Goal: Information Seeking & Learning: Check status

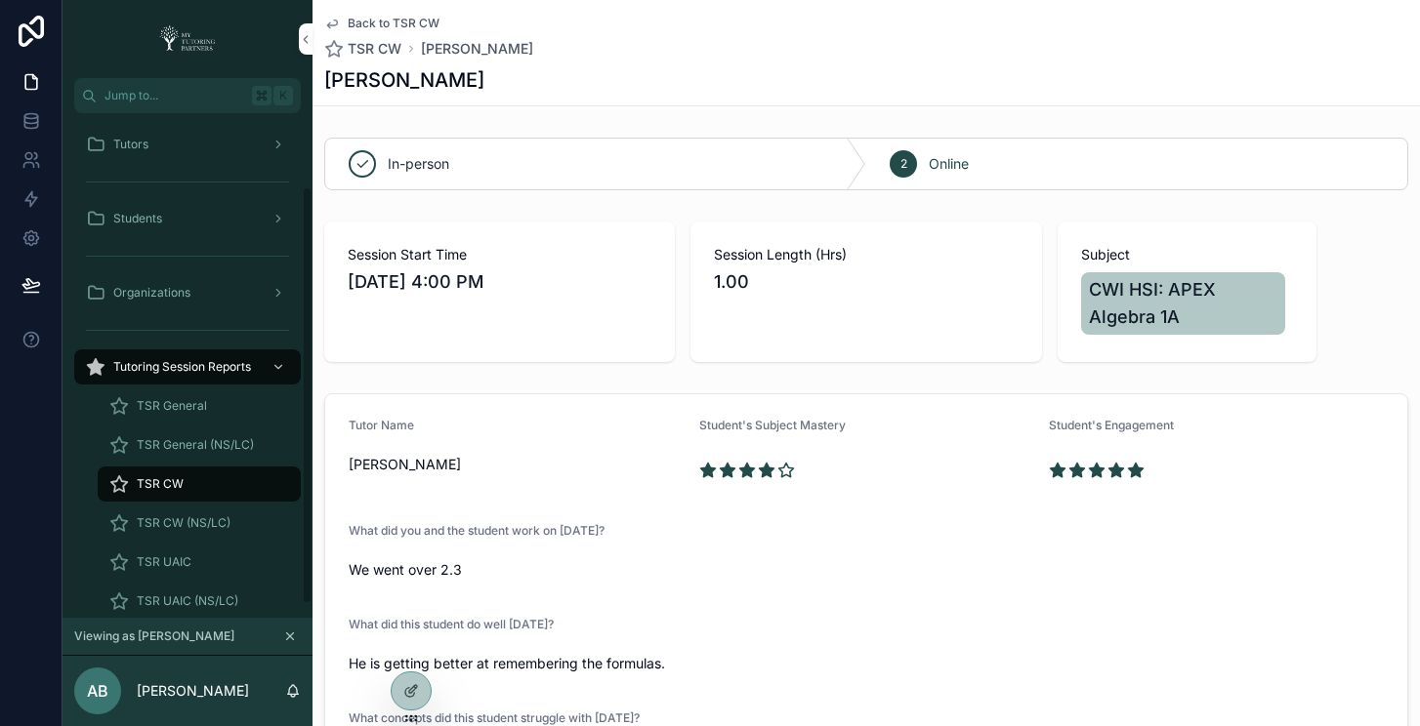
scroll to position [89, 0]
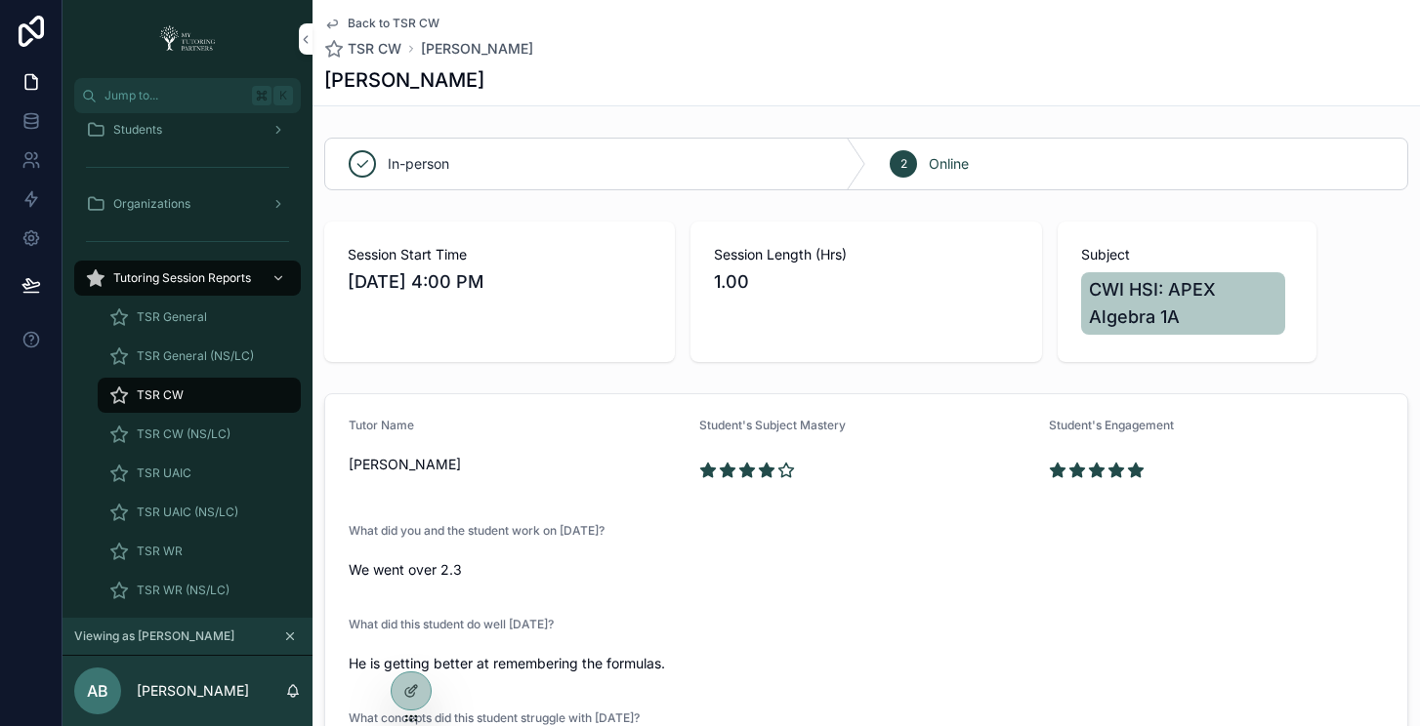
click at [0, 0] on icon at bounding box center [0, 0] width 0 height 0
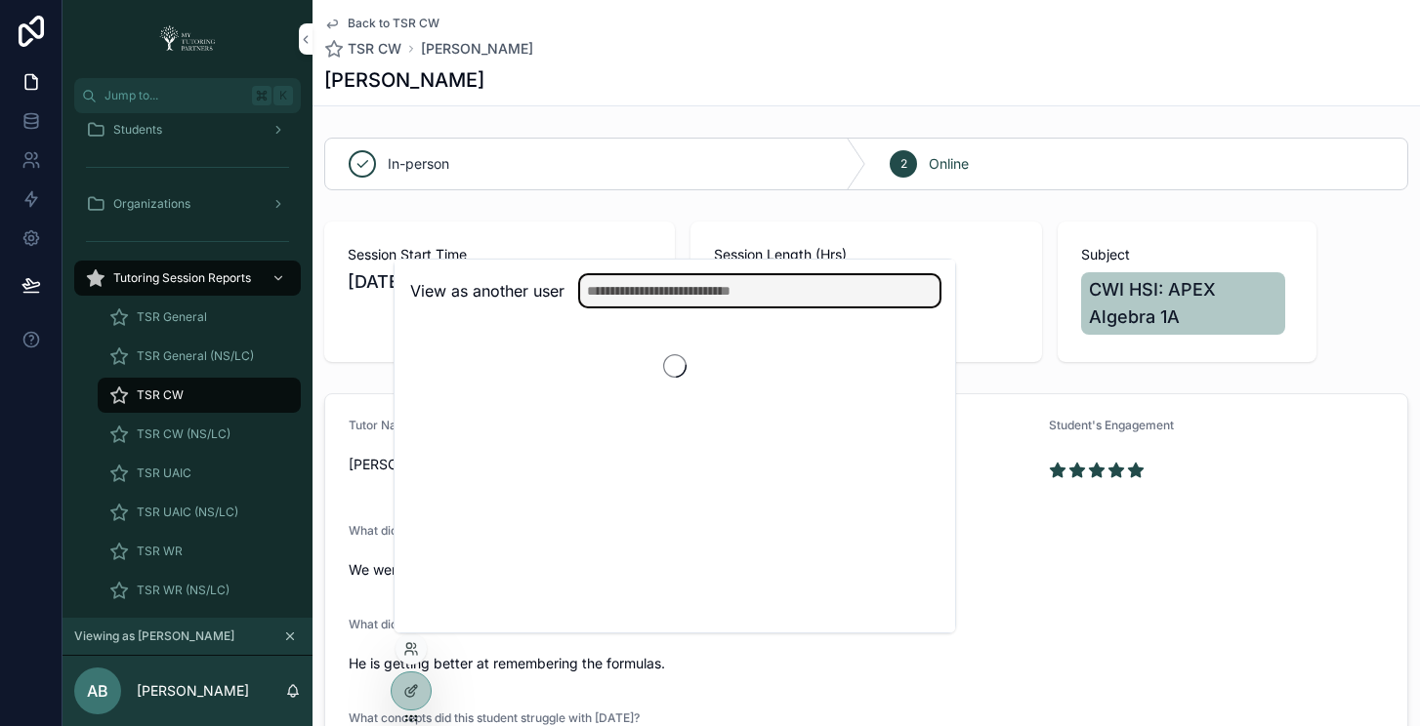
click at [711, 289] on input "text" at bounding box center [759, 290] width 359 height 31
type input "******"
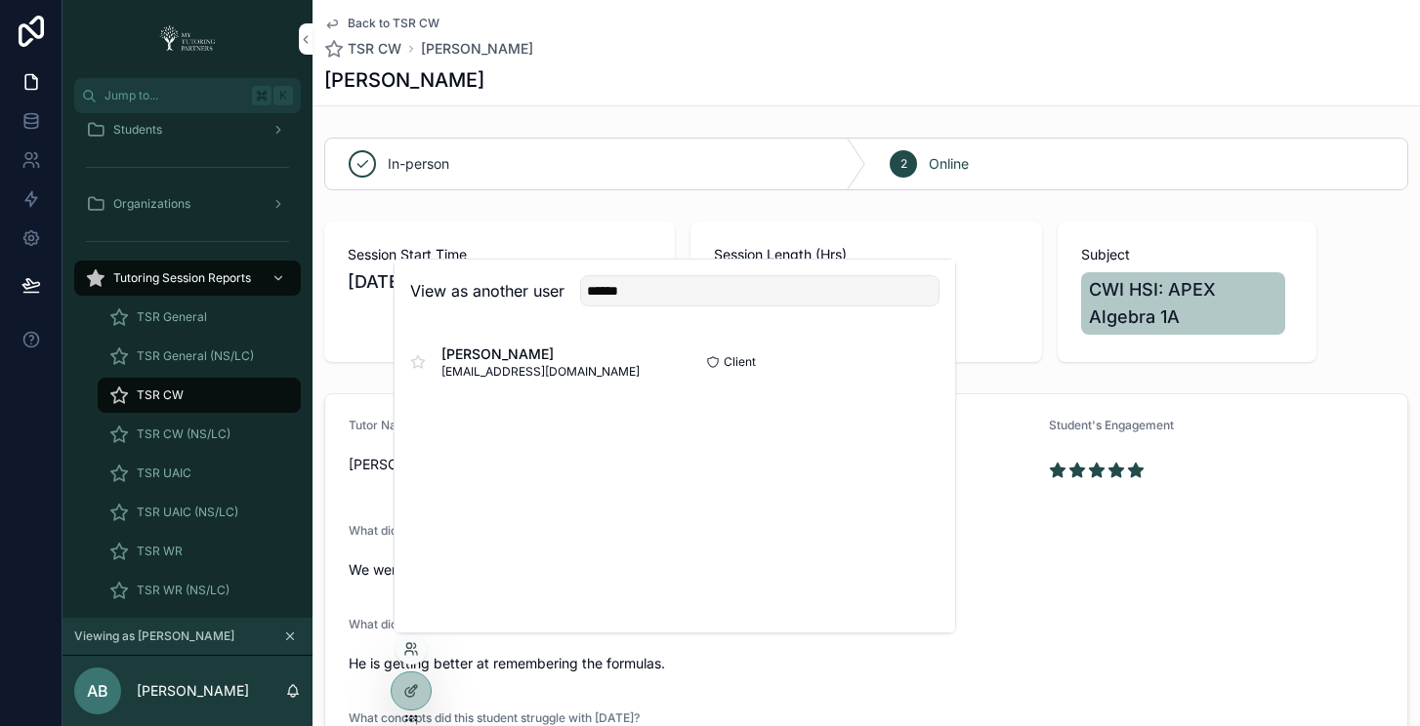
click at [0, 0] on button "Select" at bounding box center [0, 0] width 0 height 0
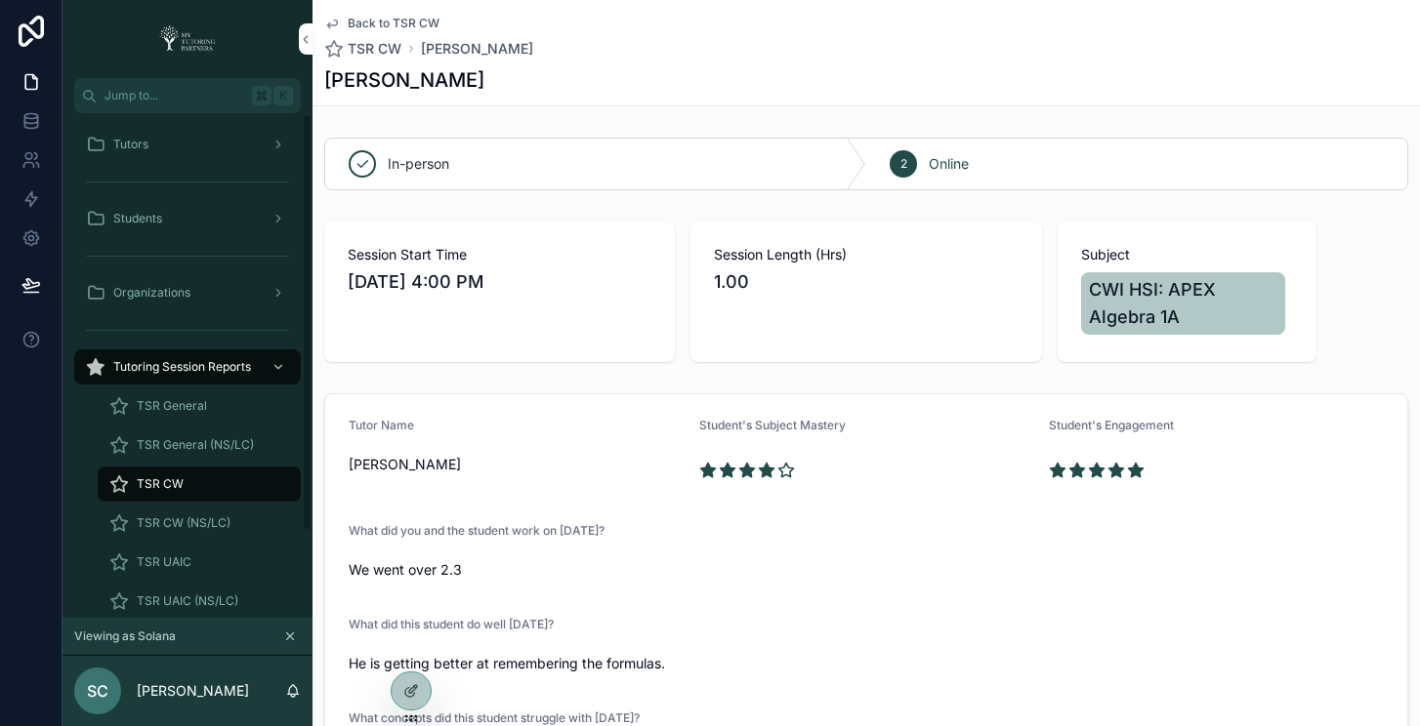
click at [145, 134] on div "Tutors" at bounding box center [187, 144] width 203 height 31
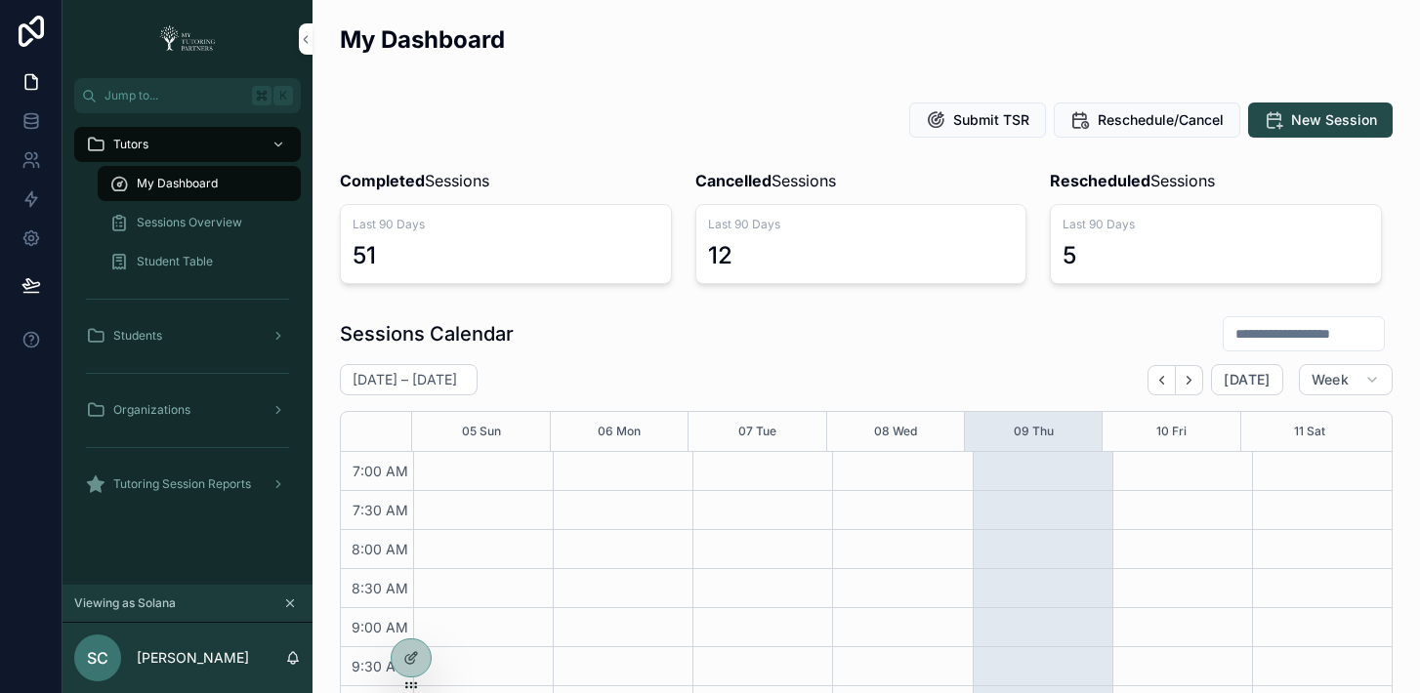
click at [0, 0] on icon at bounding box center [0, 0] width 0 height 0
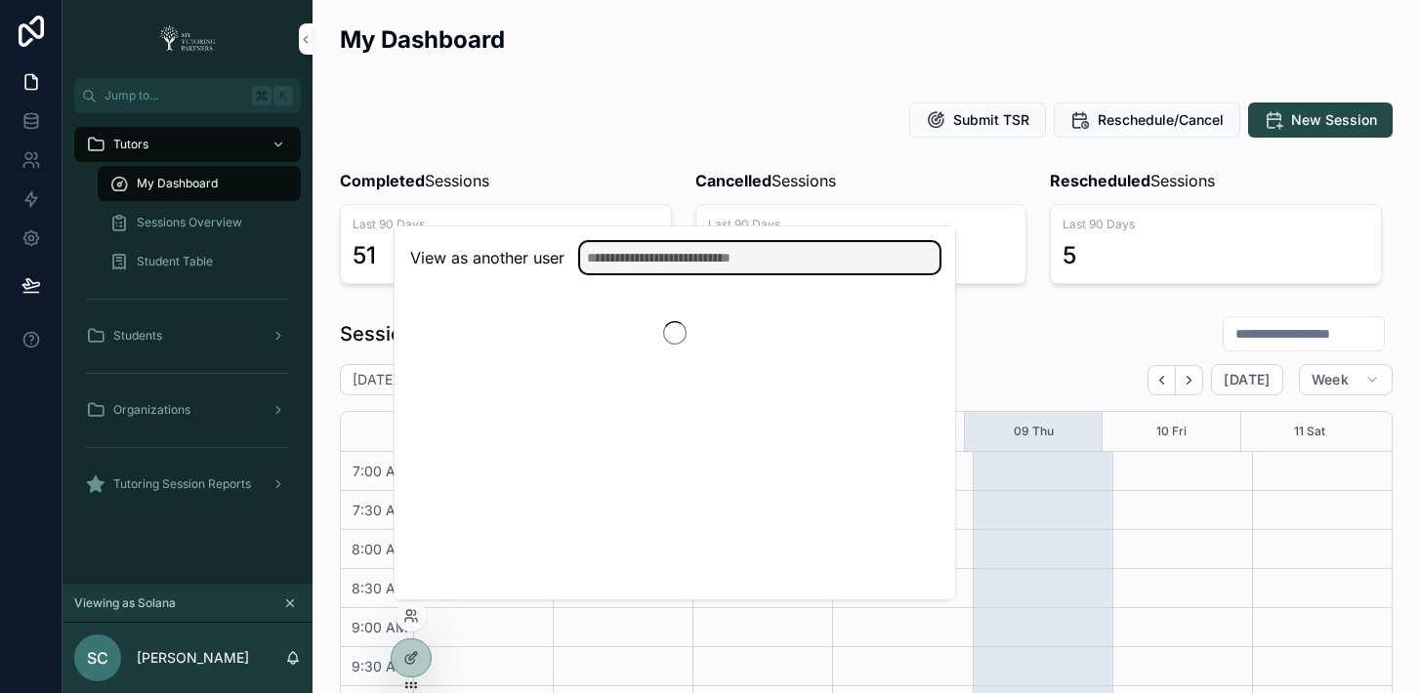
click at [785, 268] on input "text" at bounding box center [759, 257] width 359 height 31
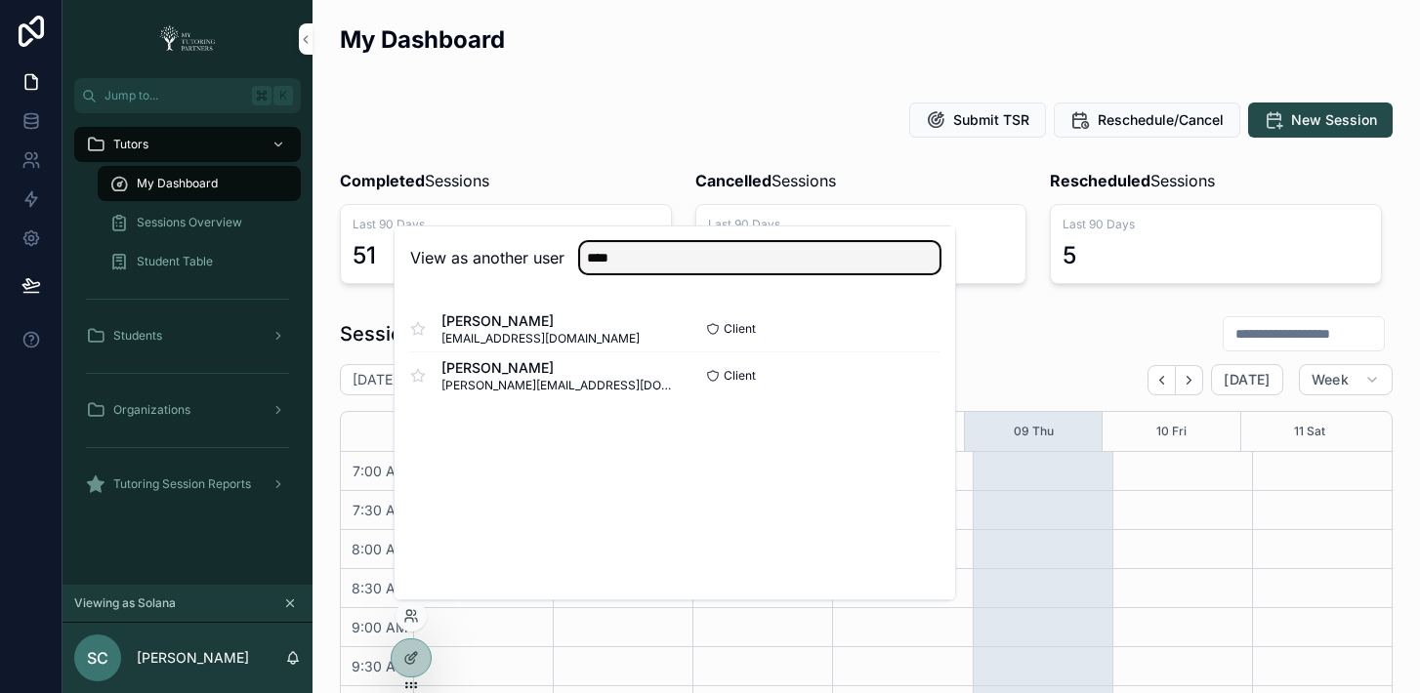
type input "****"
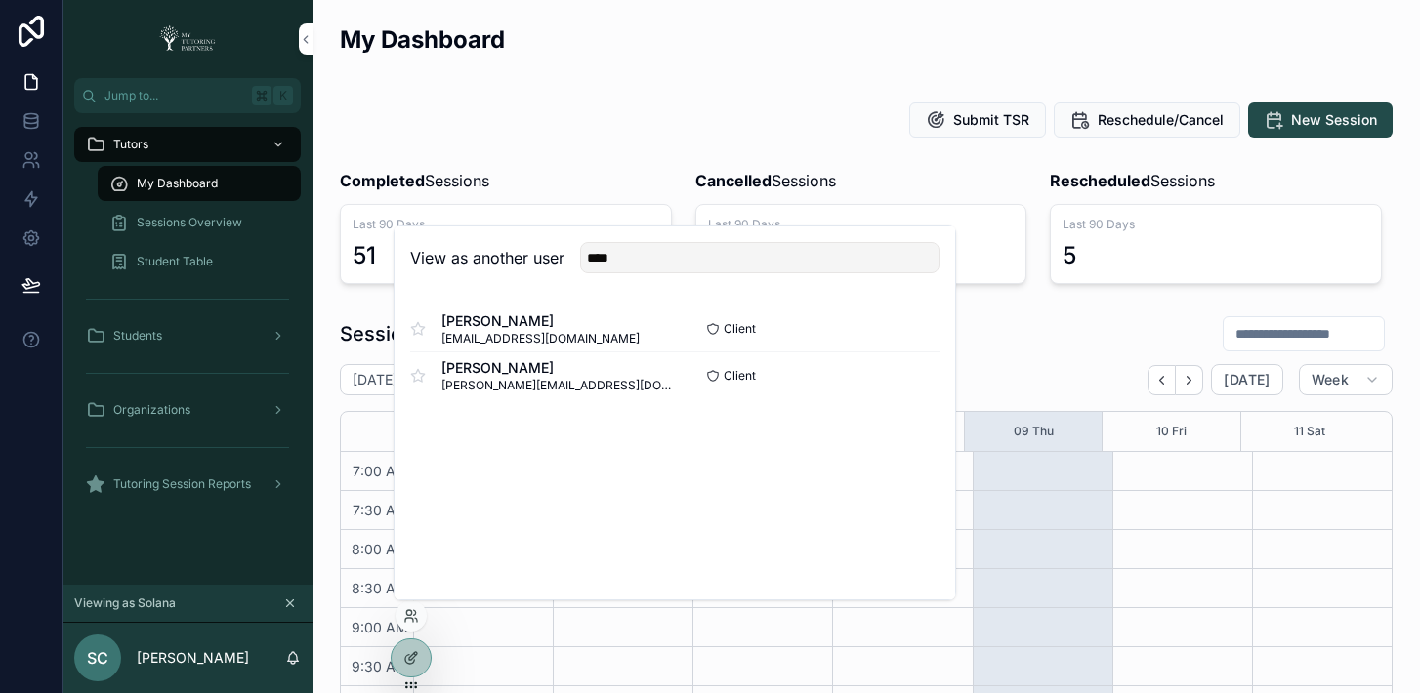
click at [0, 0] on button "Select" at bounding box center [0, 0] width 0 height 0
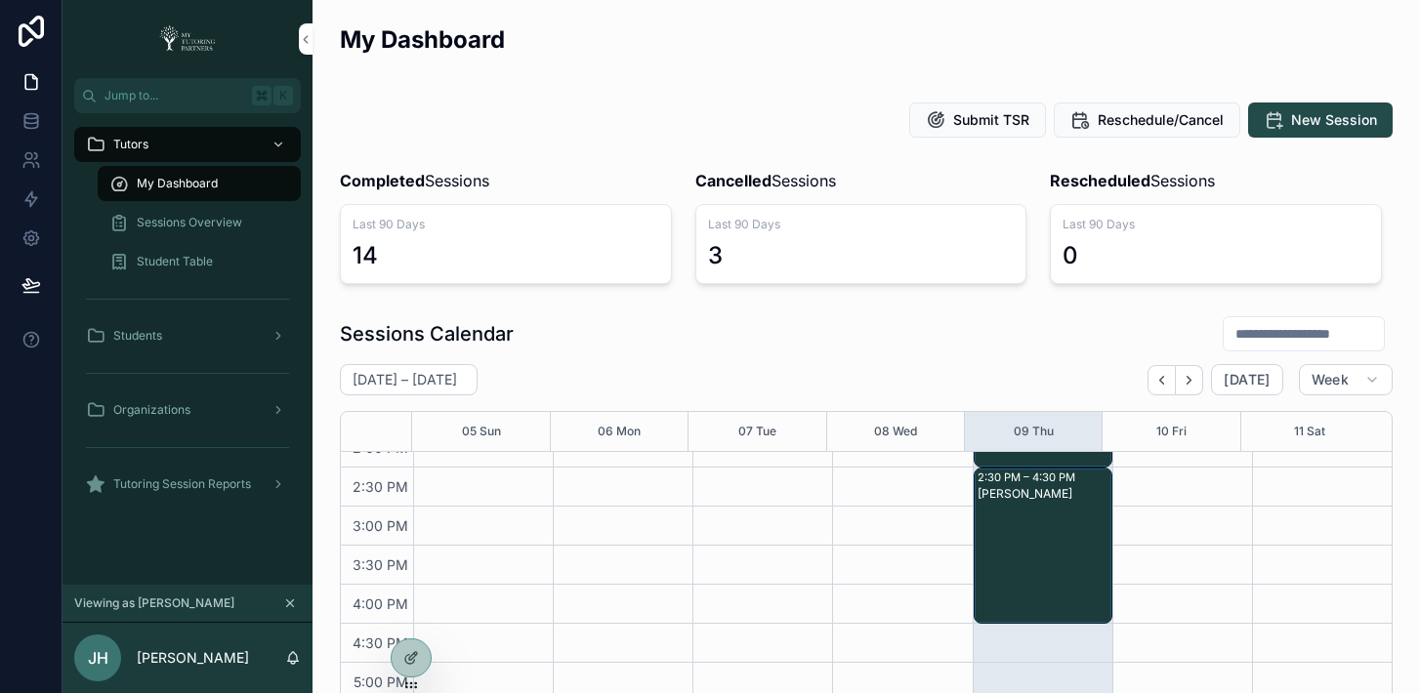
scroll to position [633, 0]
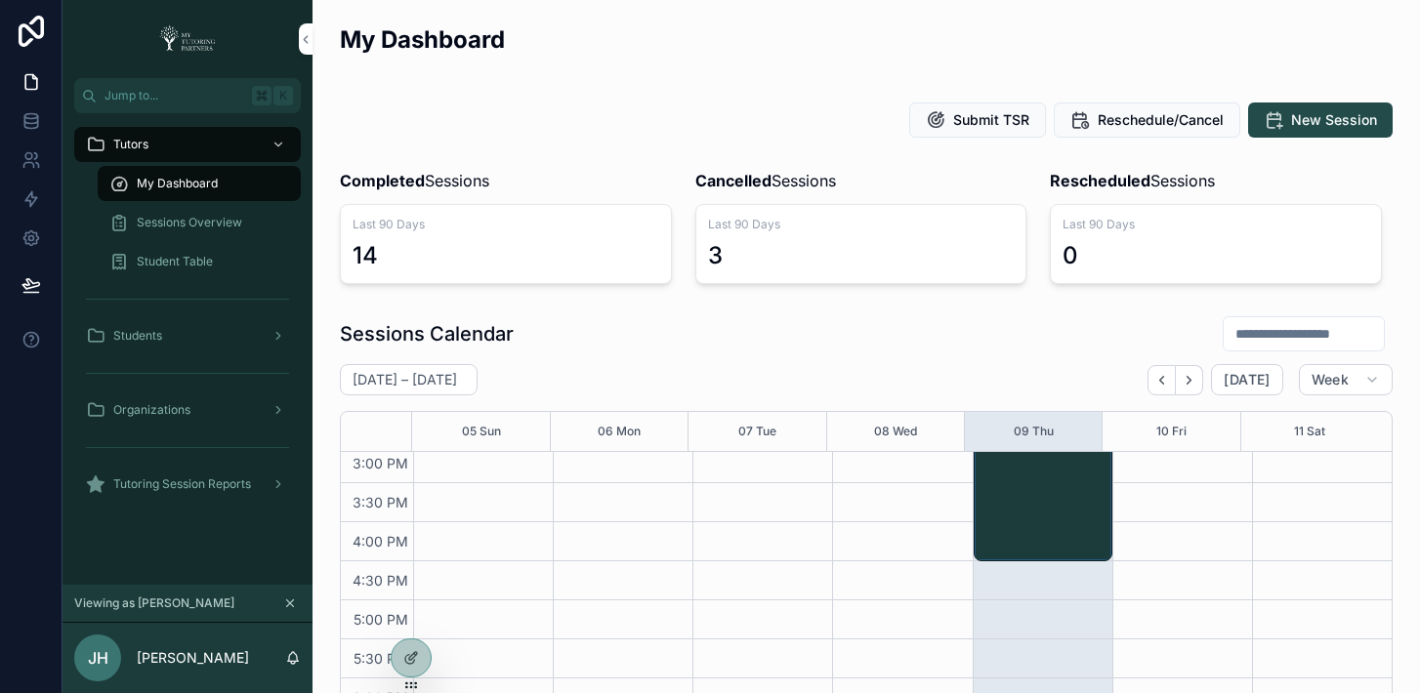
click at [1045, 347] on div "Sessions Calendar" at bounding box center [866, 333] width 1053 height 37
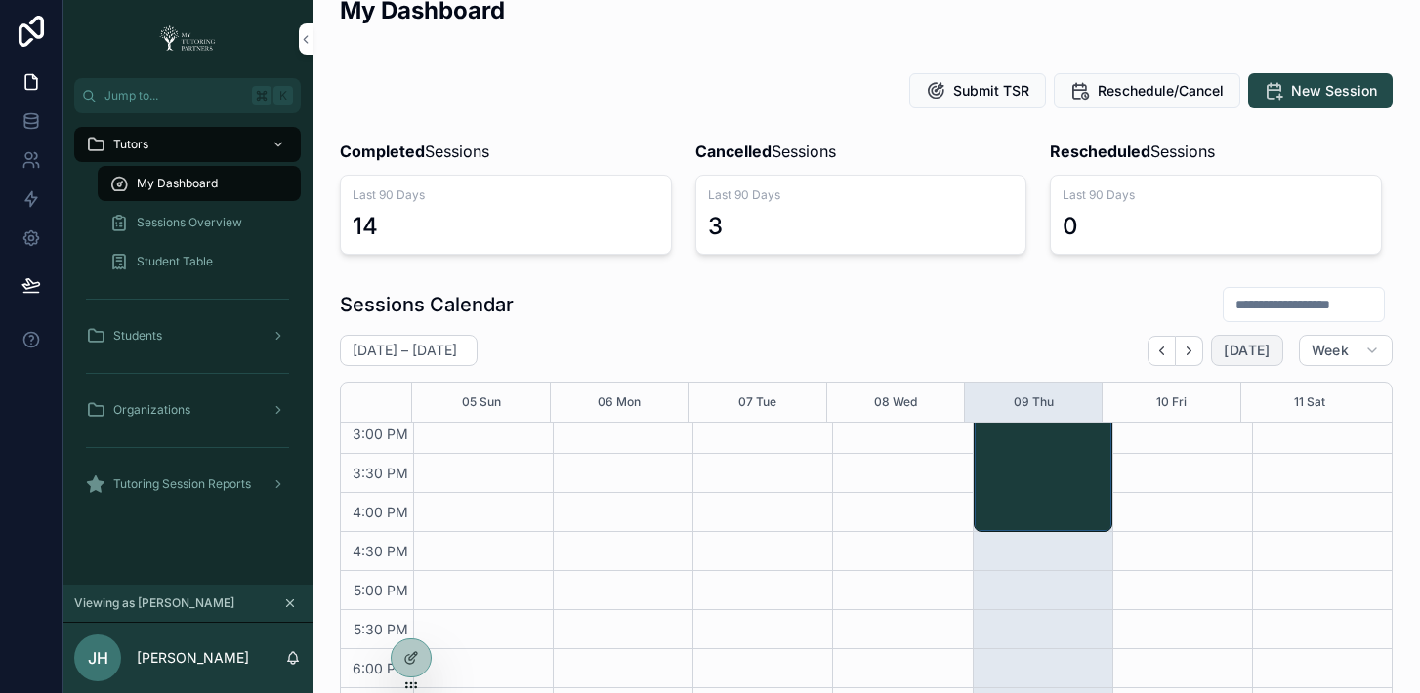
scroll to position [65, 0]
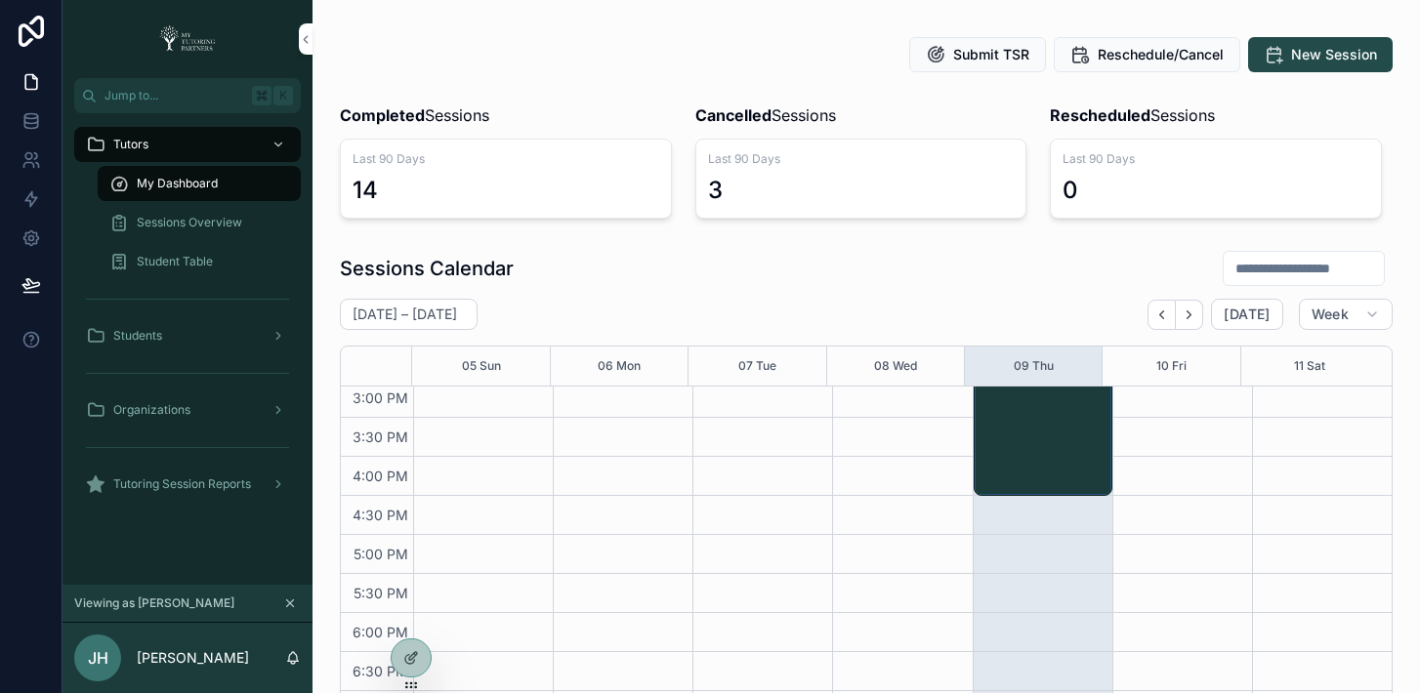
click at [1232, 266] on input "scrollable content" at bounding box center [1303, 268] width 160 height 27
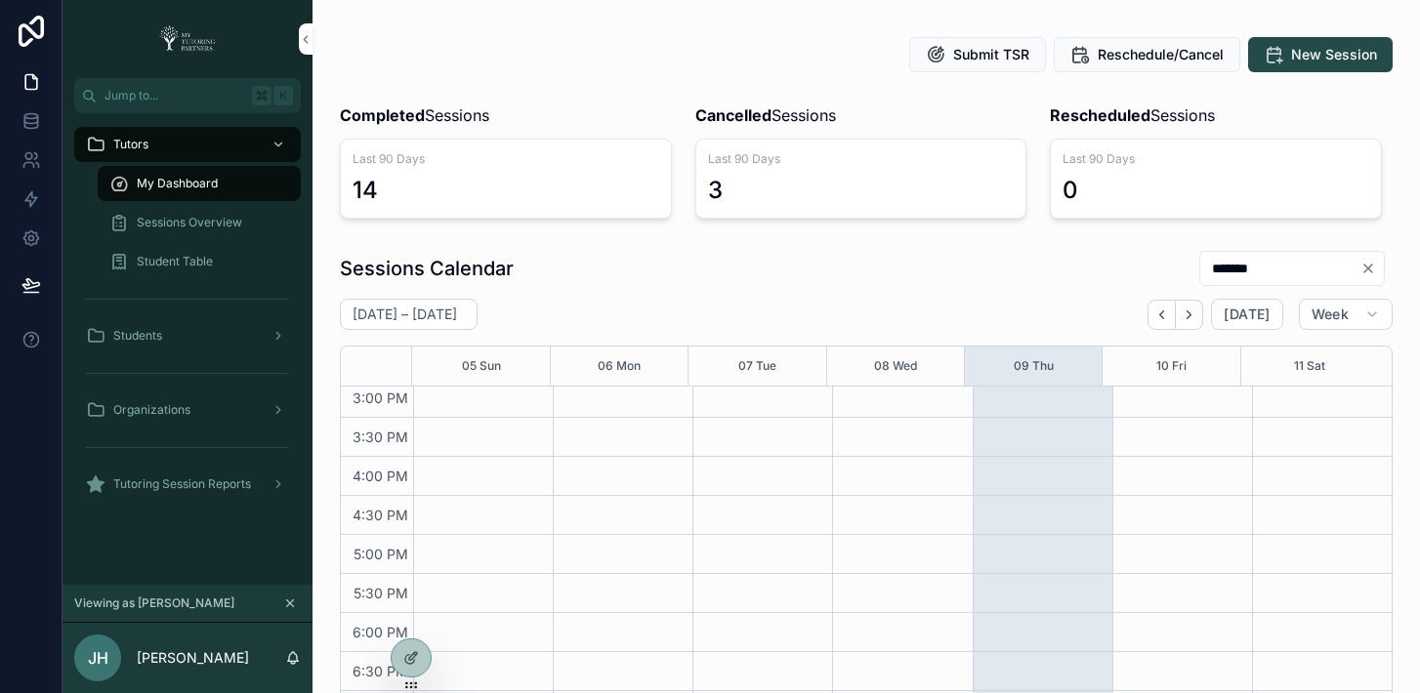
click at [1241, 268] on input "*******" at bounding box center [1280, 268] width 160 height 27
click at [1255, 266] on input "*********" at bounding box center [1280, 268] width 160 height 27
type input "*******"
click at [933, 271] on div "Sessions Calendar *******" at bounding box center [866, 268] width 1053 height 37
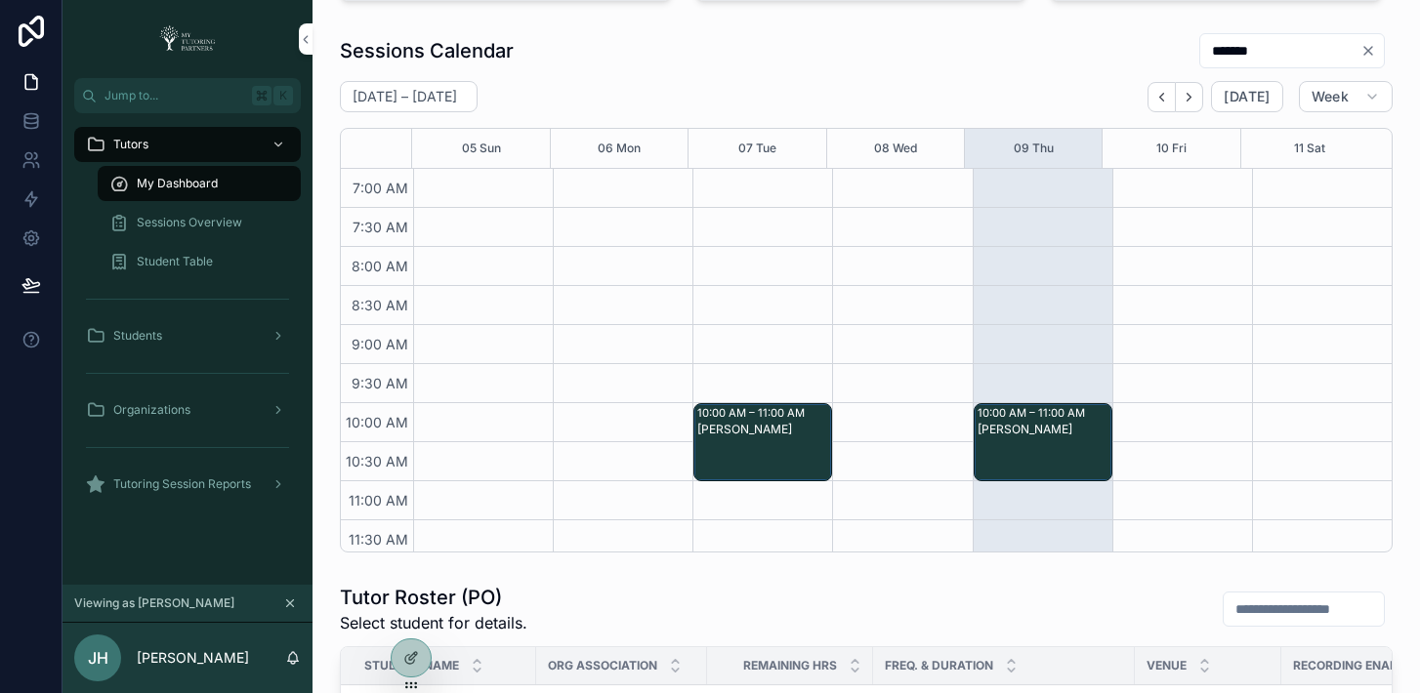
click at [217, 223] on span "Sessions Overview" at bounding box center [189, 223] width 105 height 16
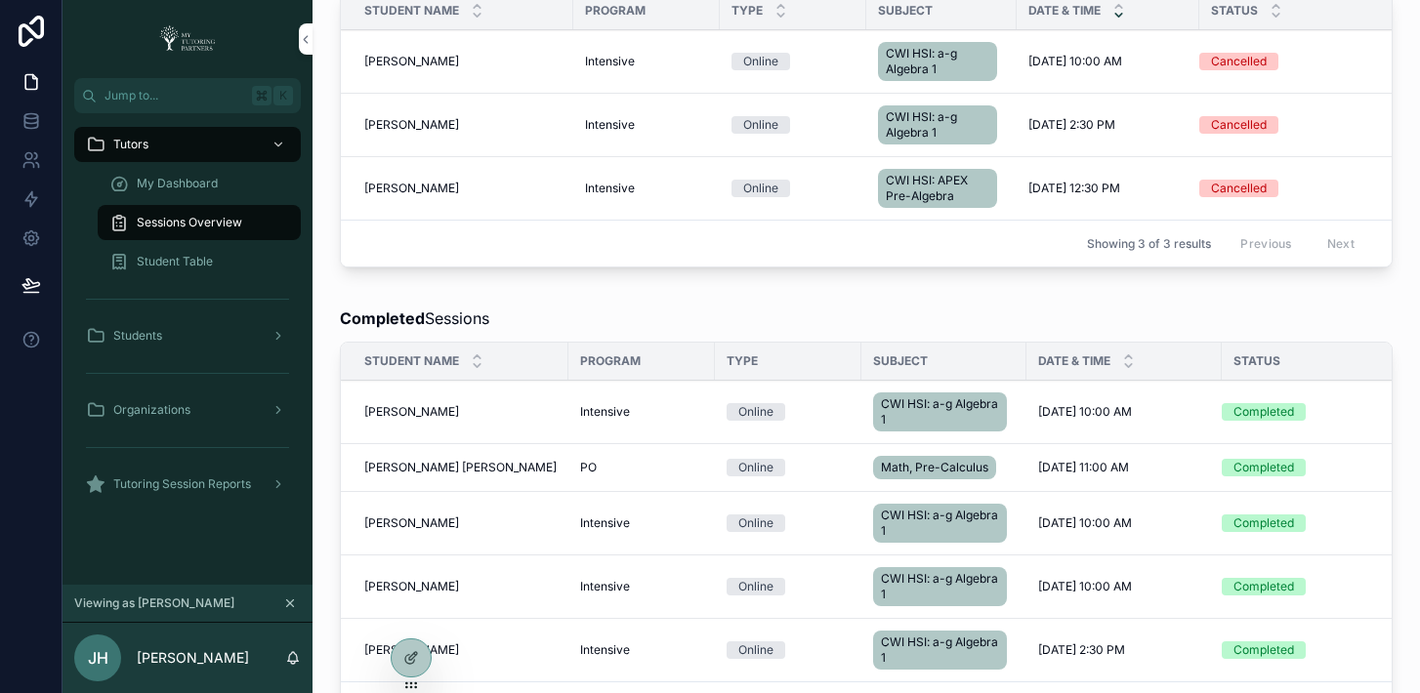
scroll to position [747, 0]
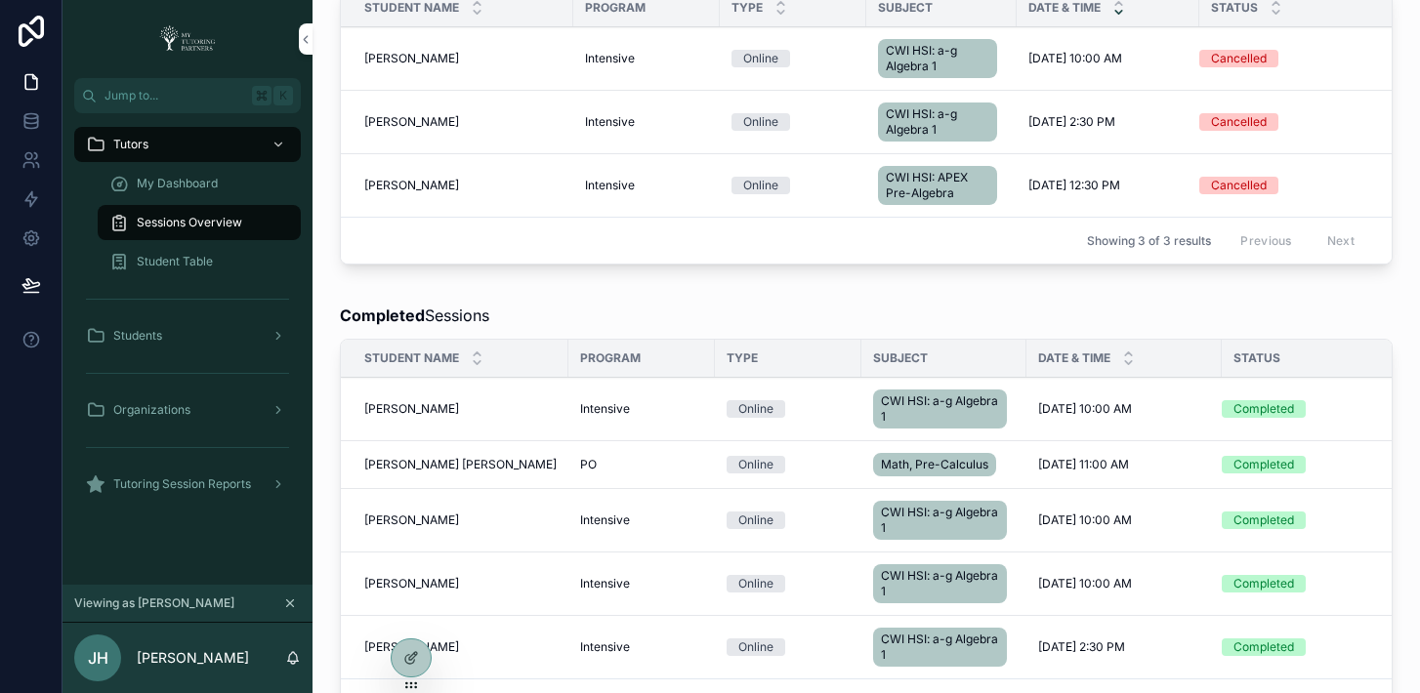
click at [423, 417] on span "Lillian Daoud" at bounding box center [411, 409] width 95 height 16
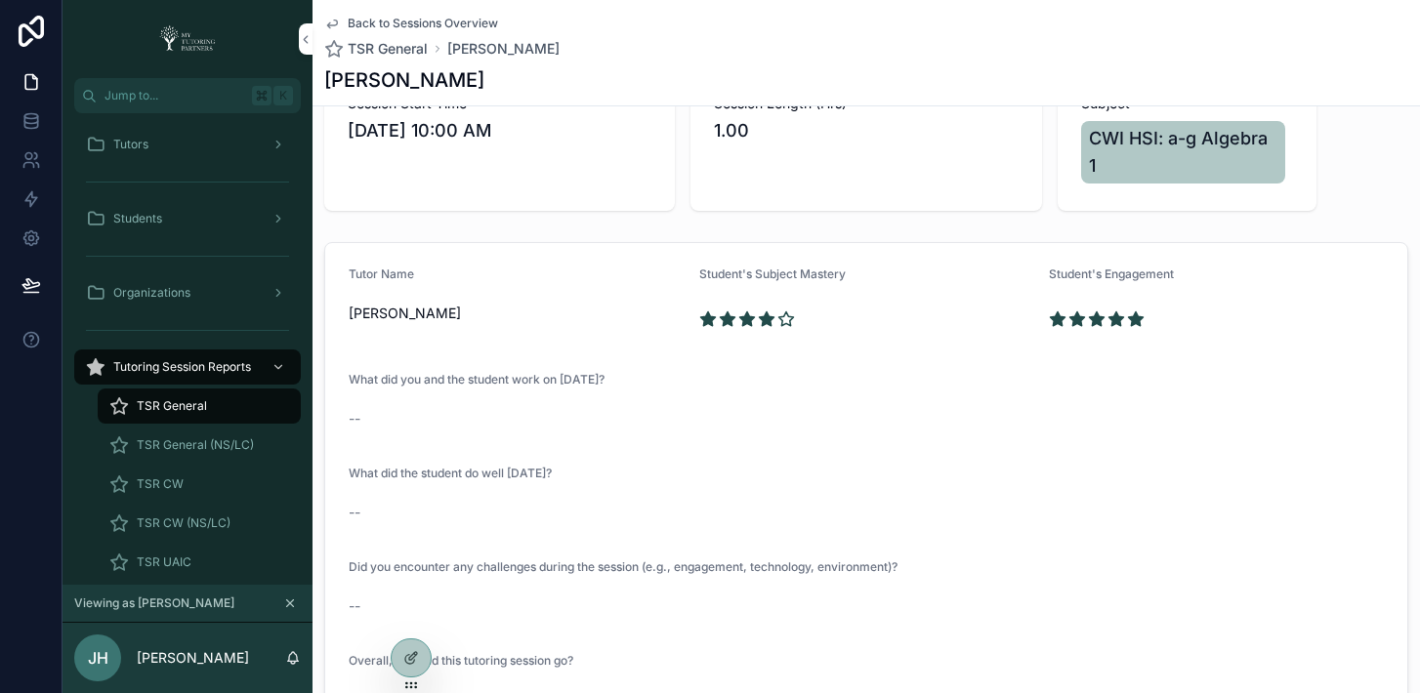
scroll to position [117, 0]
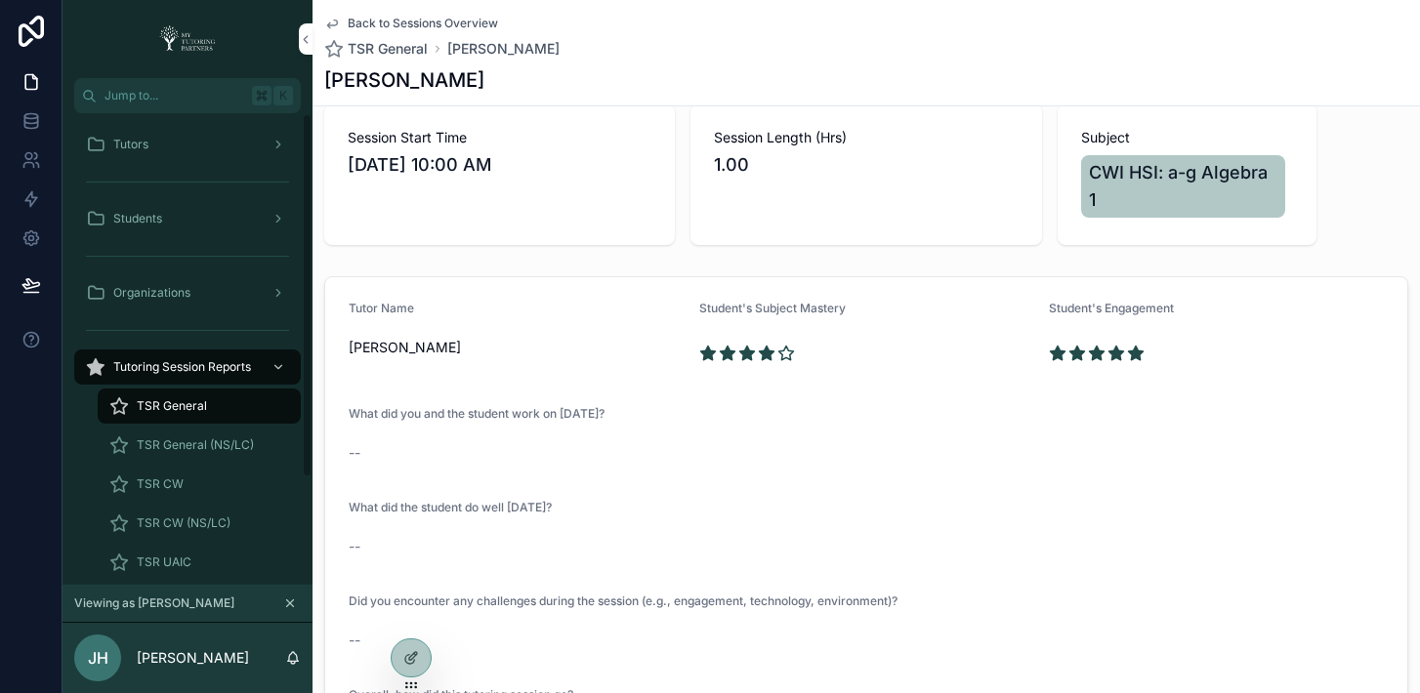
click at [204, 483] on div "TSR CW" at bounding box center [199, 484] width 180 height 31
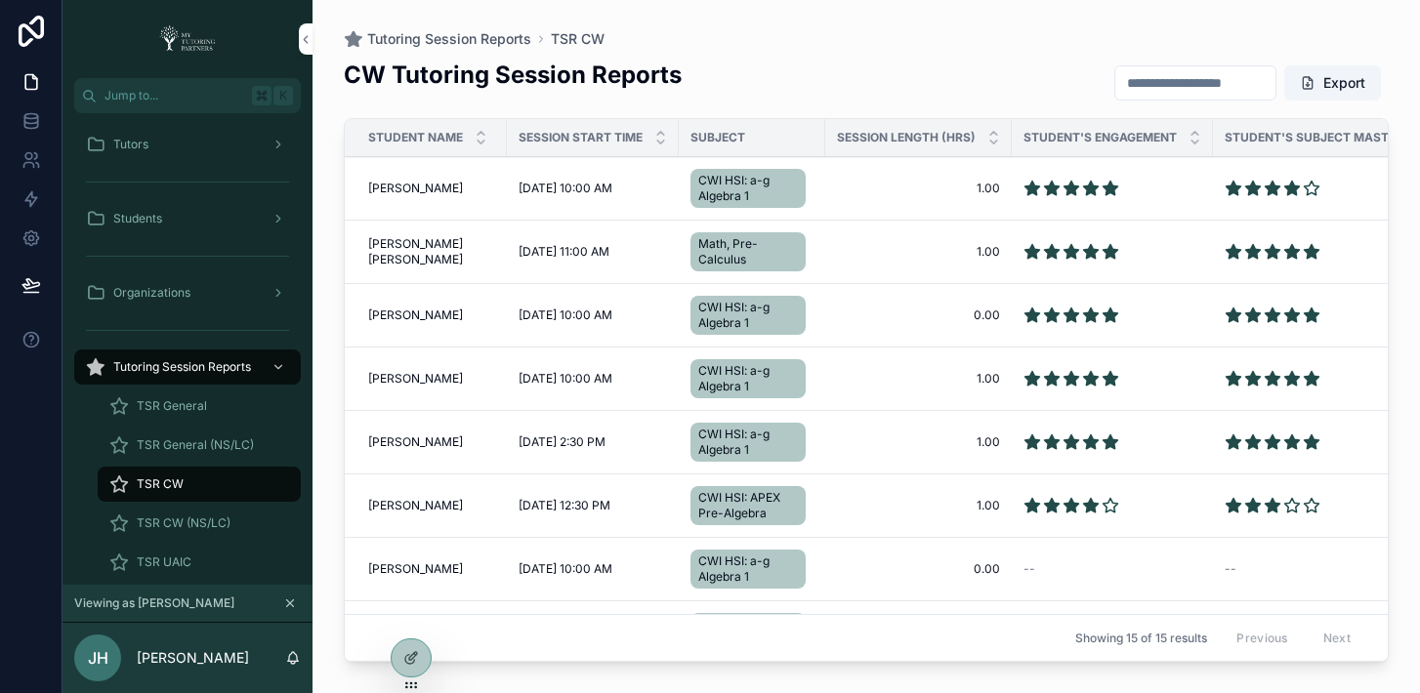
click at [388, 189] on span "Lillian Daoud" at bounding box center [415, 189] width 95 height 16
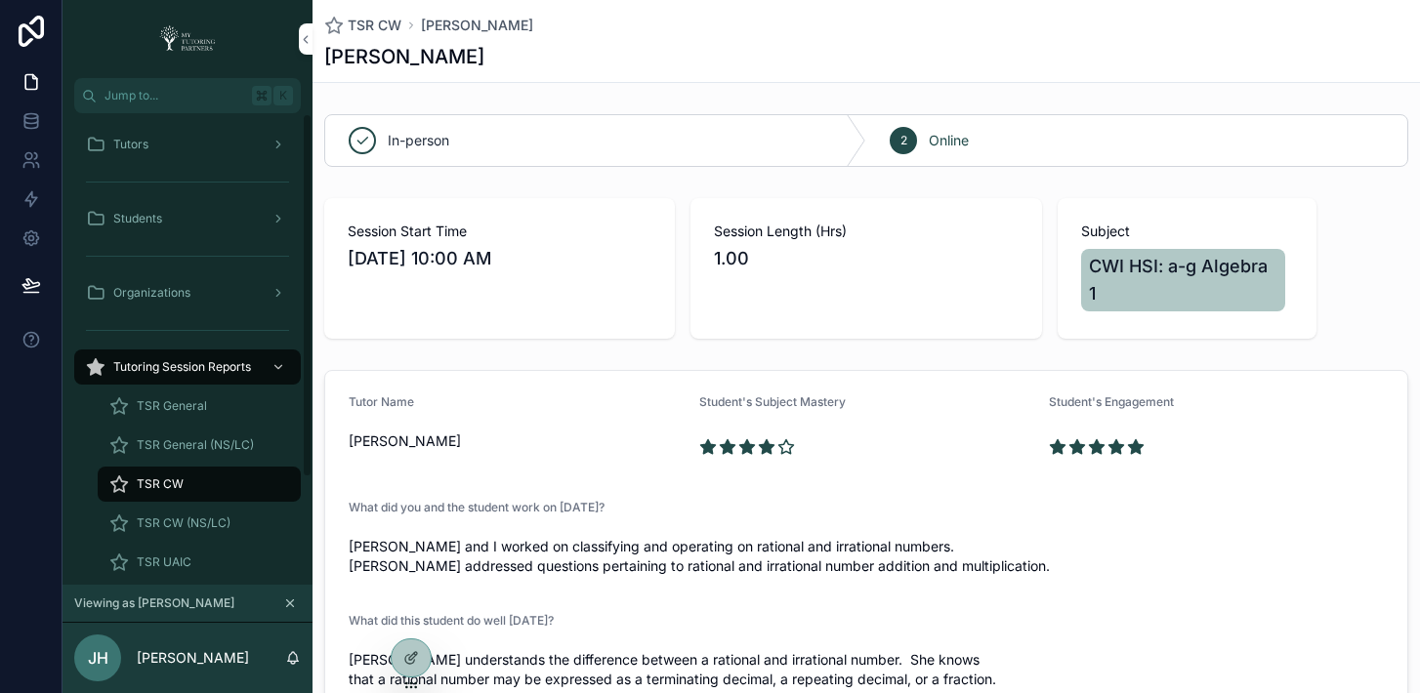
click at [178, 145] on div "Tutors" at bounding box center [187, 144] width 203 height 31
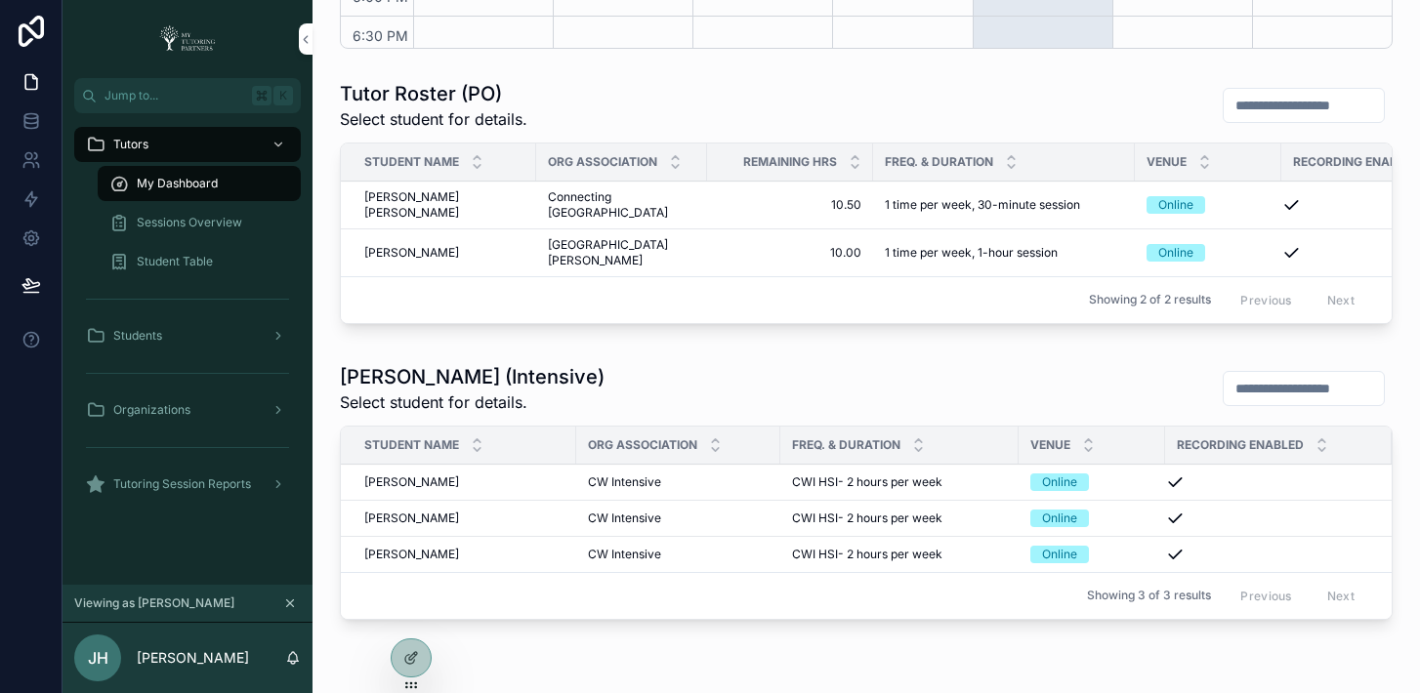
scroll to position [791, 0]
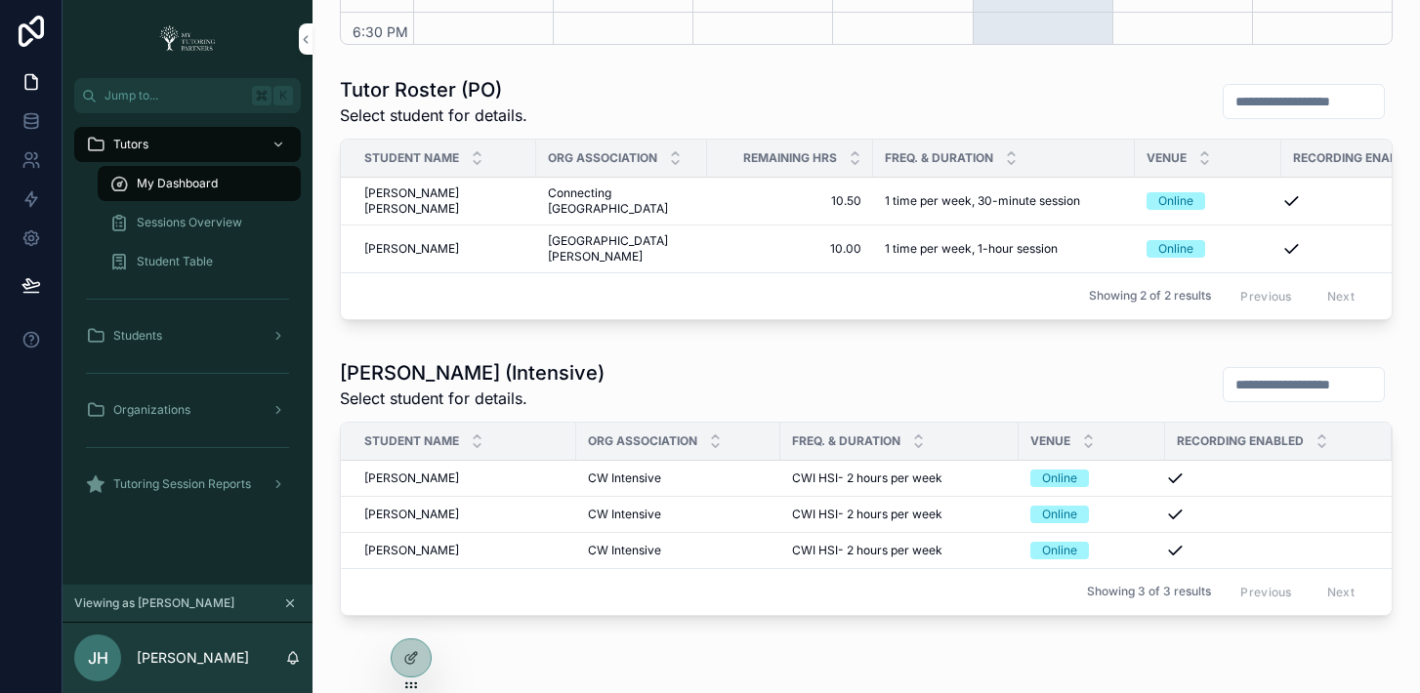
click at [170, 210] on div "Sessions Overview" at bounding box center [199, 222] width 180 height 31
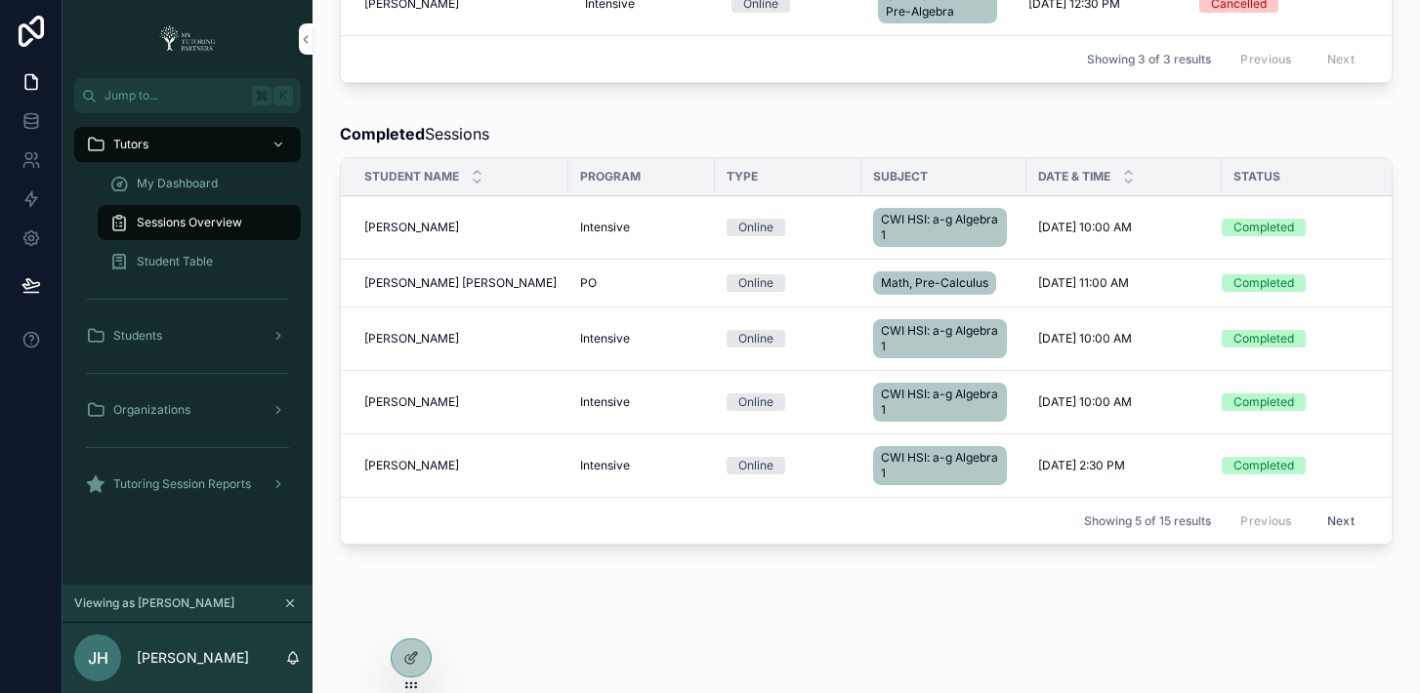
scroll to position [931, 0]
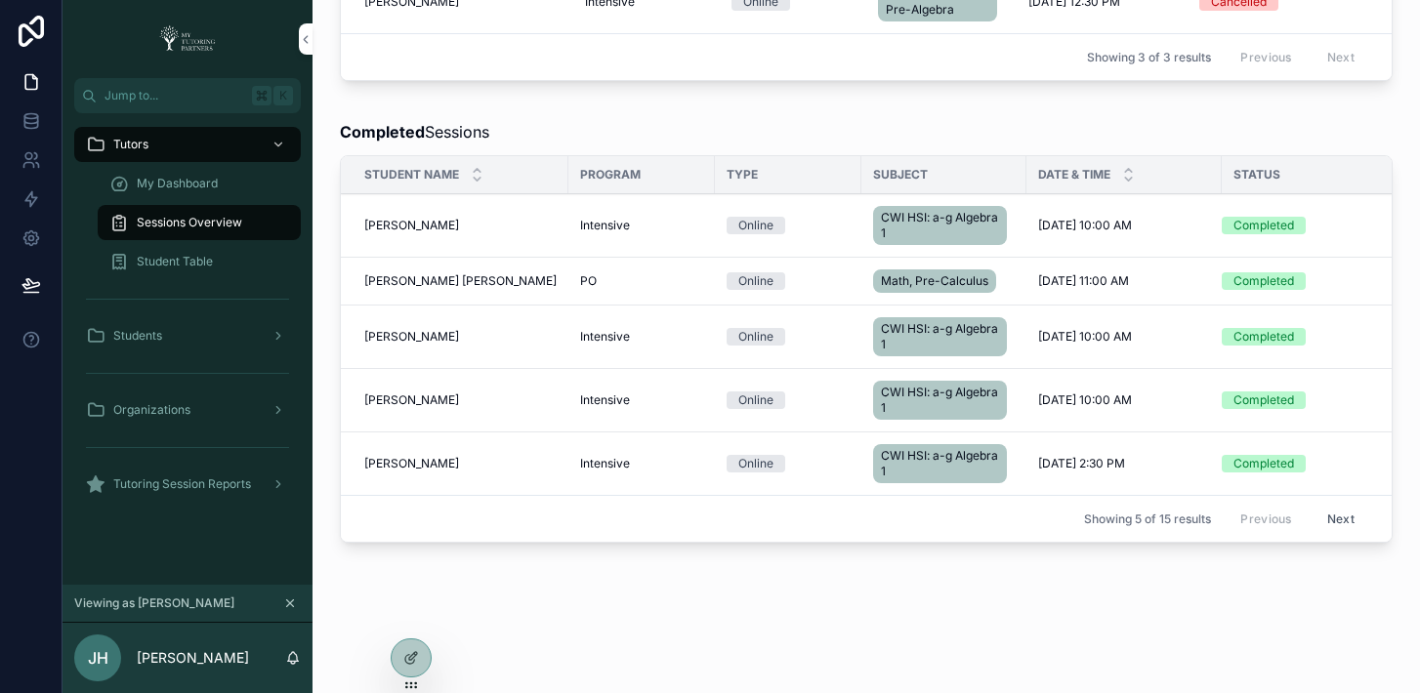
click at [383, 408] on span "Lillian Daoud" at bounding box center [411, 401] width 95 height 16
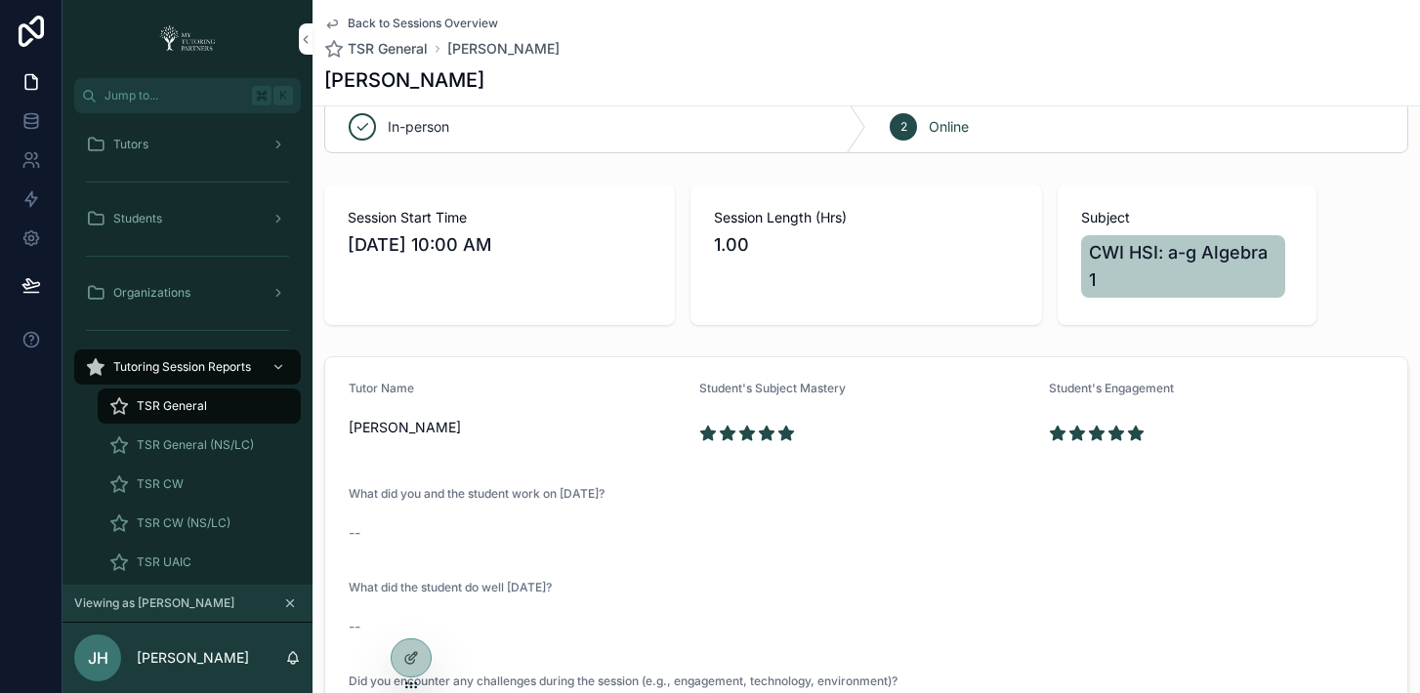
scroll to position [33, 0]
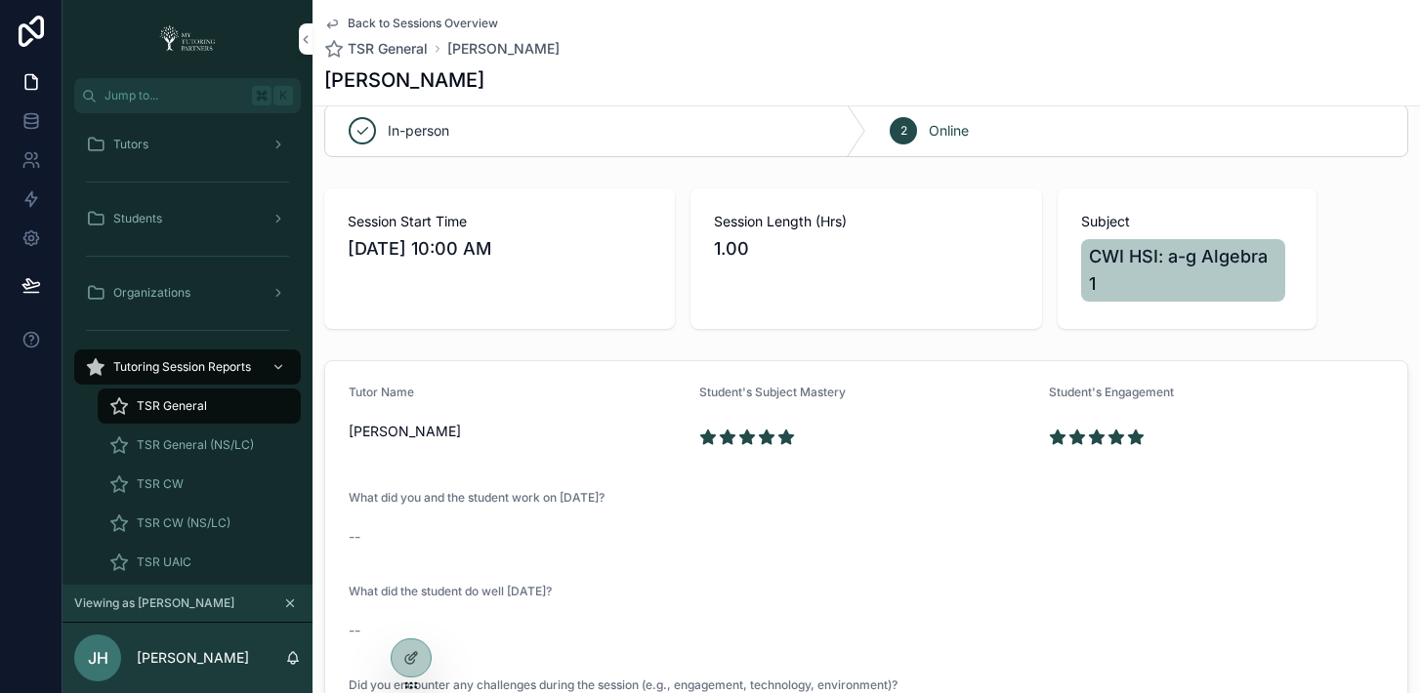
click at [184, 488] on div "TSR CW" at bounding box center [199, 484] width 180 height 31
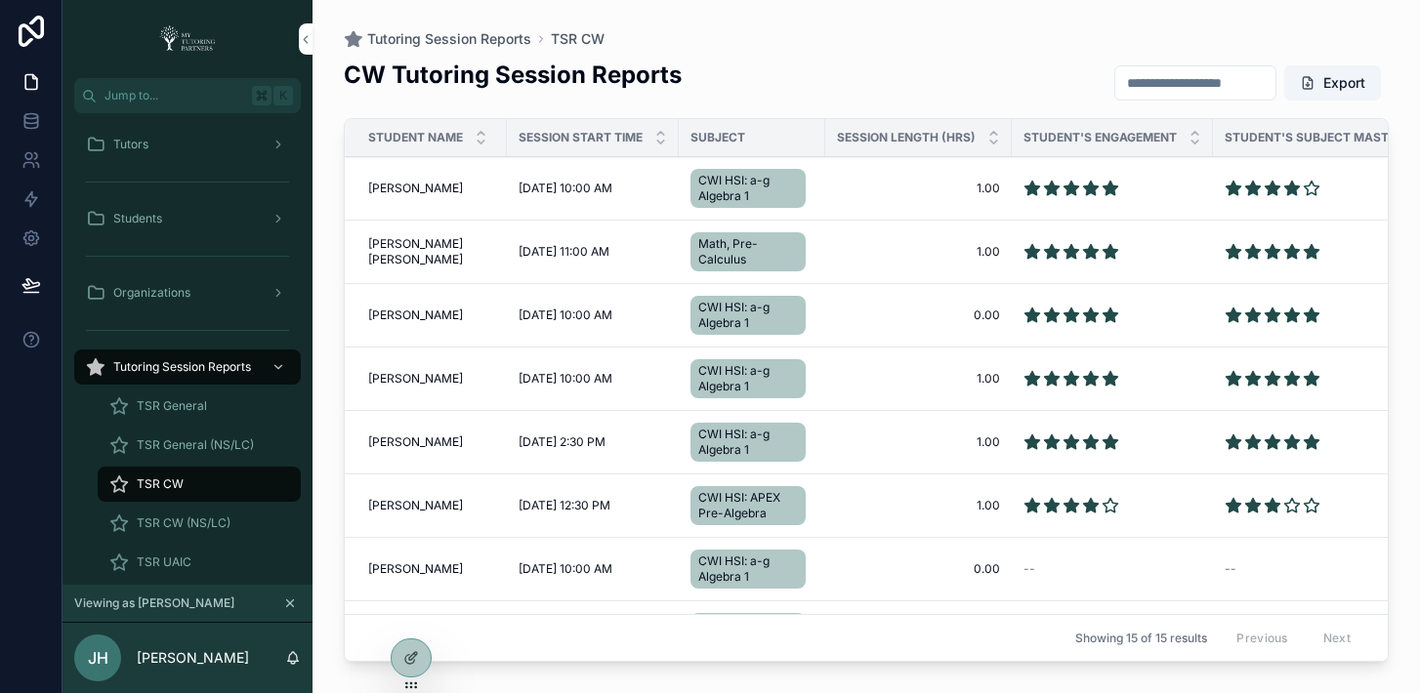
click at [430, 316] on span "Lillian Daoud" at bounding box center [415, 316] width 95 height 16
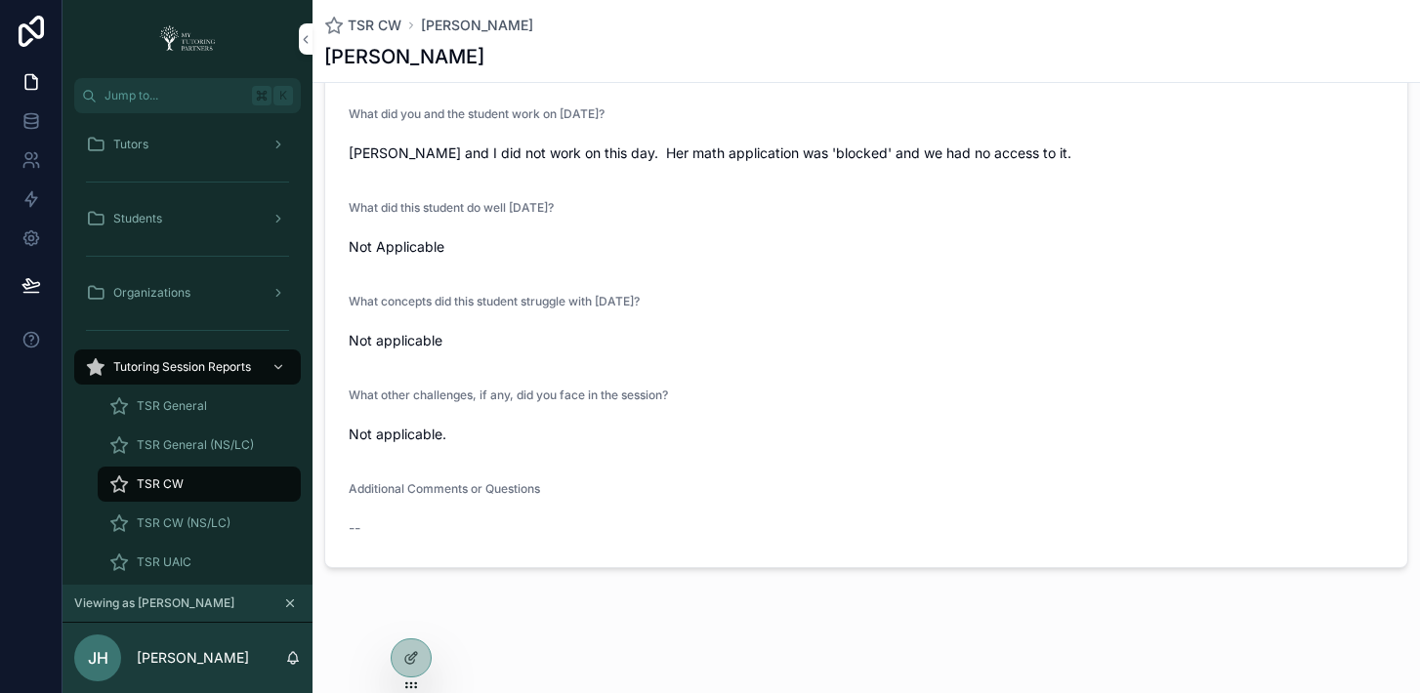
scroll to position [401, 0]
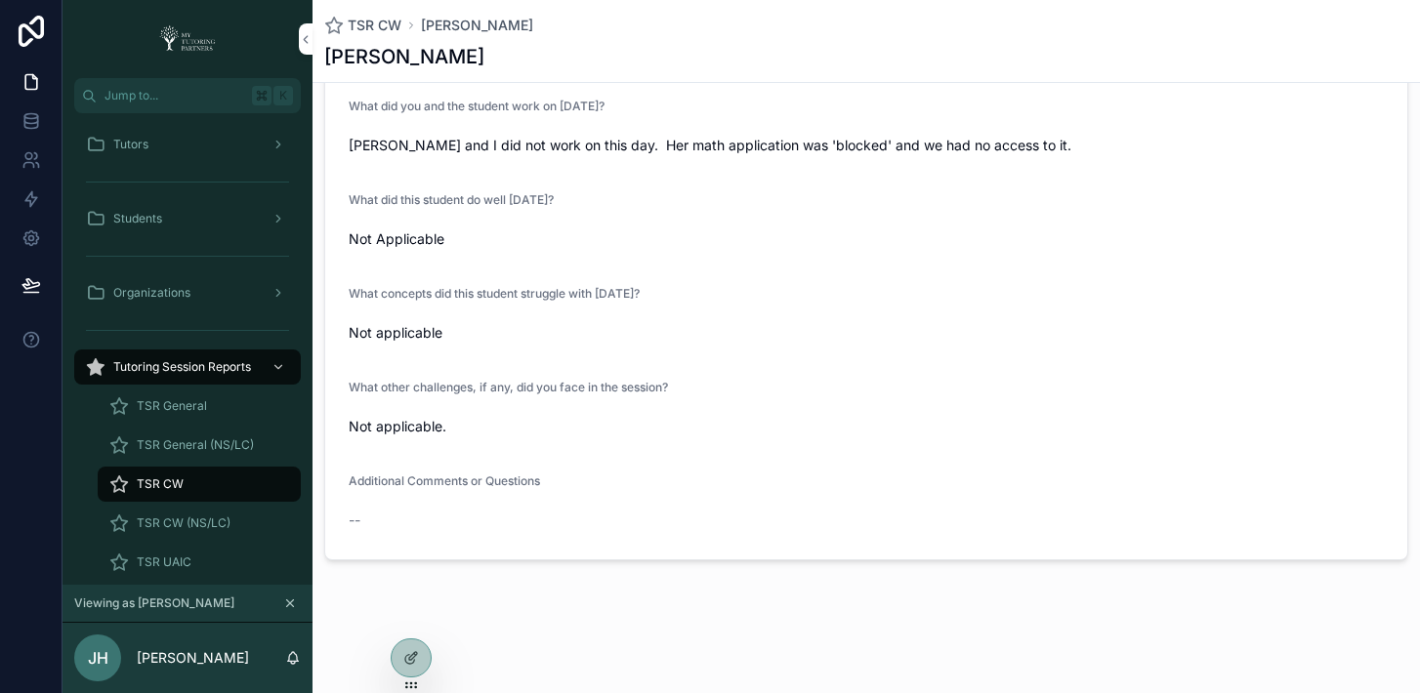
click at [179, 480] on span "TSR CW" at bounding box center [160, 484] width 47 height 16
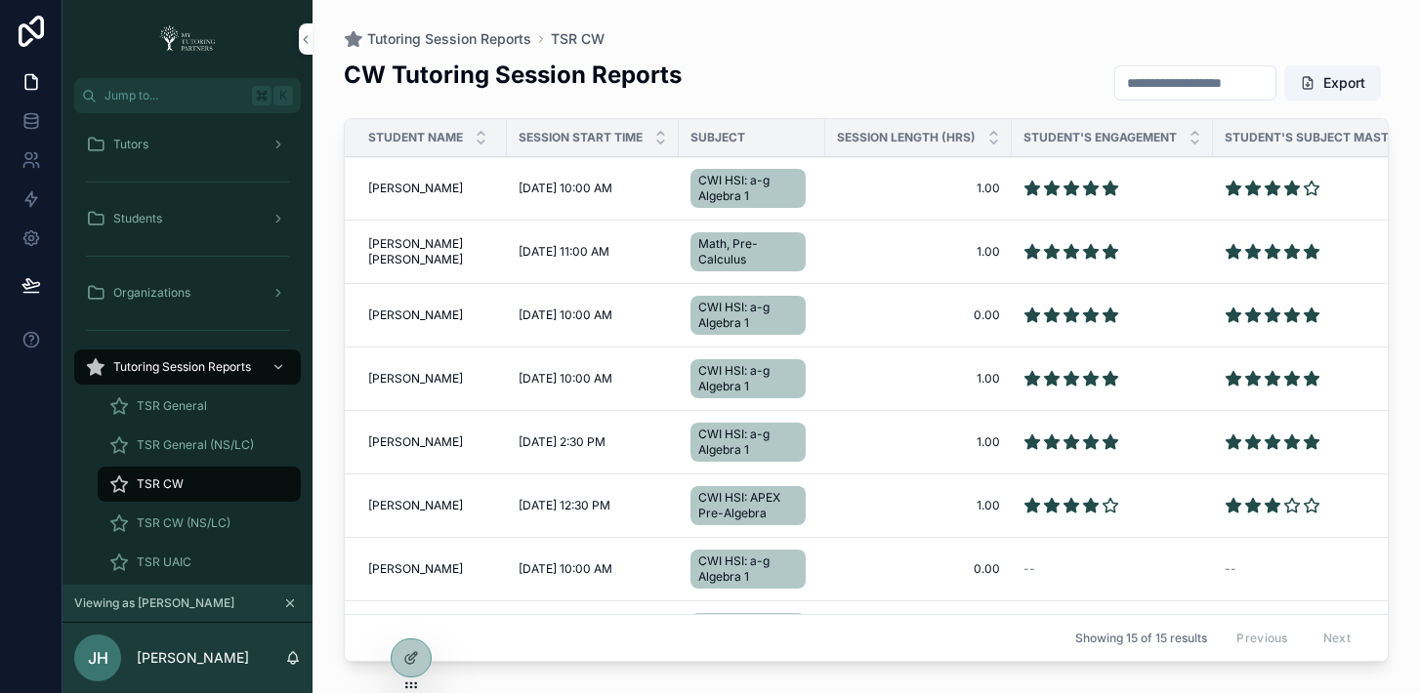
click at [422, 192] on span "Lillian Daoud" at bounding box center [415, 189] width 95 height 16
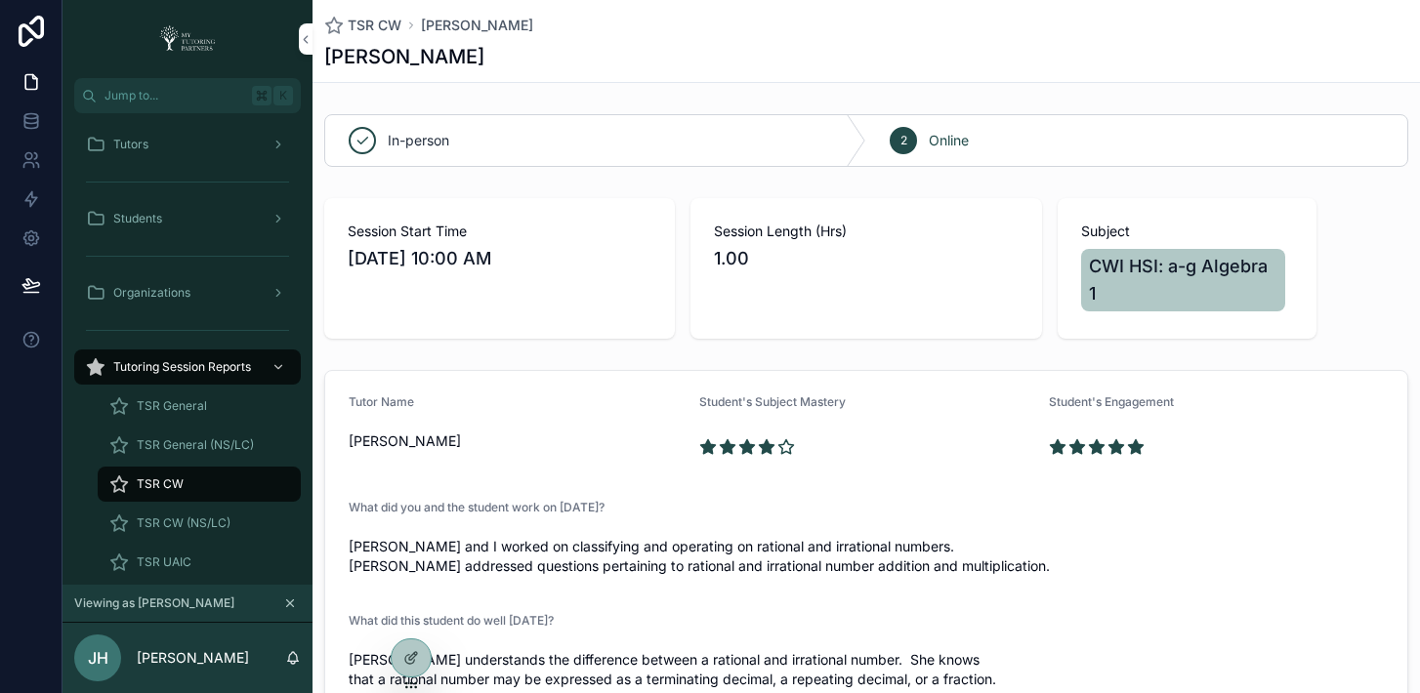
click at [176, 491] on span "TSR CW" at bounding box center [160, 484] width 47 height 16
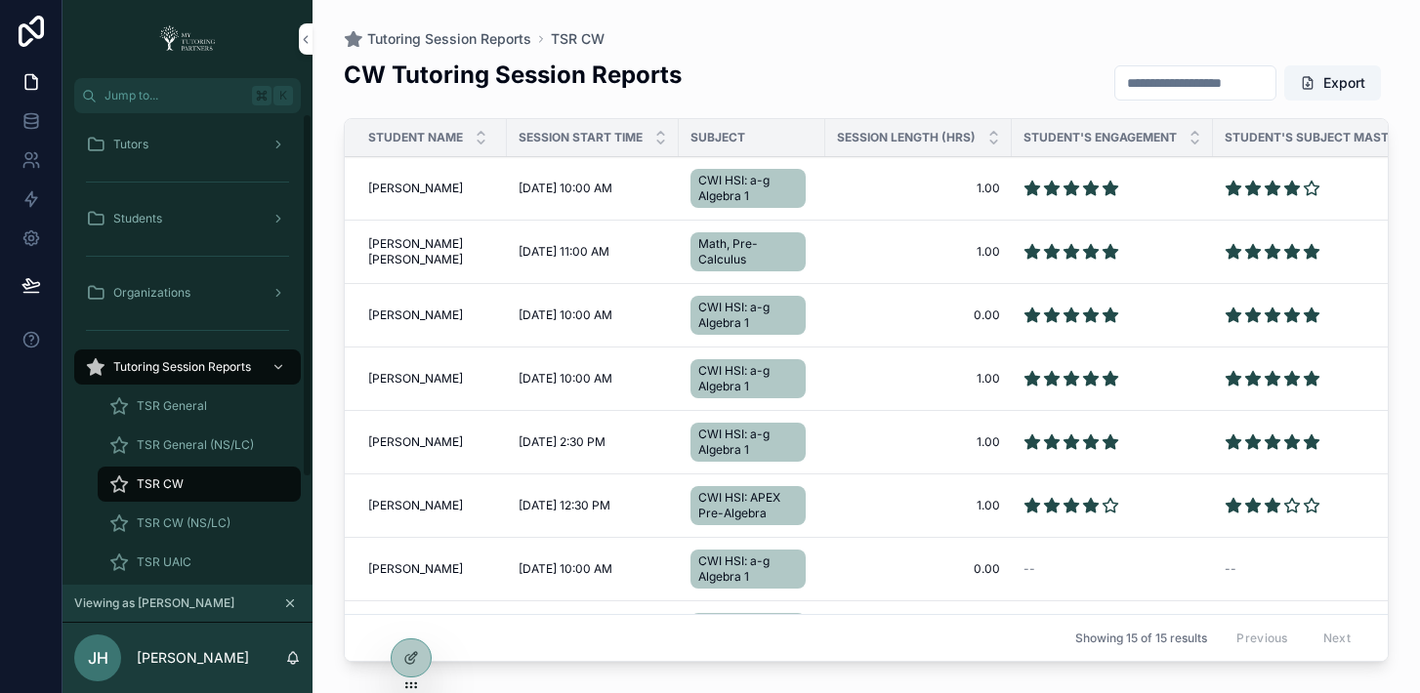
click at [422, 384] on span "Lillian Daoud" at bounding box center [415, 379] width 95 height 16
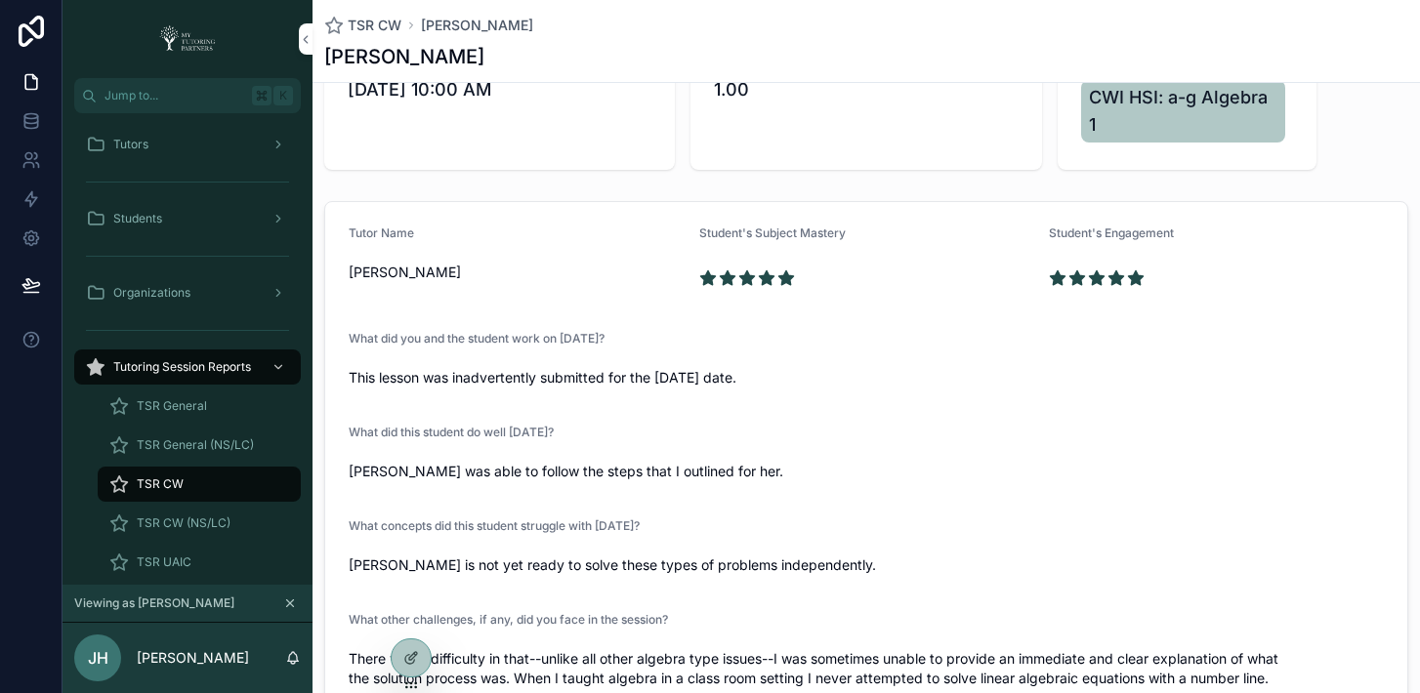
scroll to position [14, 0]
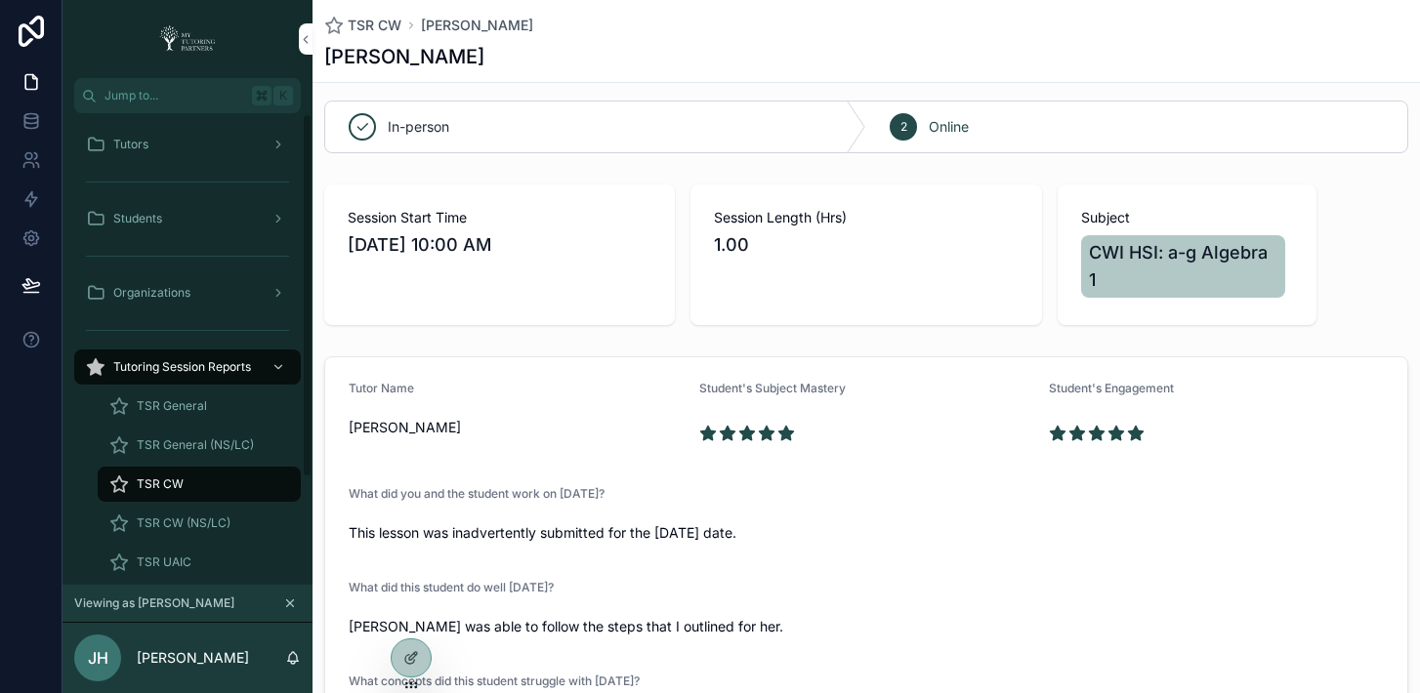
click at [172, 147] on div "Tutors" at bounding box center [187, 144] width 203 height 31
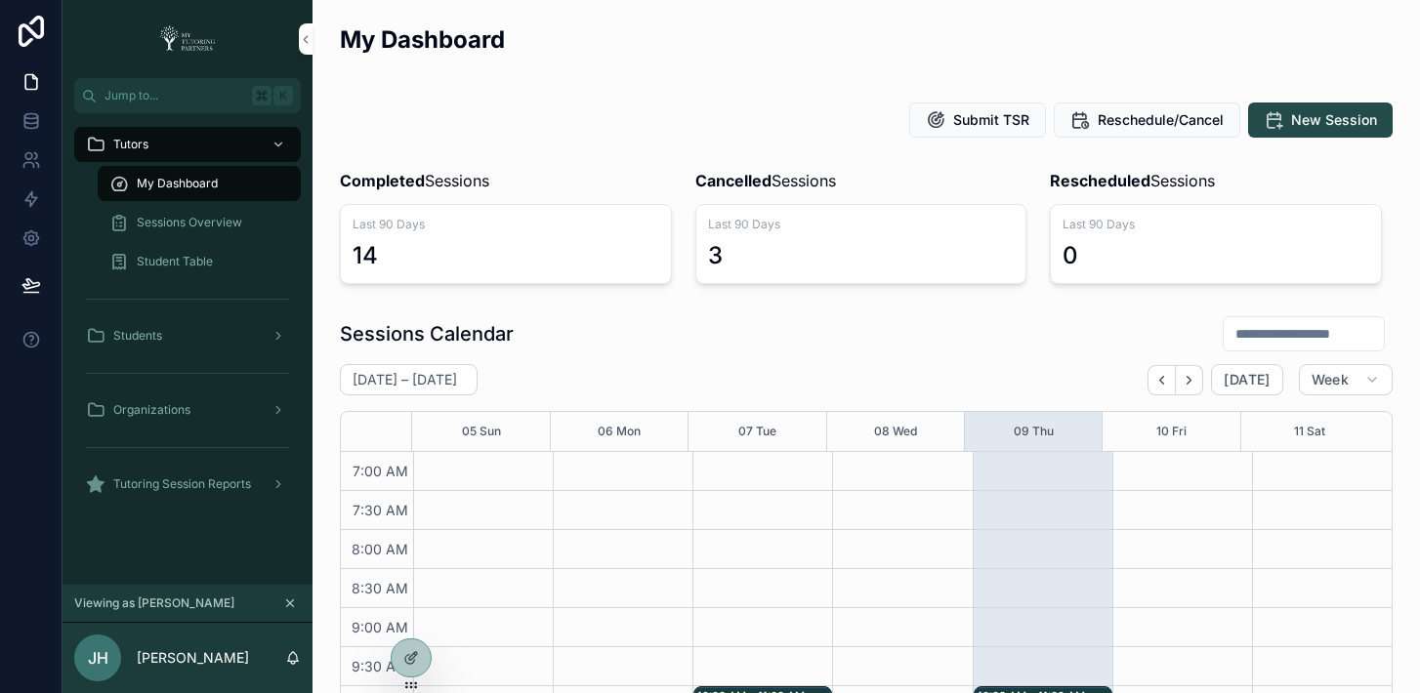
scroll to position [547, 0]
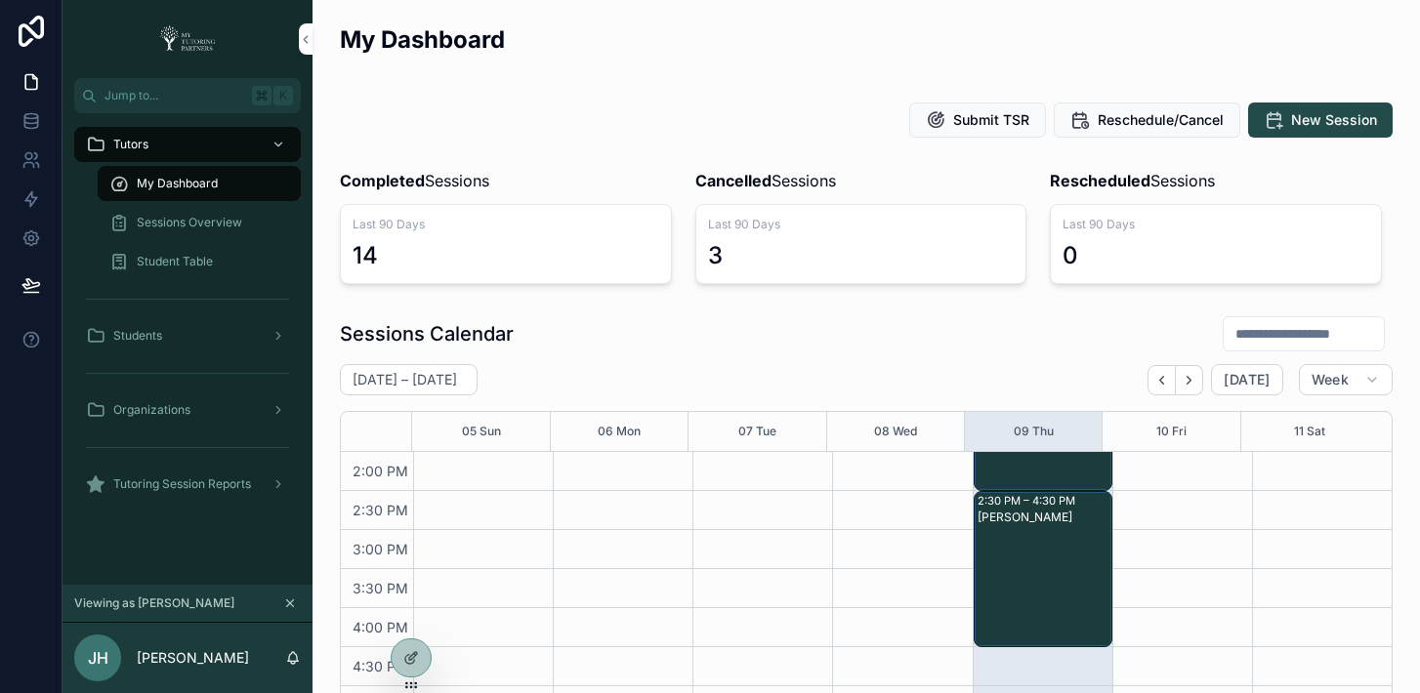
click at [0, 0] on icon at bounding box center [0, 0] width 0 height 0
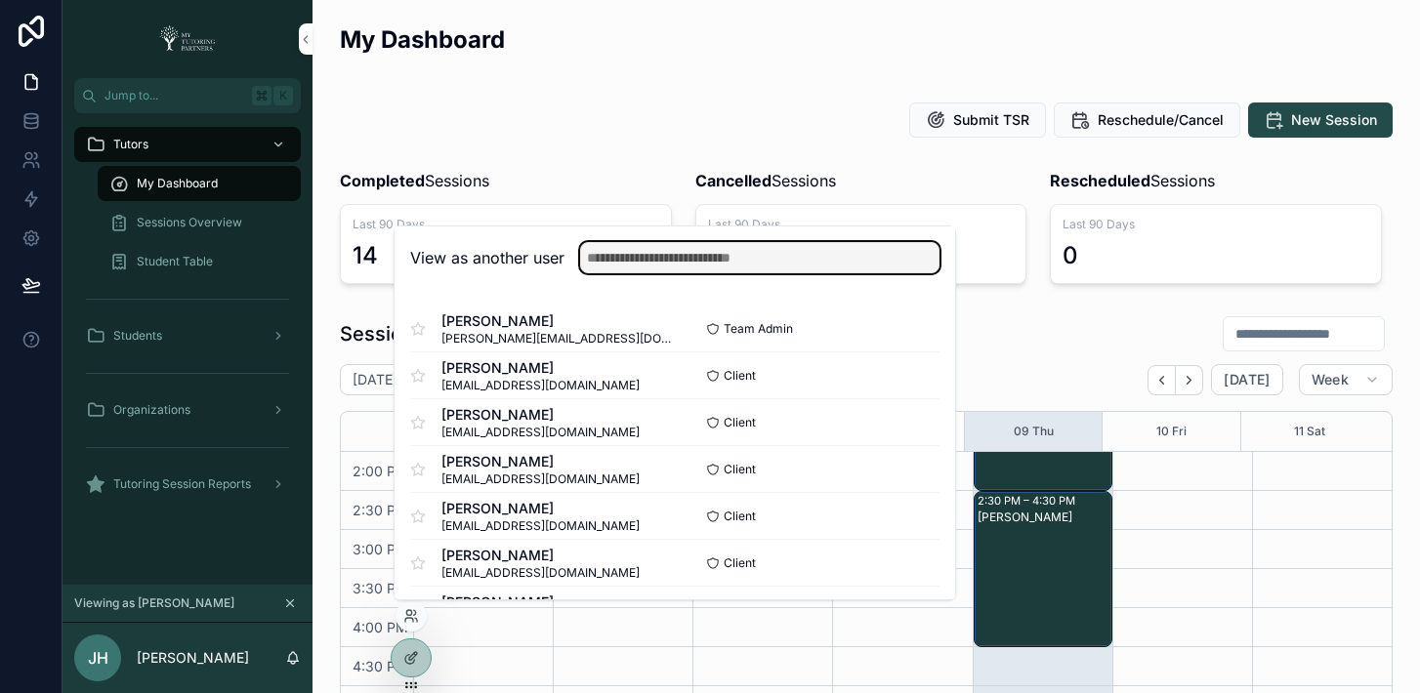
click at [799, 263] on input "text" at bounding box center [759, 257] width 359 height 31
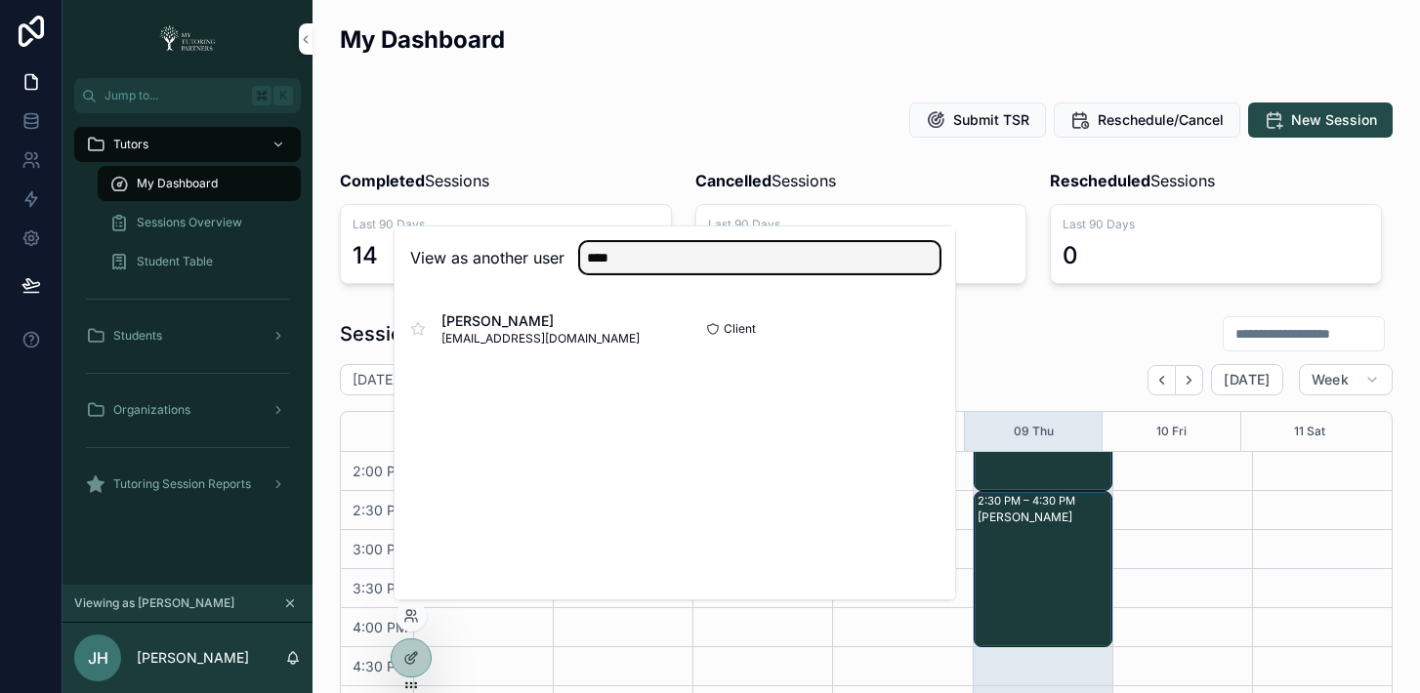
type input "****"
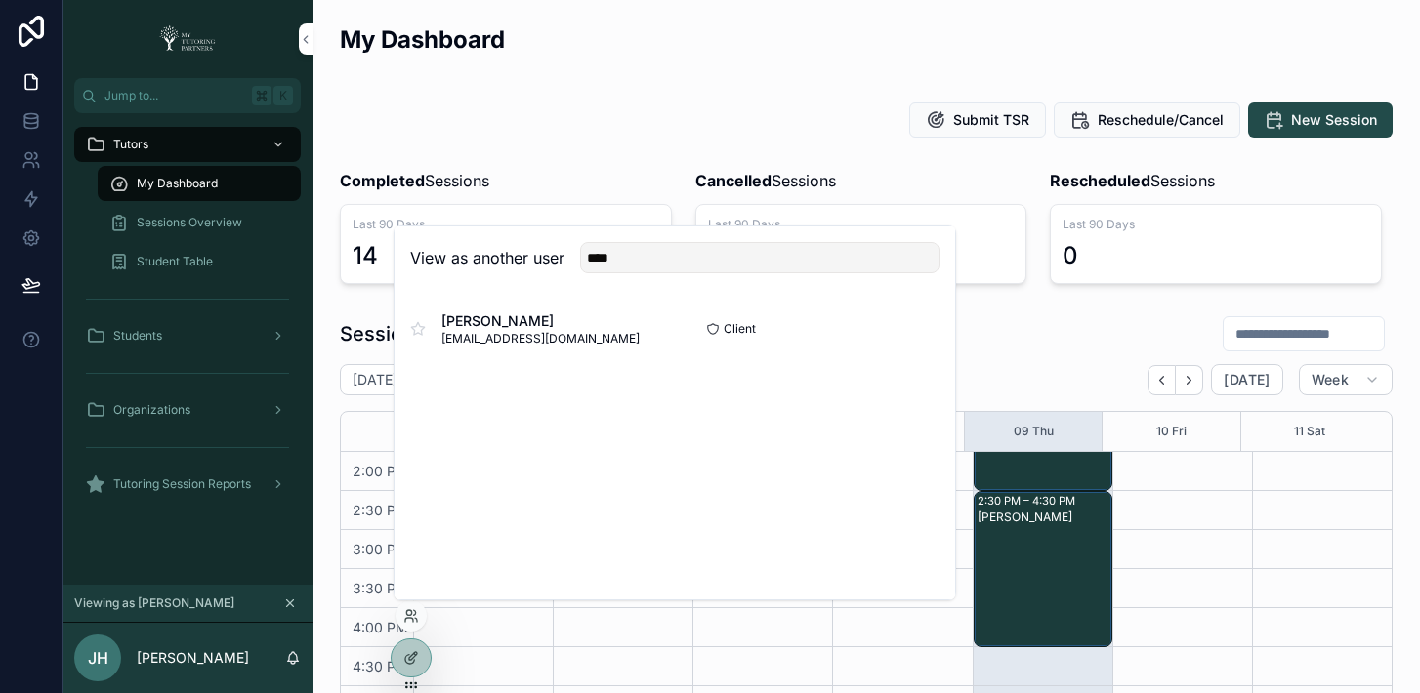
click at [0, 0] on button "Select" at bounding box center [0, 0] width 0 height 0
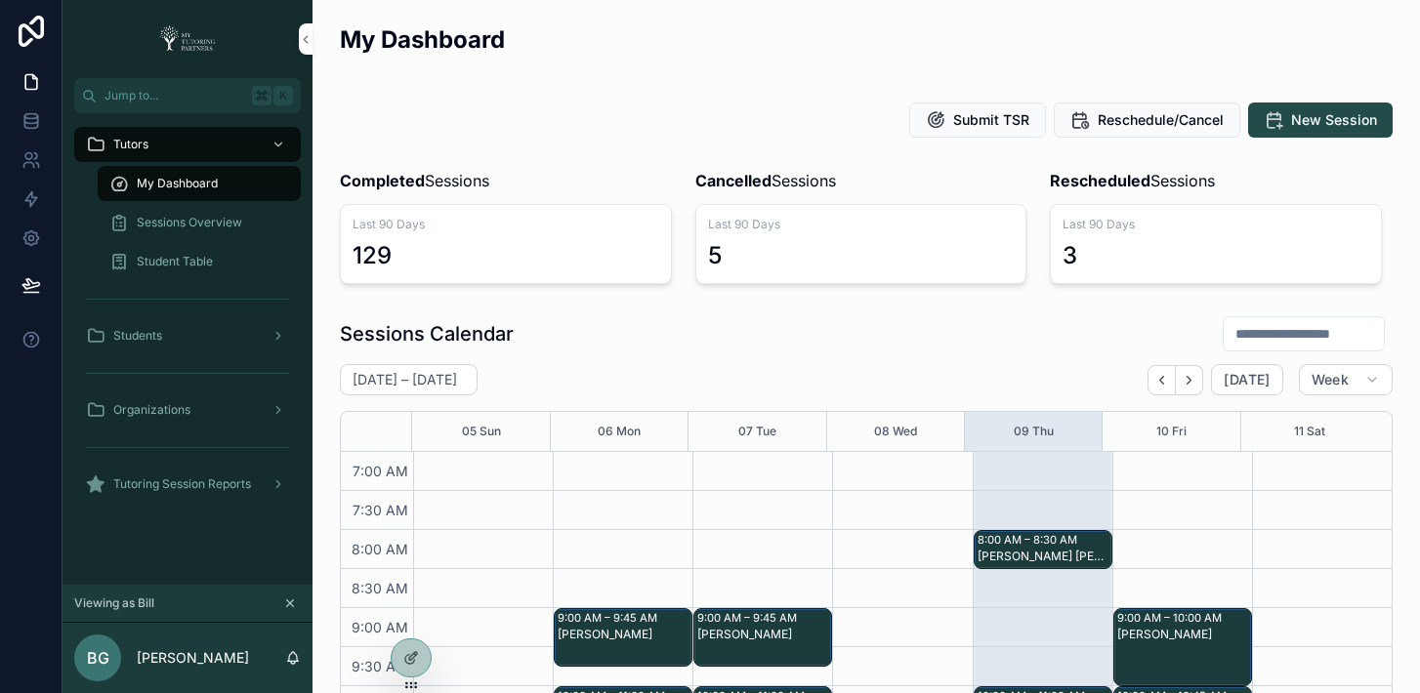
click at [1253, 337] on input "scrollable content" at bounding box center [1303, 333] width 160 height 27
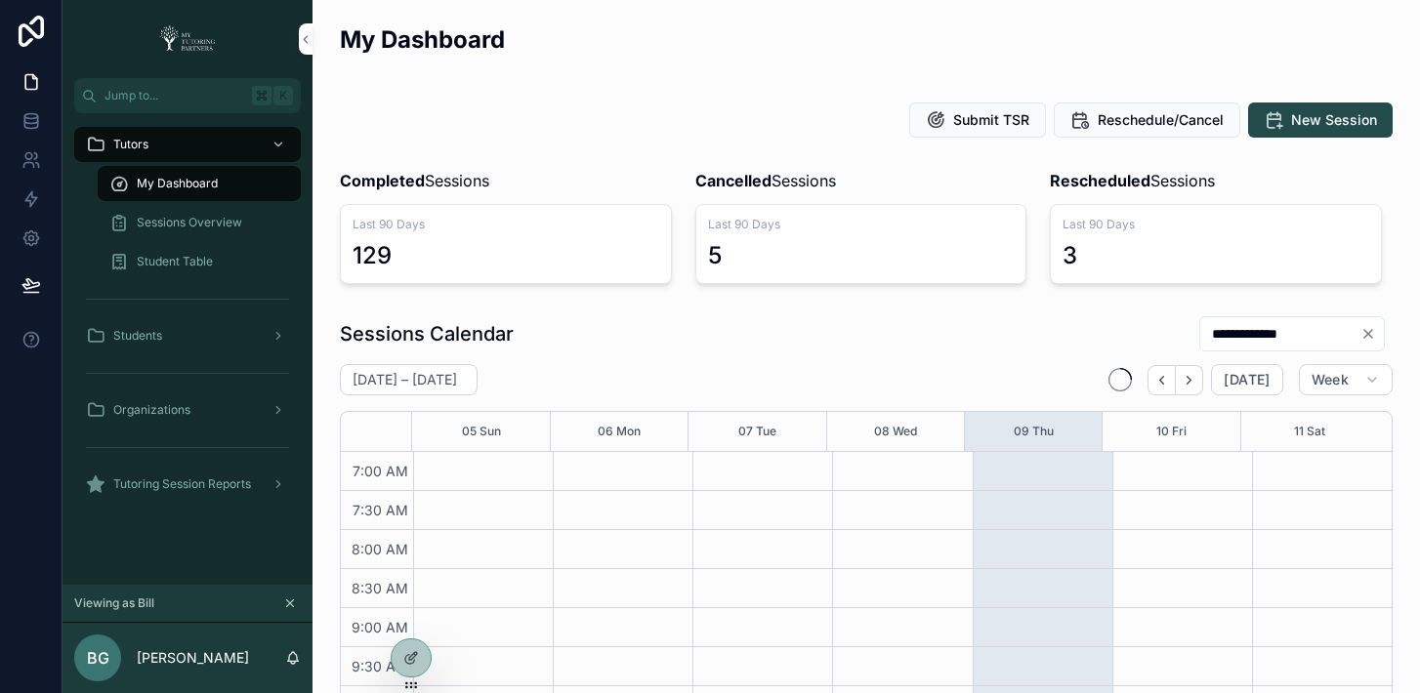
type input "**********"
click at [1043, 337] on div "**********" at bounding box center [866, 333] width 1053 height 37
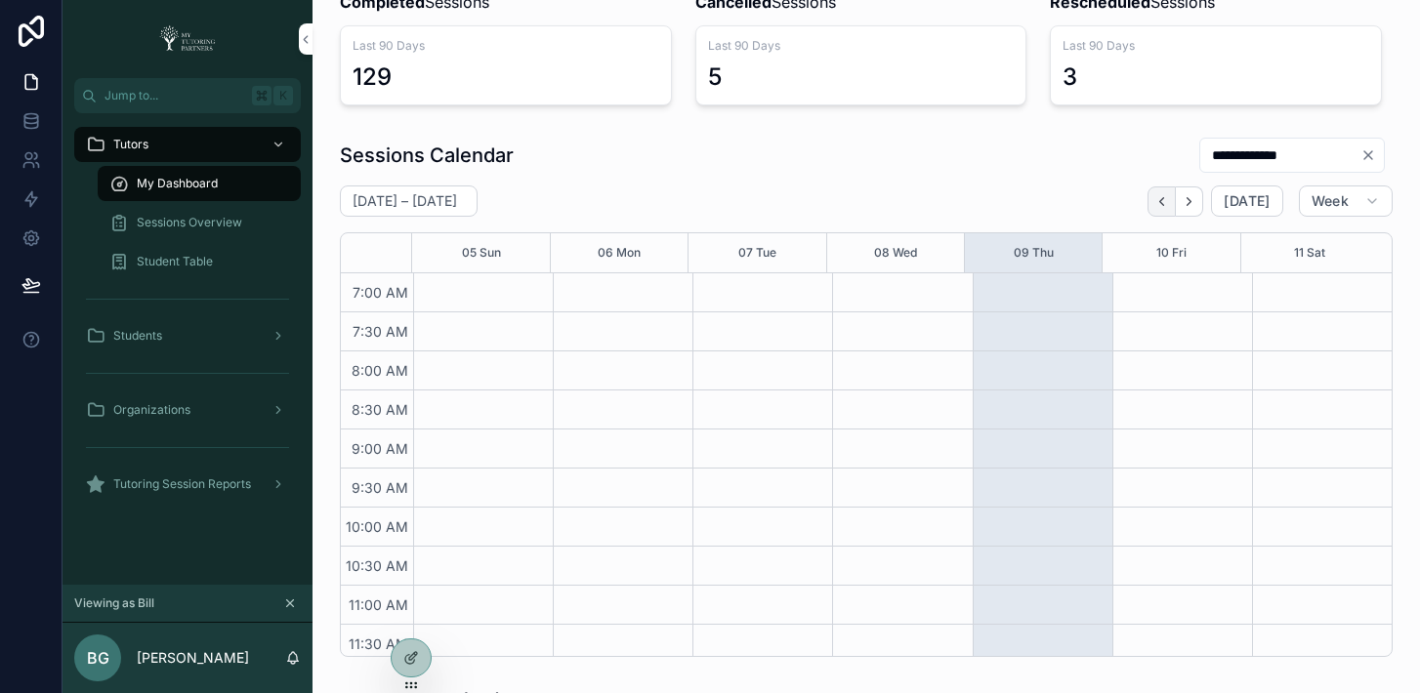
click at [1154, 199] on icon "Back" at bounding box center [1161, 201] width 15 height 15
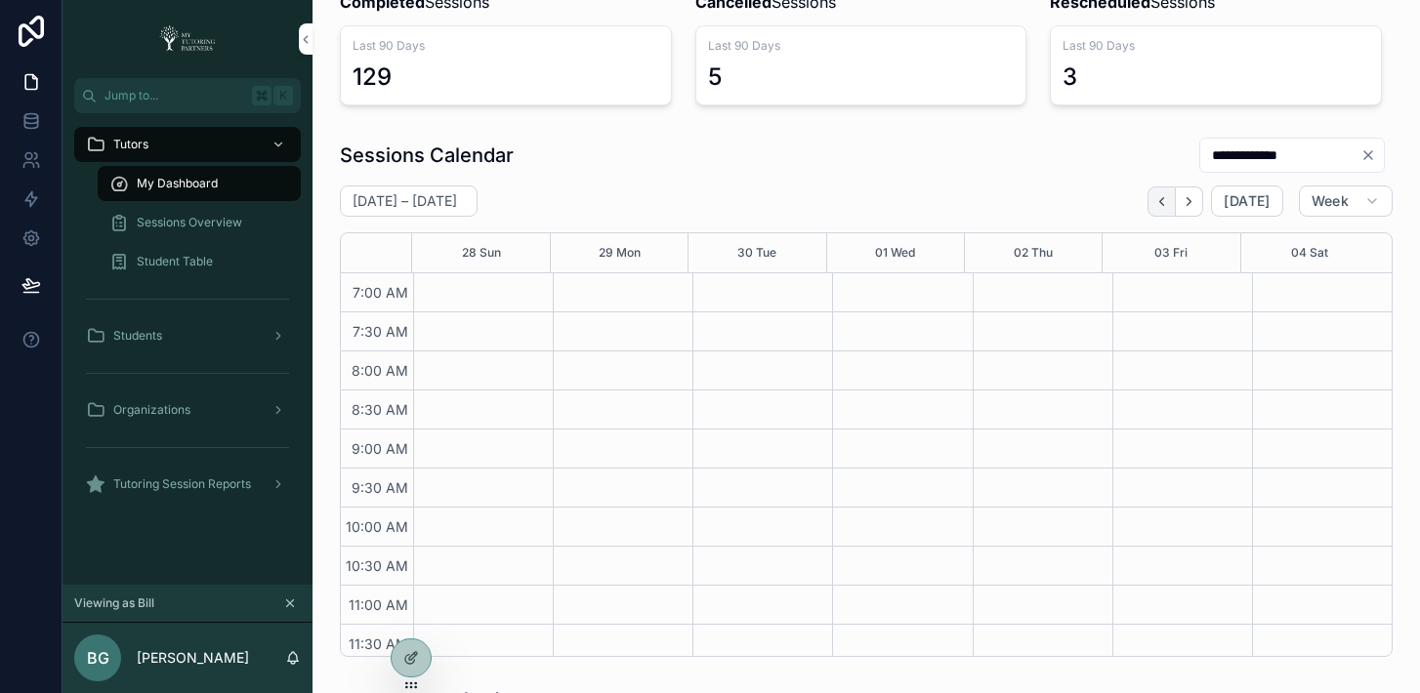
click at [1154, 198] on icon "Back" at bounding box center [1161, 201] width 15 height 15
click at [1181, 197] on icon "Next" at bounding box center [1188, 201] width 15 height 15
click at [1181, 204] on icon "Next" at bounding box center [1188, 201] width 15 height 15
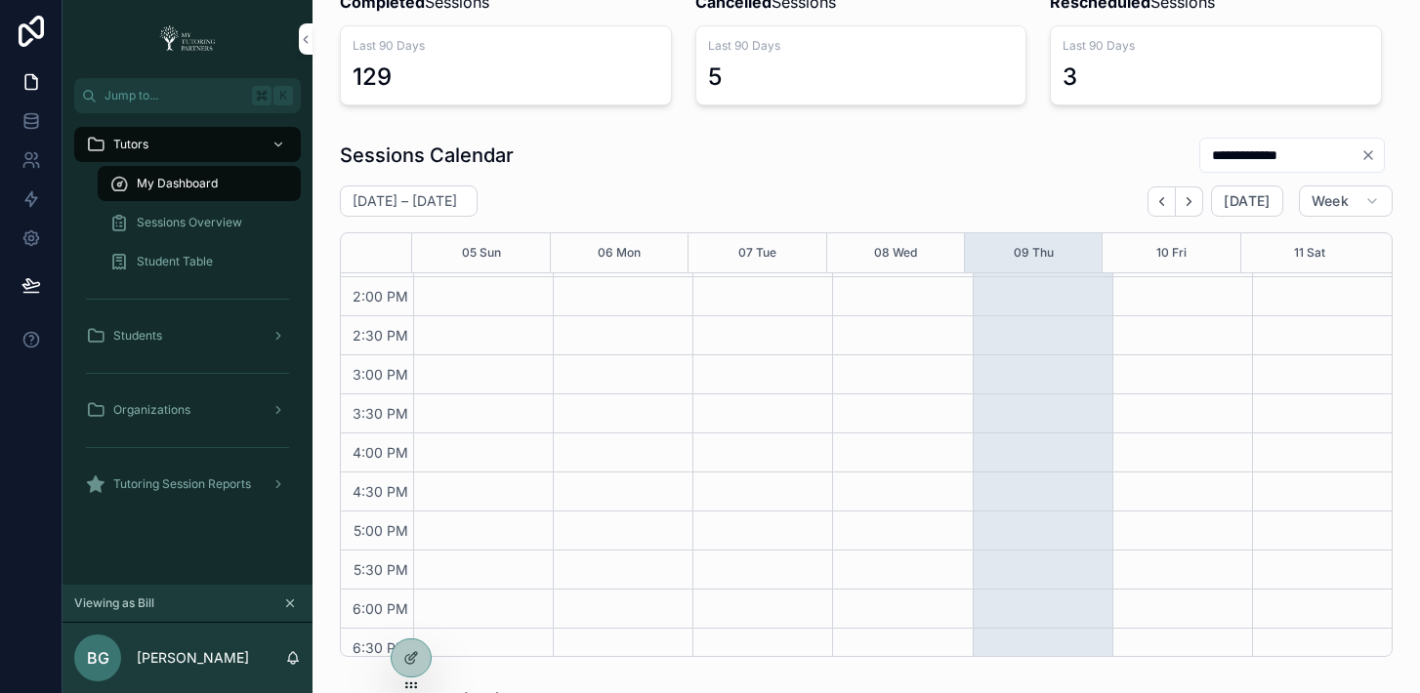
scroll to position [633, 0]
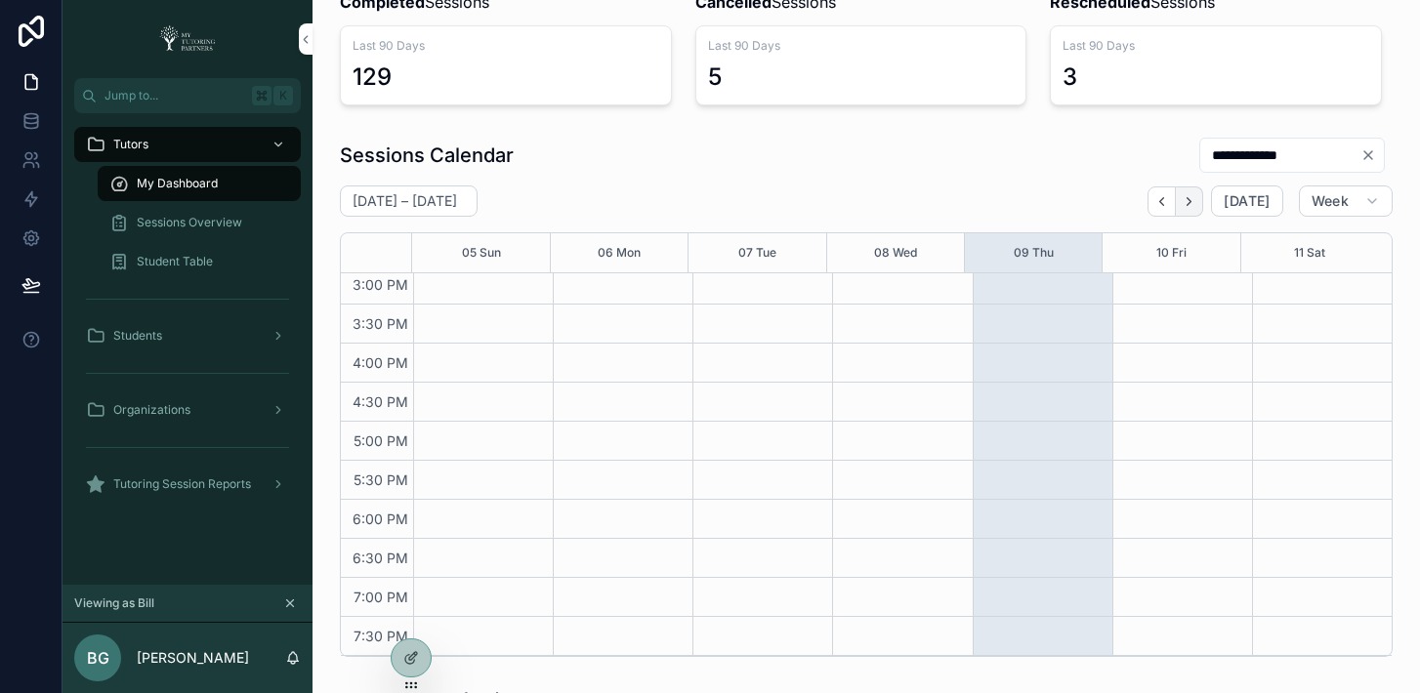
click at [1181, 203] on icon "Next" at bounding box center [1188, 201] width 15 height 15
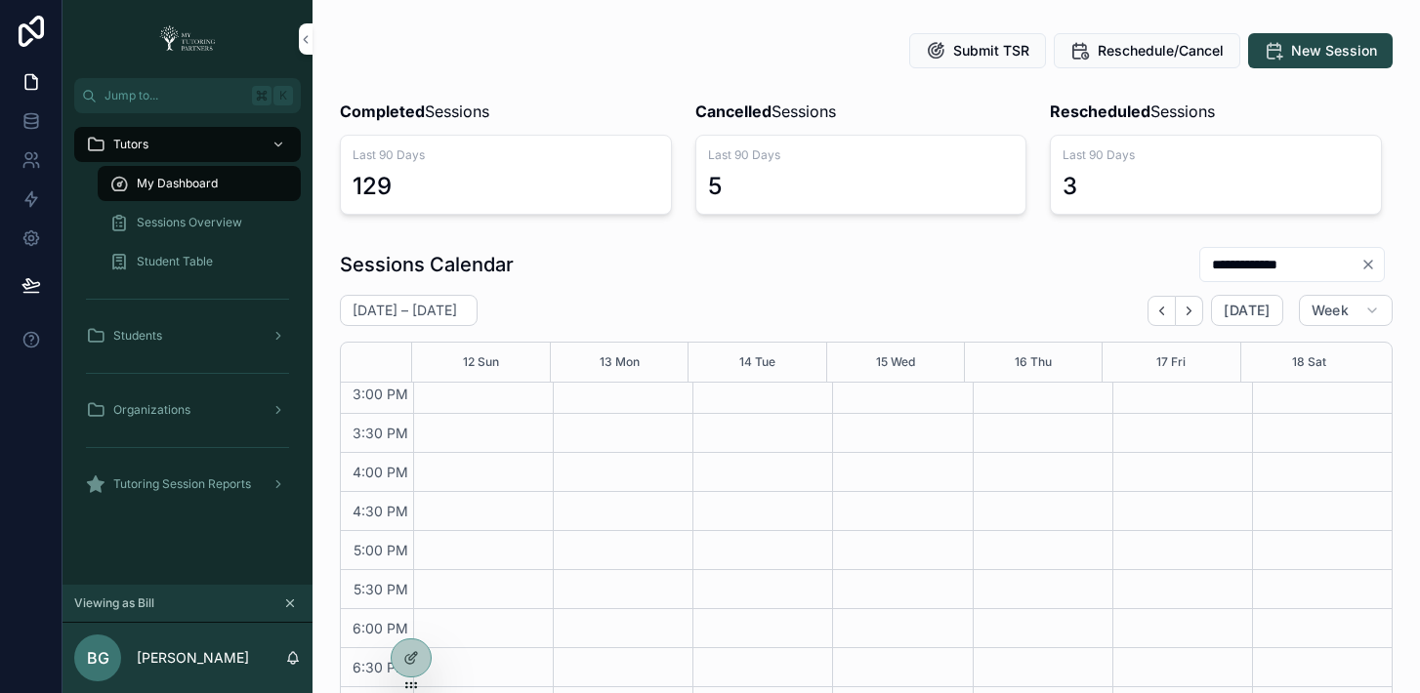
scroll to position [56, 0]
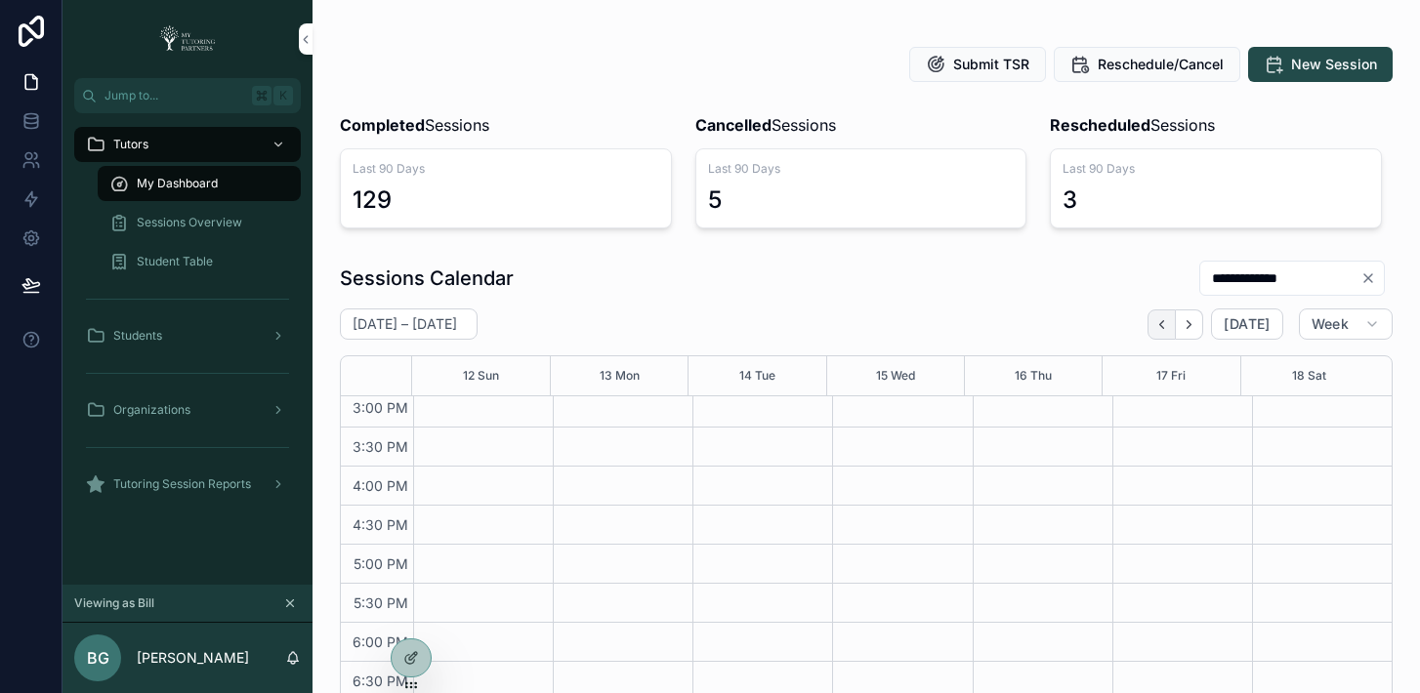
click at [1154, 328] on icon "Back" at bounding box center [1161, 324] width 15 height 15
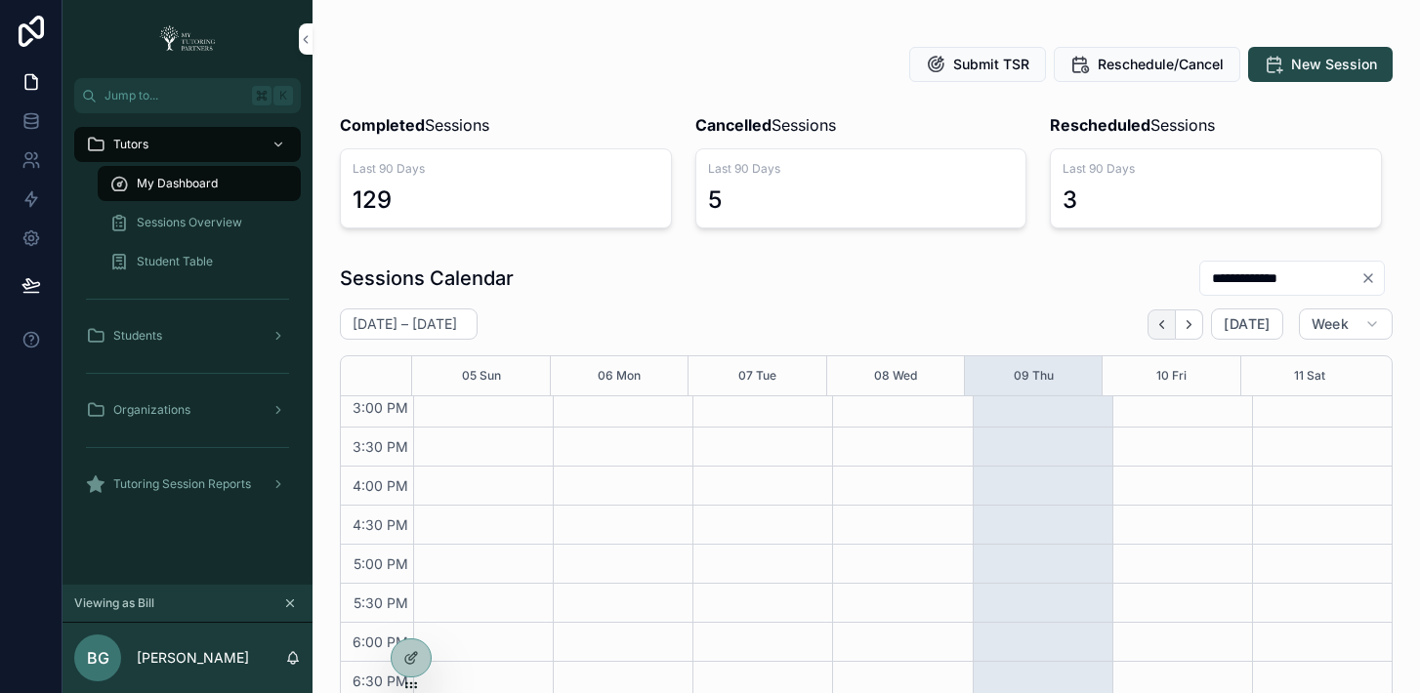
click at [1154, 327] on icon "Back" at bounding box center [1161, 324] width 15 height 15
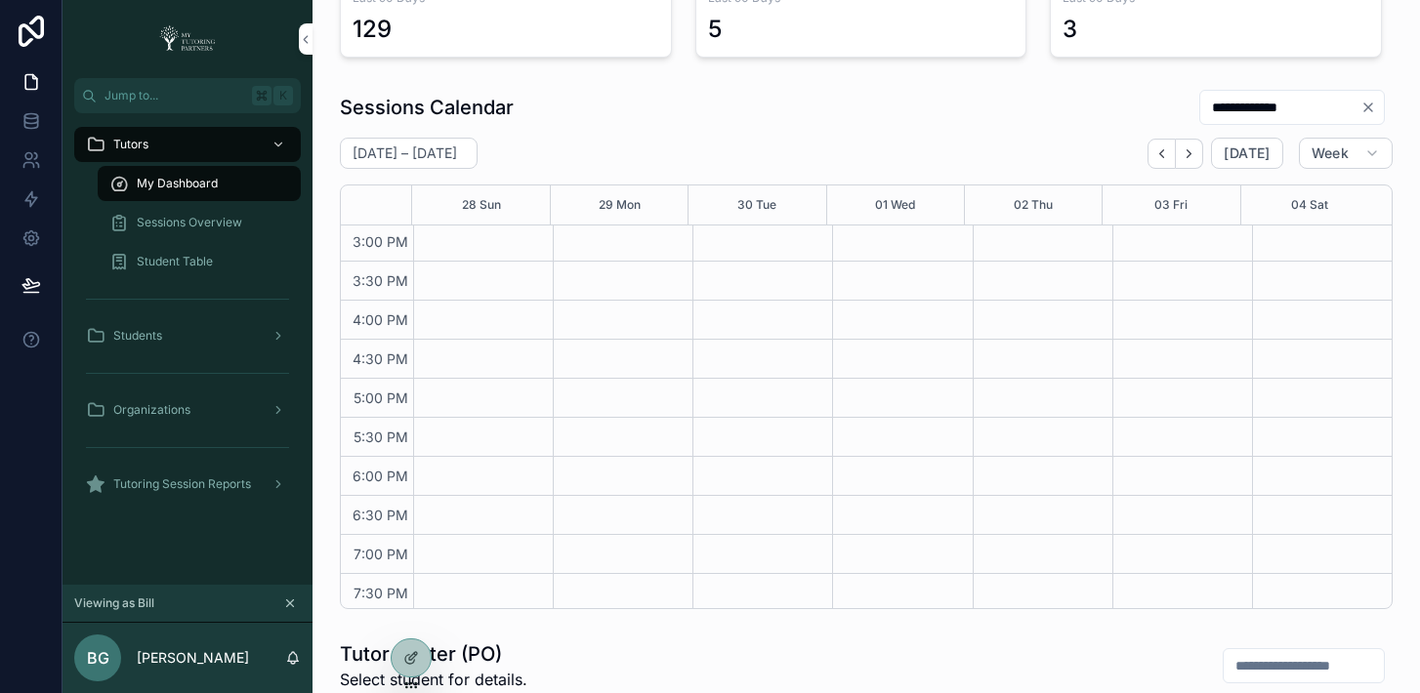
scroll to position [633, 0]
click at [1154, 148] on icon "Back" at bounding box center [1161, 153] width 15 height 15
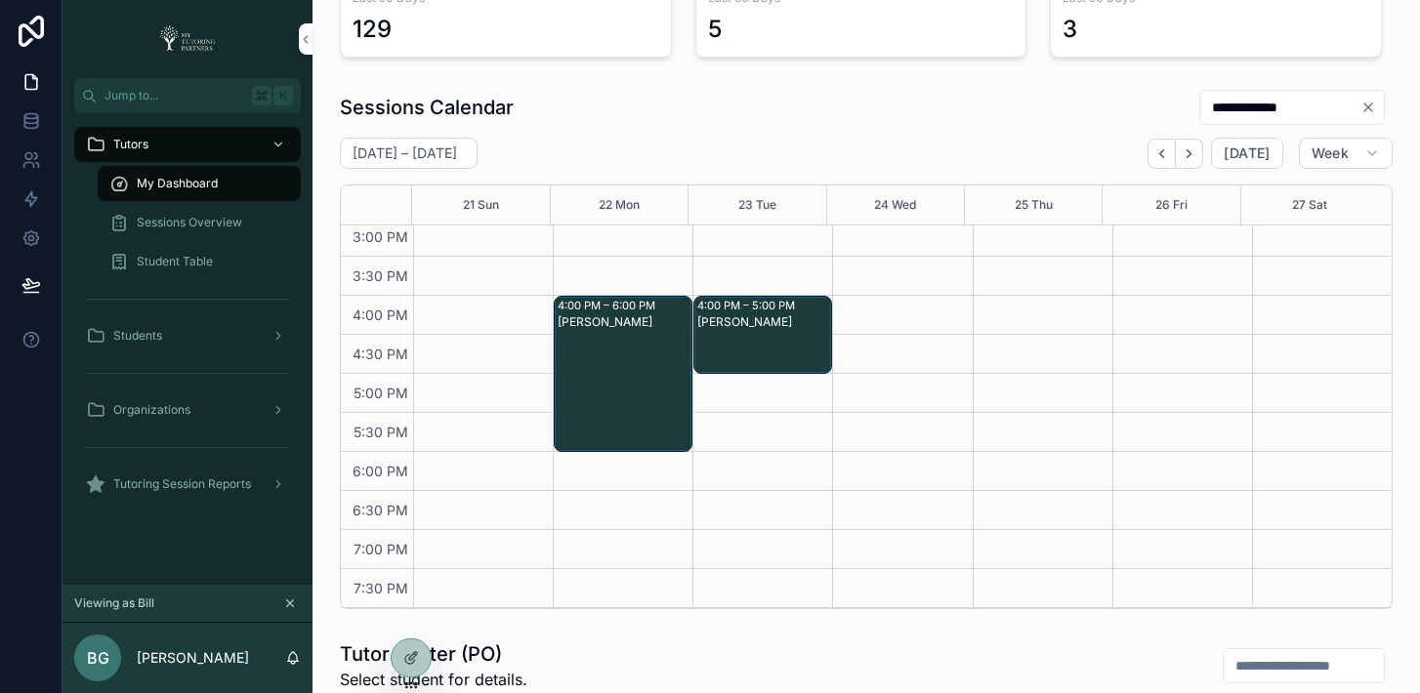
click at [191, 230] on div "Sessions Overview" at bounding box center [199, 222] width 180 height 31
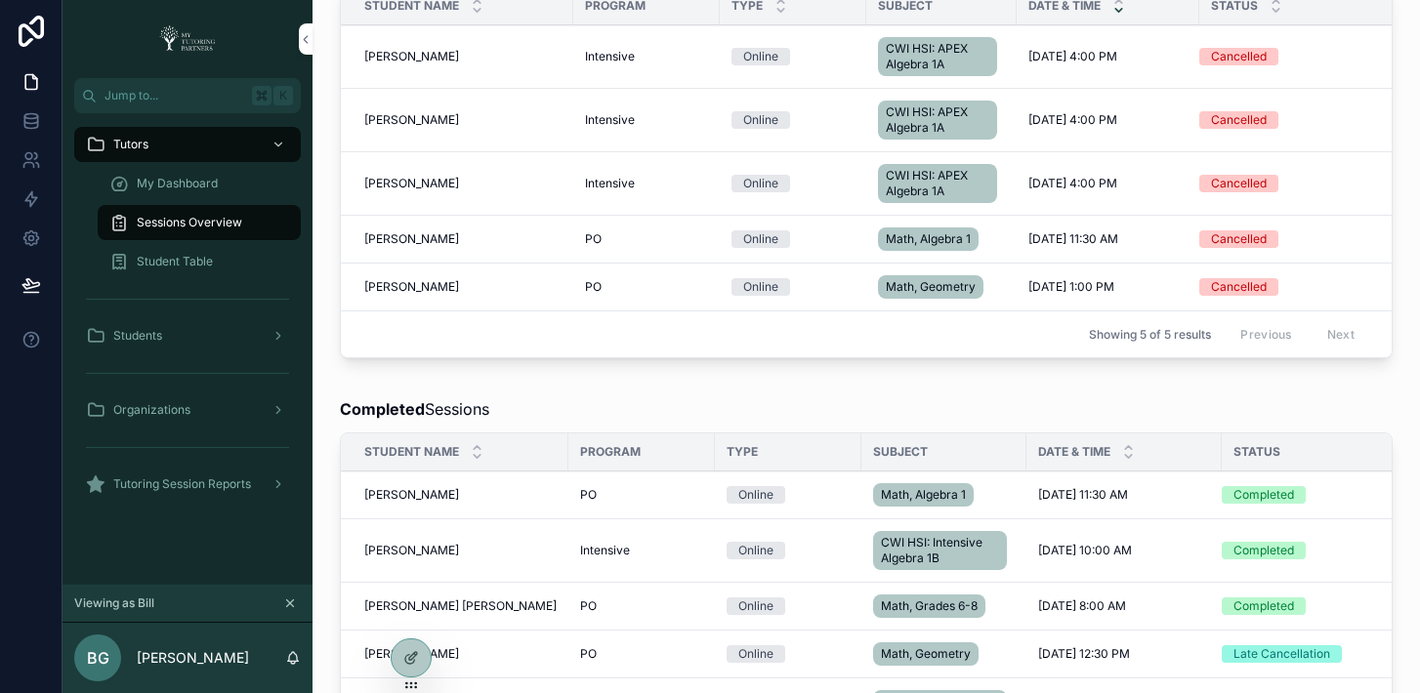
scroll to position [1204, 0]
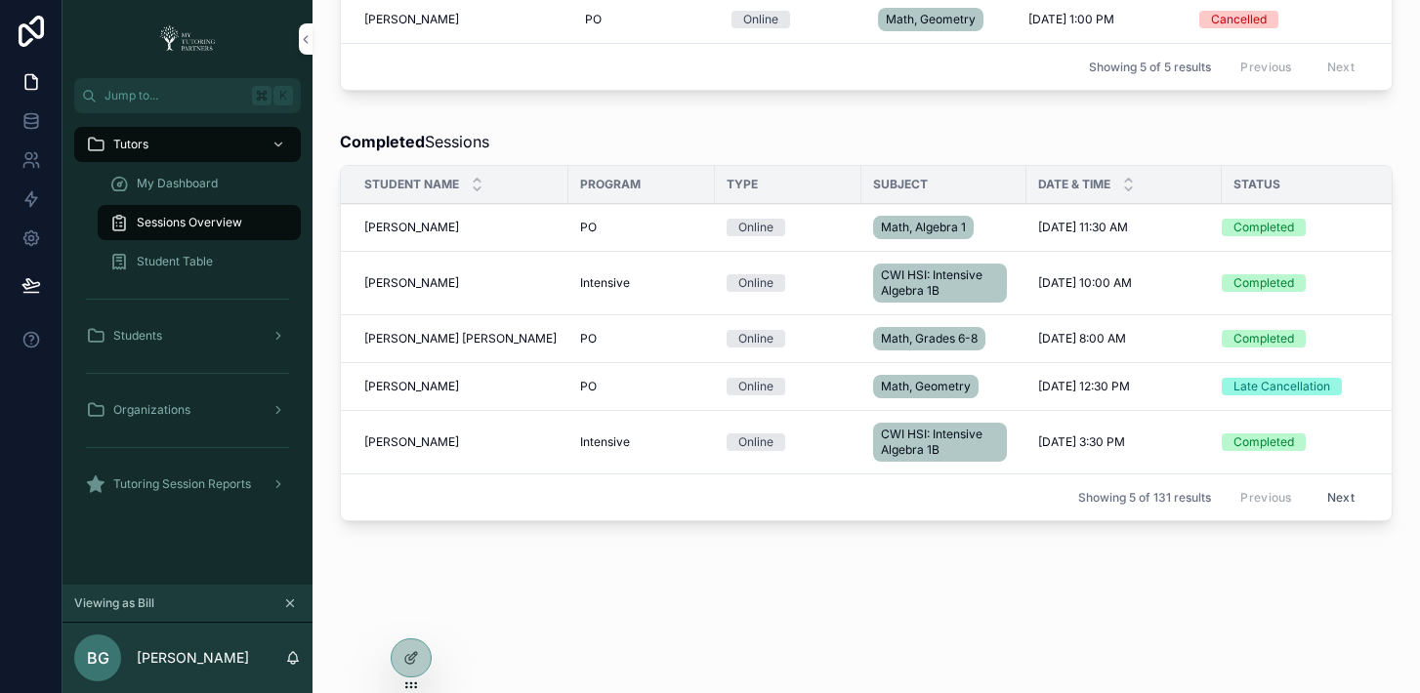
click at [1332, 482] on button "Next" at bounding box center [1340, 497] width 55 height 30
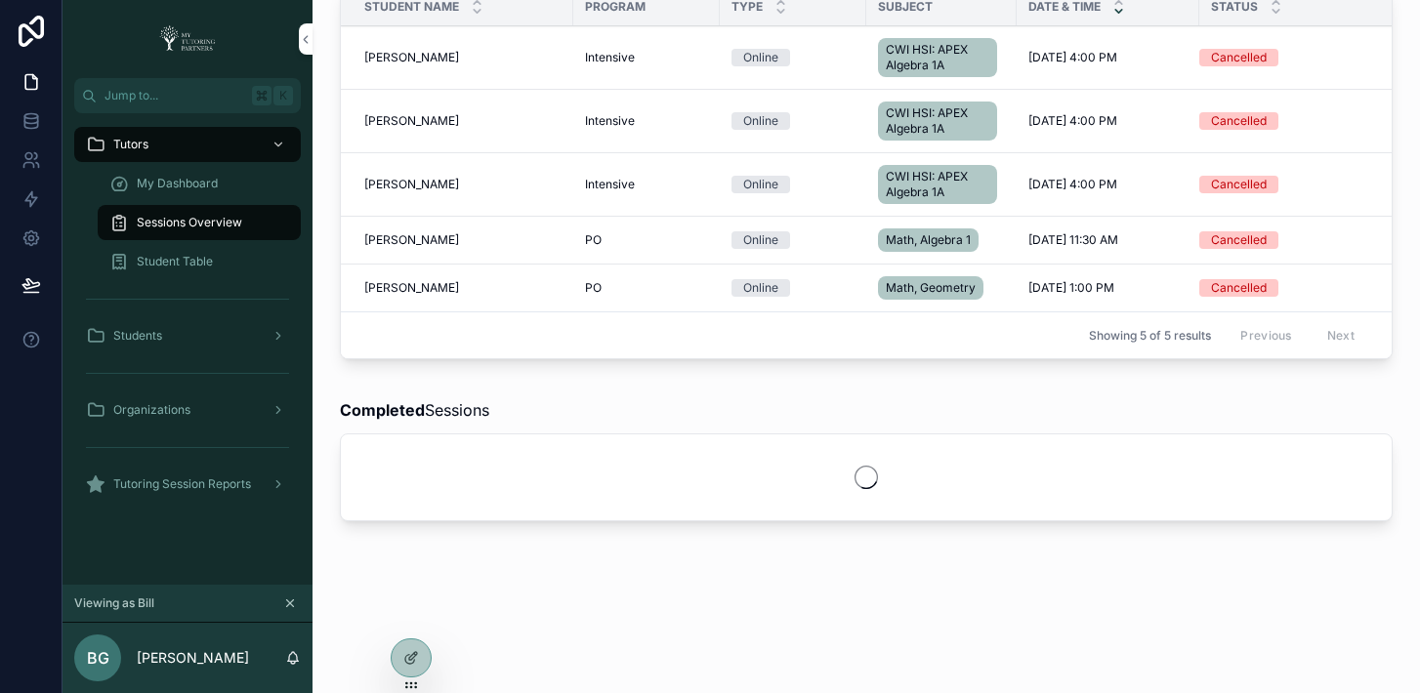
scroll to position [1204, 0]
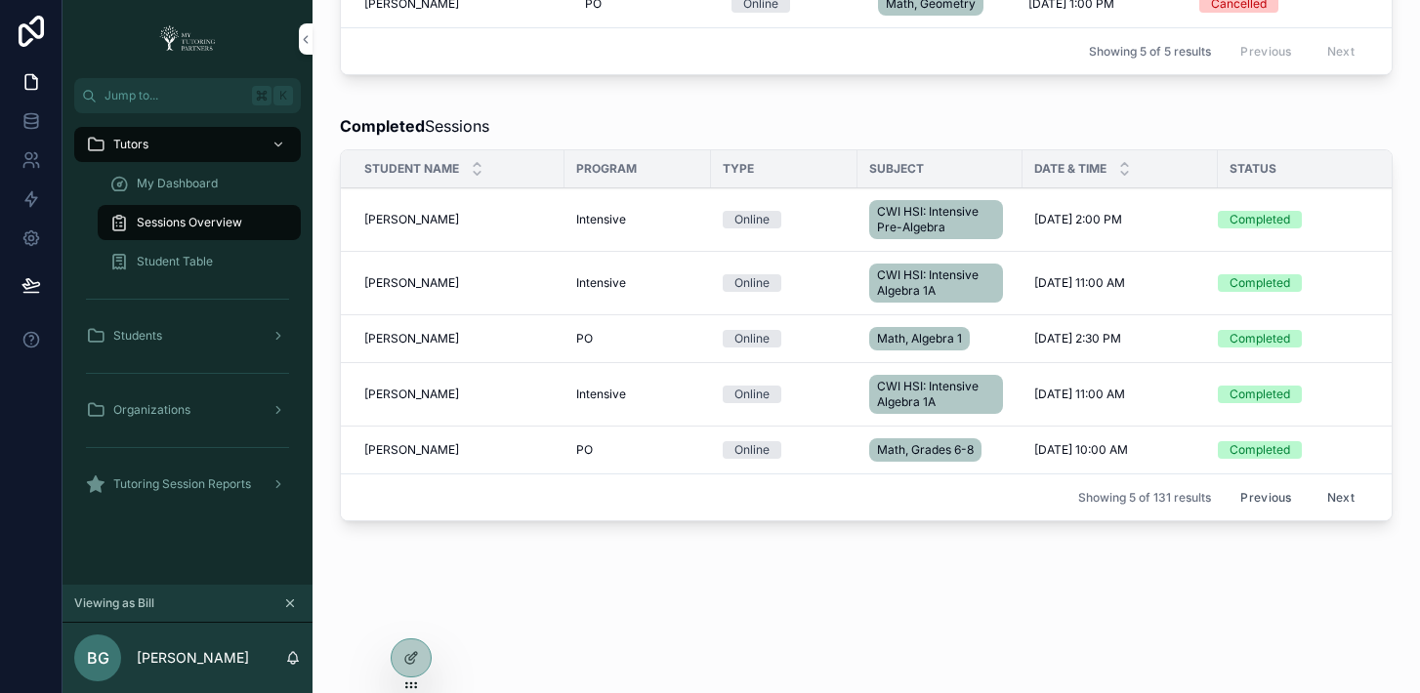
click at [1336, 497] on button "Next" at bounding box center [1340, 497] width 55 height 30
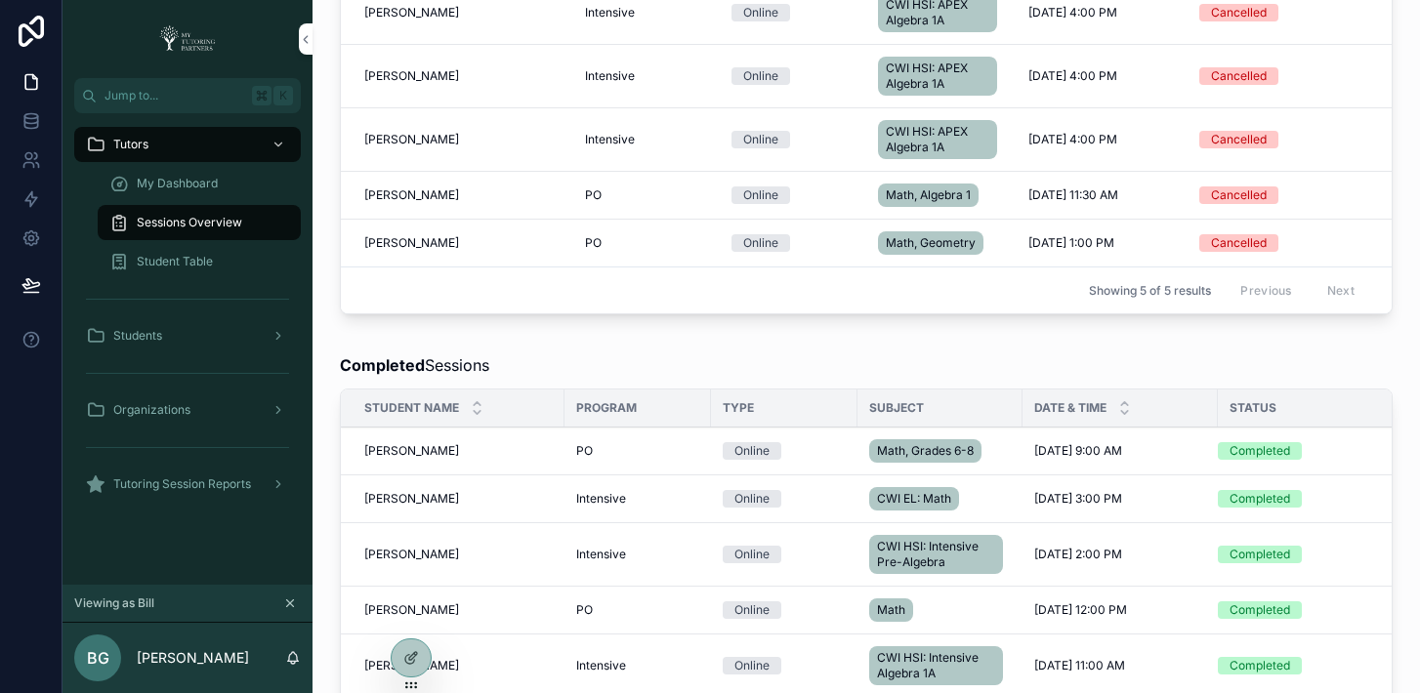
scroll to position [1204, 0]
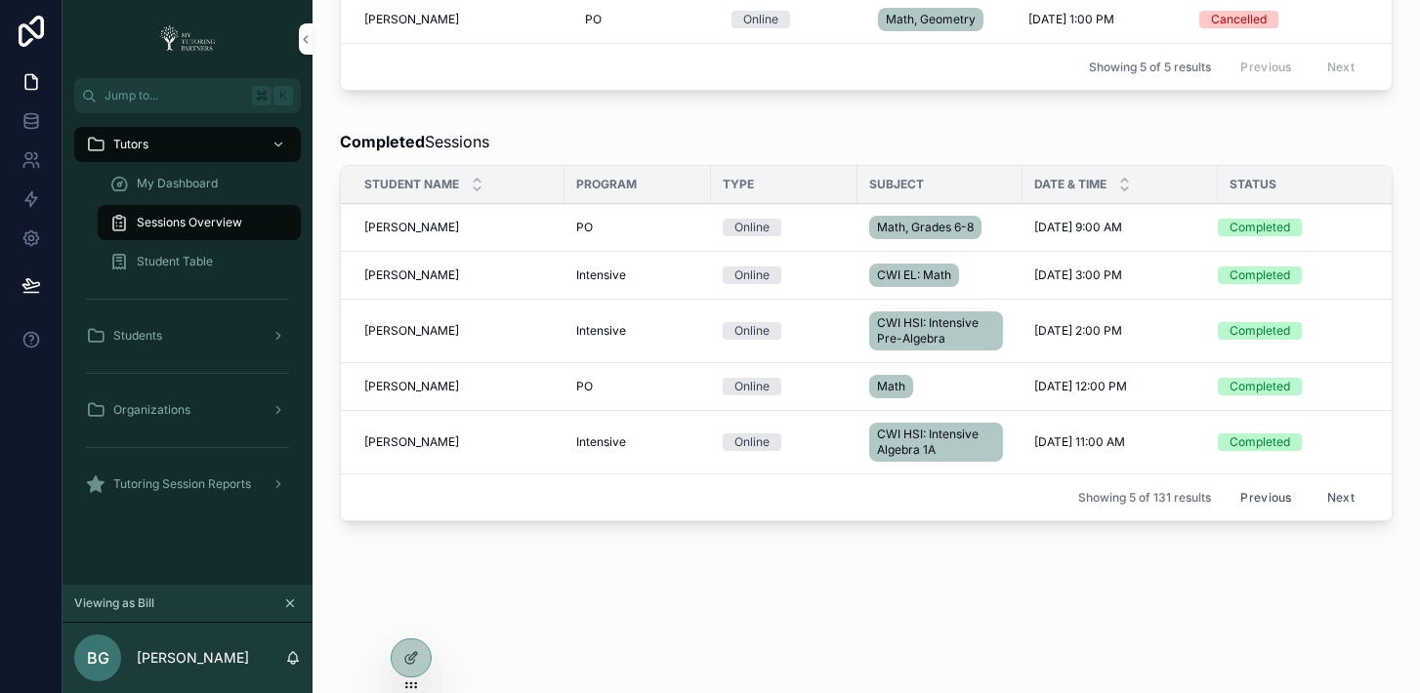
click at [1317, 482] on button "Next" at bounding box center [1340, 497] width 55 height 30
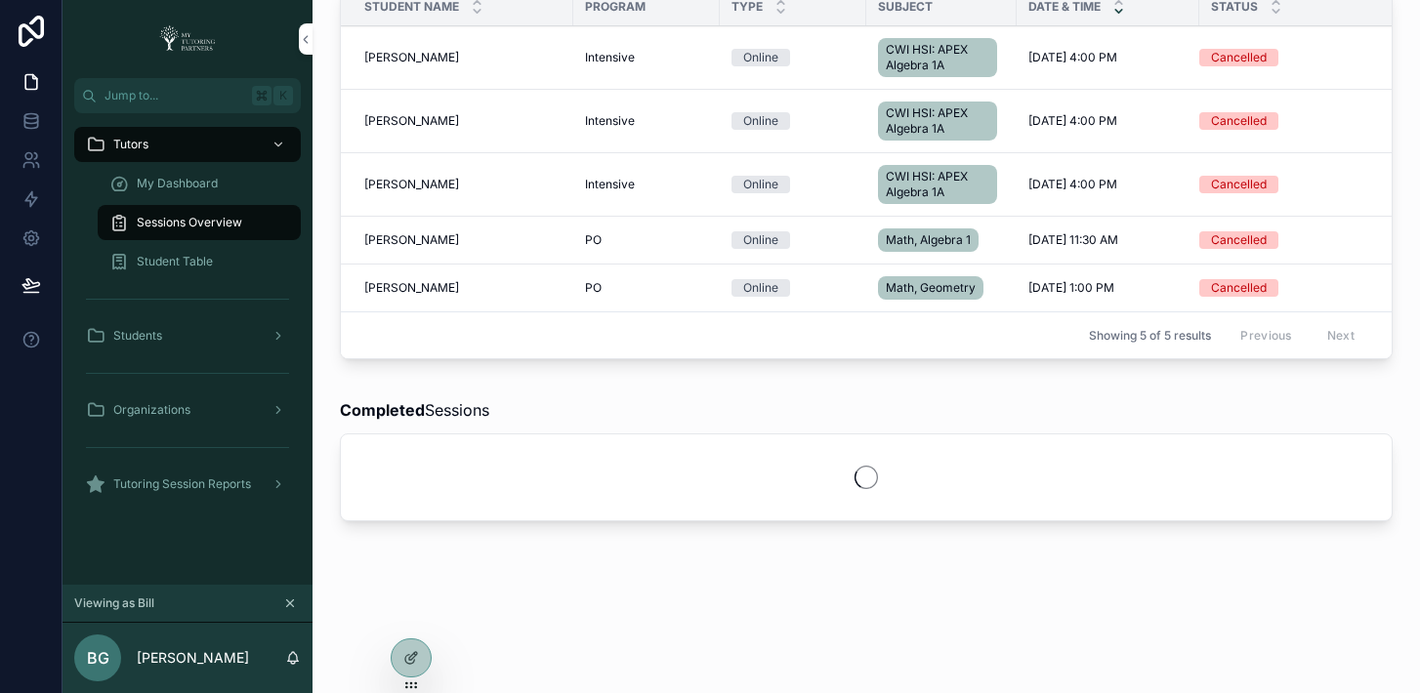
scroll to position [1204, 0]
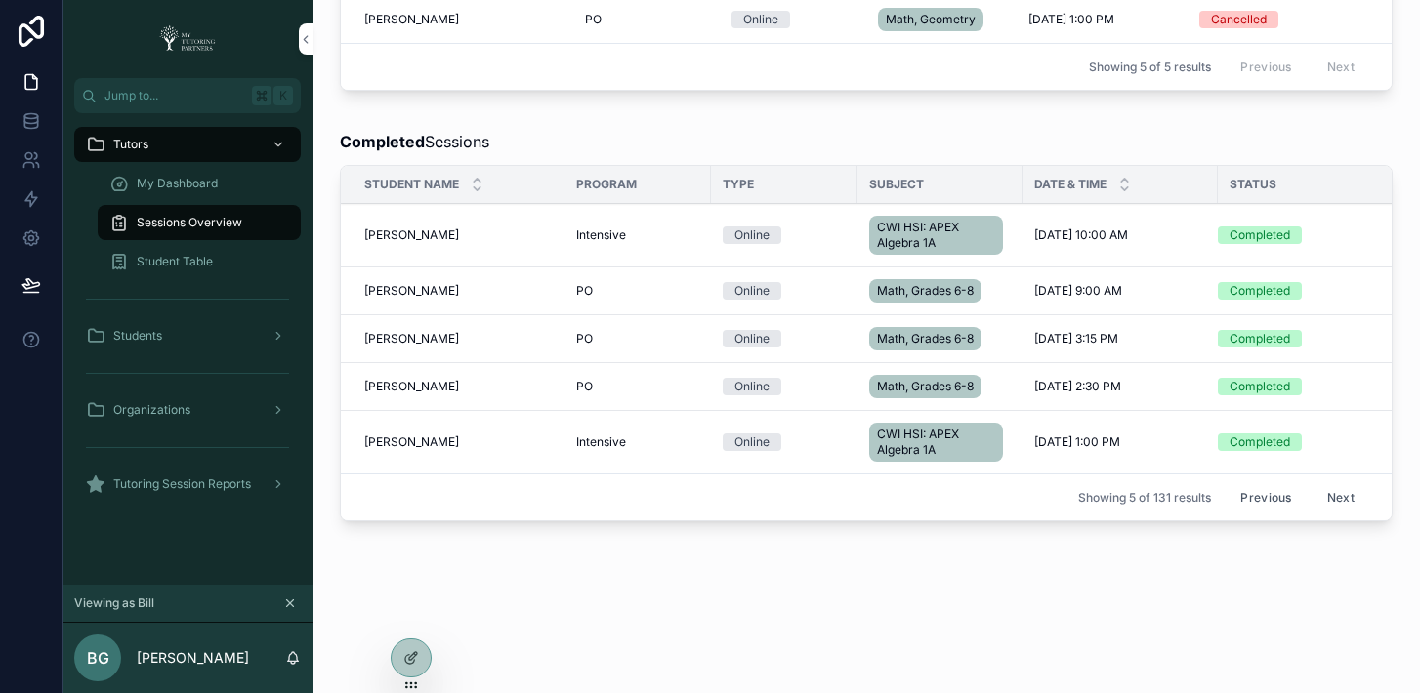
click at [1335, 482] on button "Next" at bounding box center [1340, 497] width 55 height 30
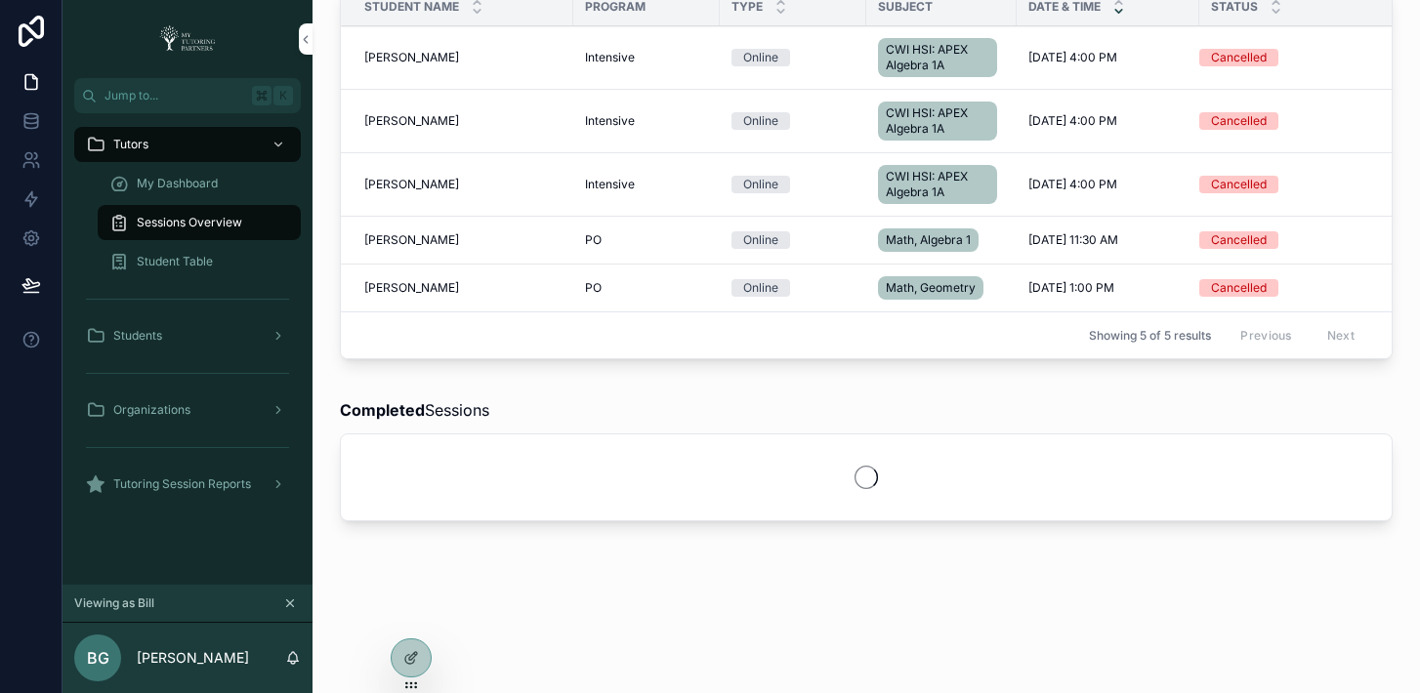
scroll to position [1204, 0]
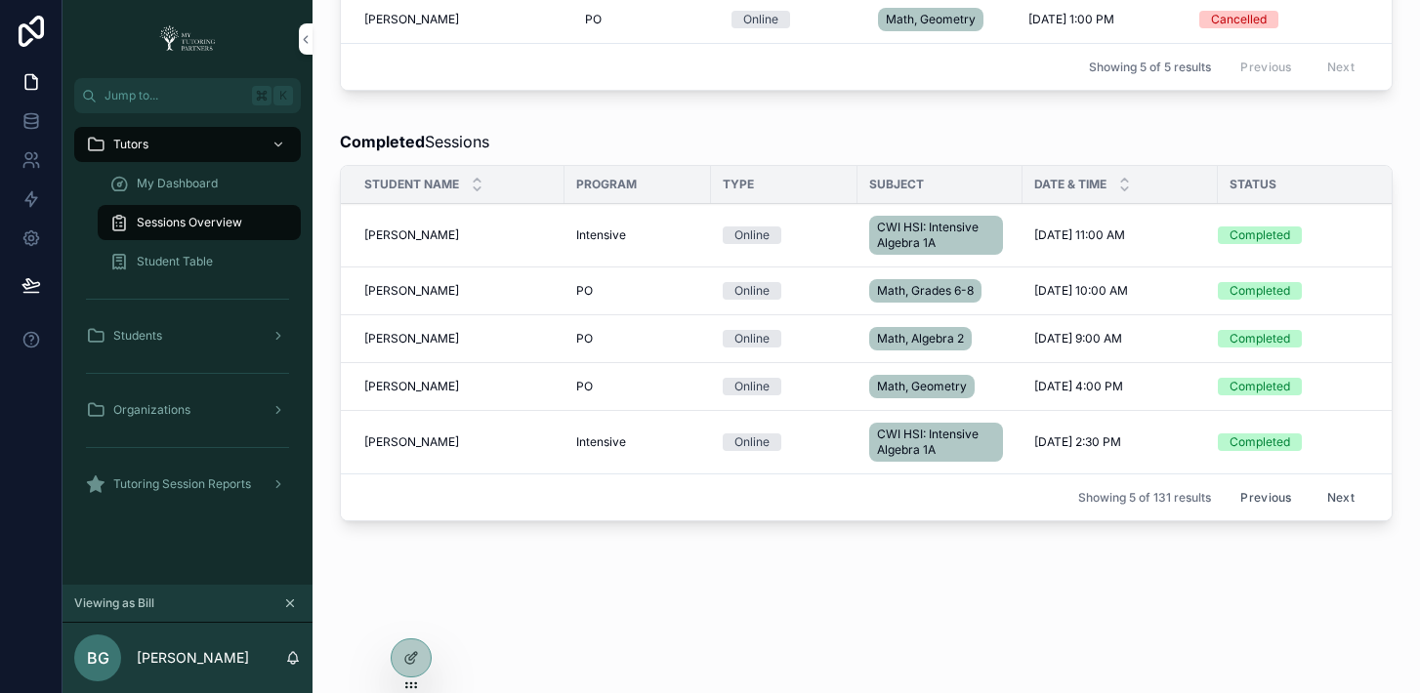
click at [1335, 482] on button "Next" at bounding box center [1340, 497] width 55 height 30
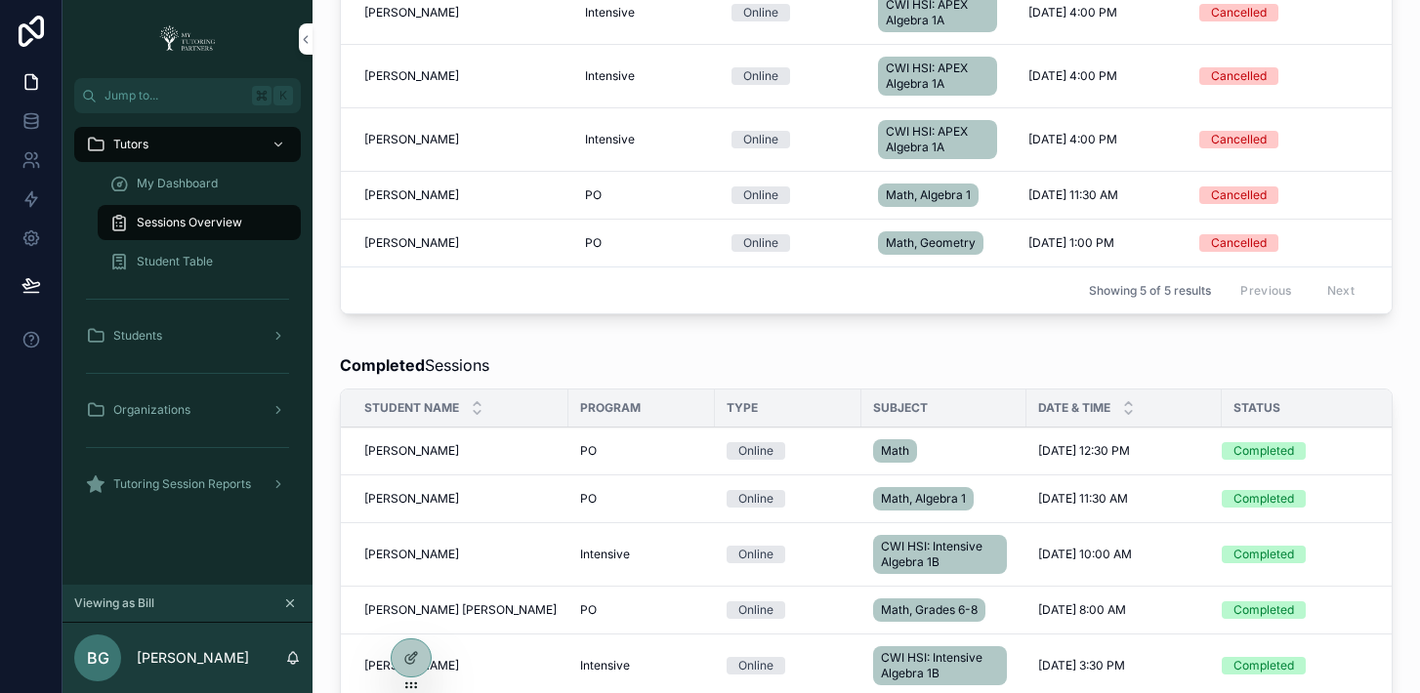
scroll to position [1204, 0]
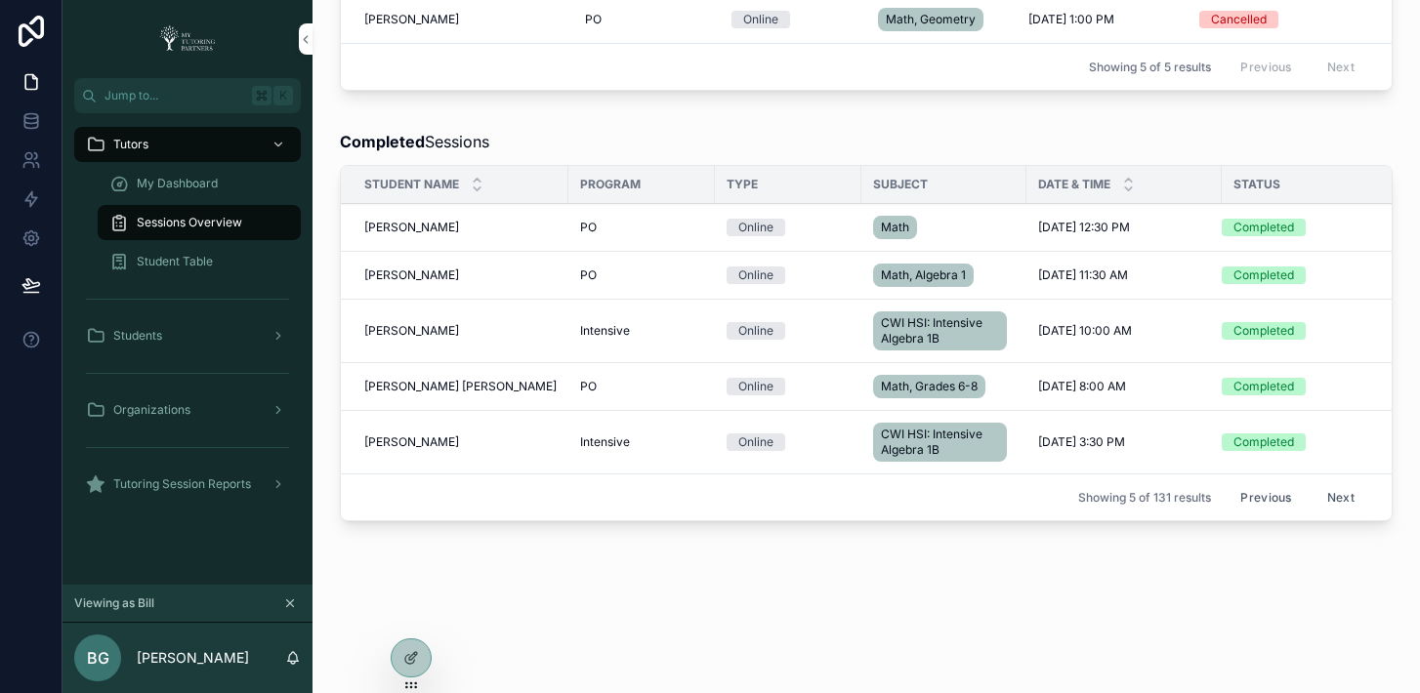
click at [1335, 482] on button "Next" at bounding box center [1340, 497] width 55 height 30
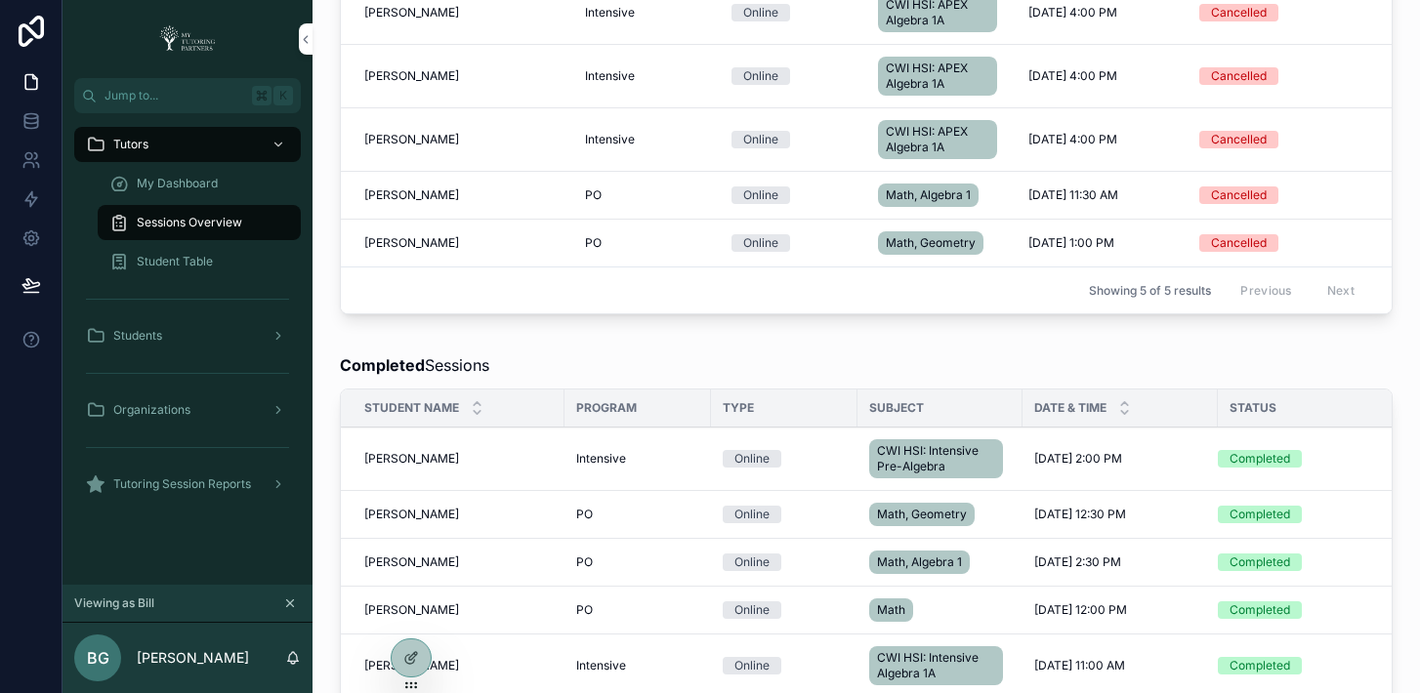
scroll to position [1204, 0]
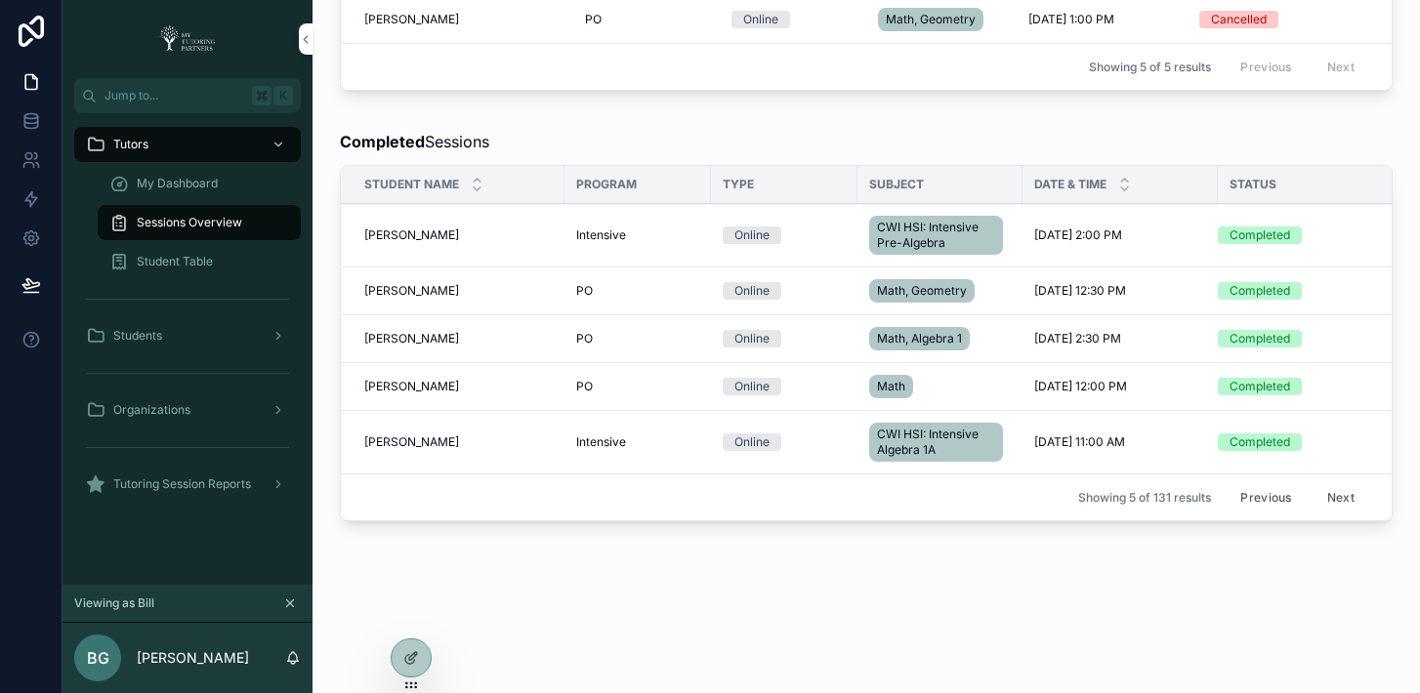
click at [1335, 482] on button "Next" at bounding box center [1340, 497] width 55 height 30
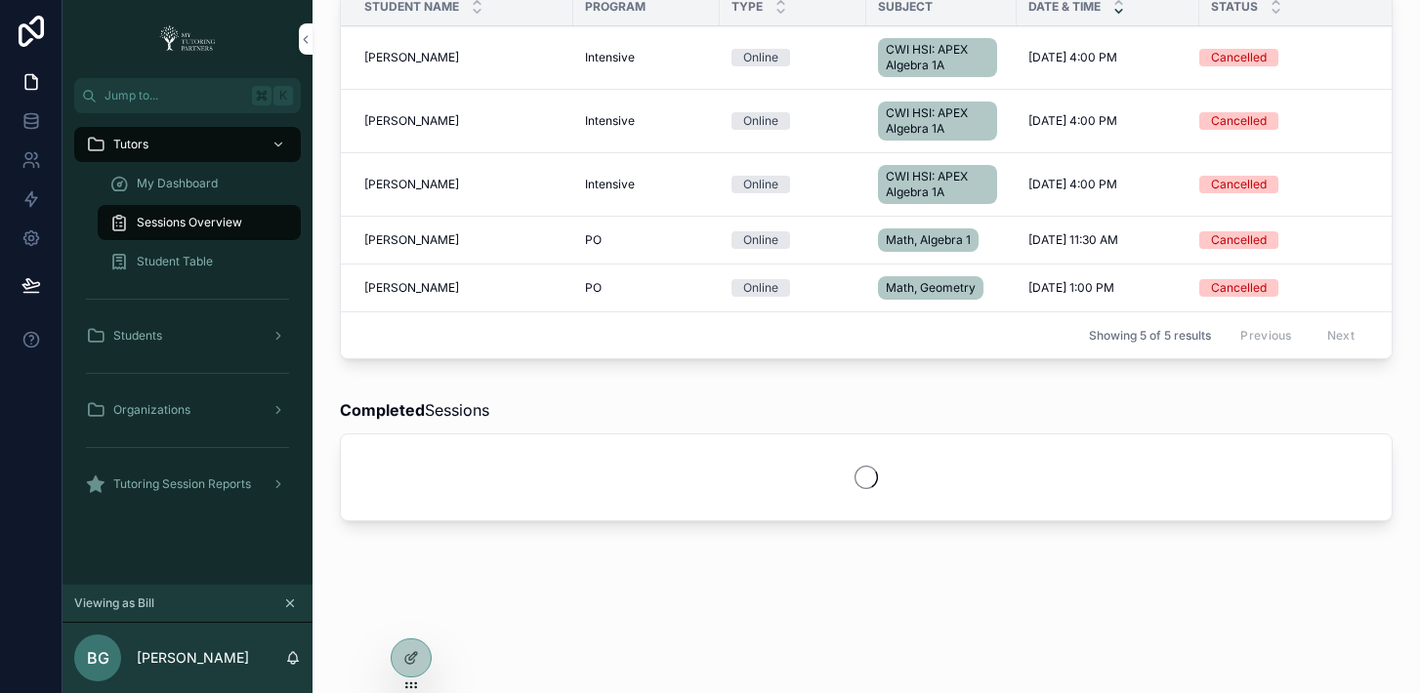
scroll to position [1204, 0]
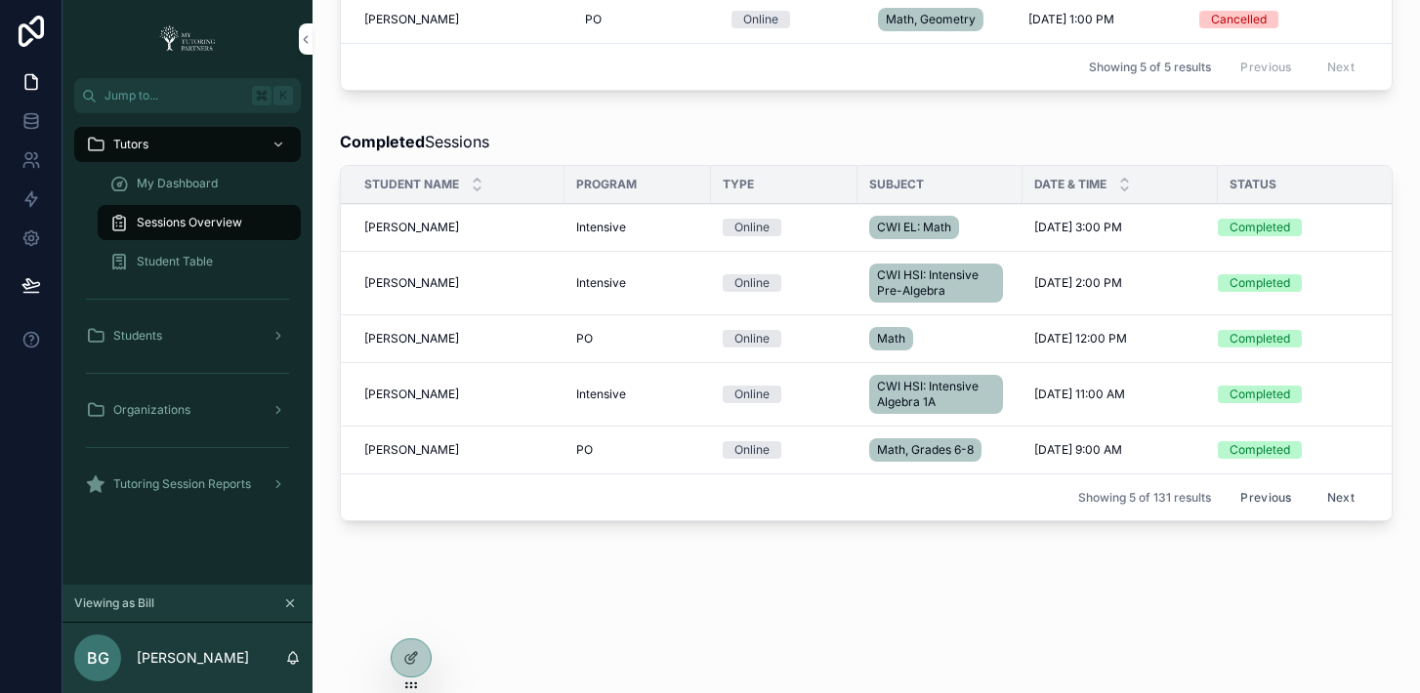
click at [1335, 482] on button "Next" at bounding box center [1340, 497] width 55 height 30
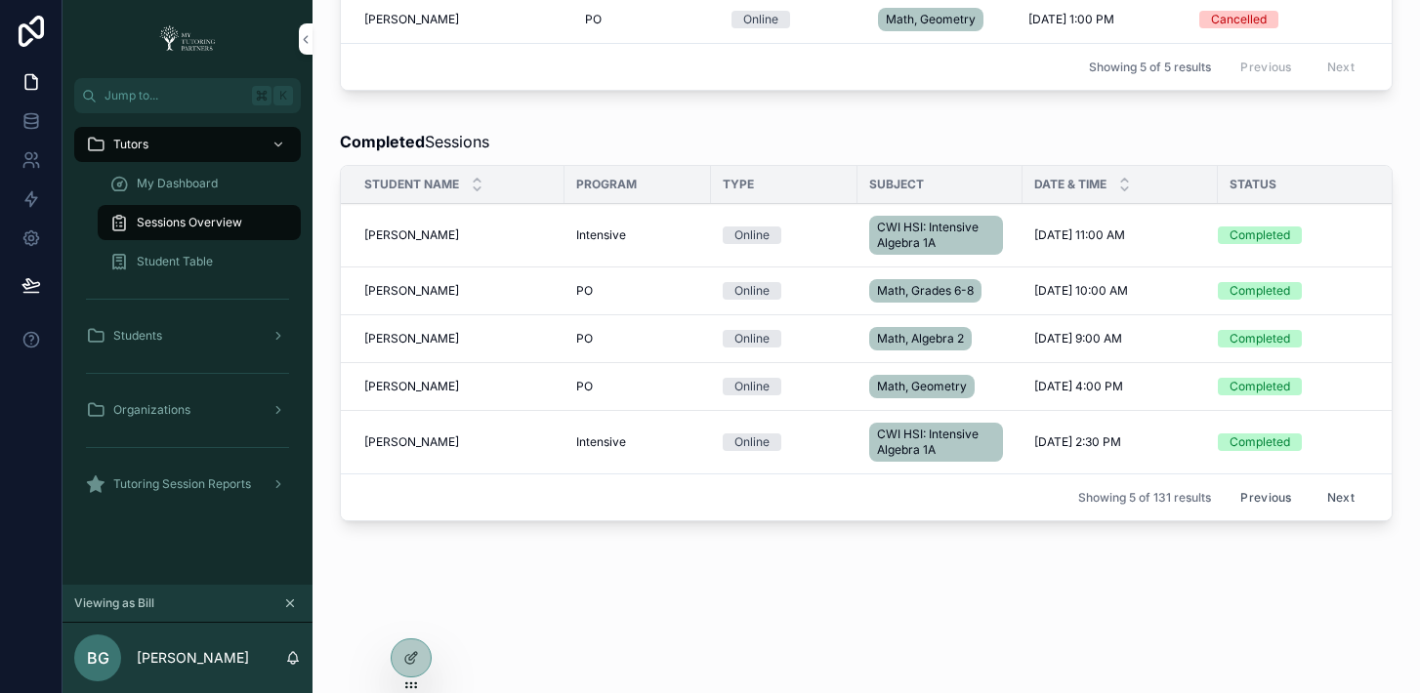
click at [1335, 482] on button "Next" at bounding box center [1340, 497] width 55 height 30
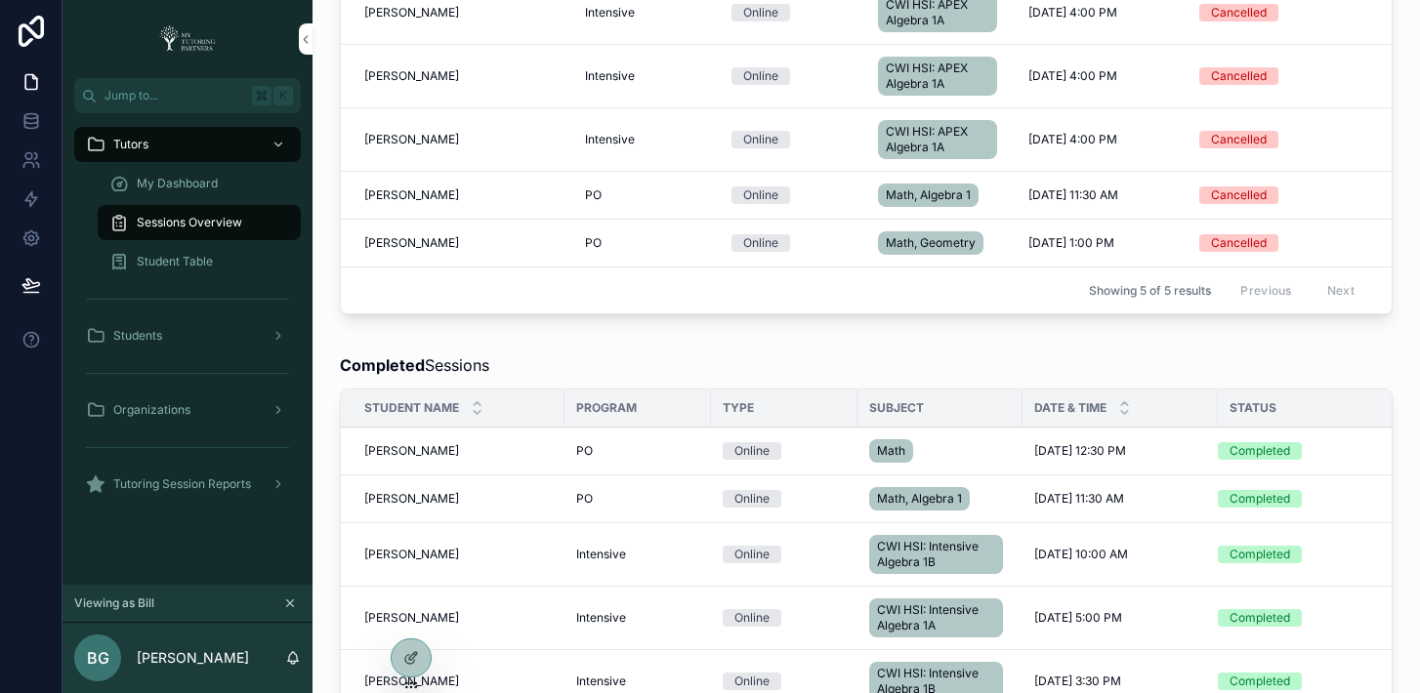
scroll to position [1204, 0]
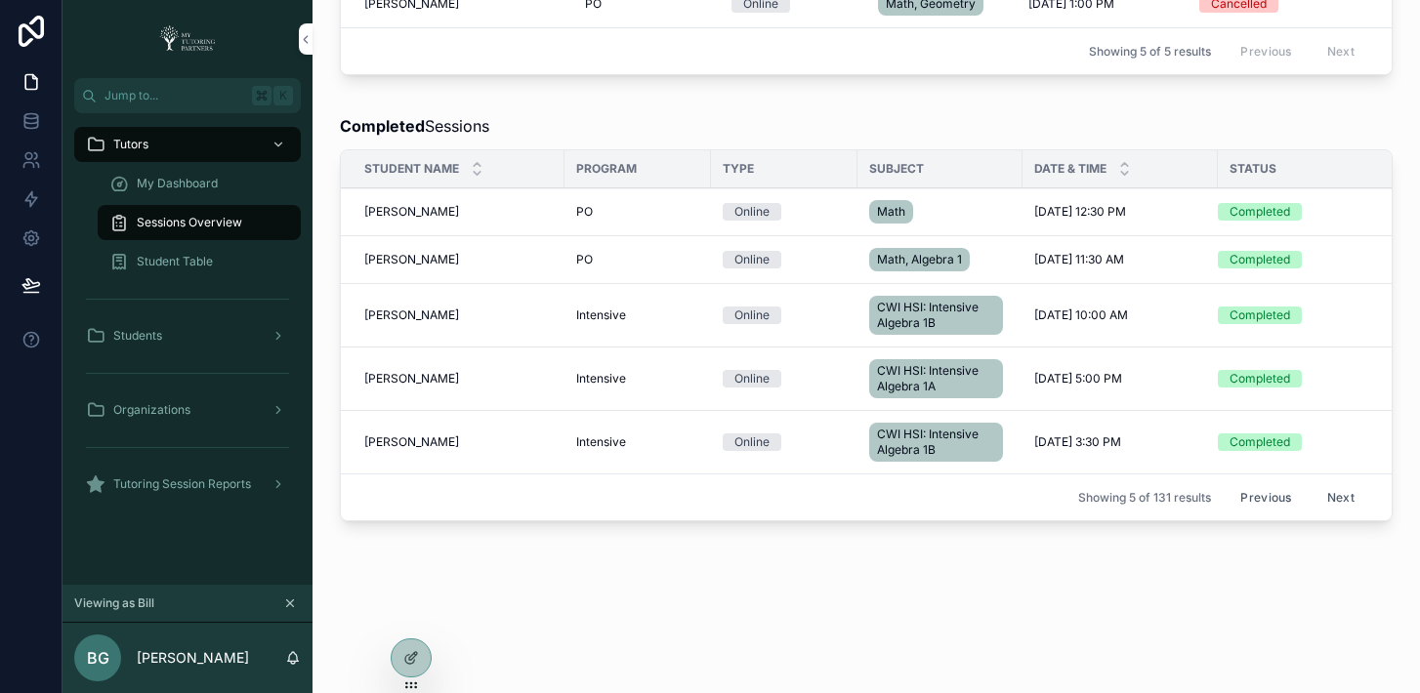
click at [1335, 480] on div "Showing 5 of 131 results Previous Next" at bounding box center [866, 497] width 1051 height 47
click at [1332, 492] on button "Next" at bounding box center [1340, 497] width 55 height 30
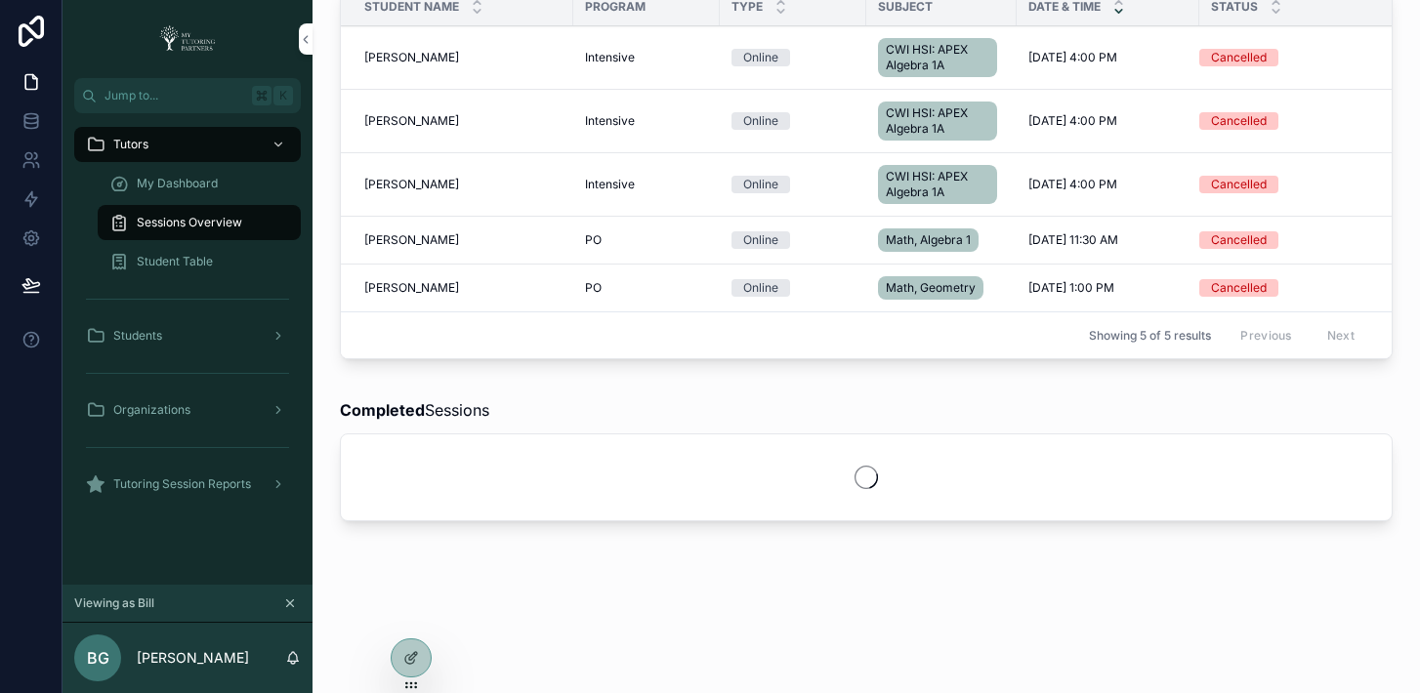
scroll to position [1188, 0]
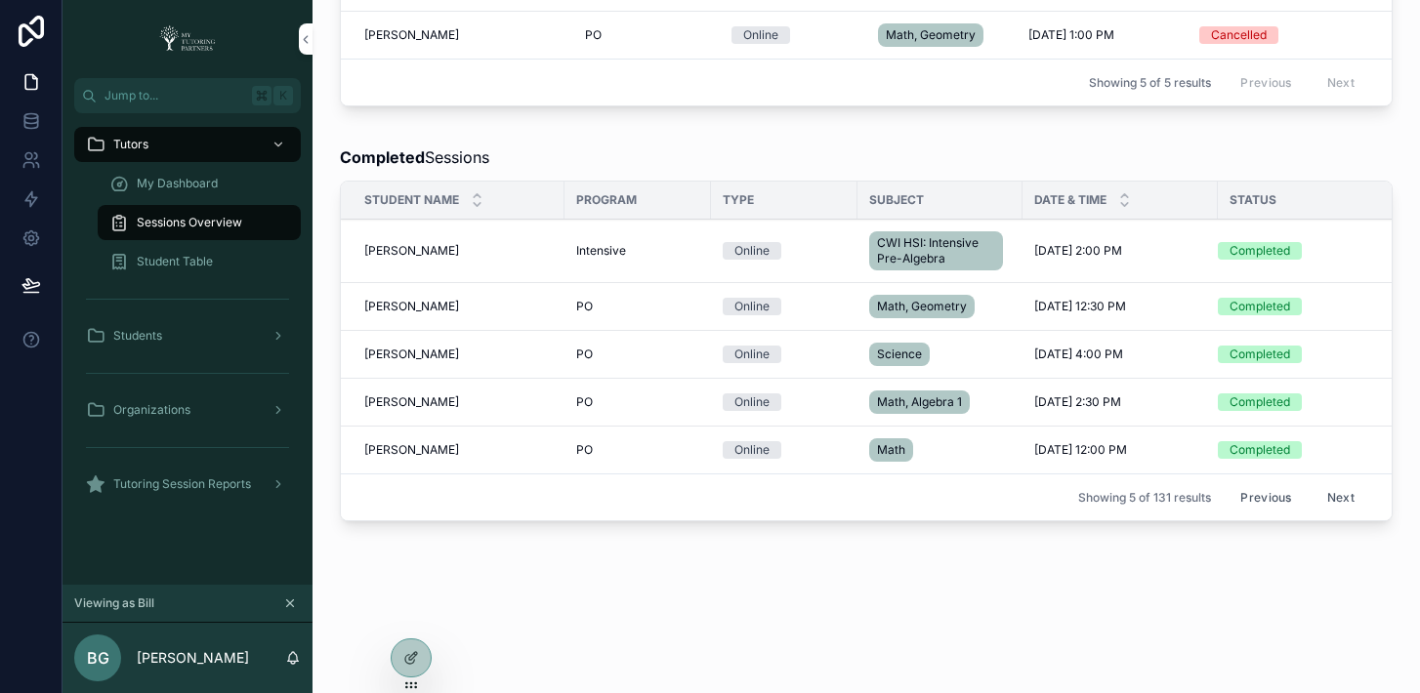
click at [427, 347] on span "Ethan Andrade Cavazos" at bounding box center [411, 355] width 95 height 16
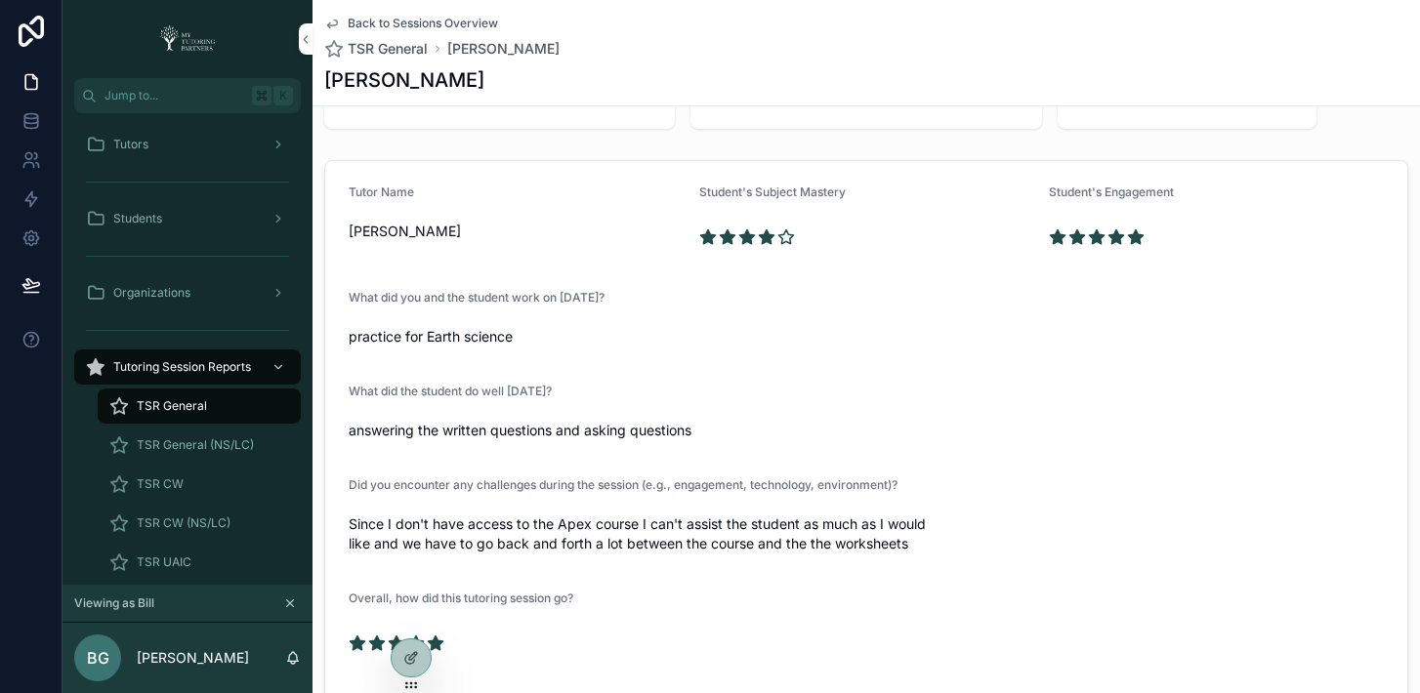
scroll to position [208, 0]
click at [963, 556] on div "Since I don't have access to the Apex course I can't assist the student as much…" at bounding box center [866, 532] width 1035 height 51
click at [744, 523] on span "Since I don't have access to the Apex course I can't assist the student as much…" at bounding box center [866, 532] width 1035 height 39
click at [740, 543] on span "Since I don't have access to the Apex course I can't assist the student as much…" at bounding box center [866, 532] width 1035 height 39
click at [156, 145] on div "Tutors" at bounding box center [187, 144] width 203 height 31
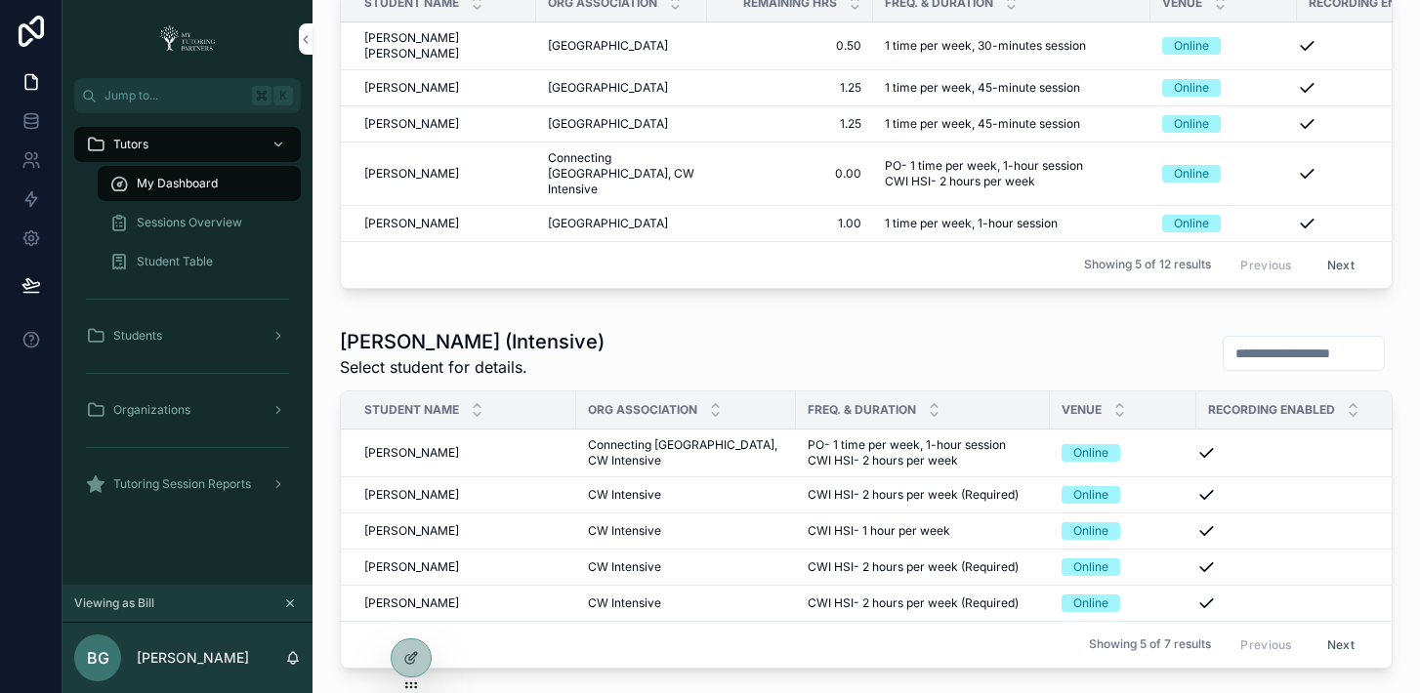
scroll to position [1122, 0]
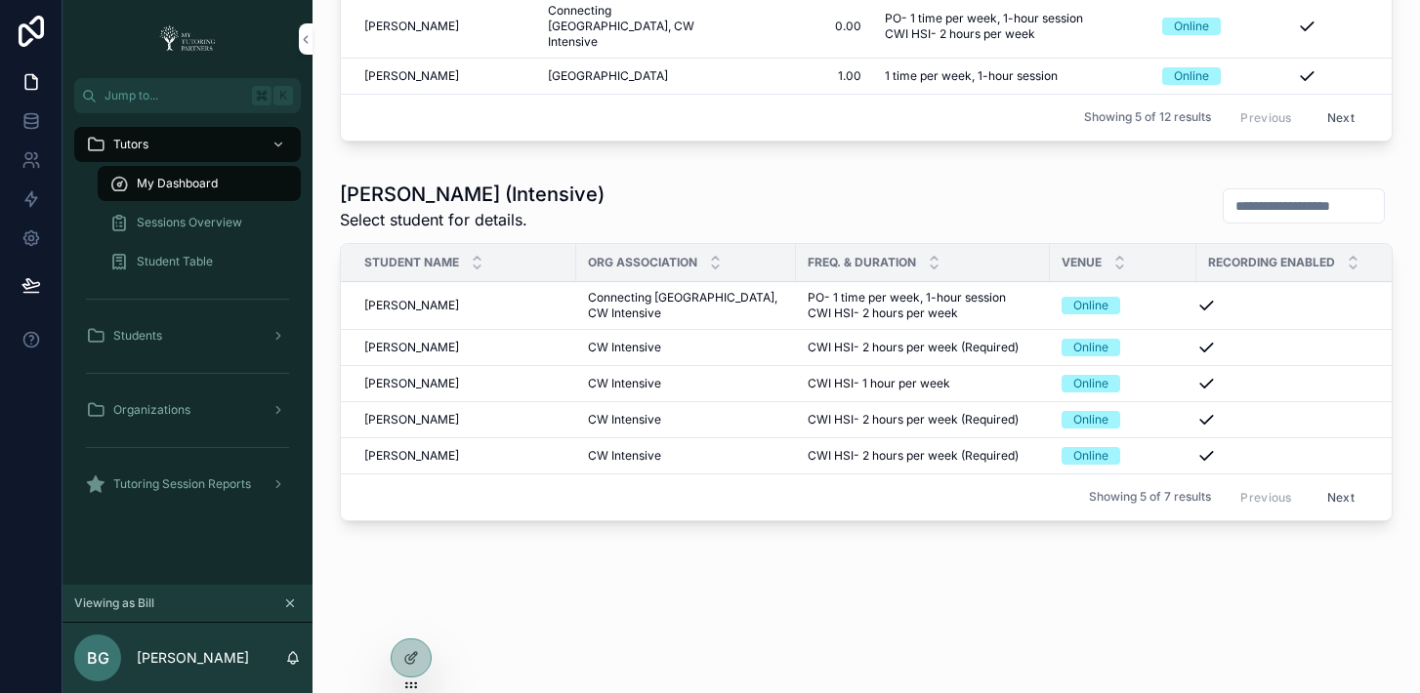
click at [422, 298] on span "Ethan Andrade Cavazos" at bounding box center [411, 306] width 95 height 16
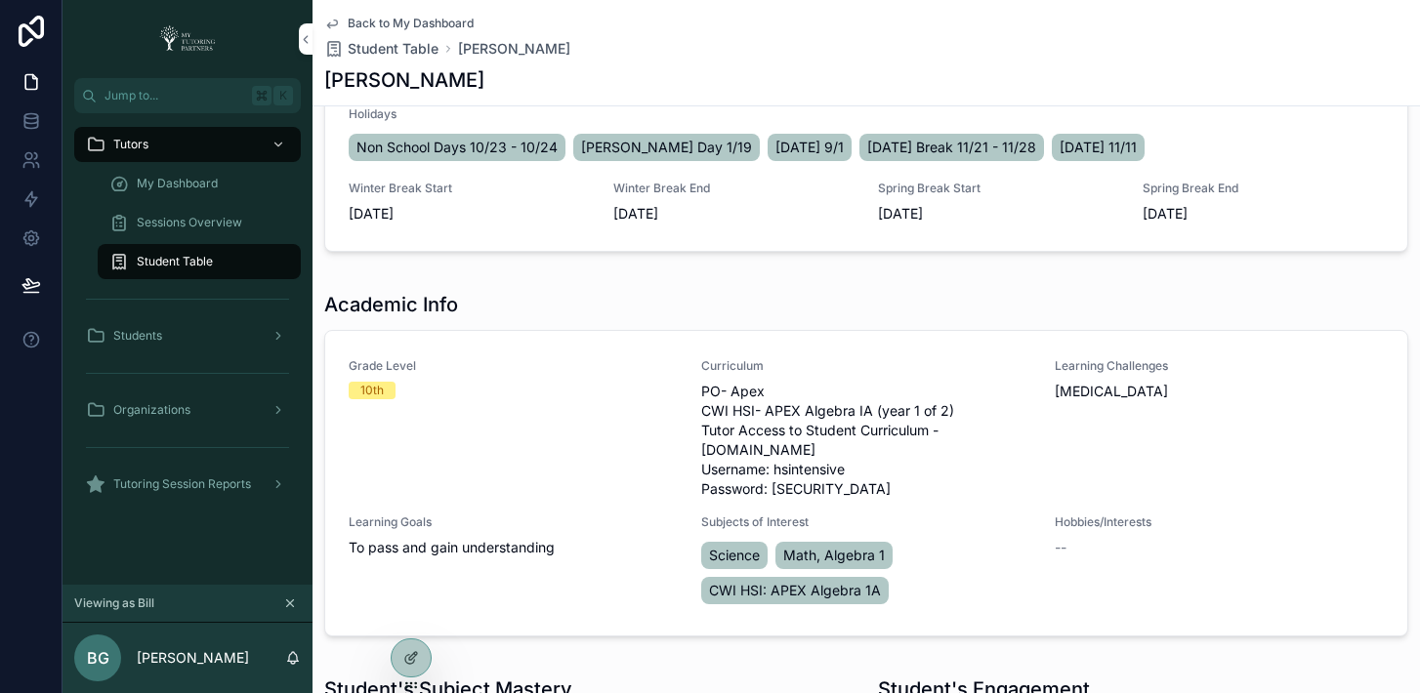
scroll to position [1131, 0]
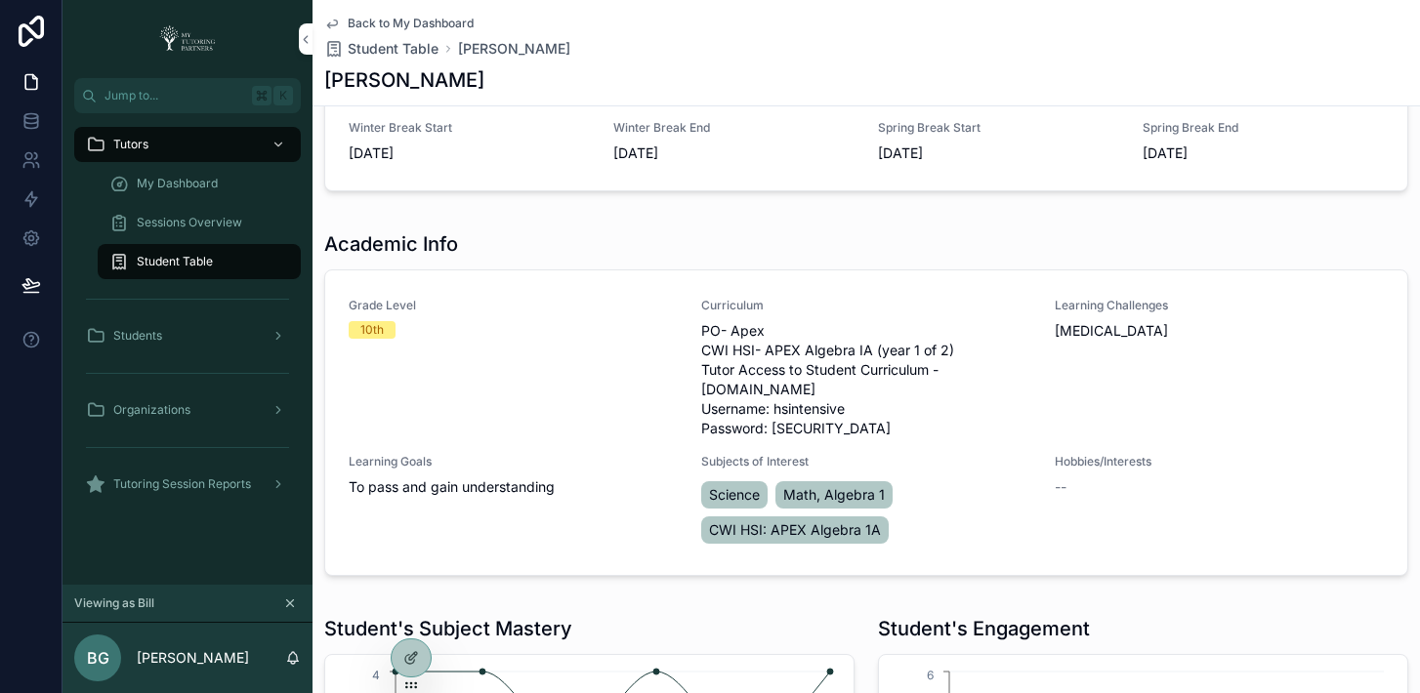
click at [769, 391] on span "PO- Apex CWI HSI- APEX Algebra IA (year 1 of 2) Tutor Access to Student Curricu…" at bounding box center [865, 379] width 329 height 117
click at [766, 392] on span "PO- Apex CWI HSI- APEX Algebra IA (year 1 of 2) Tutor Access to Student Curricu…" at bounding box center [865, 379] width 329 height 117
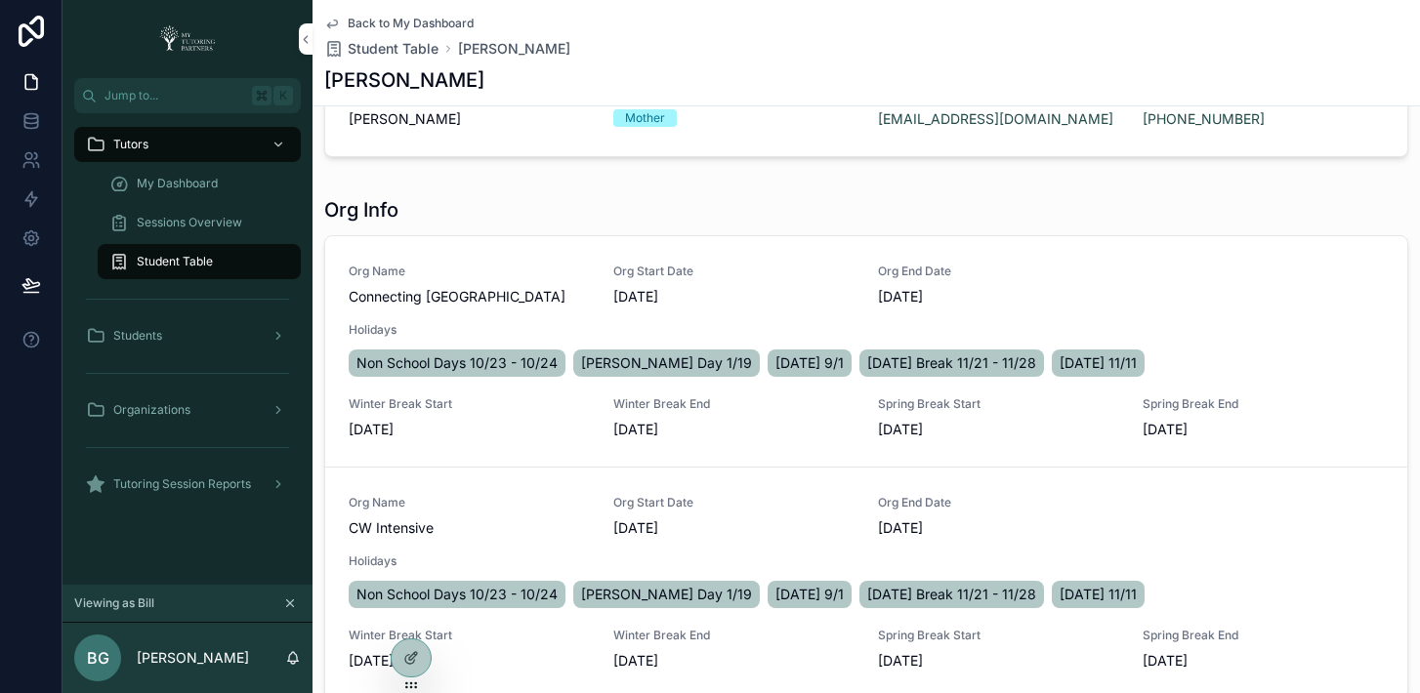
scroll to position [492, 0]
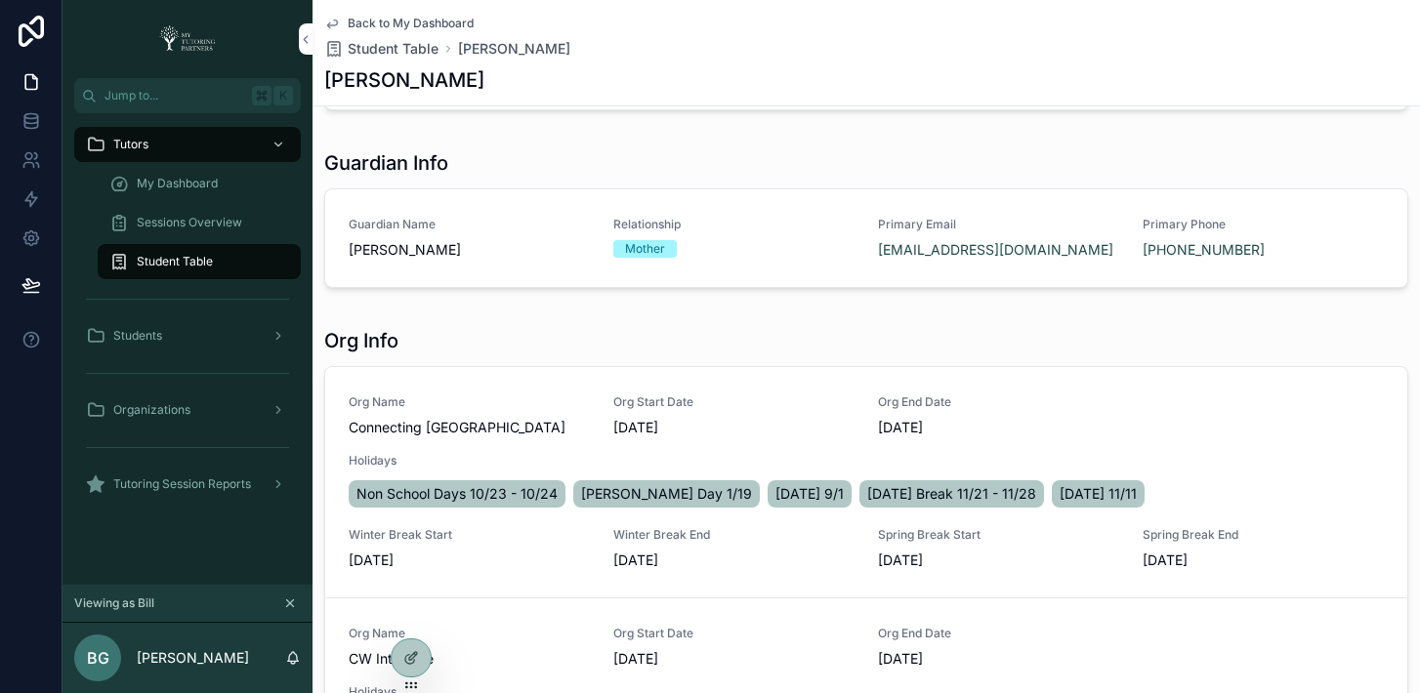
click at [186, 480] on span "Tutoring Session Reports" at bounding box center [182, 484] width 138 height 16
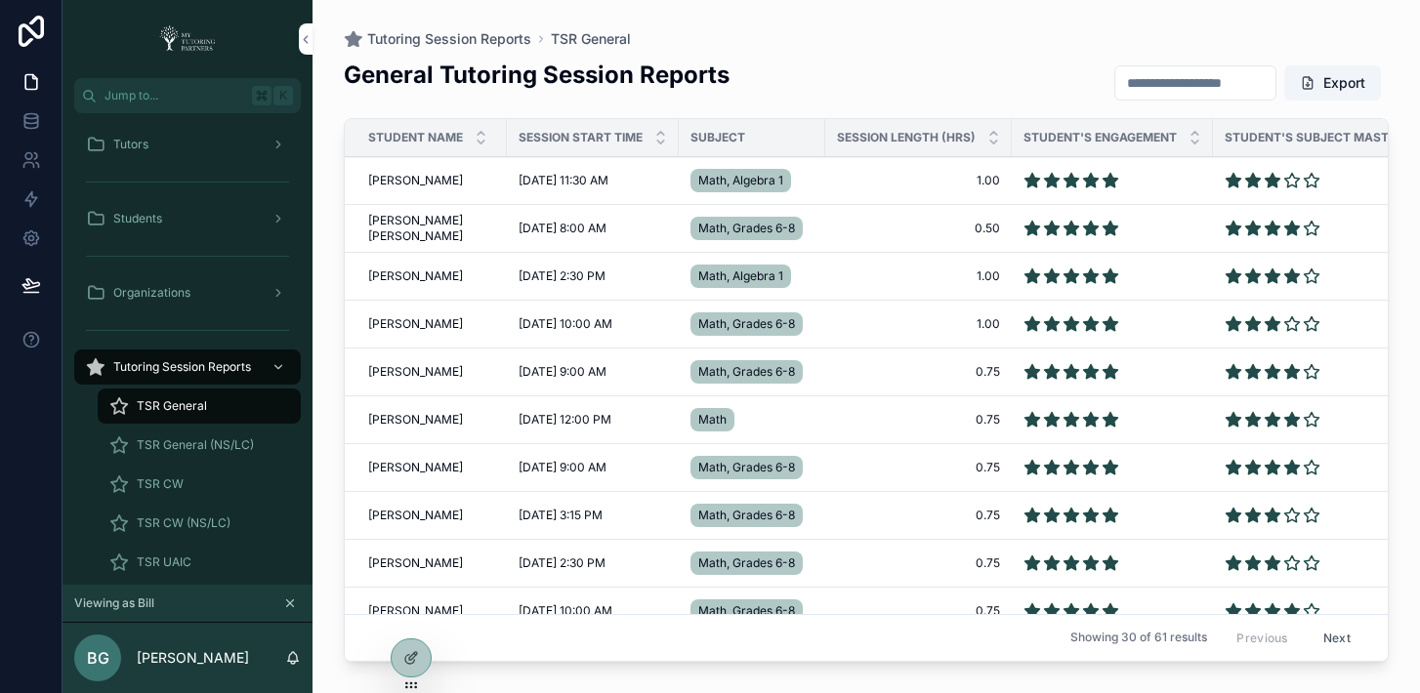
click at [192, 477] on div "TSR CW" at bounding box center [199, 484] width 180 height 31
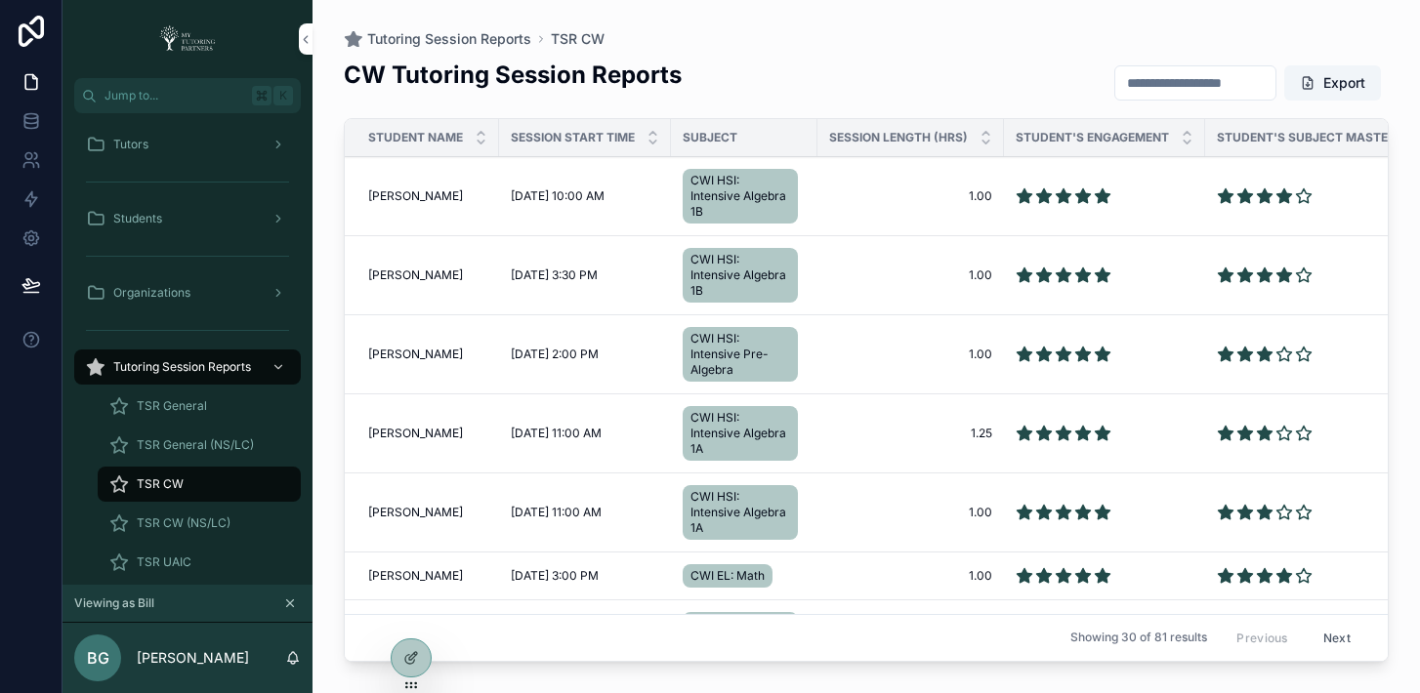
click at [1203, 75] on input "scrollable content" at bounding box center [1195, 82] width 160 height 27
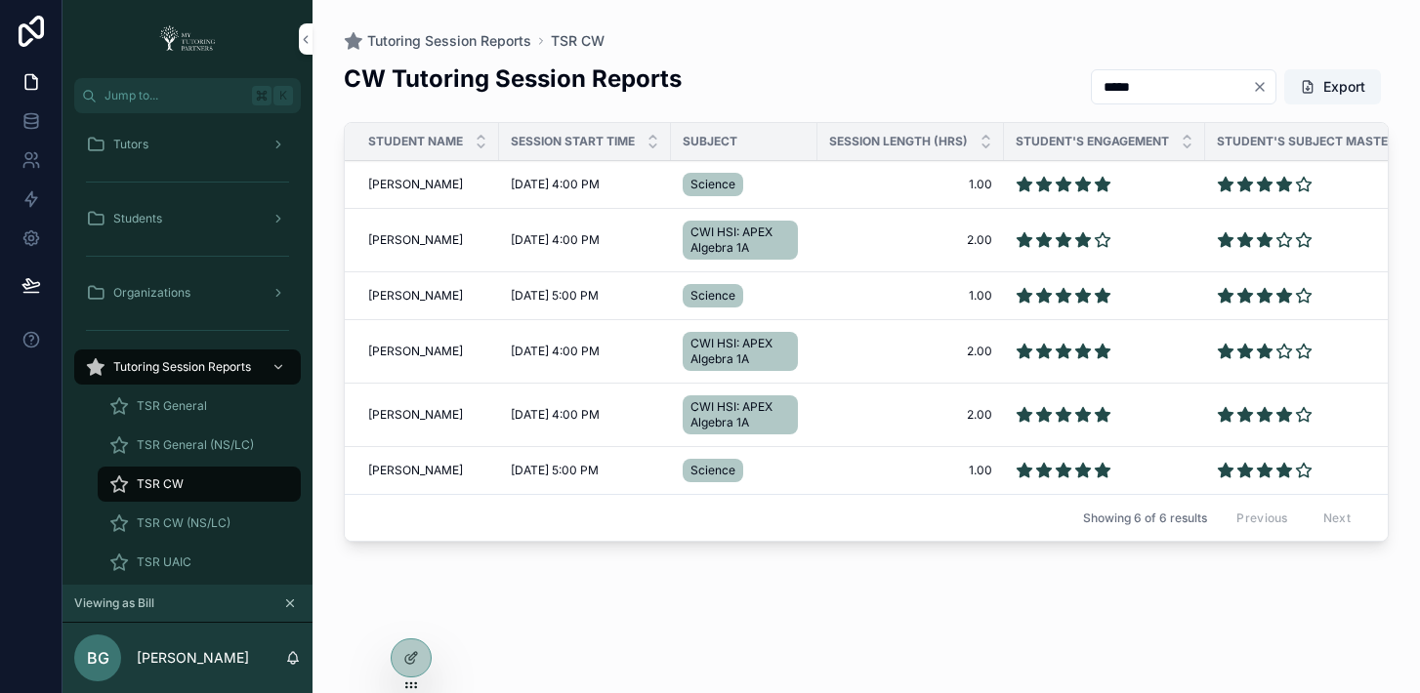
type input "*****"
click at [405, 232] on span "Ethan Andrade Cavazos" at bounding box center [415, 240] width 95 height 16
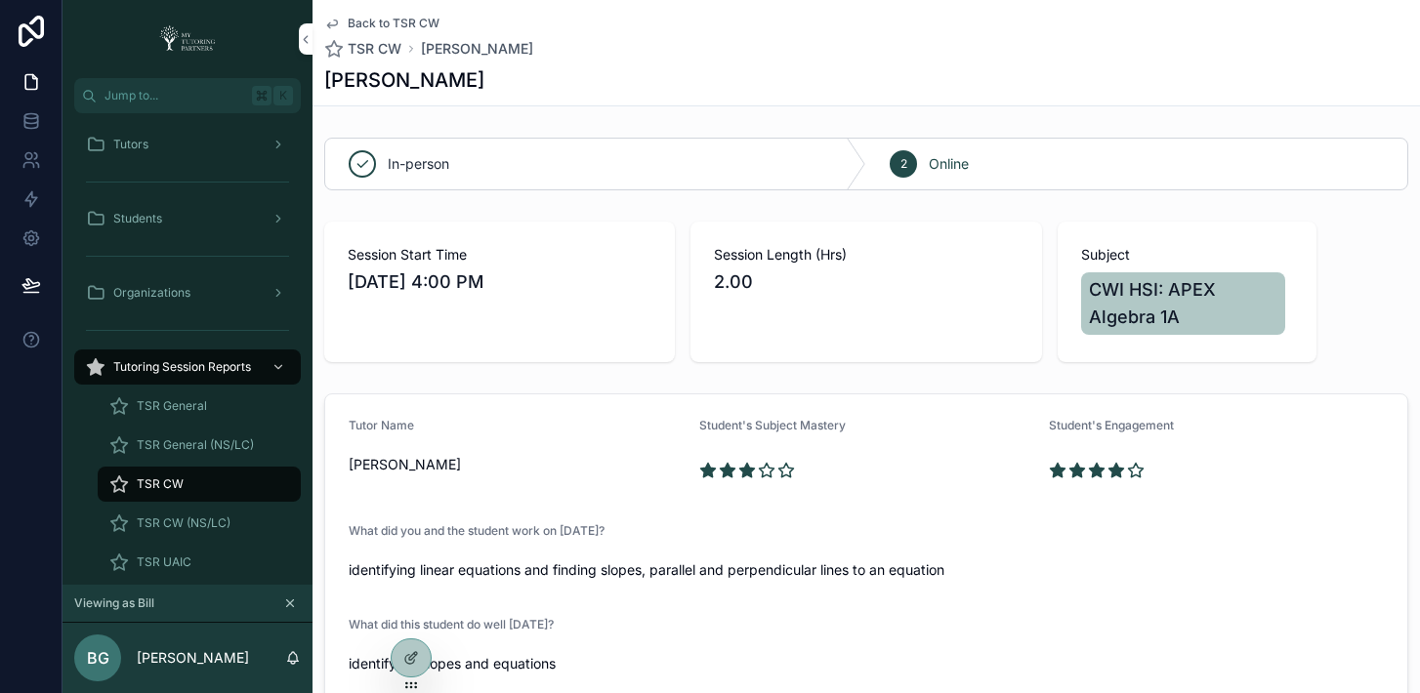
click at [333, 17] on icon "scrollable content" at bounding box center [332, 24] width 16 height 16
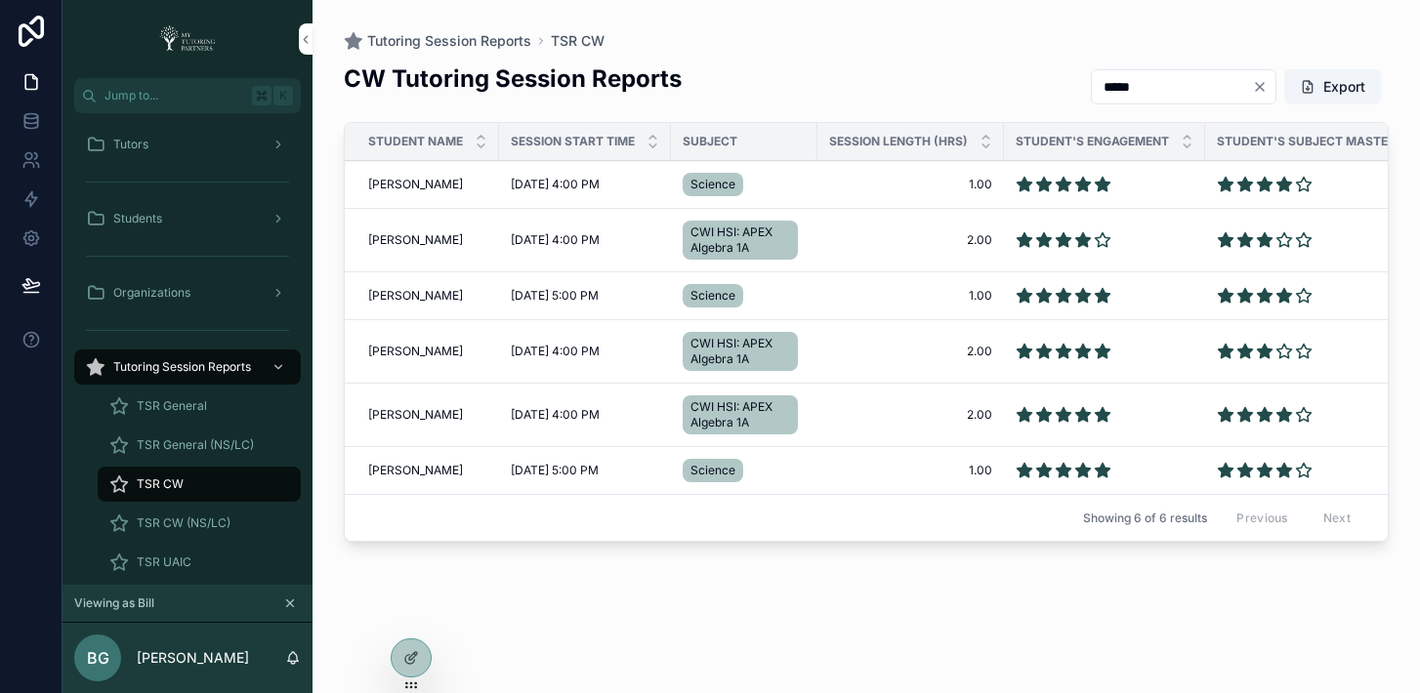
click at [418, 190] on span "Ethan Andrade Cavazos" at bounding box center [415, 185] width 95 height 16
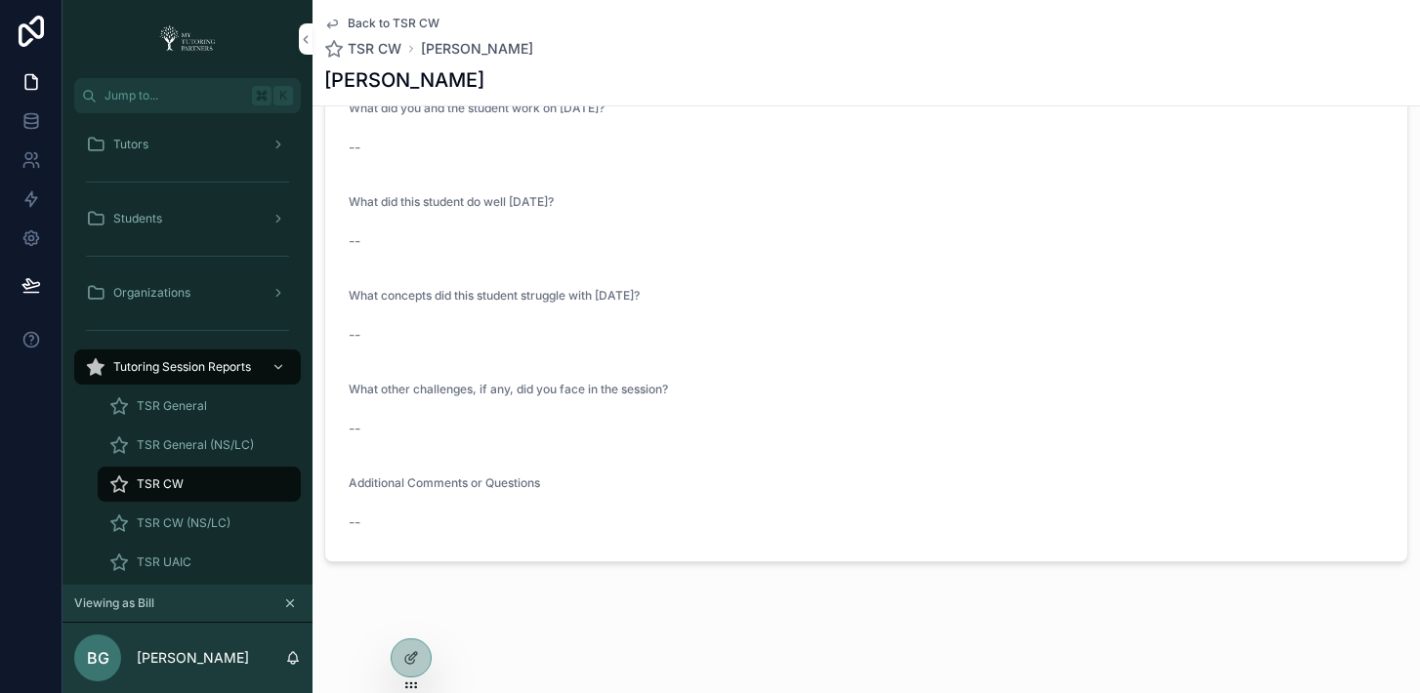
scroll to position [397, 0]
click at [331, 23] on icon "scrollable content" at bounding box center [332, 24] width 16 height 16
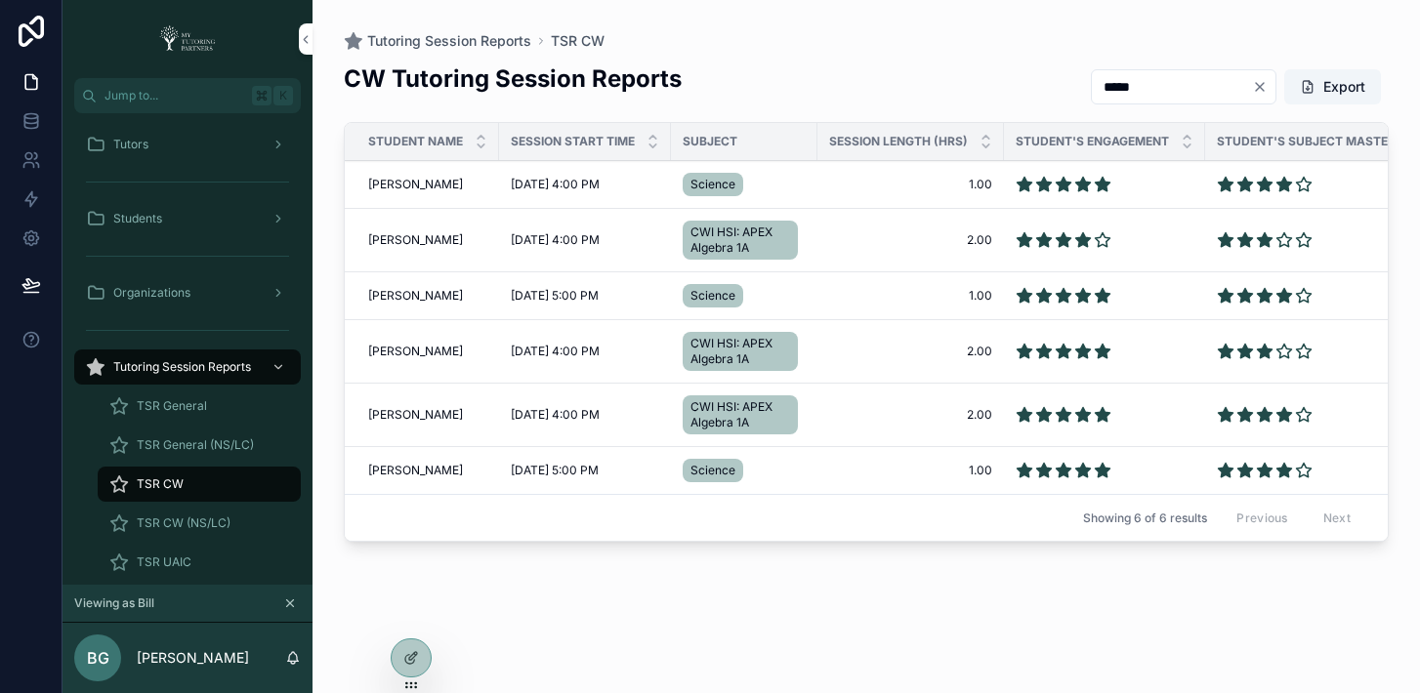
click at [423, 240] on span "Ethan Andrade Cavazos" at bounding box center [415, 240] width 95 height 16
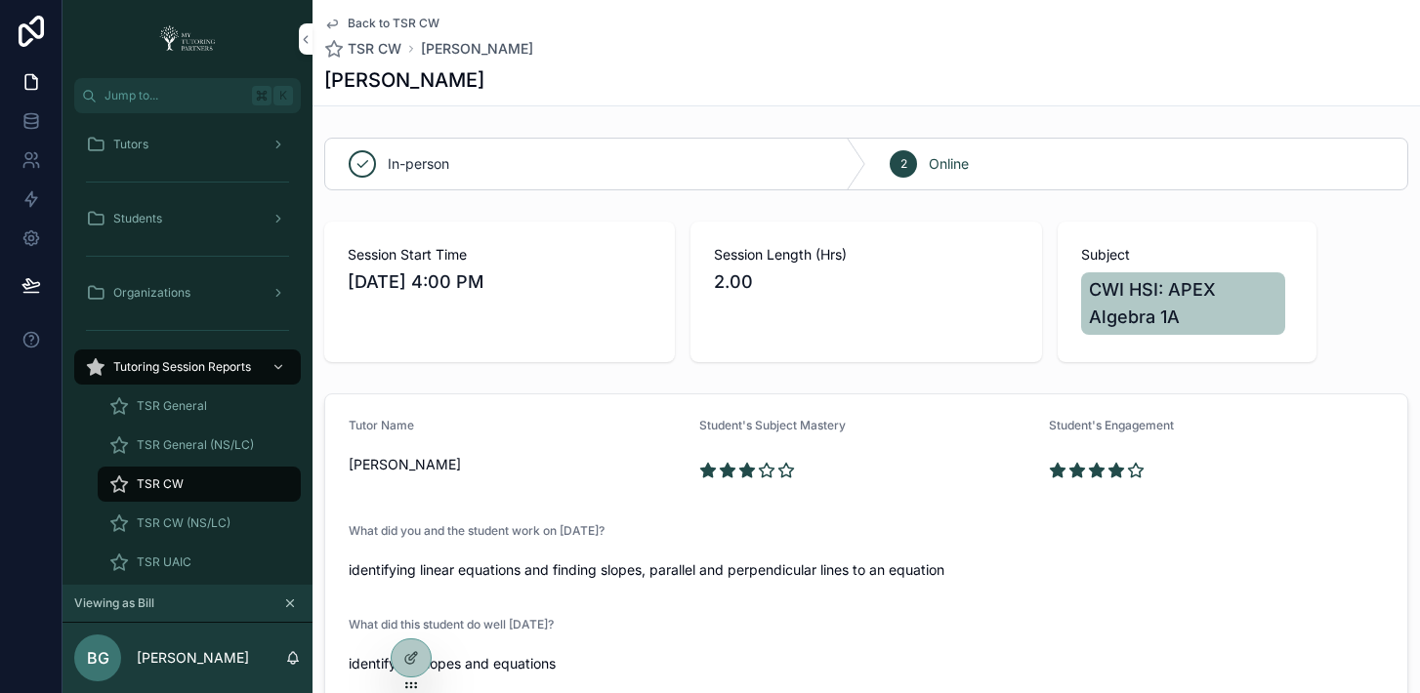
click at [333, 22] on icon "scrollable content" at bounding box center [332, 24] width 16 height 16
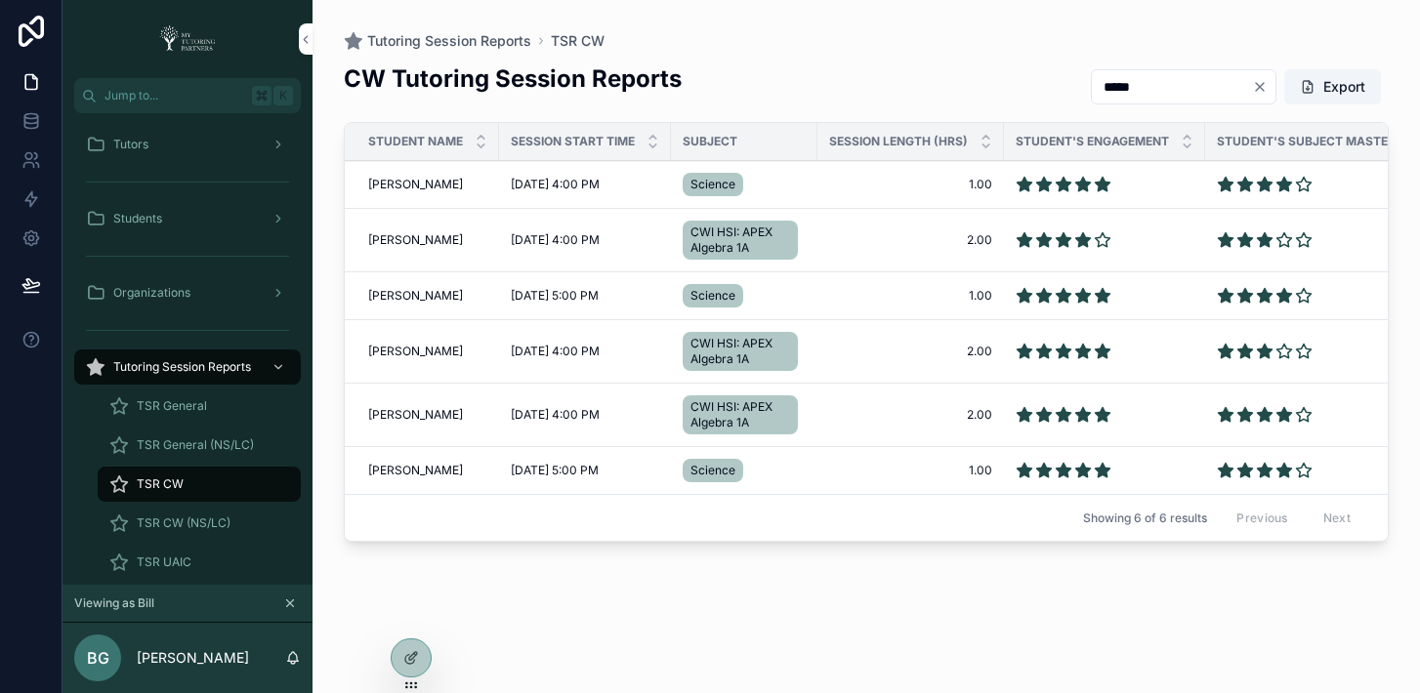
click at [1256, 86] on icon "Clear" at bounding box center [1260, 87] width 16 height 16
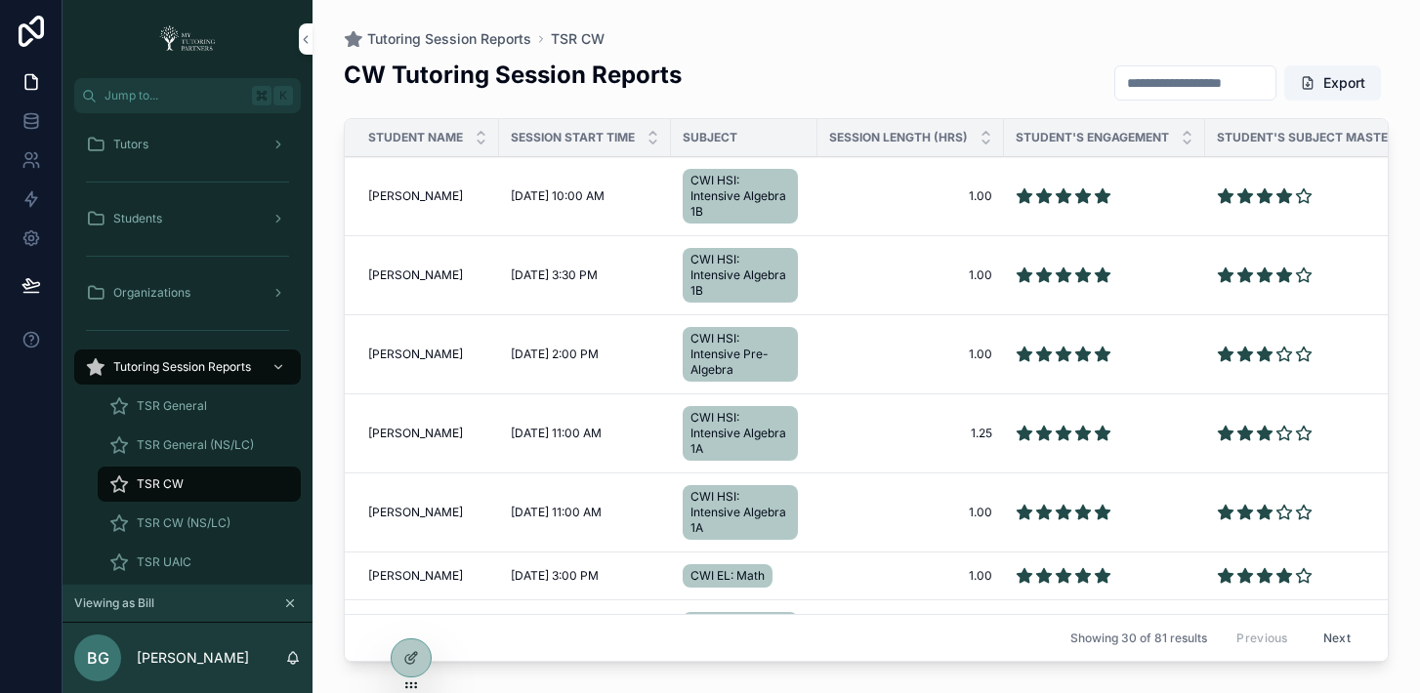
click at [404, 194] on span "Tylor Brees" at bounding box center [415, 196] width 95 height 16
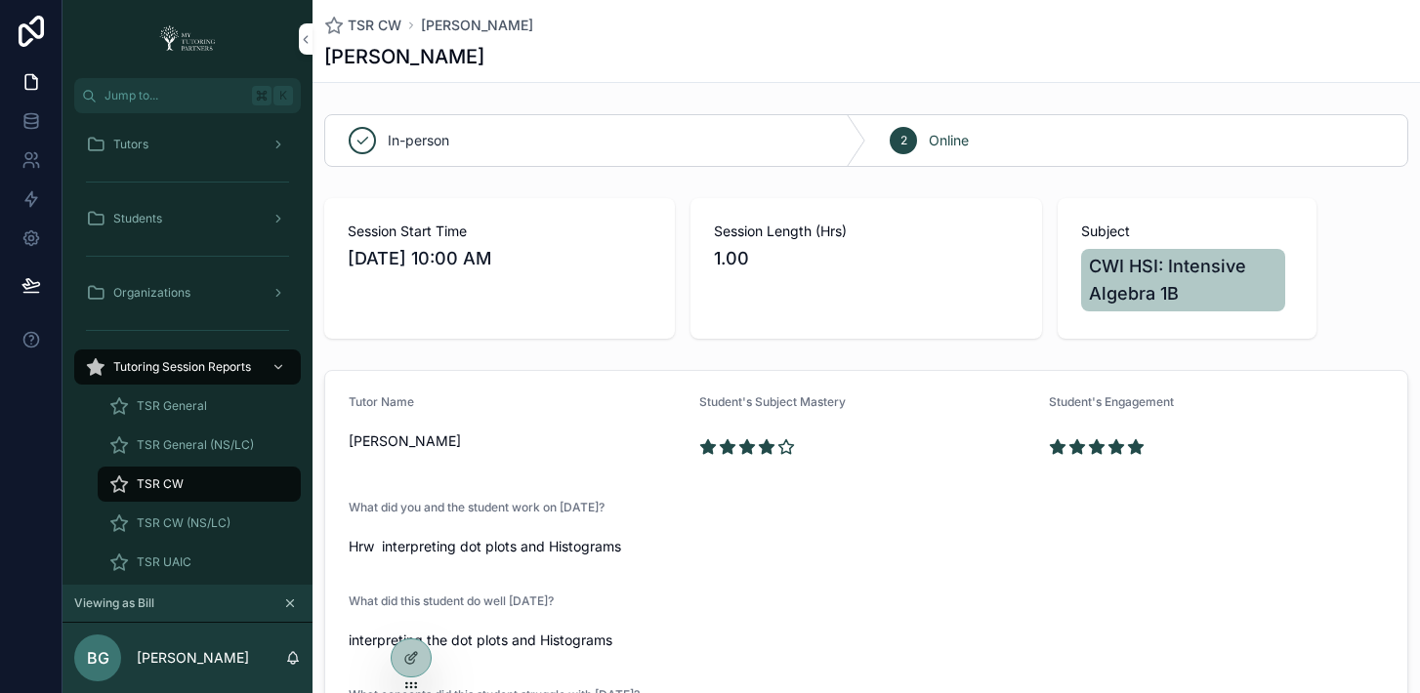
click at [435, 95] on div "TSR CW Tylor Brees Tylor Brees In-person 2 Online Session Start Time 10/9/2025 …" at bounding box center [865, 547] width 1107 height 1095
click at [304, 44] on icon "scrollable content" at bounding box center [306, 39] width 14 height 15
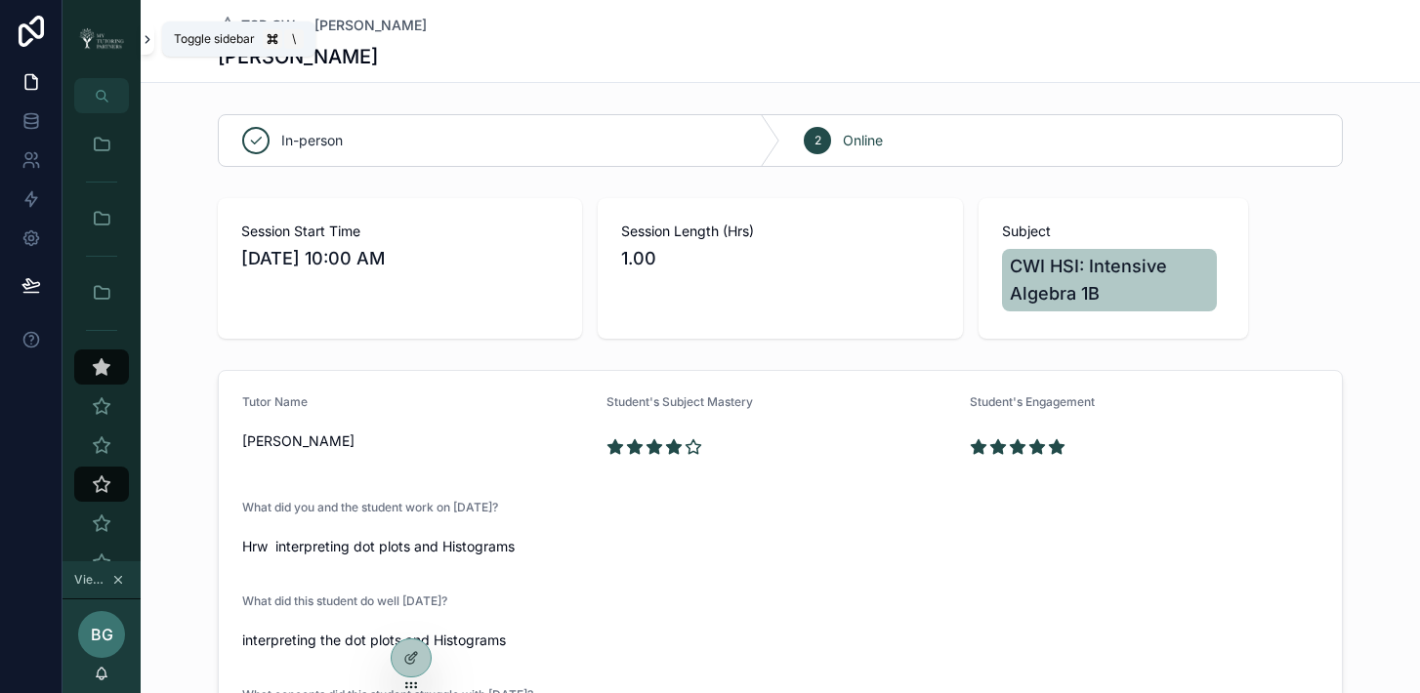
click at [145, 39] on icon "scrollable content" at bounding box center [148, 39] width 14 height 15
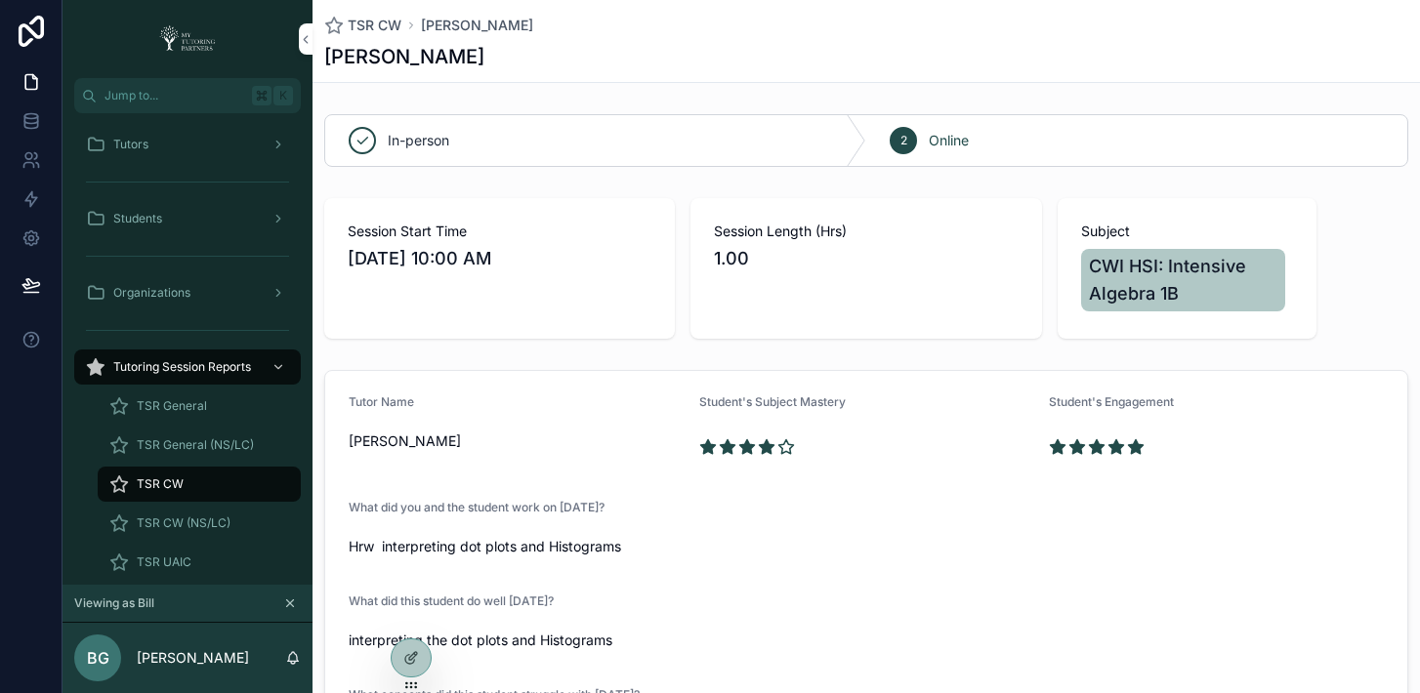
click at [224, 490] on div "TSR CW" at bounding box center [199, 484] width 180 height 31
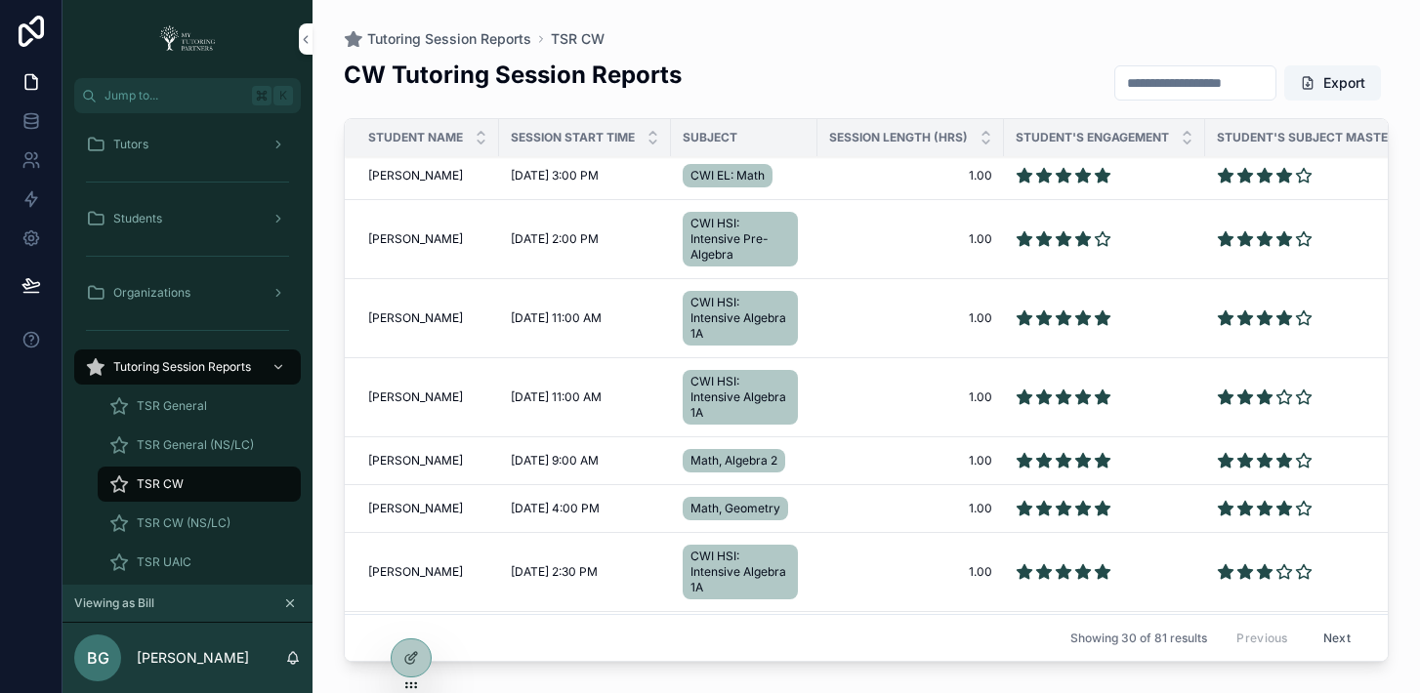
scroll to position [1488, 0]
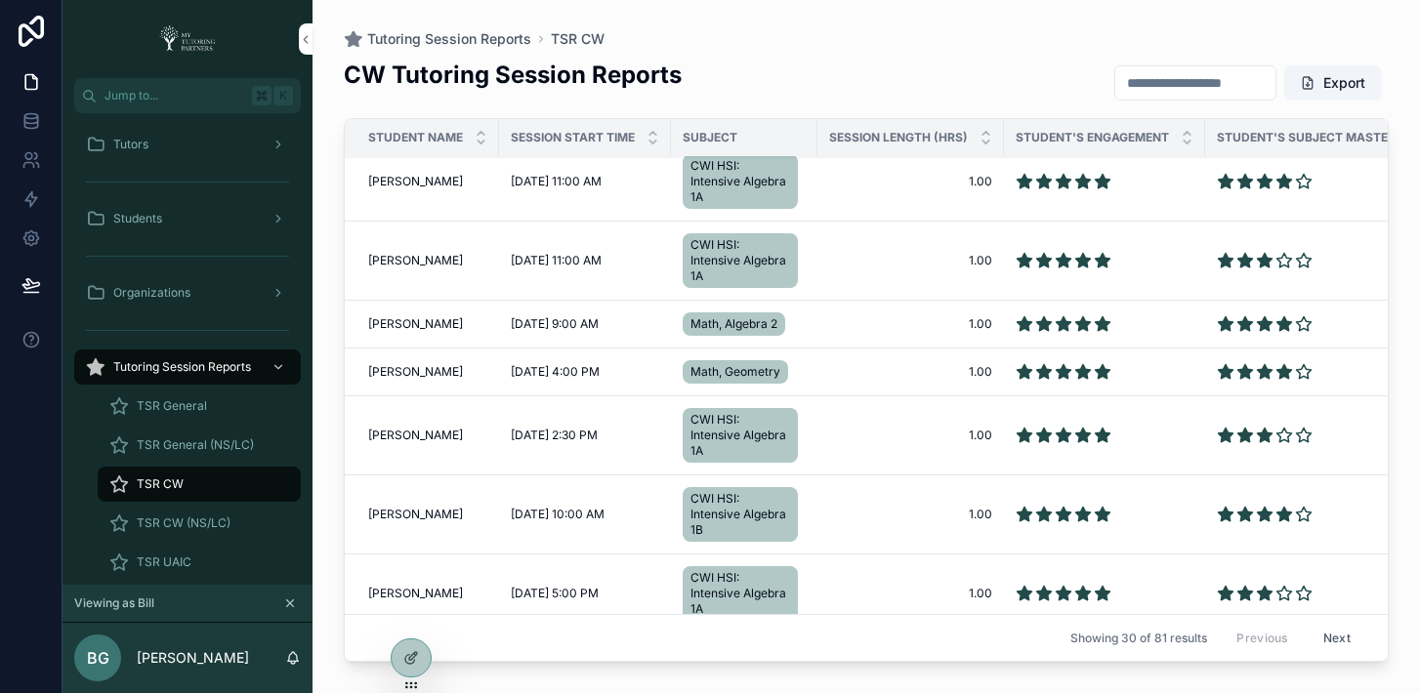
click at [1163, 93] on input "scrollable content" at bounding box center [1195, 82] width 160 height 27
type input "*"
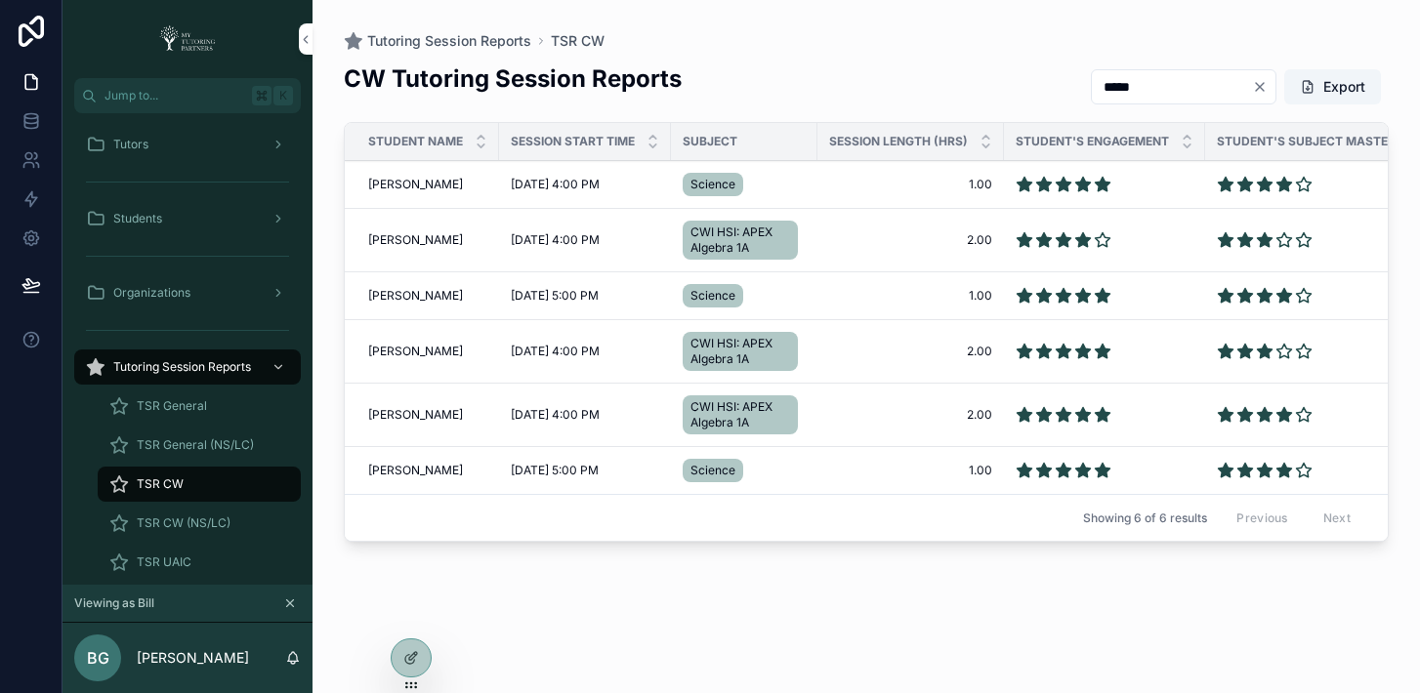
type input "*****"
click at [407, 358] on span "Ethan Andrade Cavazos" at bounding box center [415, 352] width 95 height 16
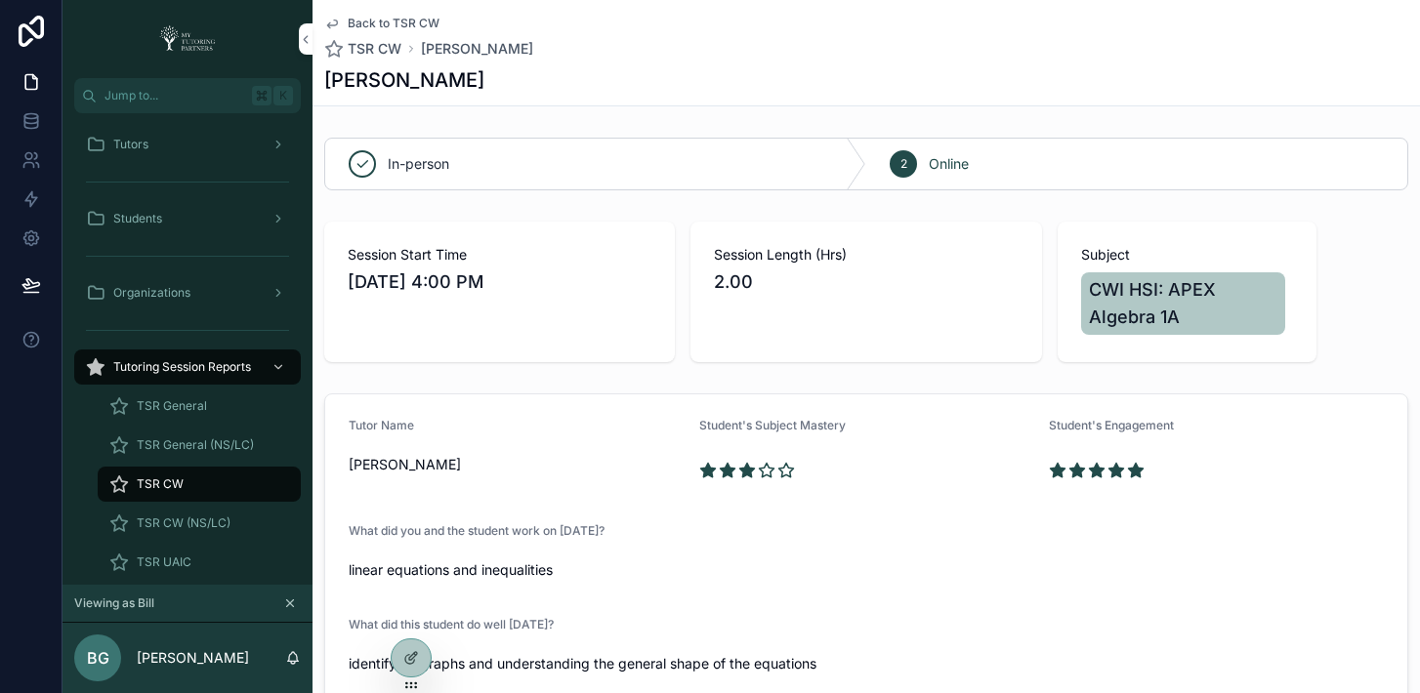
click at [332, 22] on icon "scrollable content" at bounding box center [332, 24] width 16 height 16
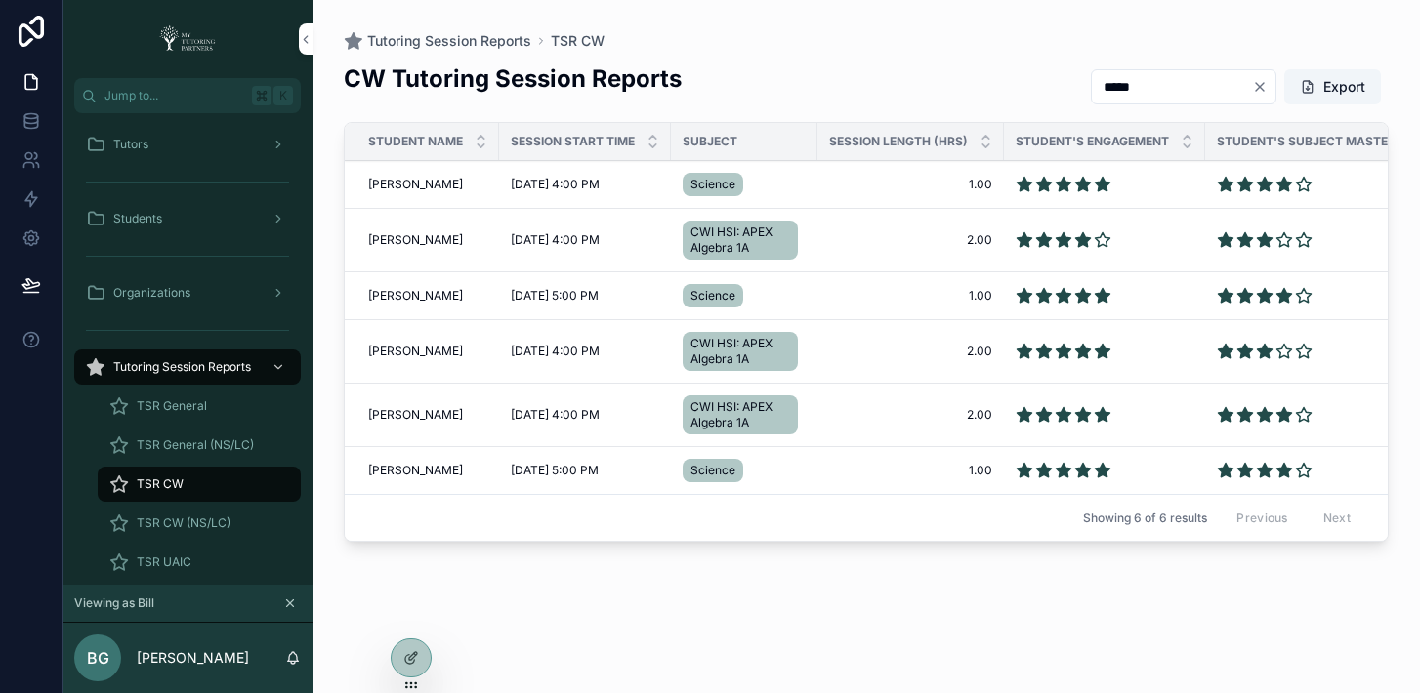
click at [376, 463] on span "Ethan Andrade Cavazos" at bounding box center [415, 471] width 95 height 16
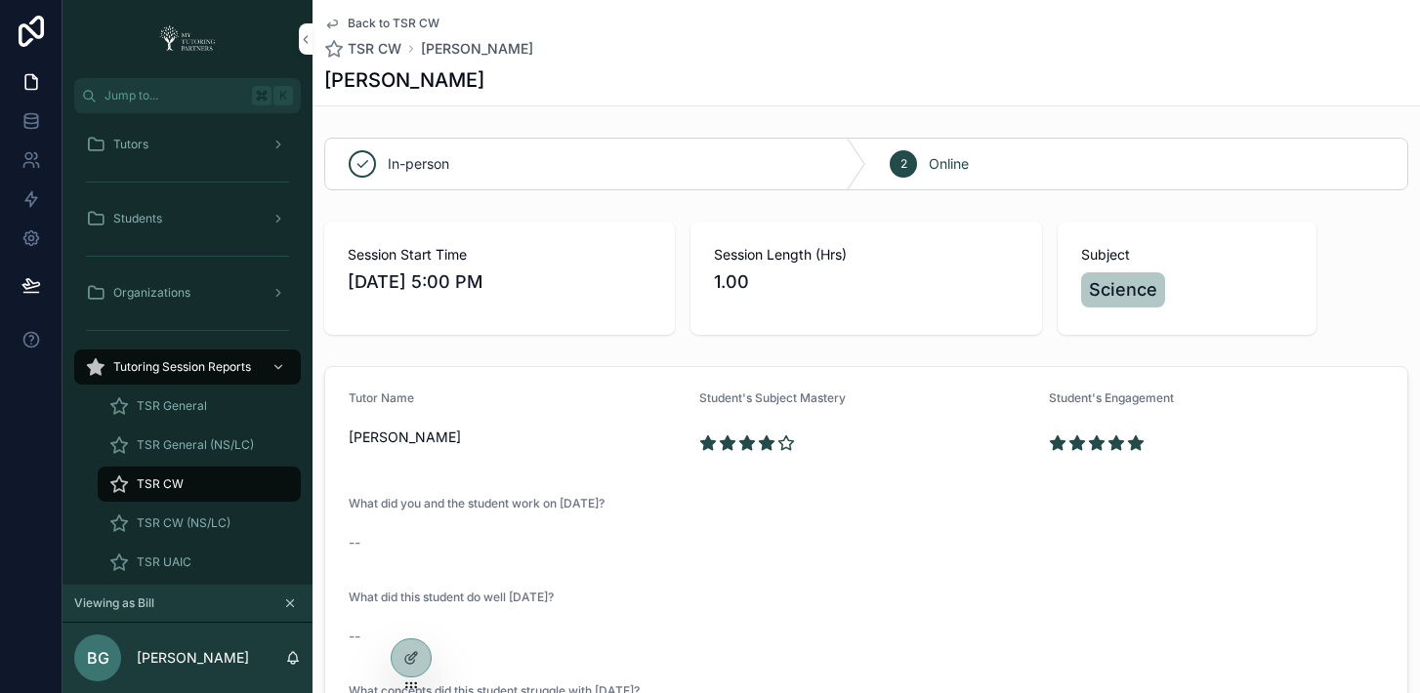
click at [336, 22] on icon "scrollable content" at bounding box center [332, 24] width 16 height 16
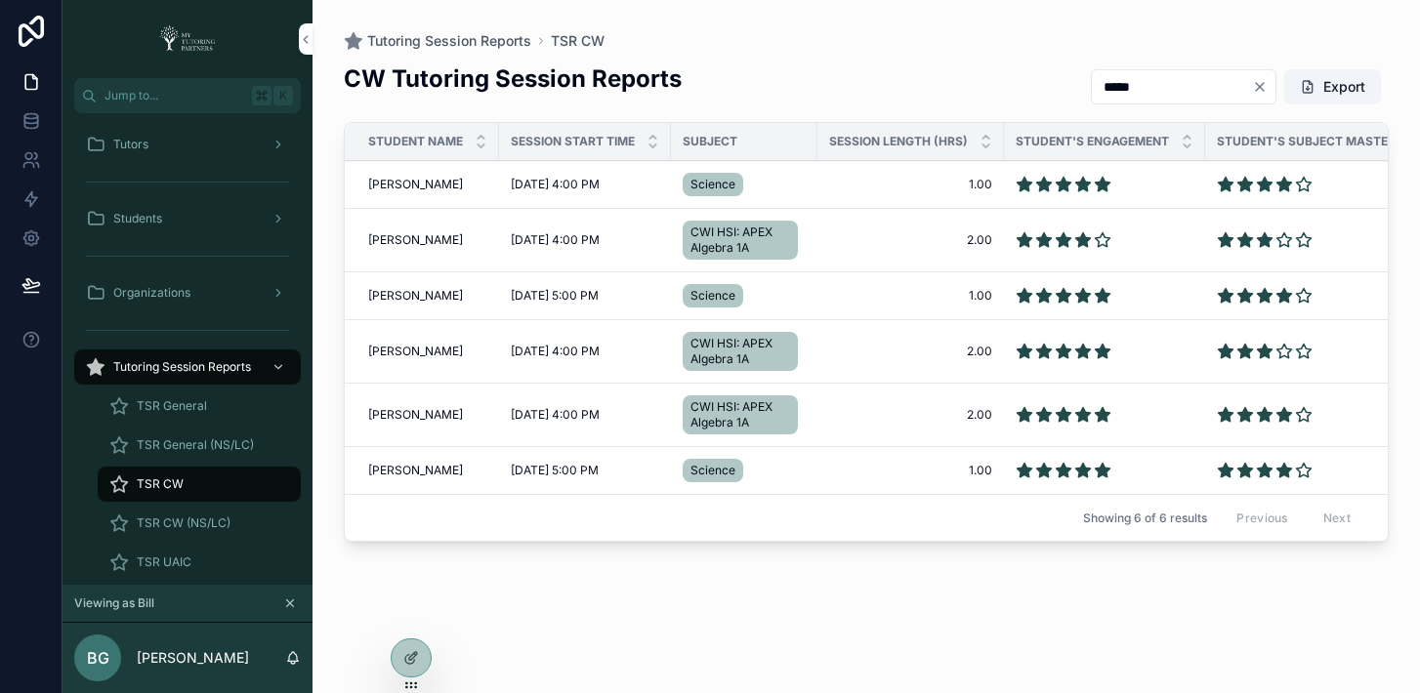
click at [413, 407] on span "Ethan Andrade Cavazos" at bounding box center [415, 415] width 95 height 16
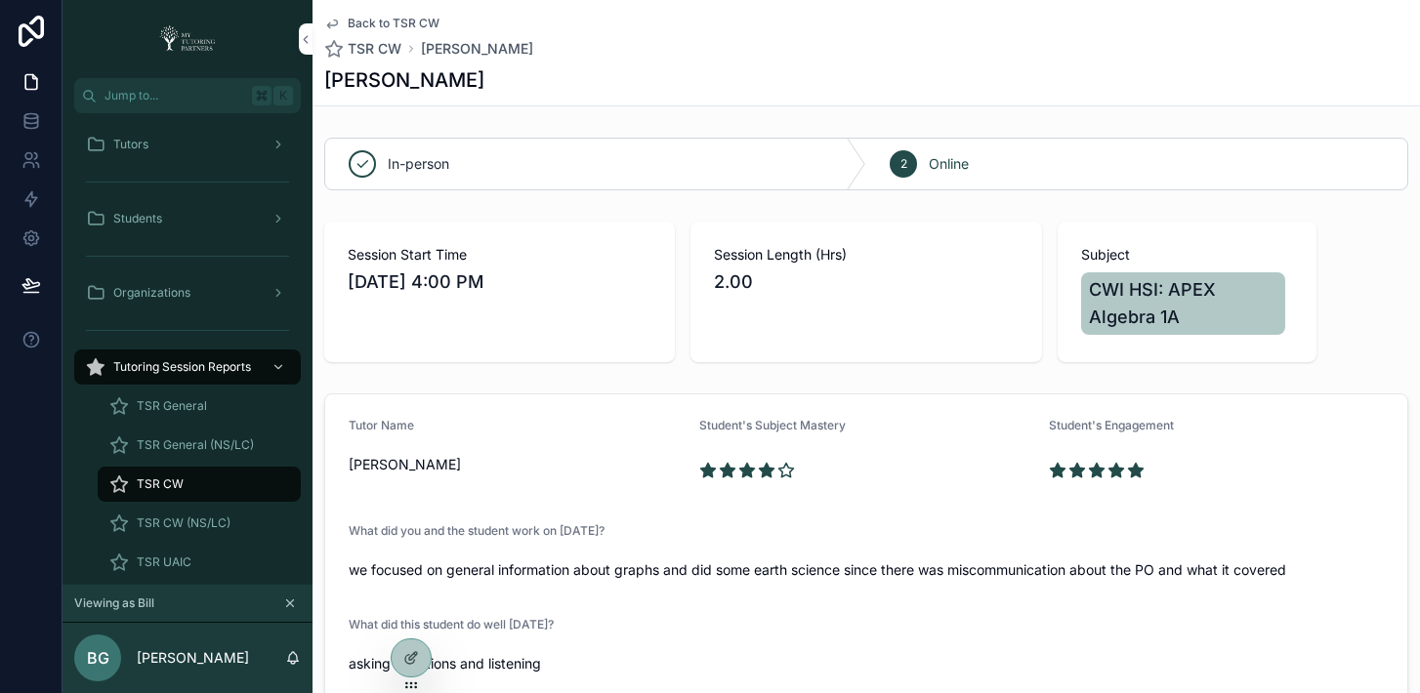
click at [330, 20] on icon "scrollable content" at bounding box center [332, 24] width 16 height 16
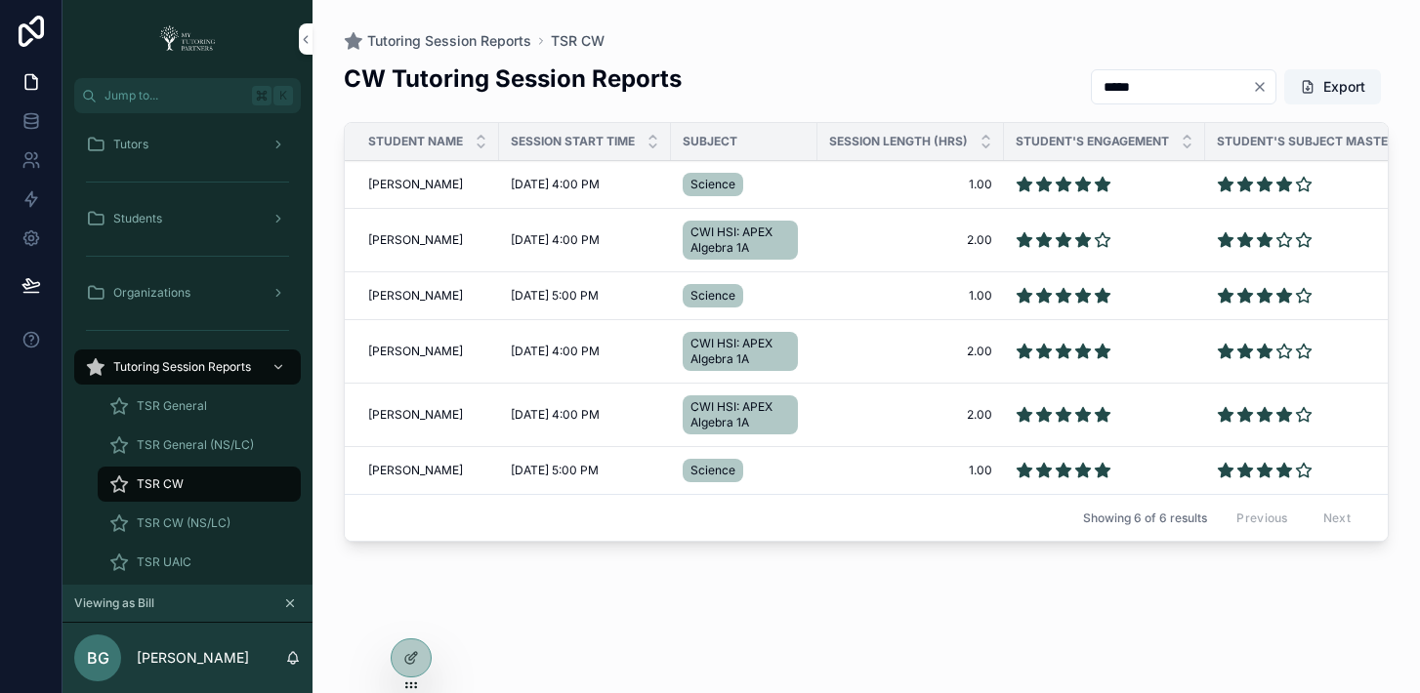
click at [415, 353] on span "Ethan Andrade Cavazos" at bounding box center [415, 352] width 95 height 16
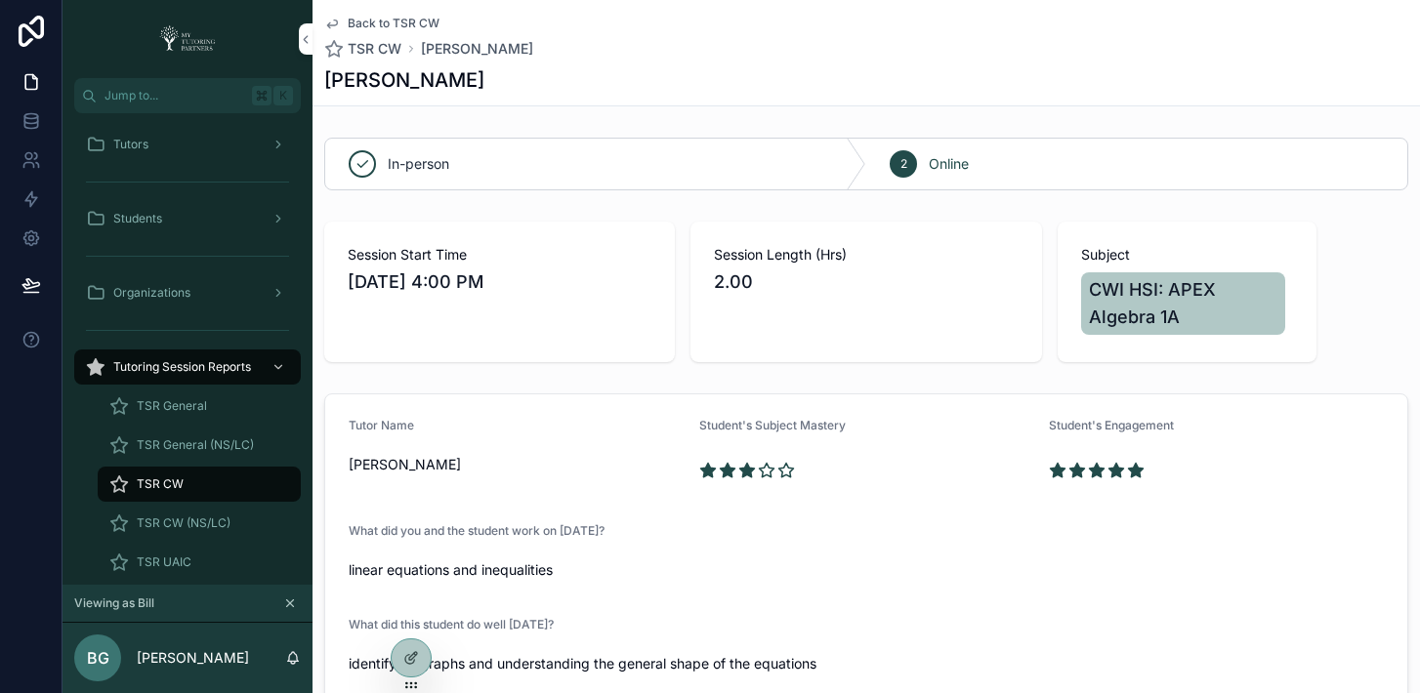
click at [335, 25] on icon "scrollable content" at bounding box center [332, 24] width 16 height 16
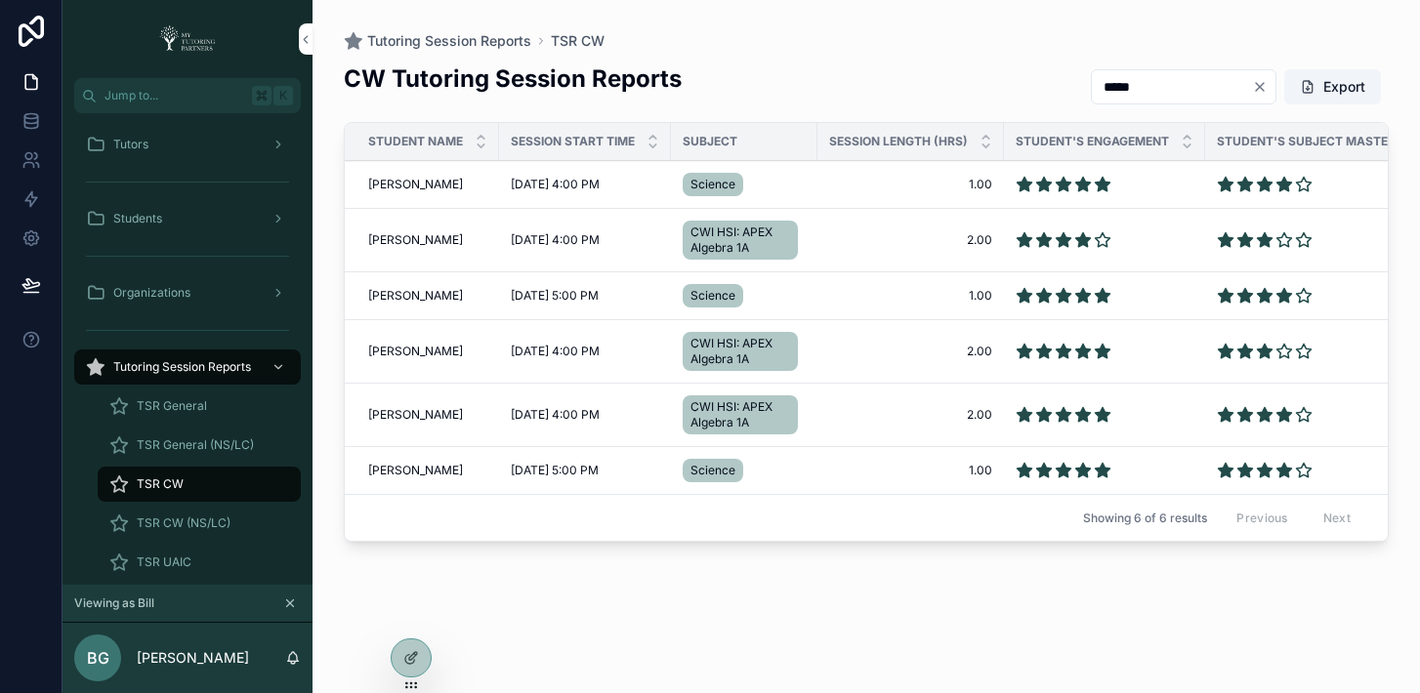
click at [407, 178] on span "Ethan Andrade Cavazos" at bounding box center [415, 185] width 95 height 16
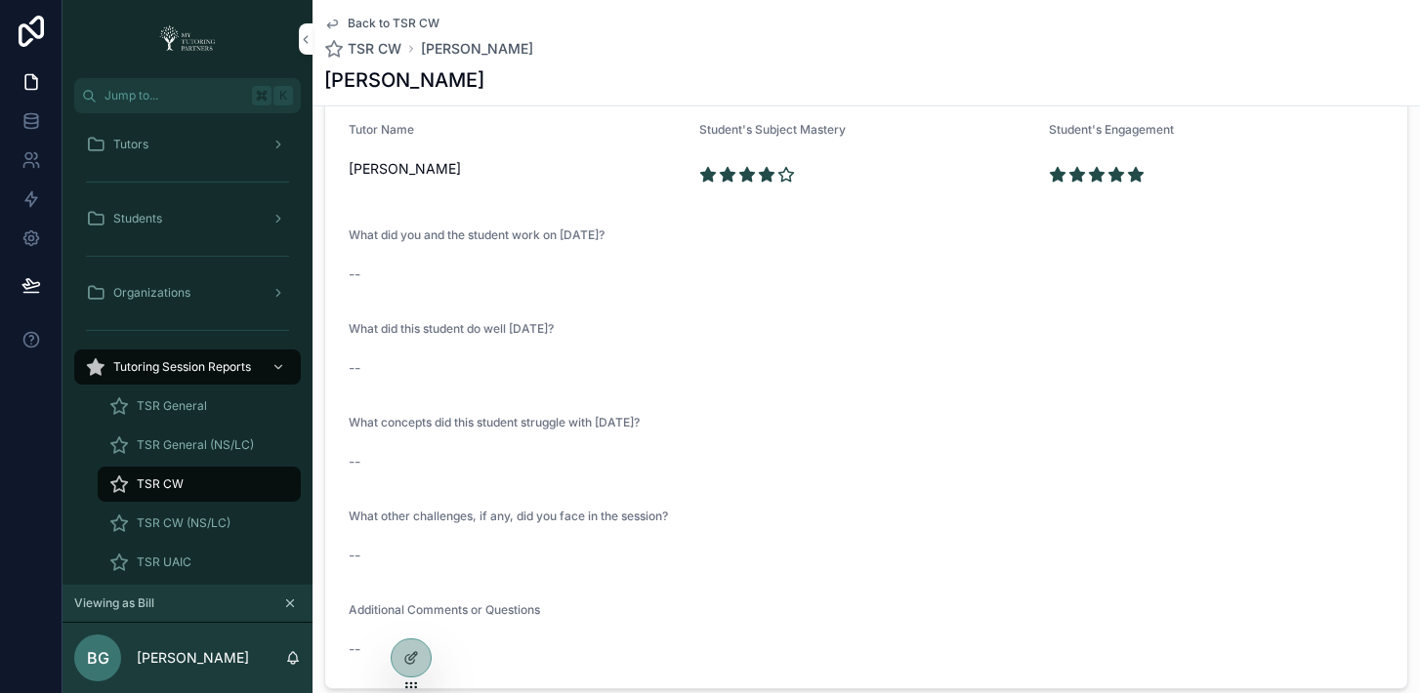
scroll to position [270, 0]
click at [330, 23] on icon "scrollable content" at bounding box center [332, 24] width 16 height 16
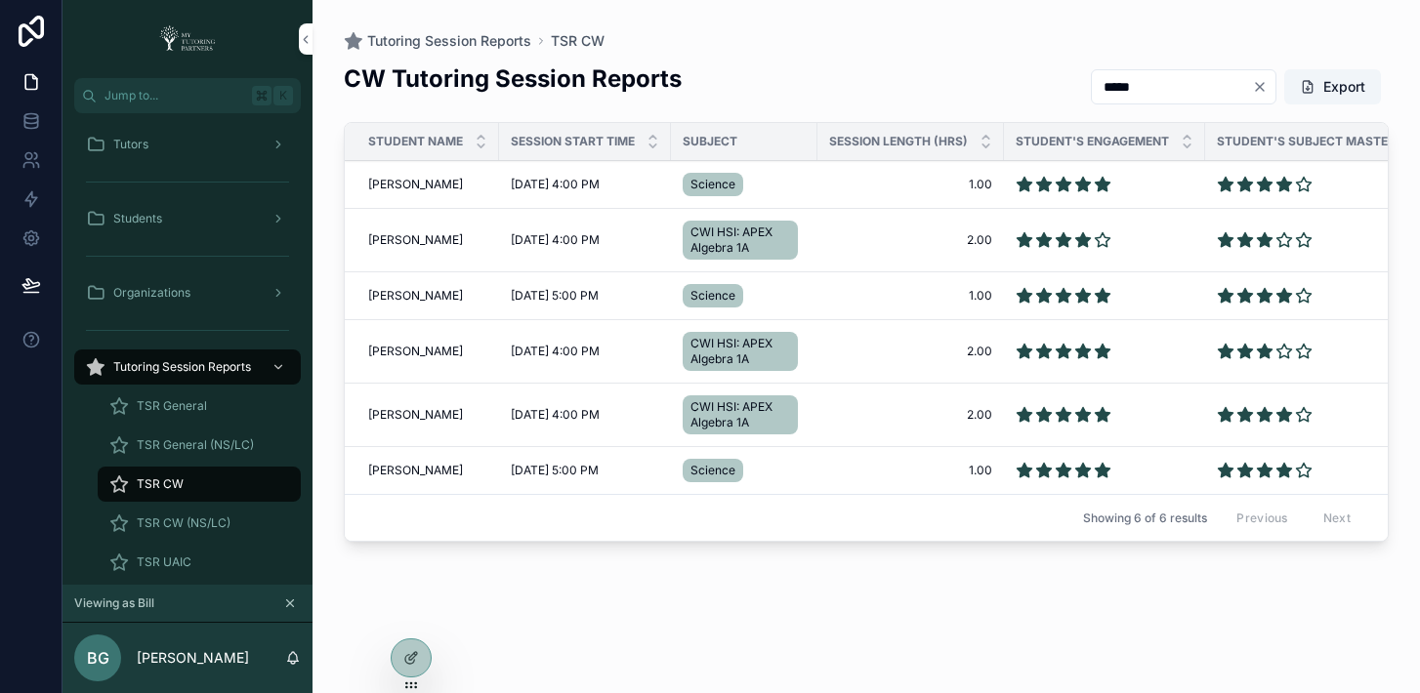
click at [381, 179] on span "Ethan Andrade Cavazos" at bounding box center [415, 185] width 95 height 16
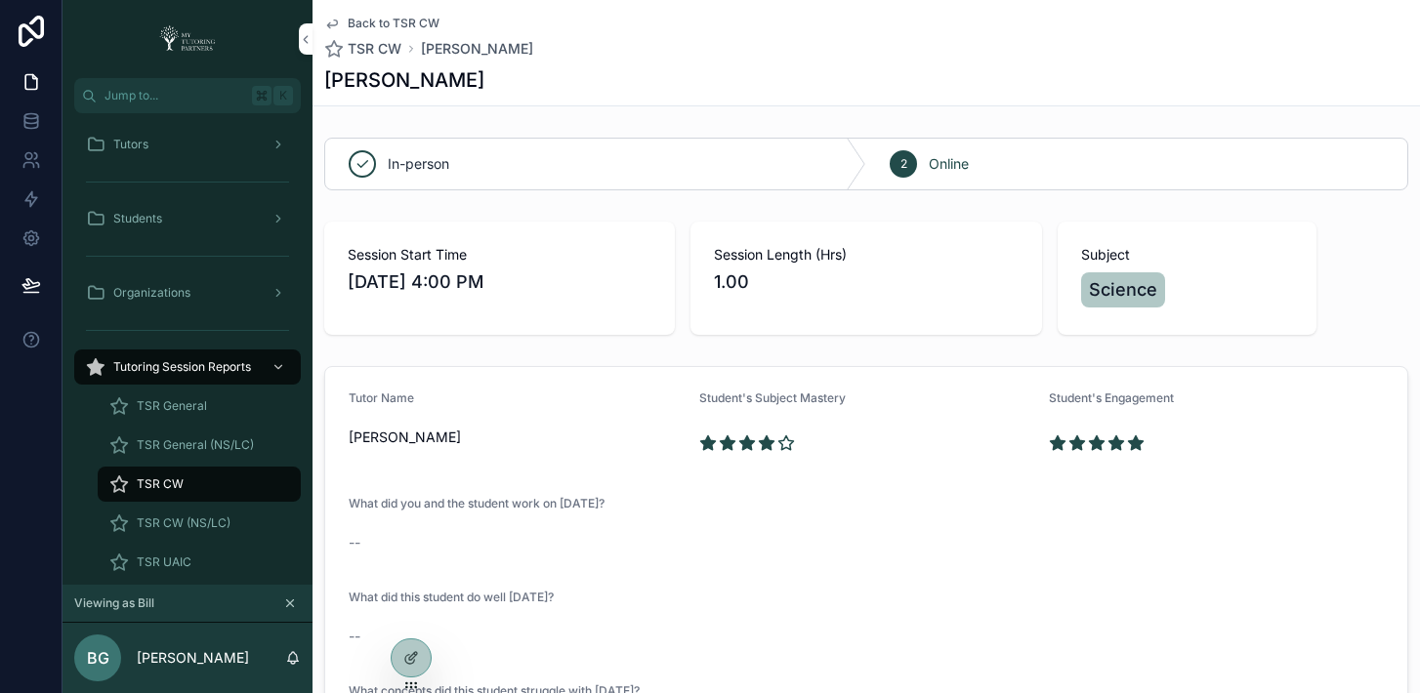
click at [332, 21] on icon "scrollable content" at bounding box center [332, 24] width 16 height 16
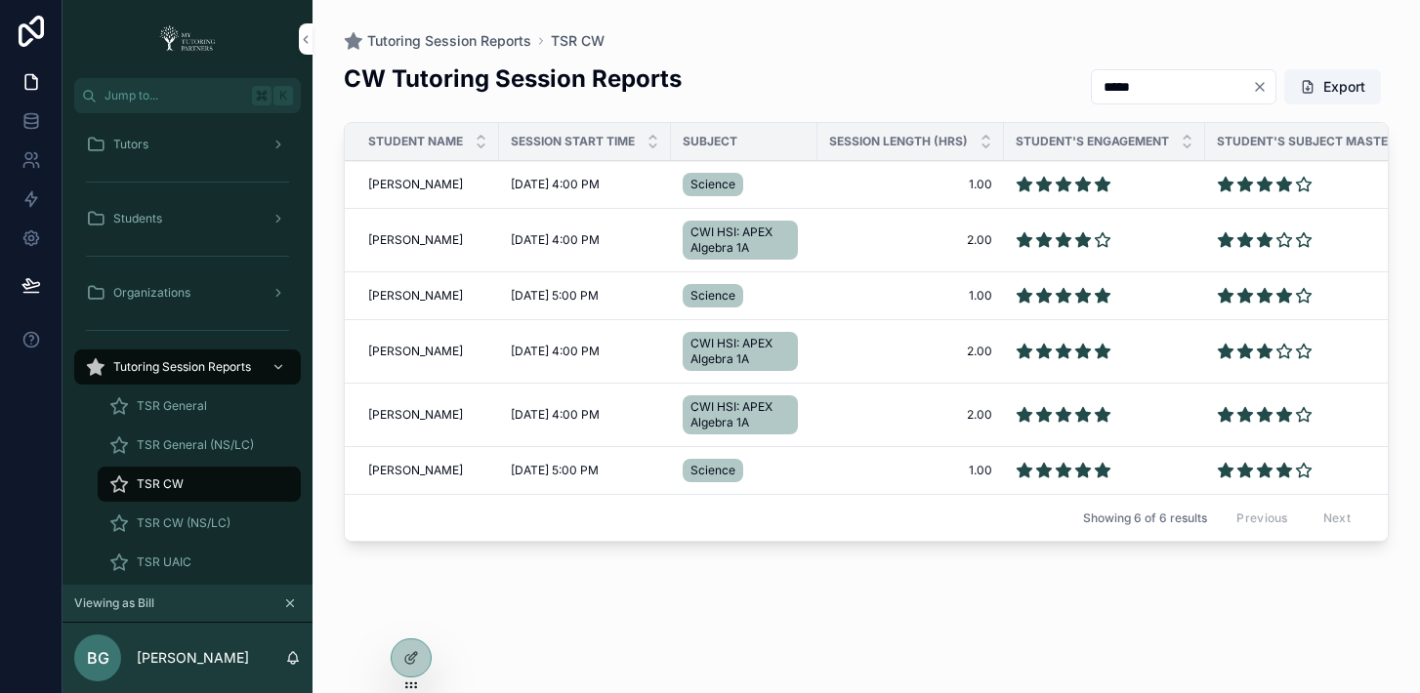
click at [428, 244] on span "Ethan Andrade Cavazos" at bounding box center [415, 240] width 95 height 16
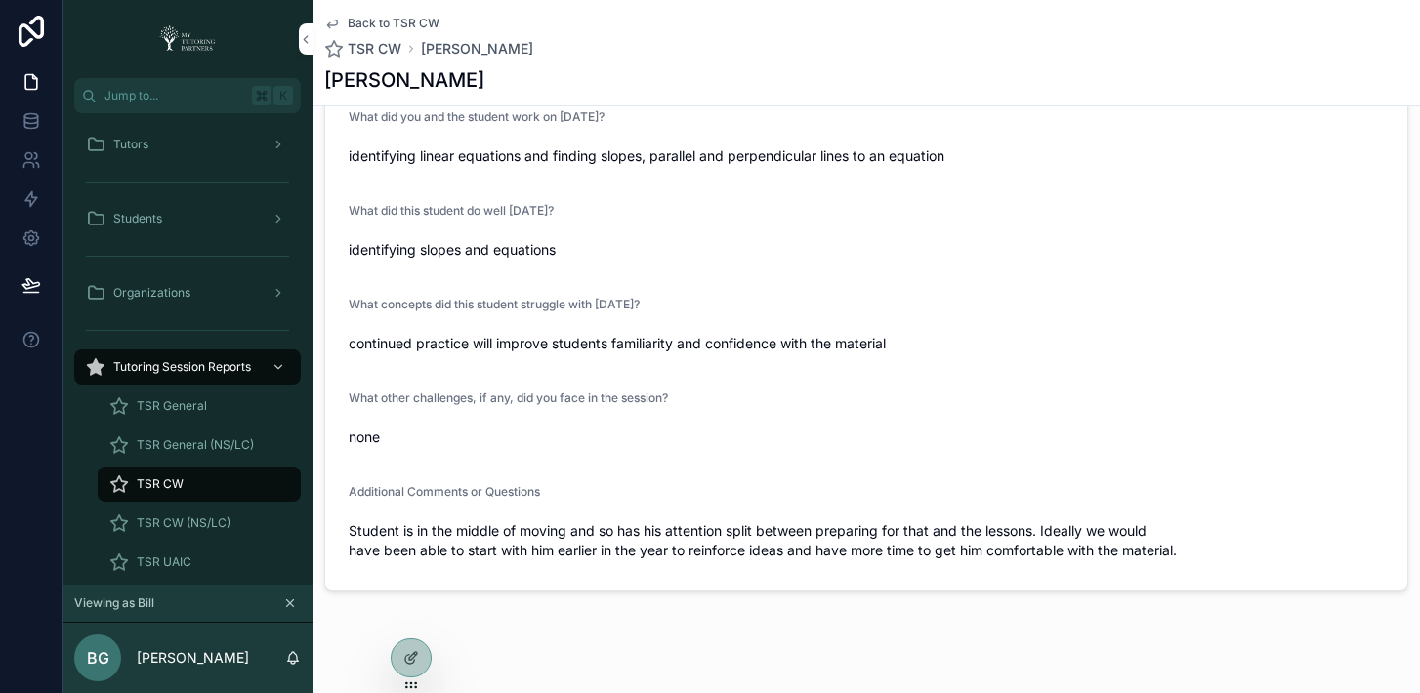
scroll to position [444, 0]
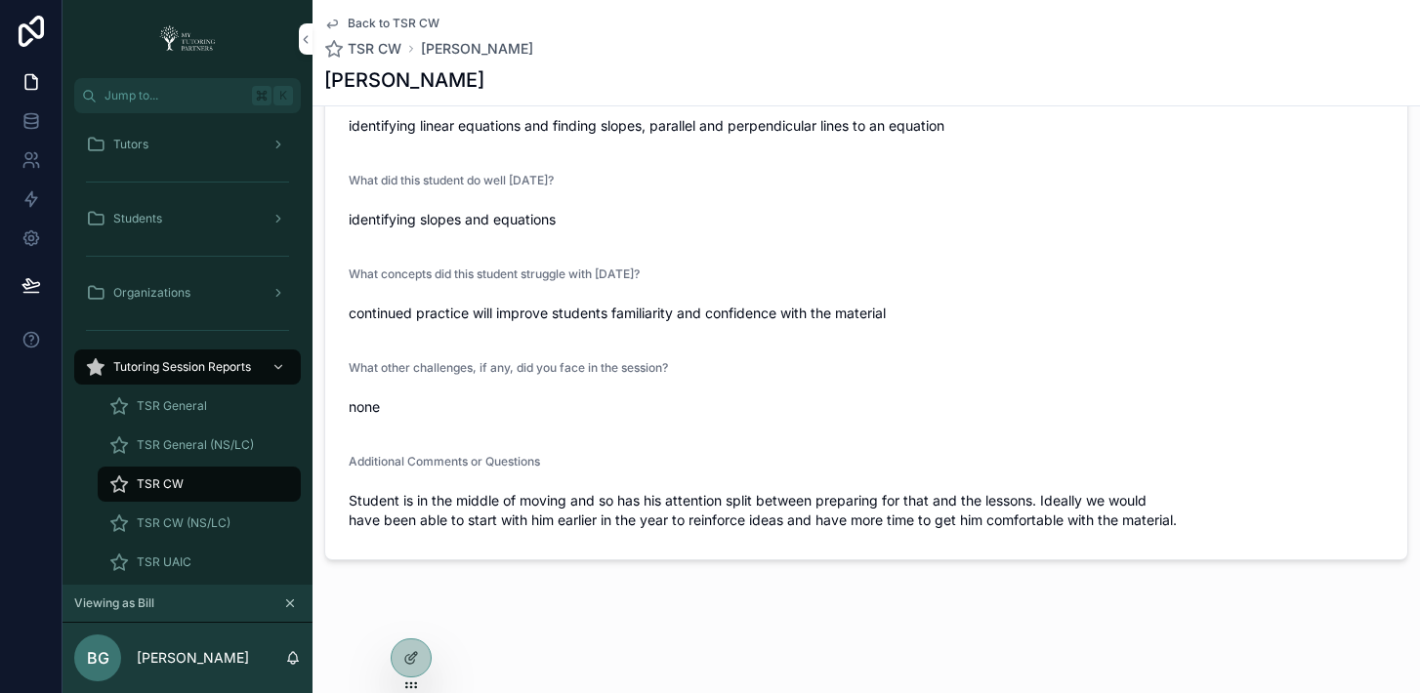
click at [333, 24] on icon "scrollable content" at bounding box center [332, 25] width 10 height 8
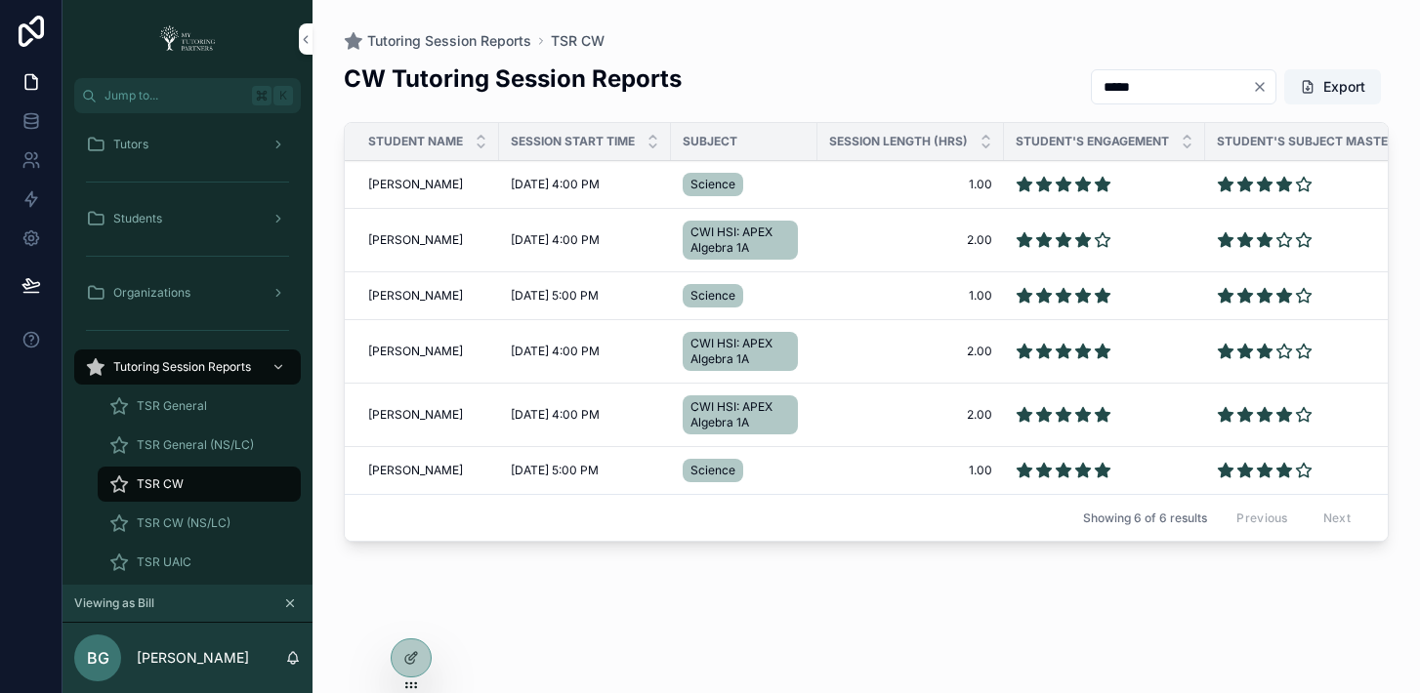
click at [0, 0] on icon at bounding box center [0, 0] width 0 height 0
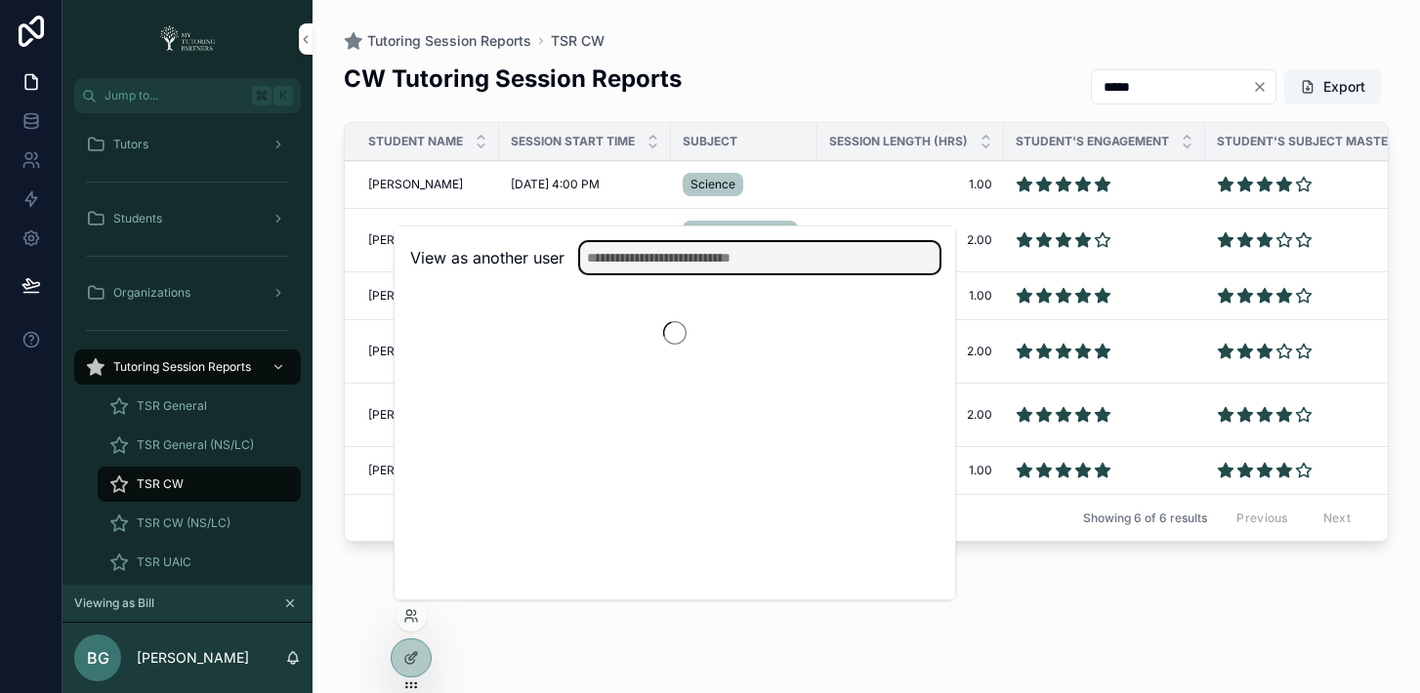
click at [683, 253] on input "text" at bounding box center [759, 257] width 359 height 31
type input "*****"
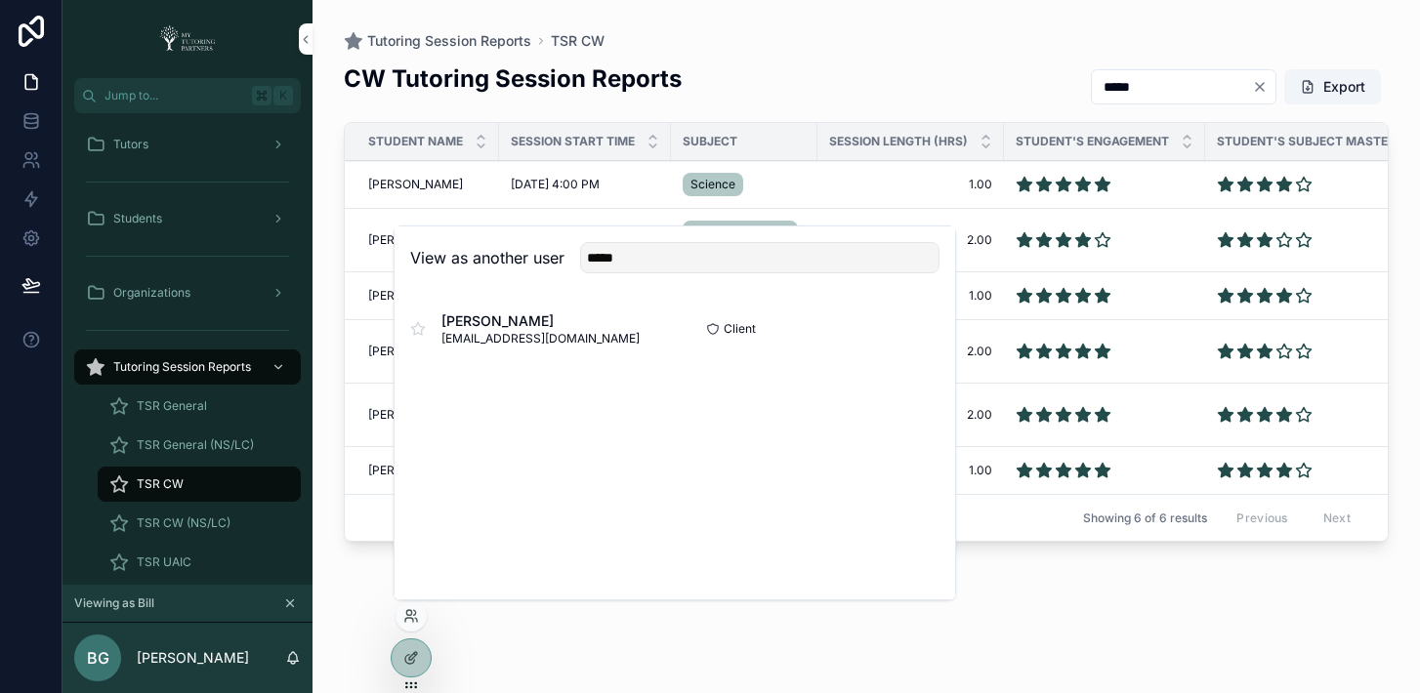
click at [0, 0] on button "Select" at bounding box center [0, 0] width 0 height 0
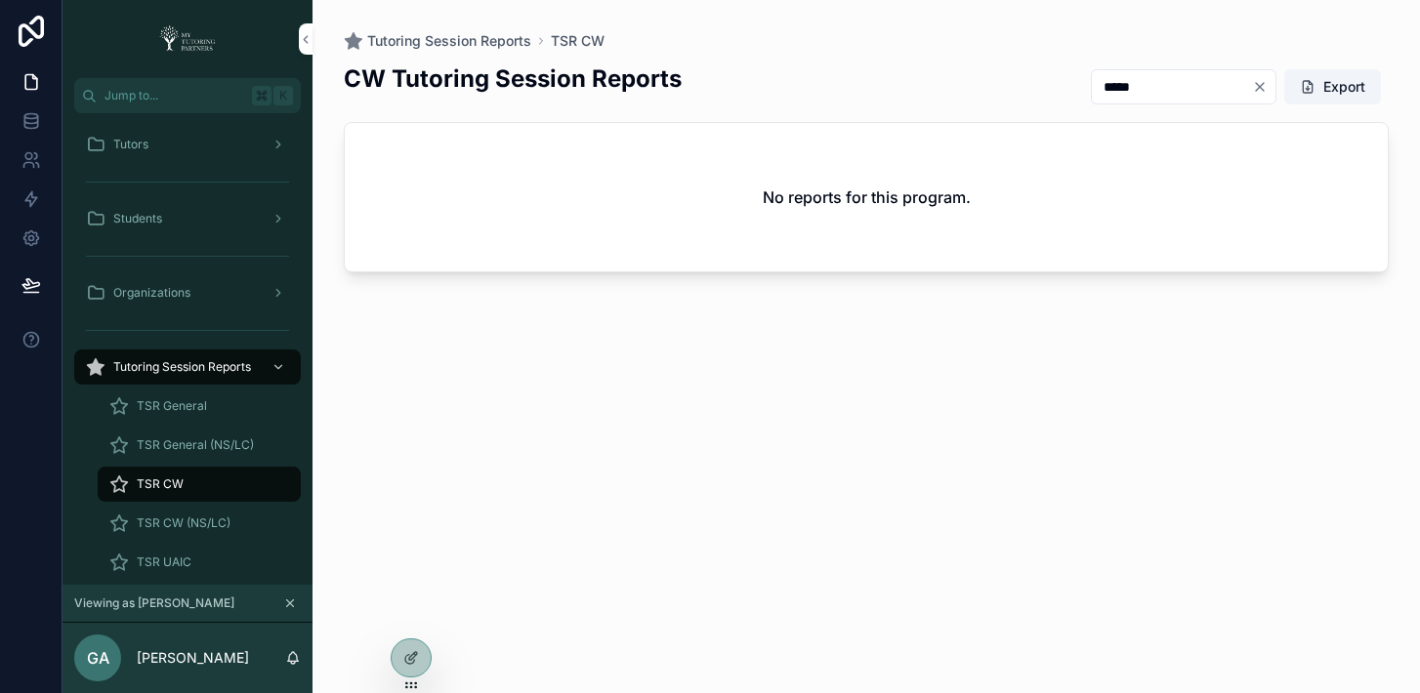
click at [0, 0] on icon at bounding box center [0, 0] width 0 height 0
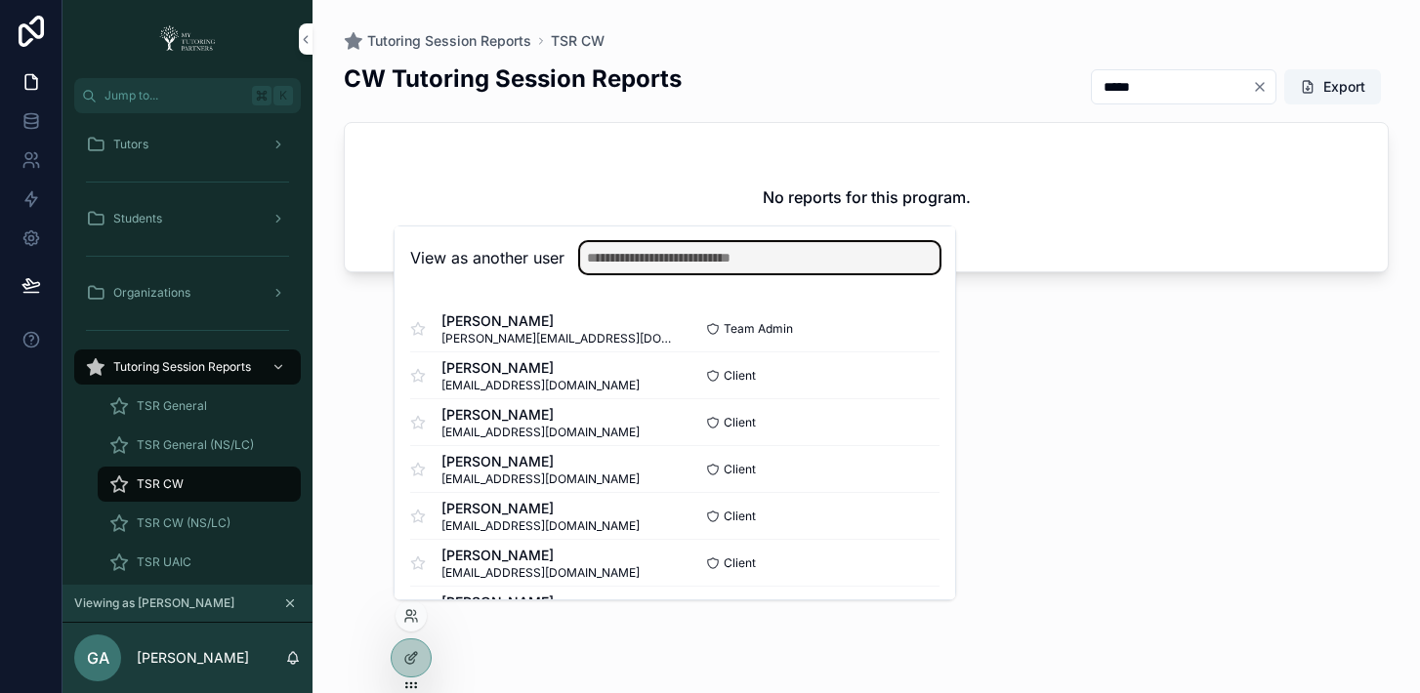
click at [680, 253] on input "text" at bounding box center [759, 257] width 359 height 31
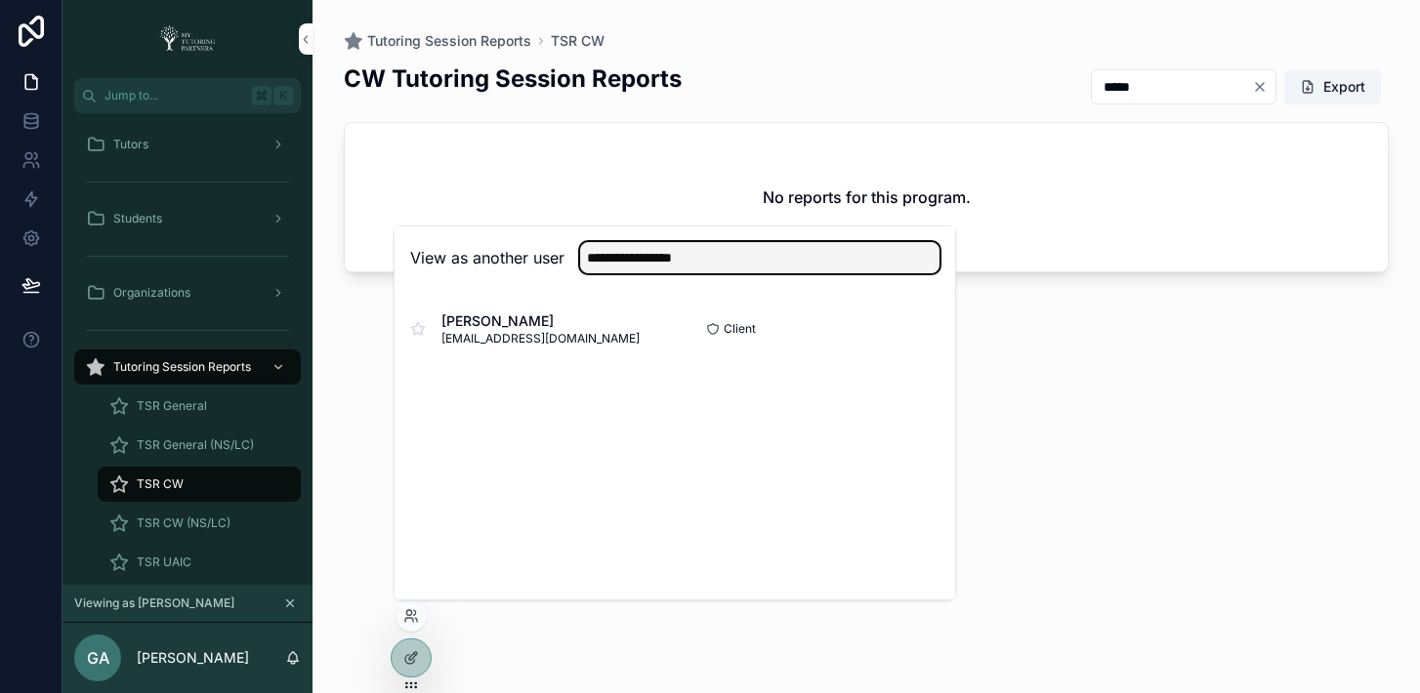
type input "**********"
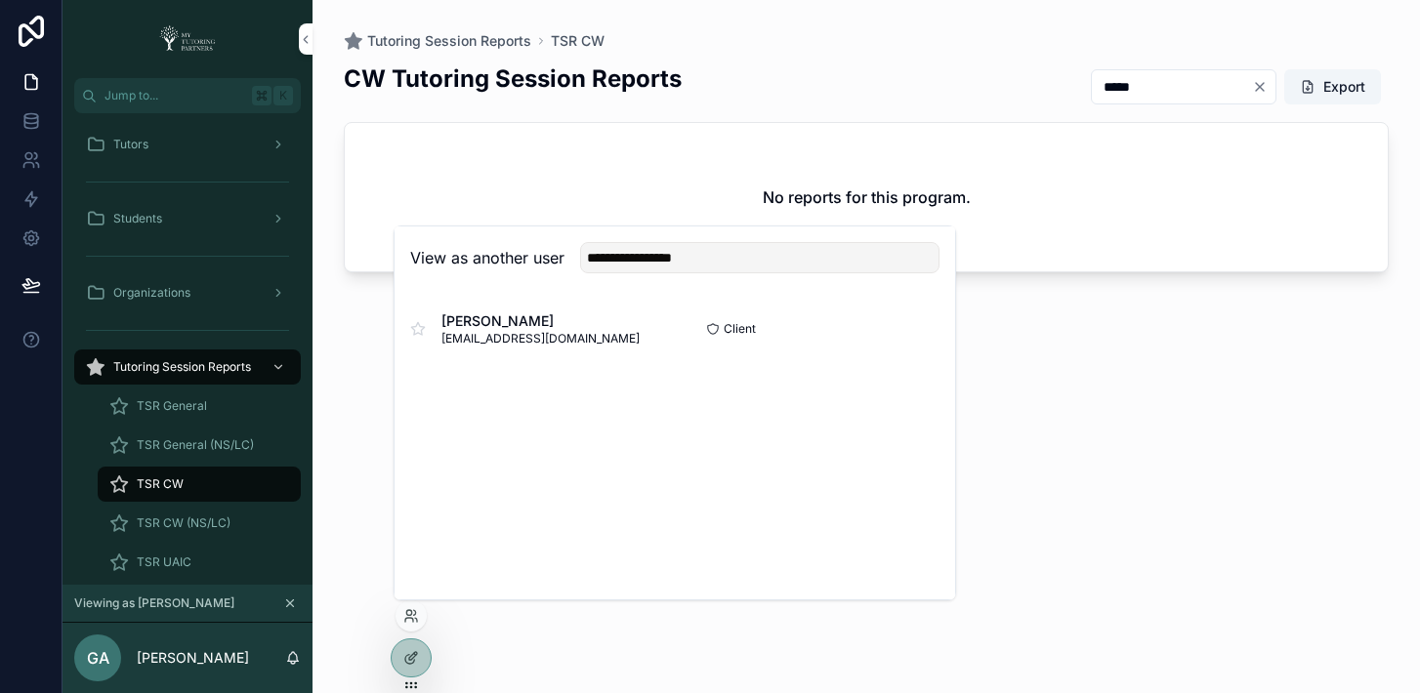
click at [0, 0] on button "Select" at bounding box center [0, 0] width 0 height 0
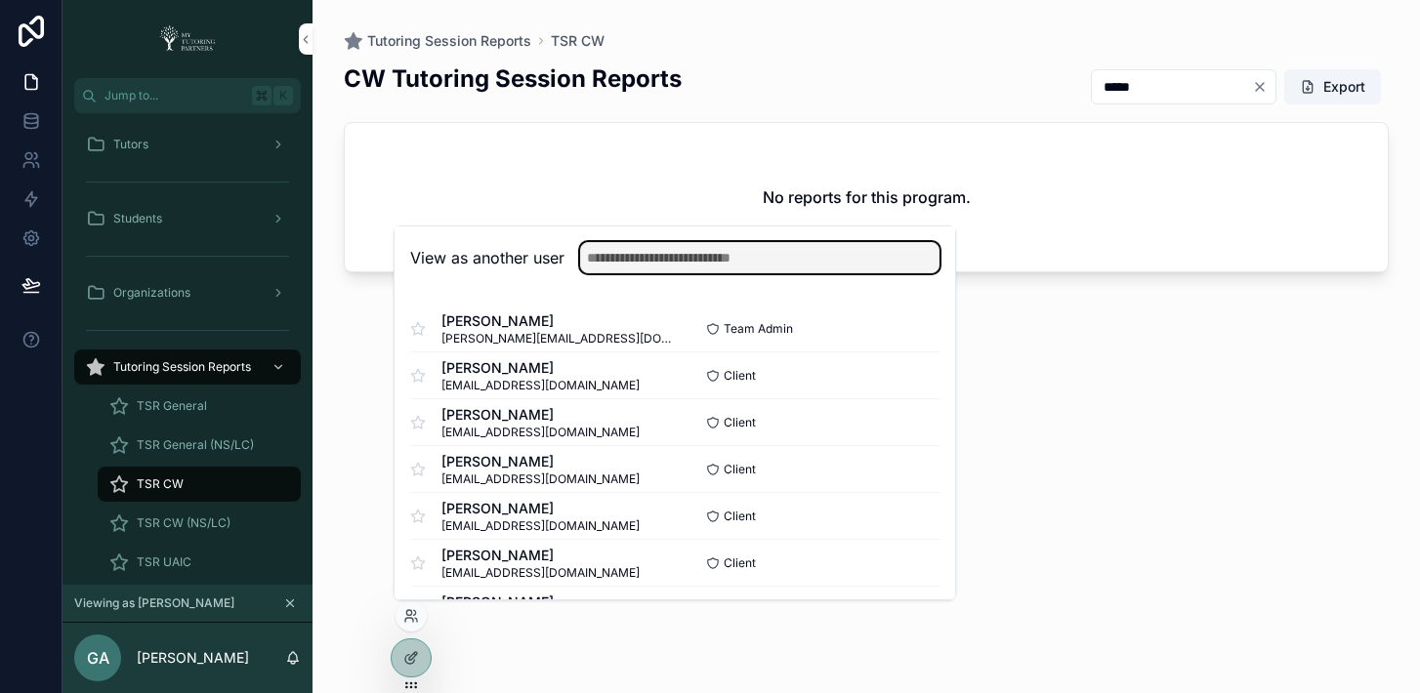
click at [745, 257] on input "text" at bounding box center [759, 257] width 359 height 31
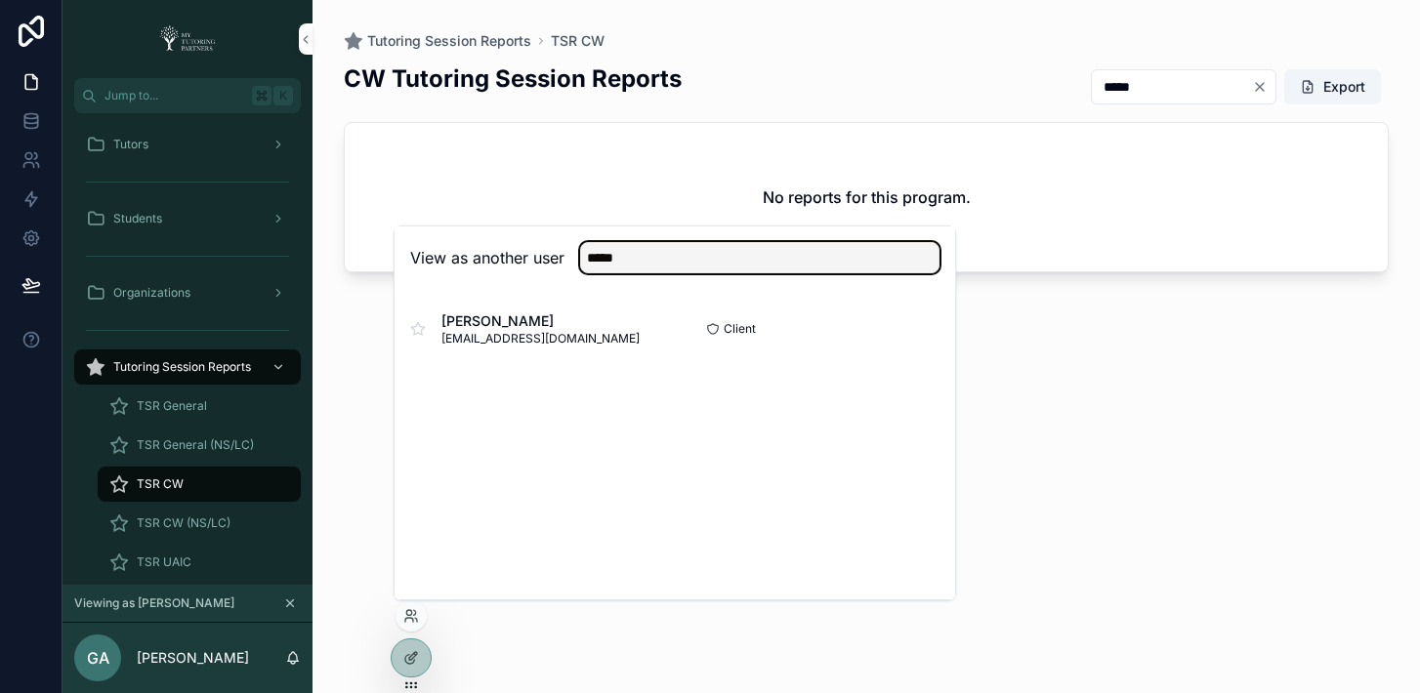
type input "*****"
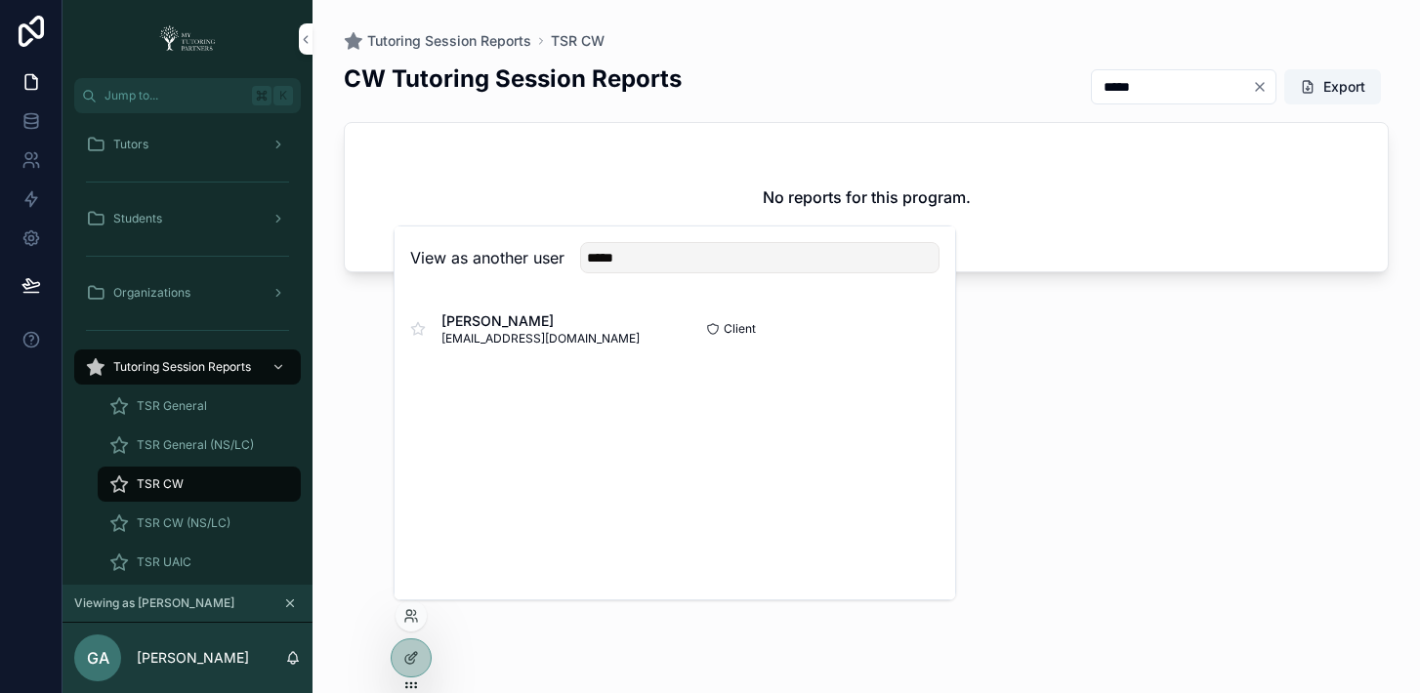
click at [0, 0] on button "Select" at bounding box center [0, 0] width 0 height 0
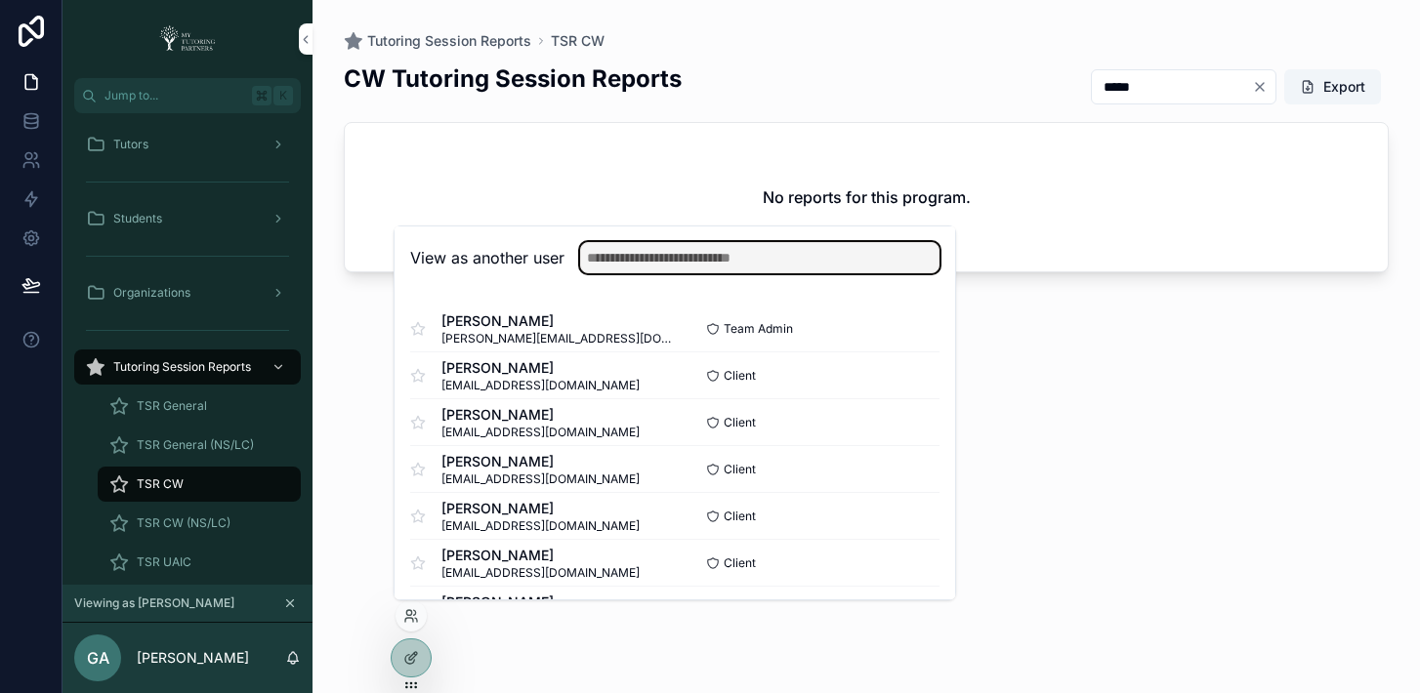
click at [743, 255] on input "text" at bounding box center [759, 257] width 359 height 31
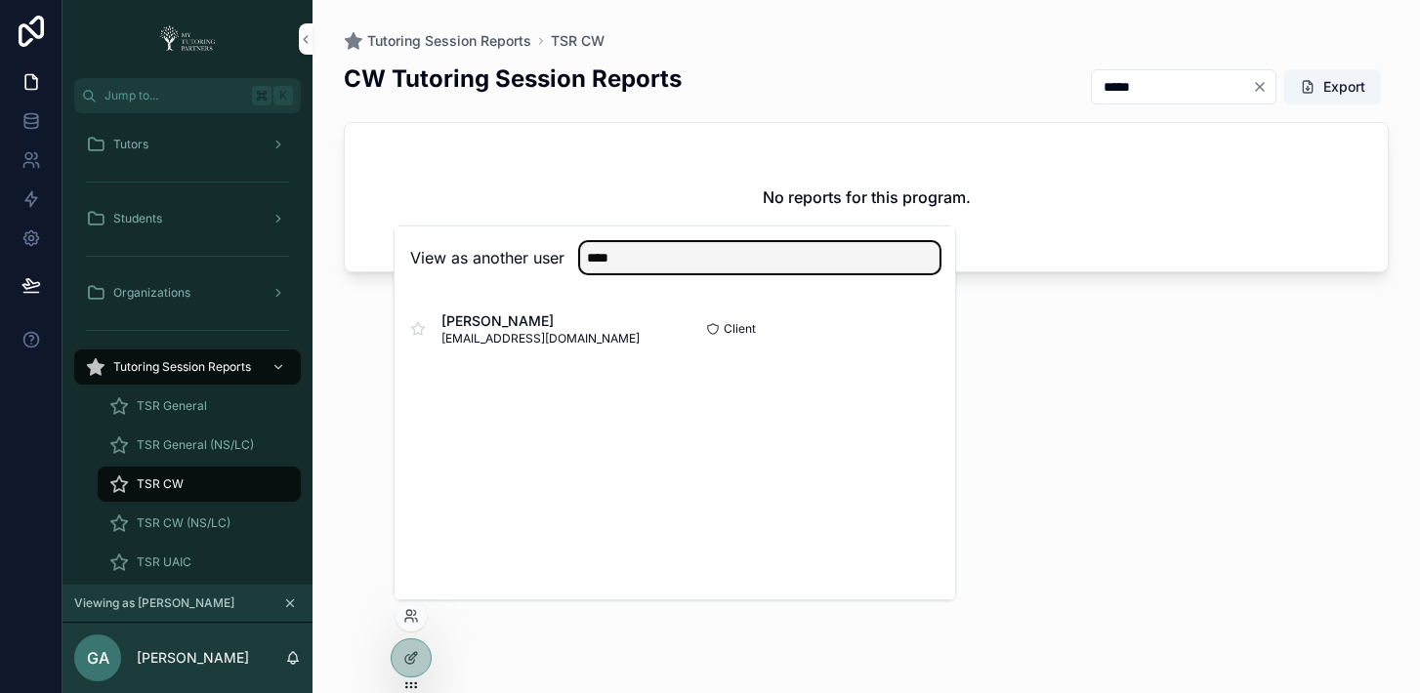
type input "****"
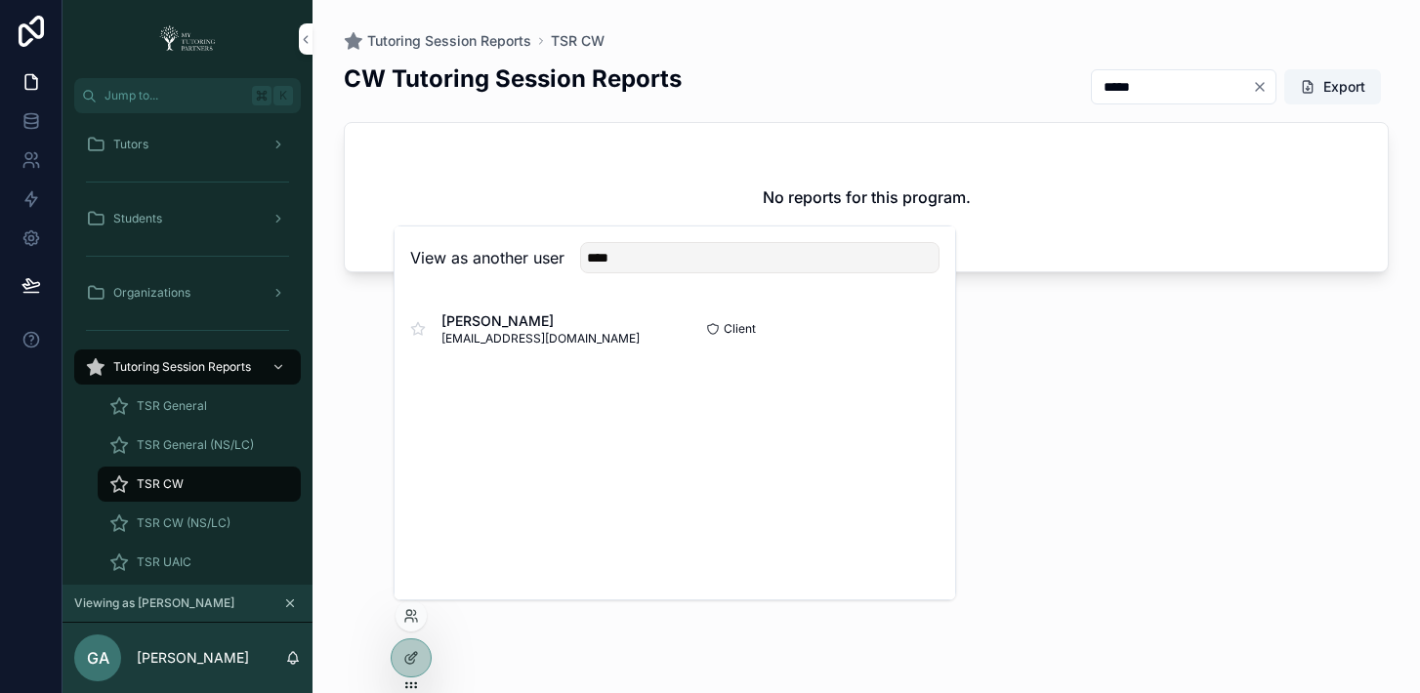
click at [0, 0] on button "Select" at bounding box center [0, 0] width 0 height 0
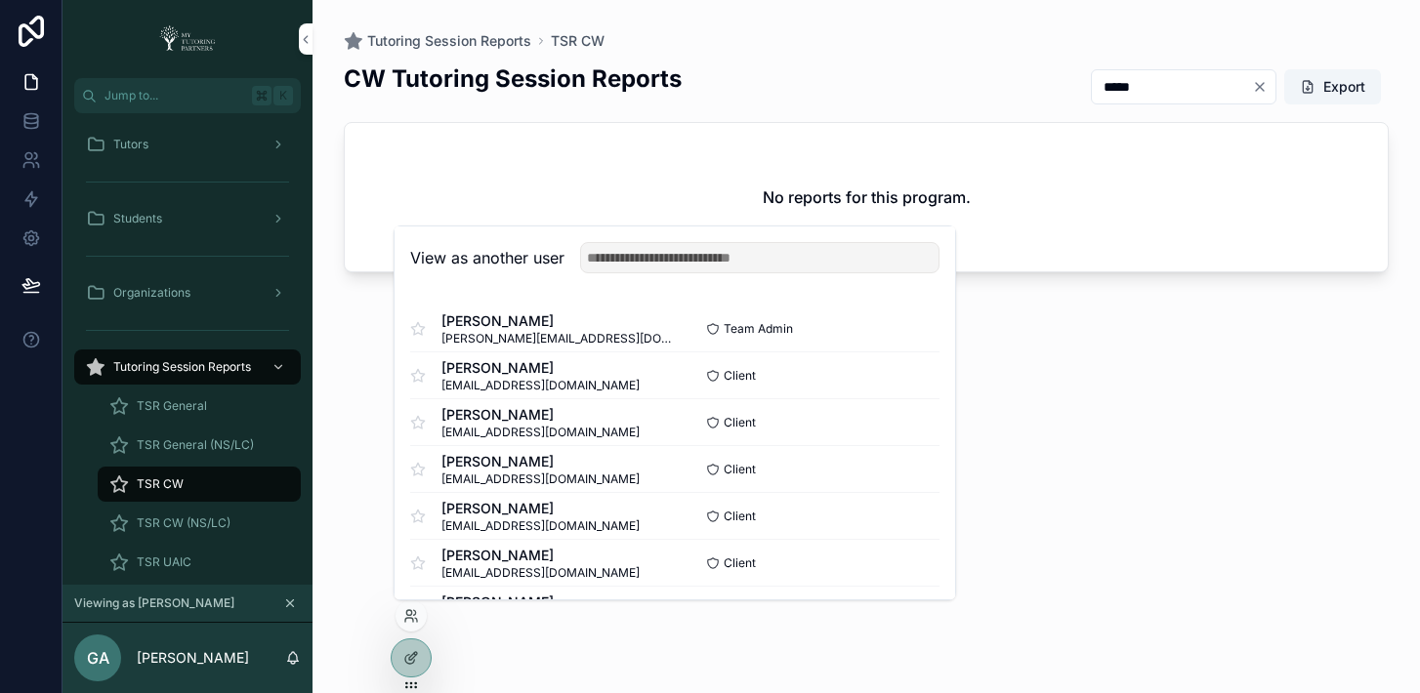
click at [1179, 391] on div "CW Tutoring Session Reports ***** Export No reports for this program." at bounding box center [866, 360] width 1045 height 619
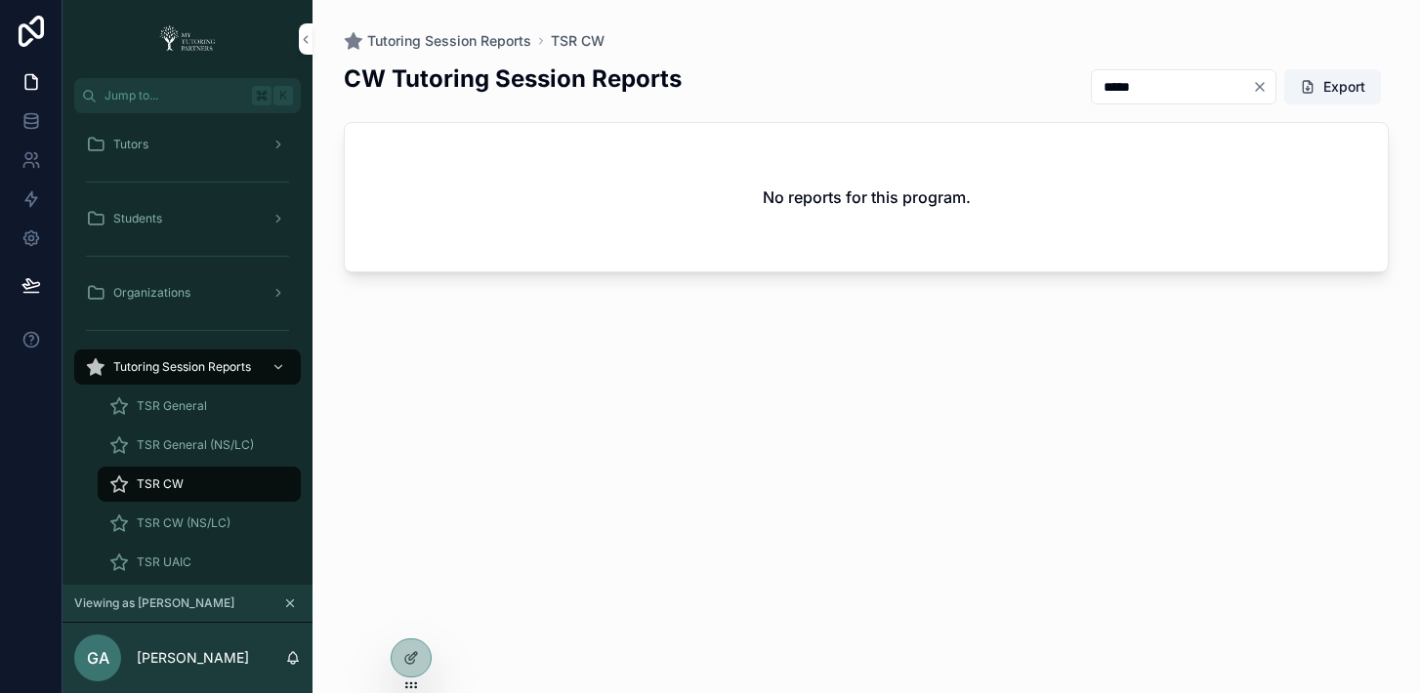
click at [147, 143] on div "Tutors" at bounding box center [187, 144] width 203 height 31
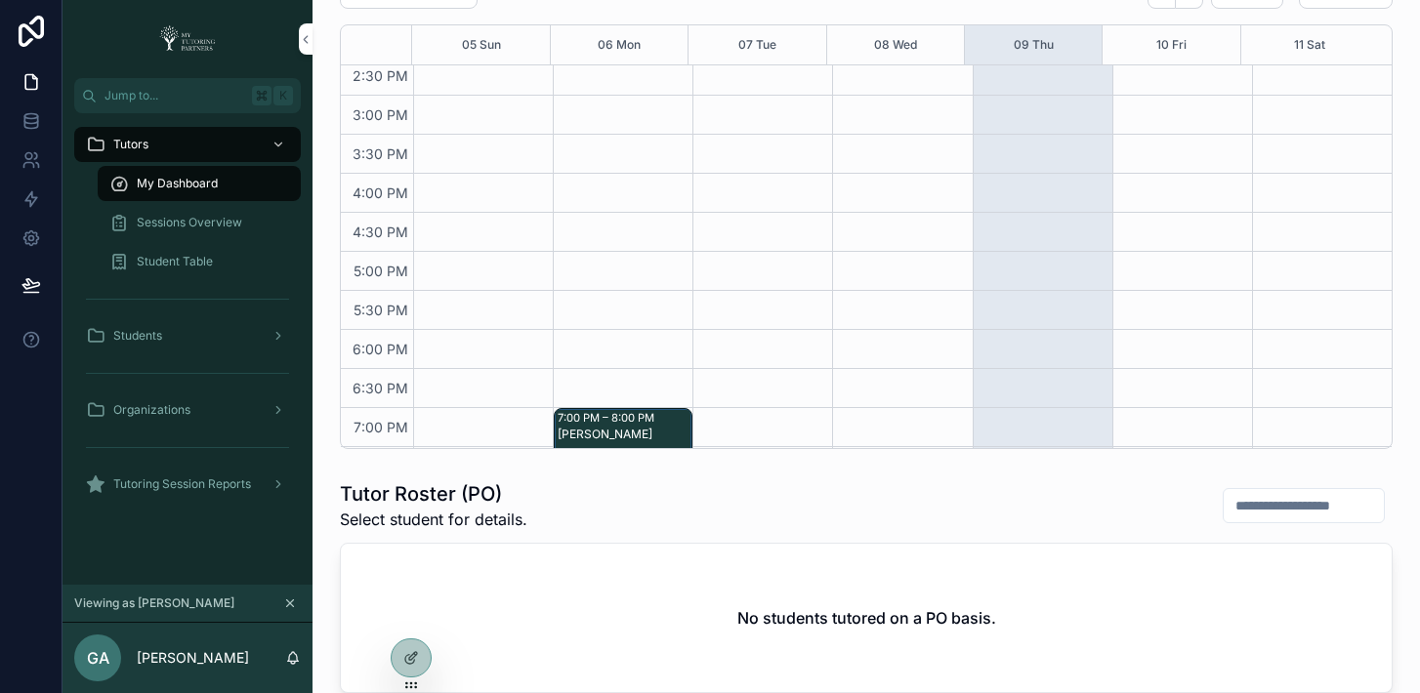
scroll to position [738, 0]
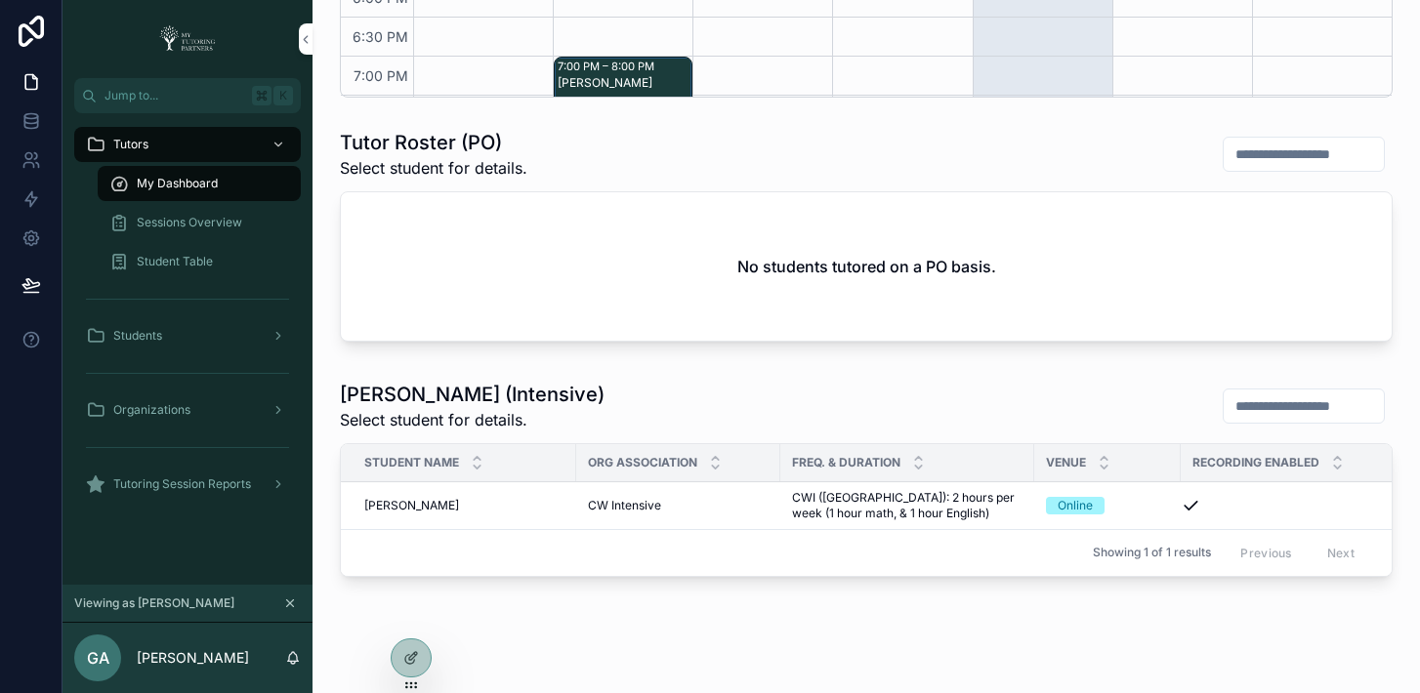
click at [175, 260] on span "Student Table" at bounding box center [175, 262] width 76 height 16
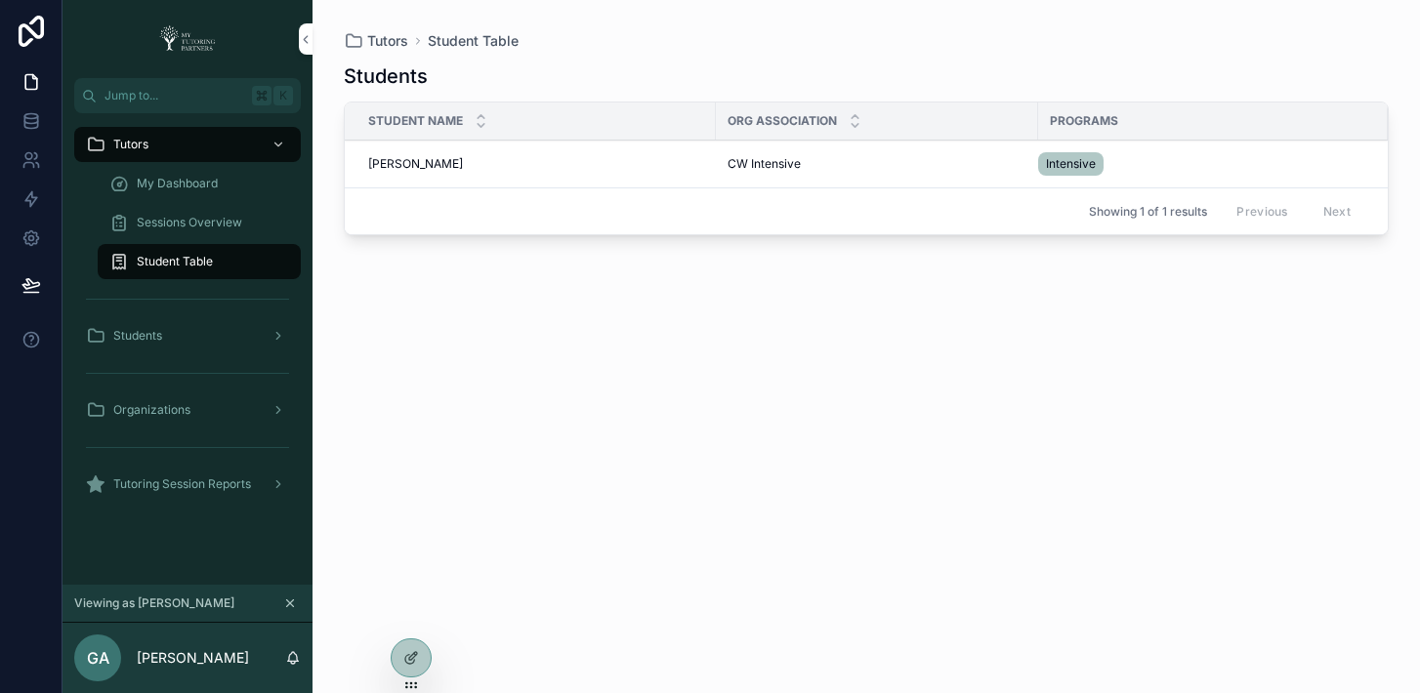
click at [193, 193] on div "My Dashboard" at bounding box center [199, 183] width 180 height 31
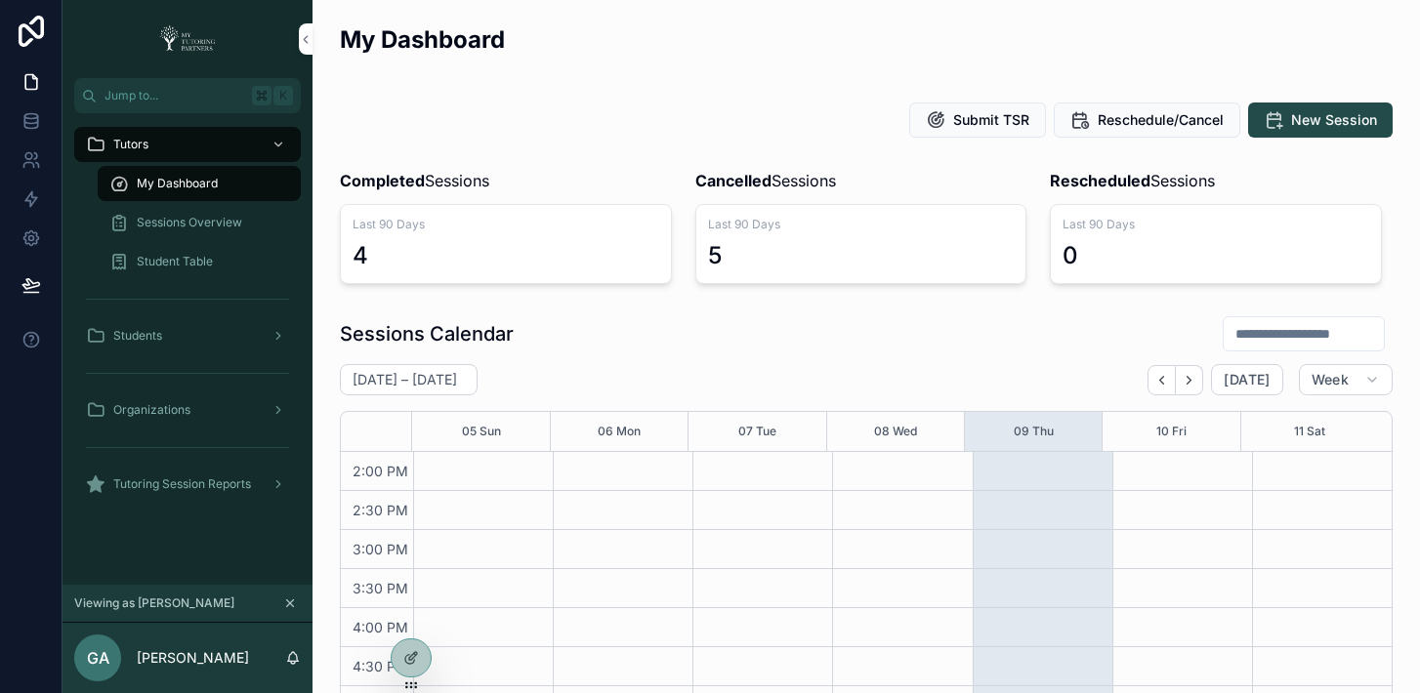
click at [199, 217] on span "Sessions Overview" at bounding box center [189, 223] width 105 height 16
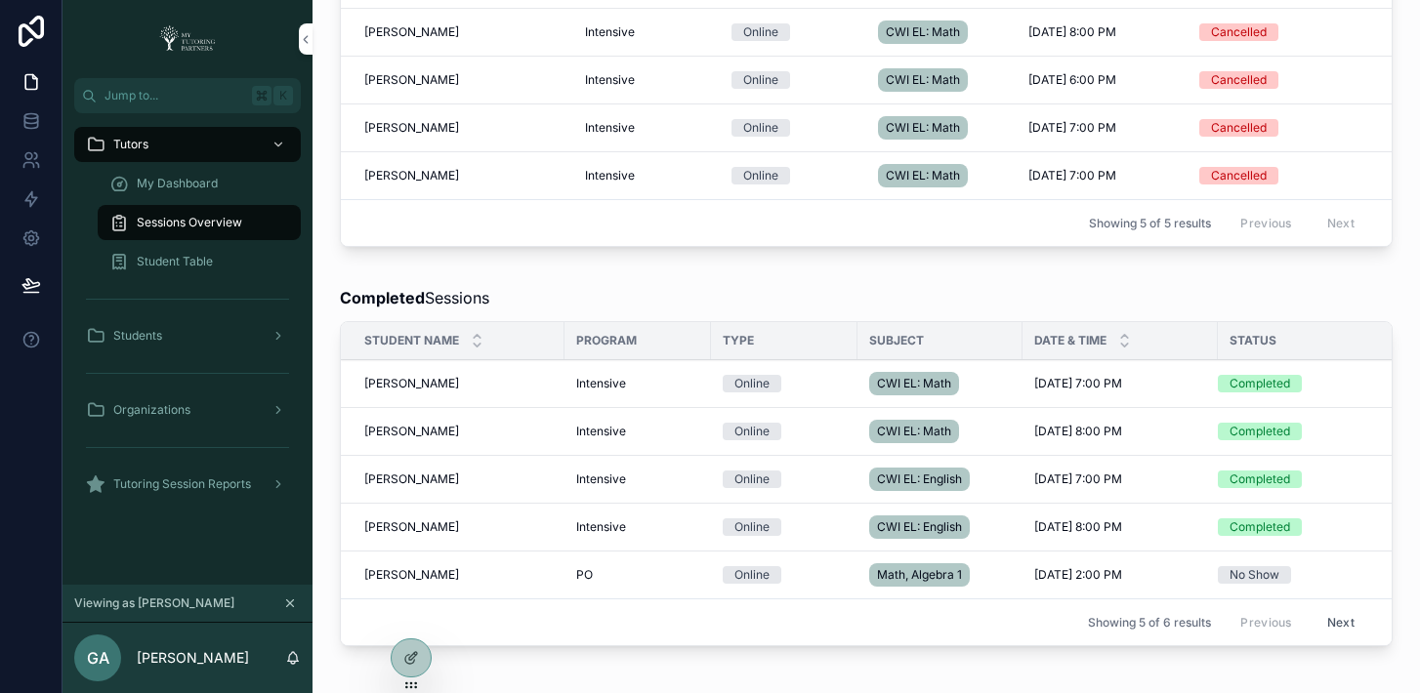
scroll to position [825, 0]
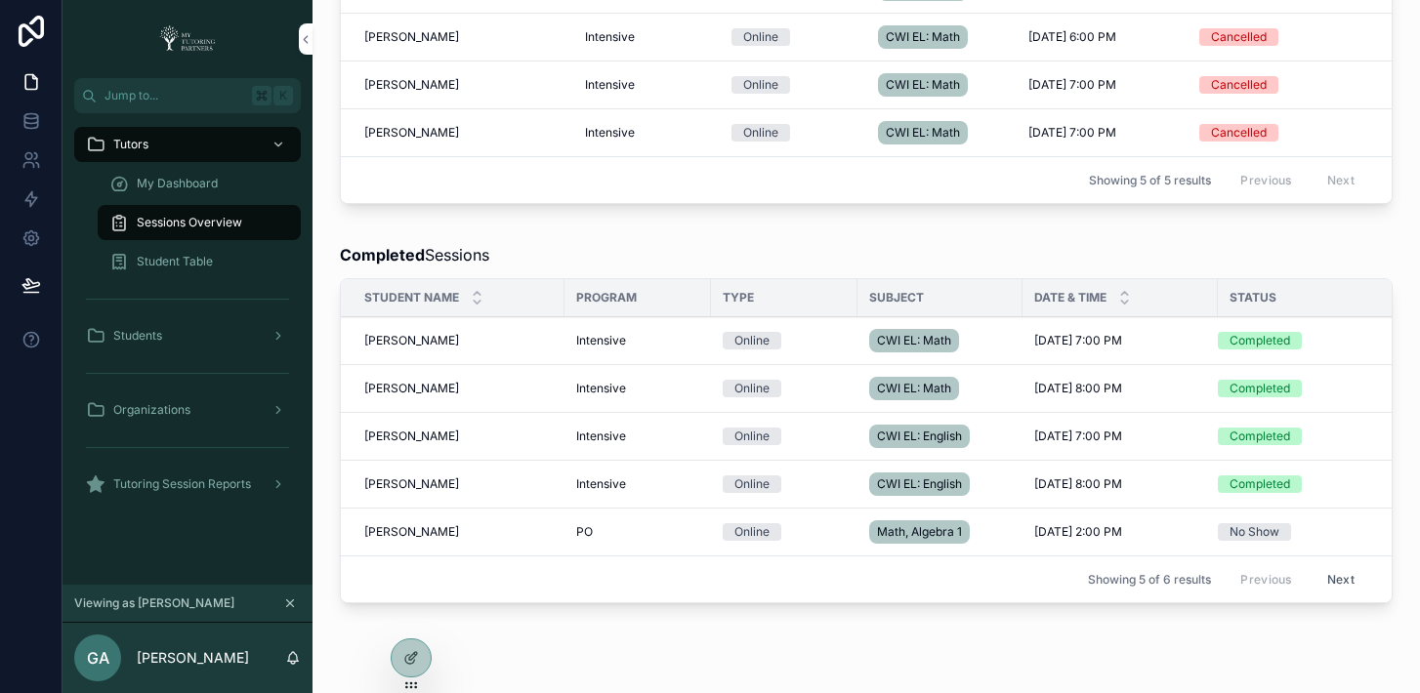
click at [267, 488] on div "scrollable content" at bounding box center [276, 484] width 25 height 31
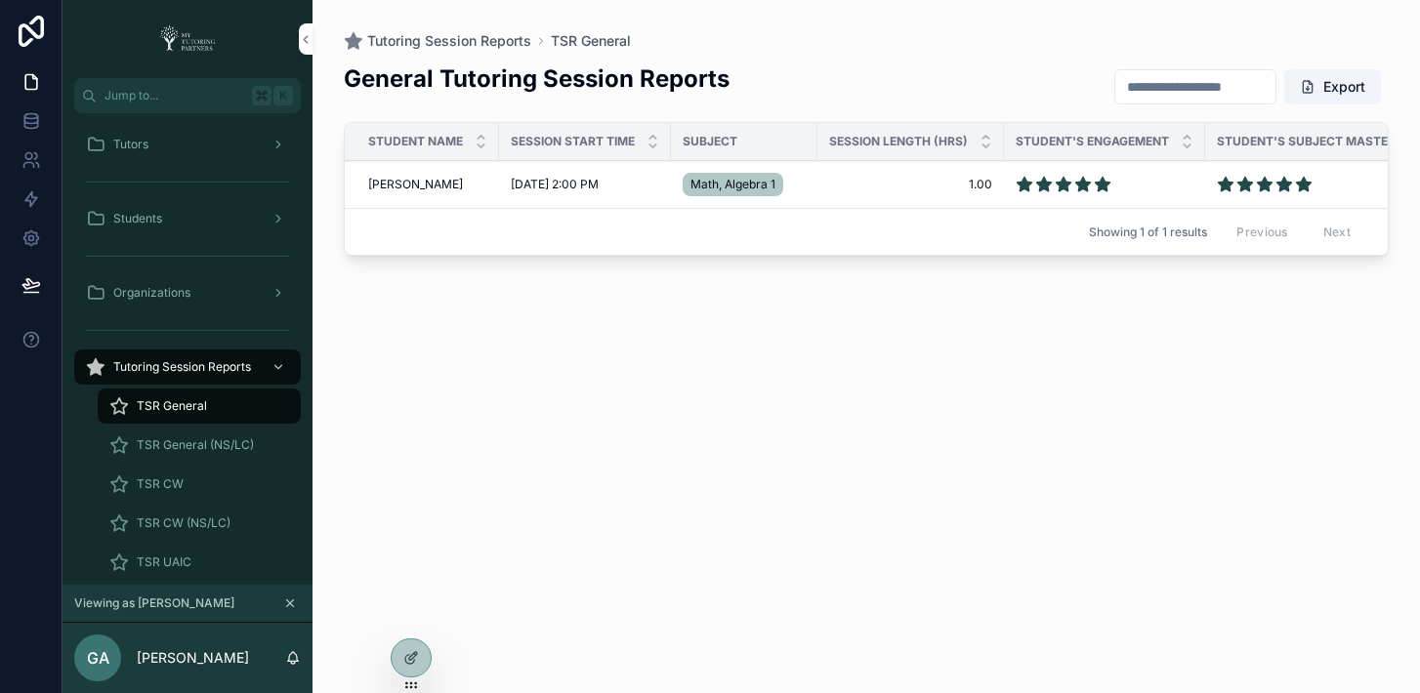
click at [187, 478] on div "TSR CW" at bounding box center [199, 484] width 180 height 31
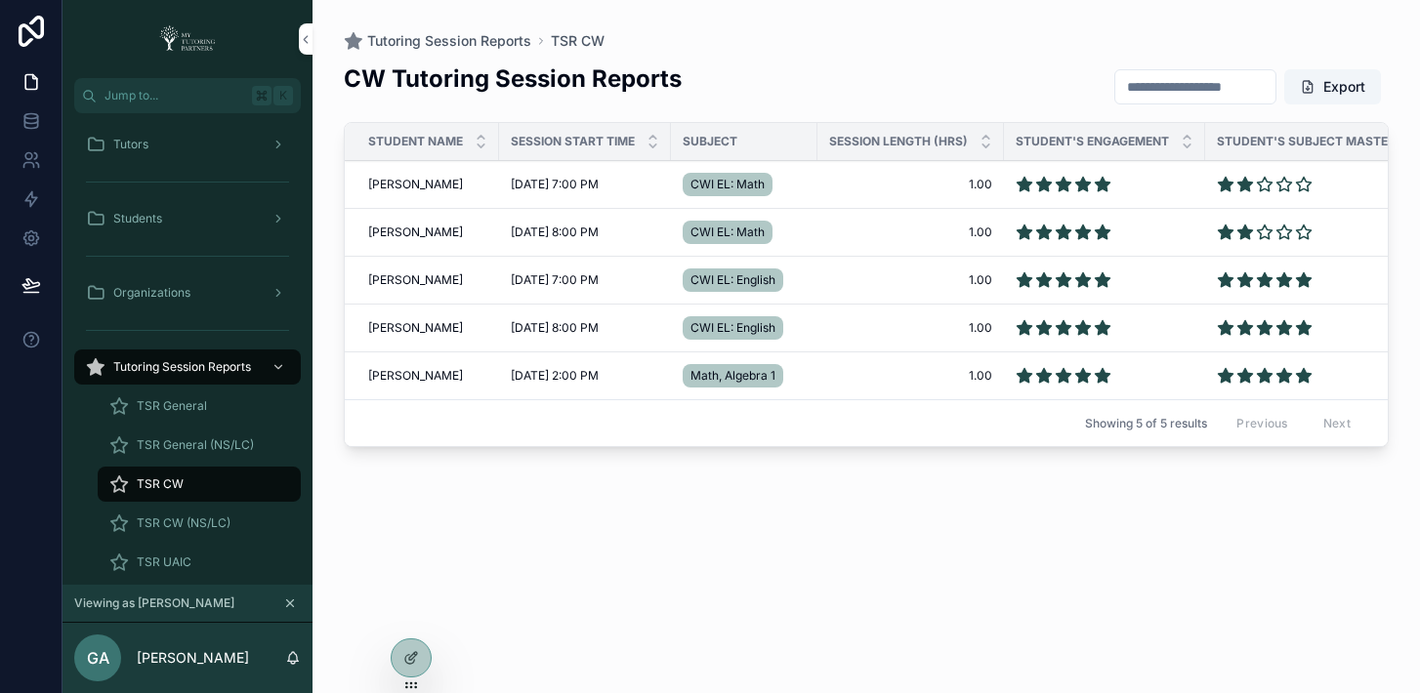
click at [1146, 84] on input "scrollable content" at bounding box center [1195, 86] width 160 height 27
click at [402, 236] on span "Emilia Robles" at bounding box center [415, 233] width 95 height 16
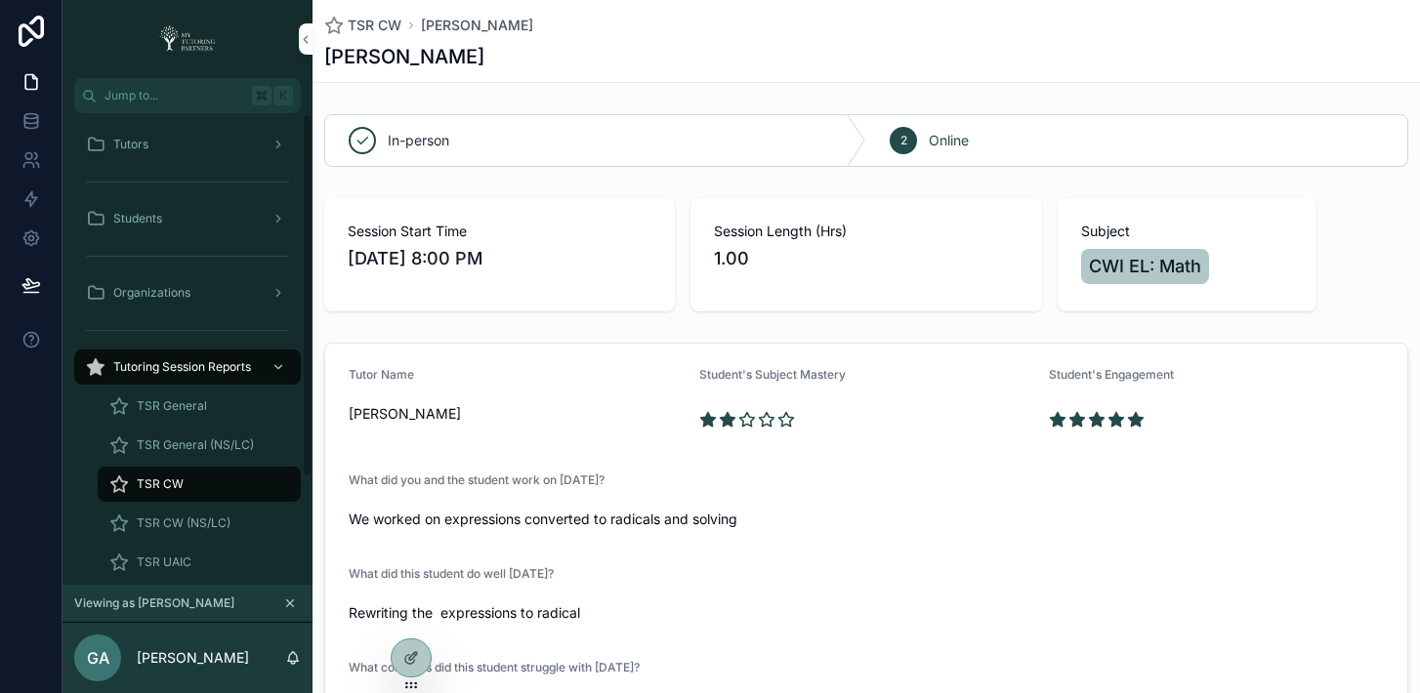
click at [167, 142] on div "Tutors" at bounding box center [187, 144] width 203 height 31
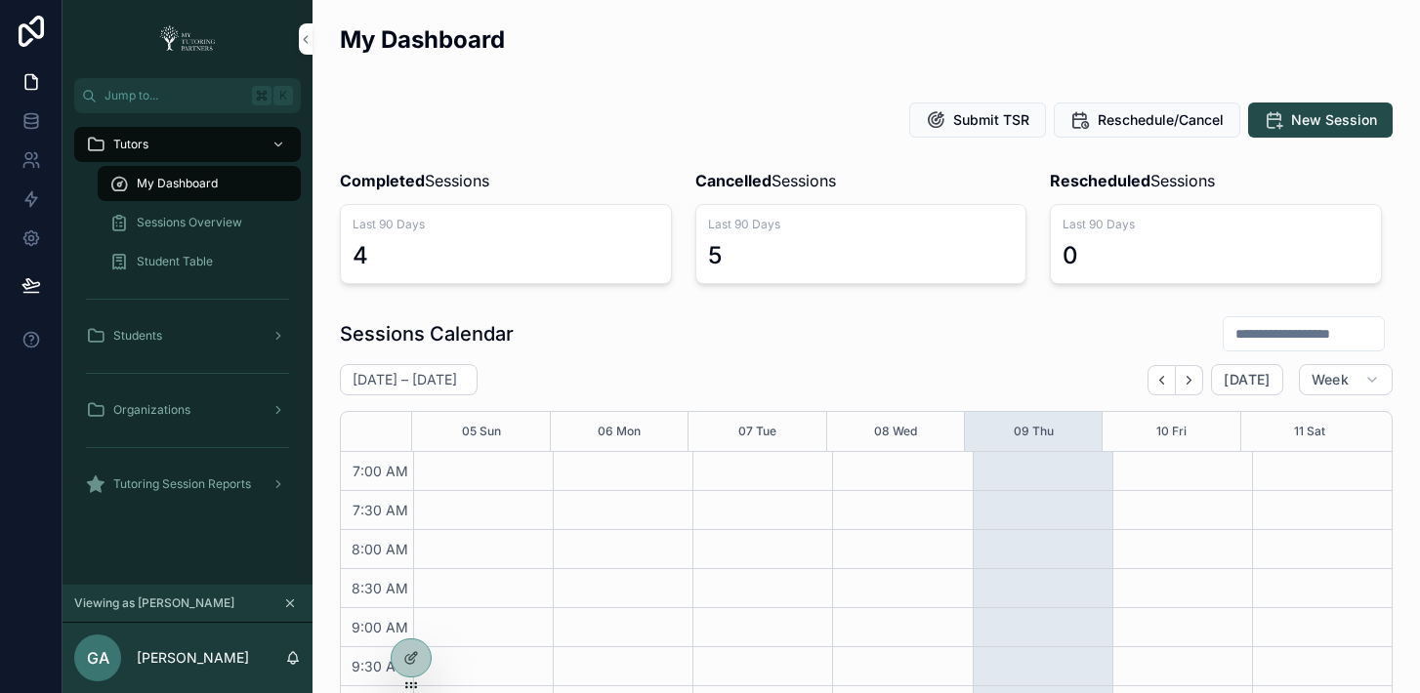
scroll to position [547, 0]
click at [0, 0] on icon at bounding box center [0, 0] width 0 height 0
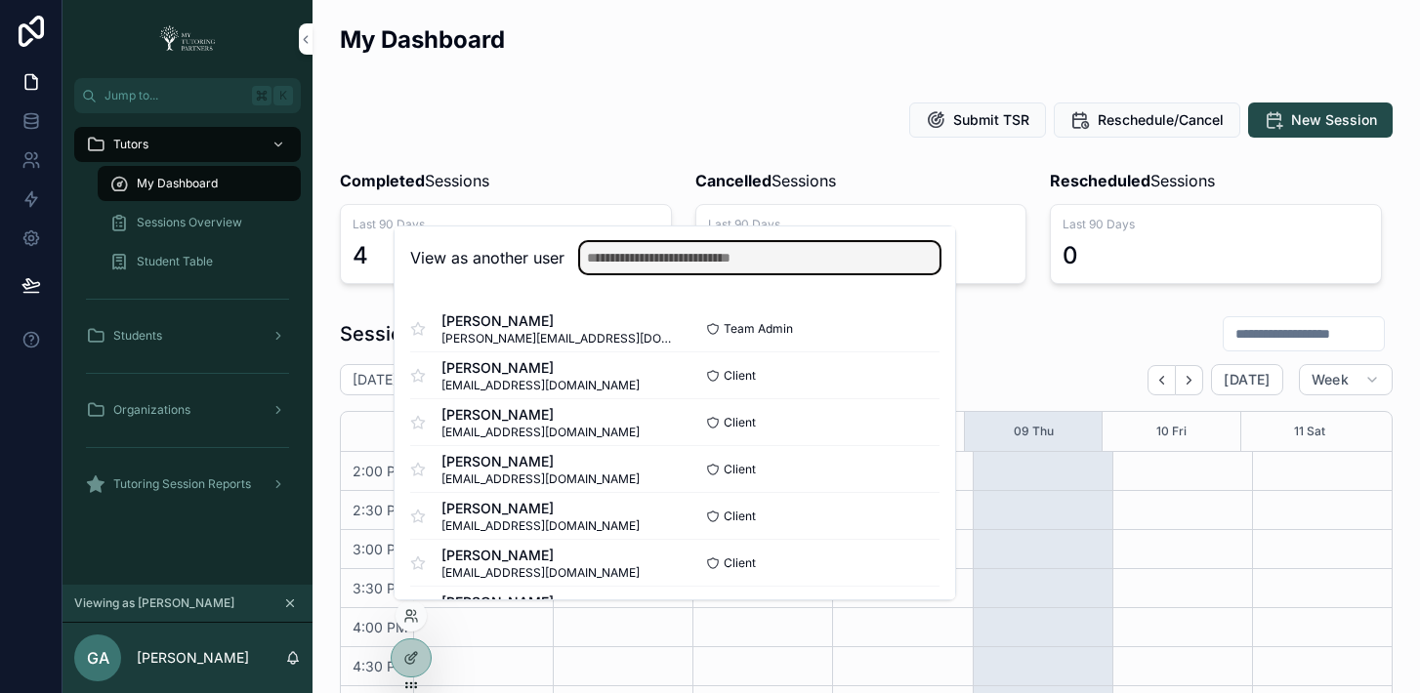
click at [671, 255] on input "text" at bounding box center [759, 257] width 359 height 31
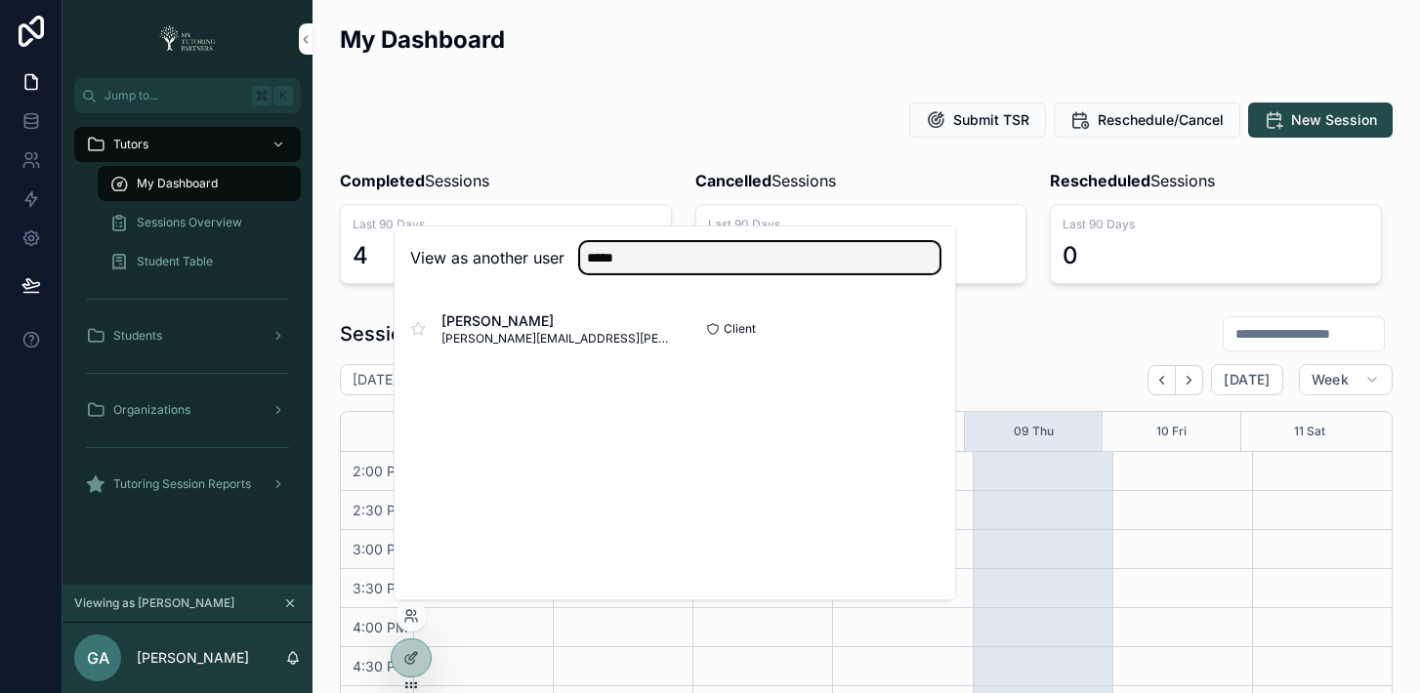
type input "*****"
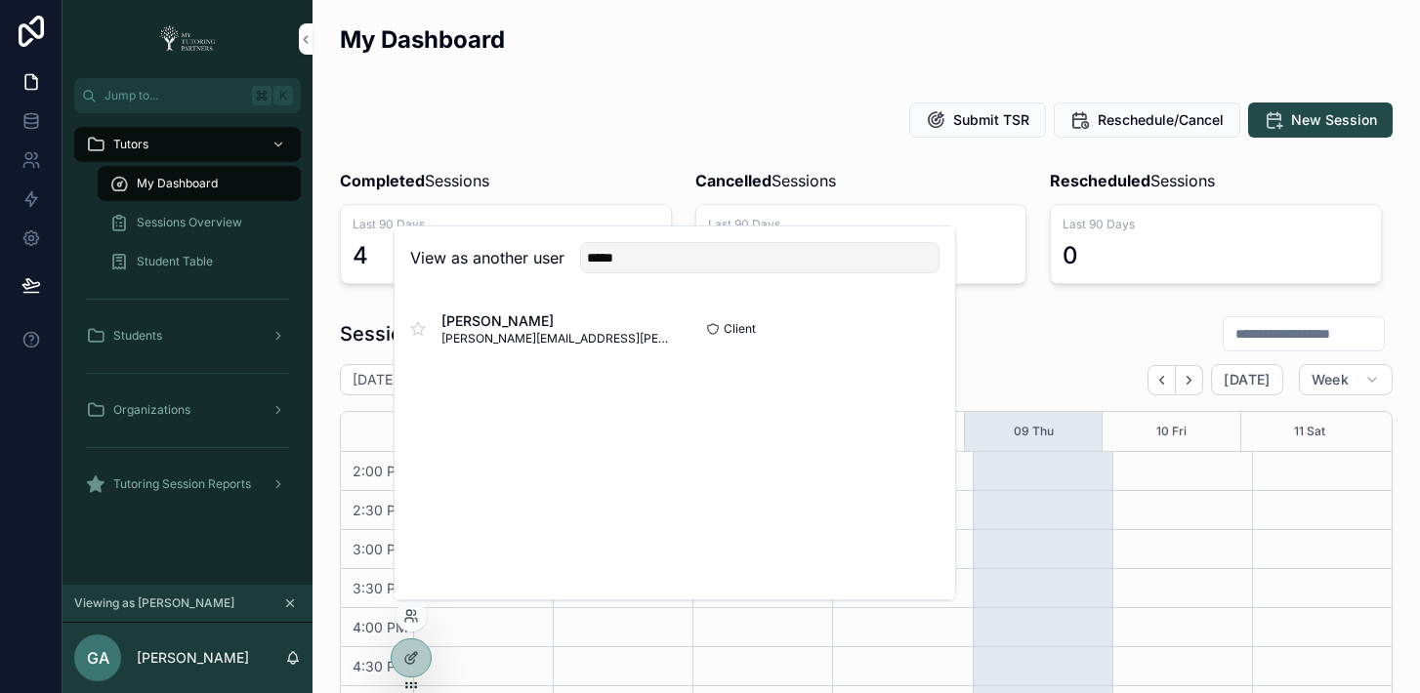
click at [0, 0] on button "Select" at bounding box center [0, 0] width 0 height 0
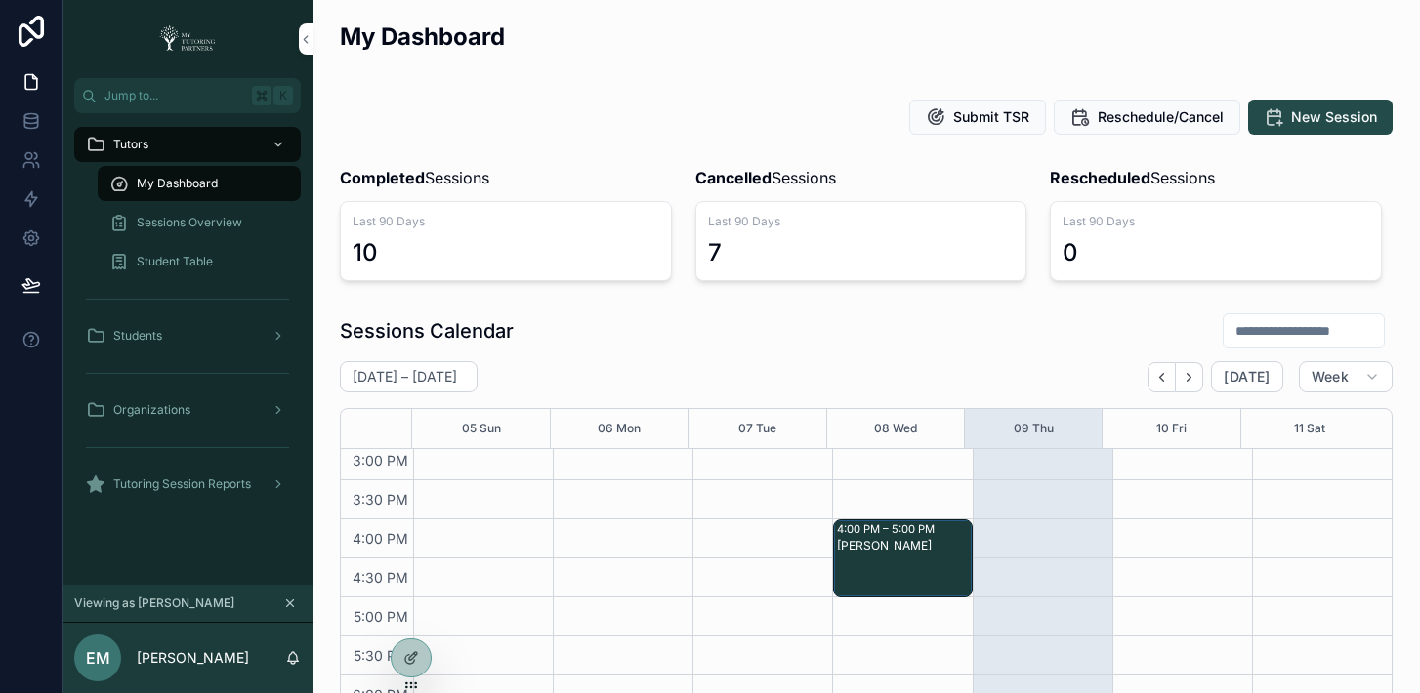
scroll to position [4, 0]
click at [1227, 315] on div "scrollable content" at bounding box center [1303, 329] width 162 height 35
click at [1225, 329] on input "scrollable content" at bounding box center [1303, 329] width 160 height 27
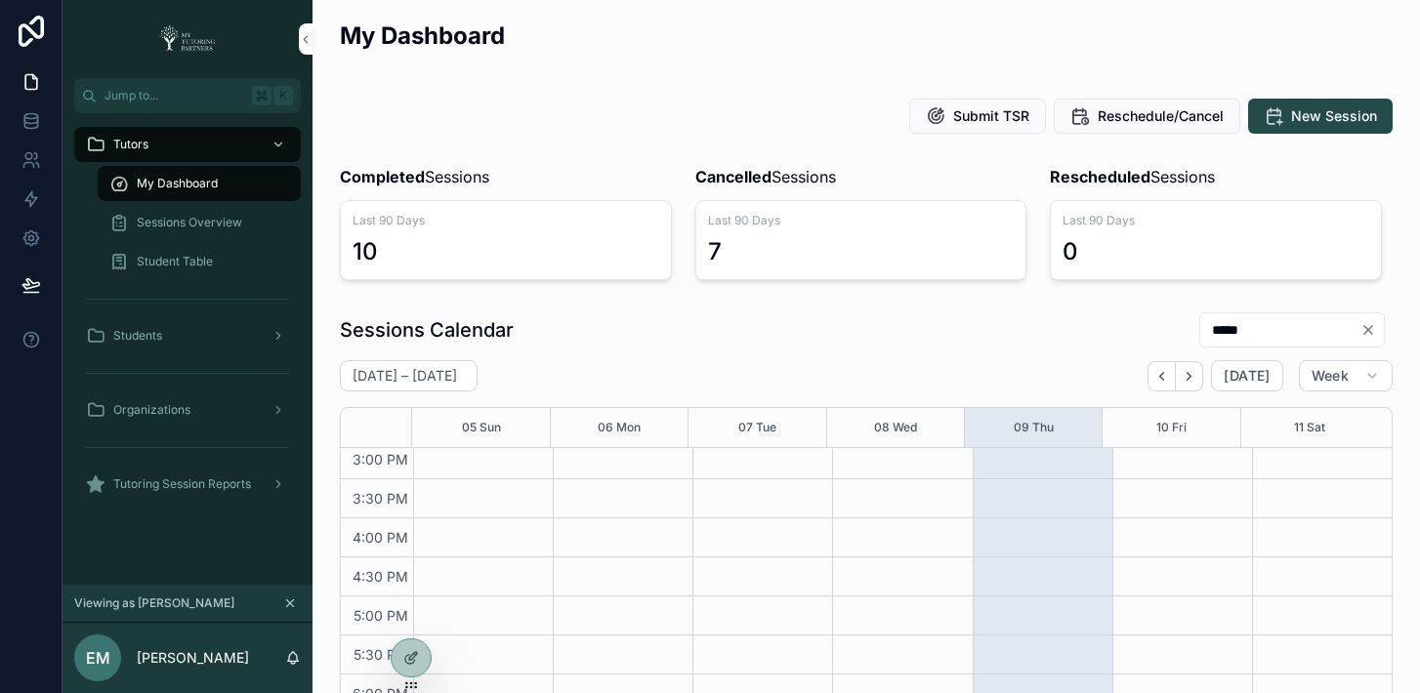
type input "*****"
click at [945, 364] on div "[DATE] – [DATE] [DATE] Week" at bounding box center [866, 375] width 1053 height 31
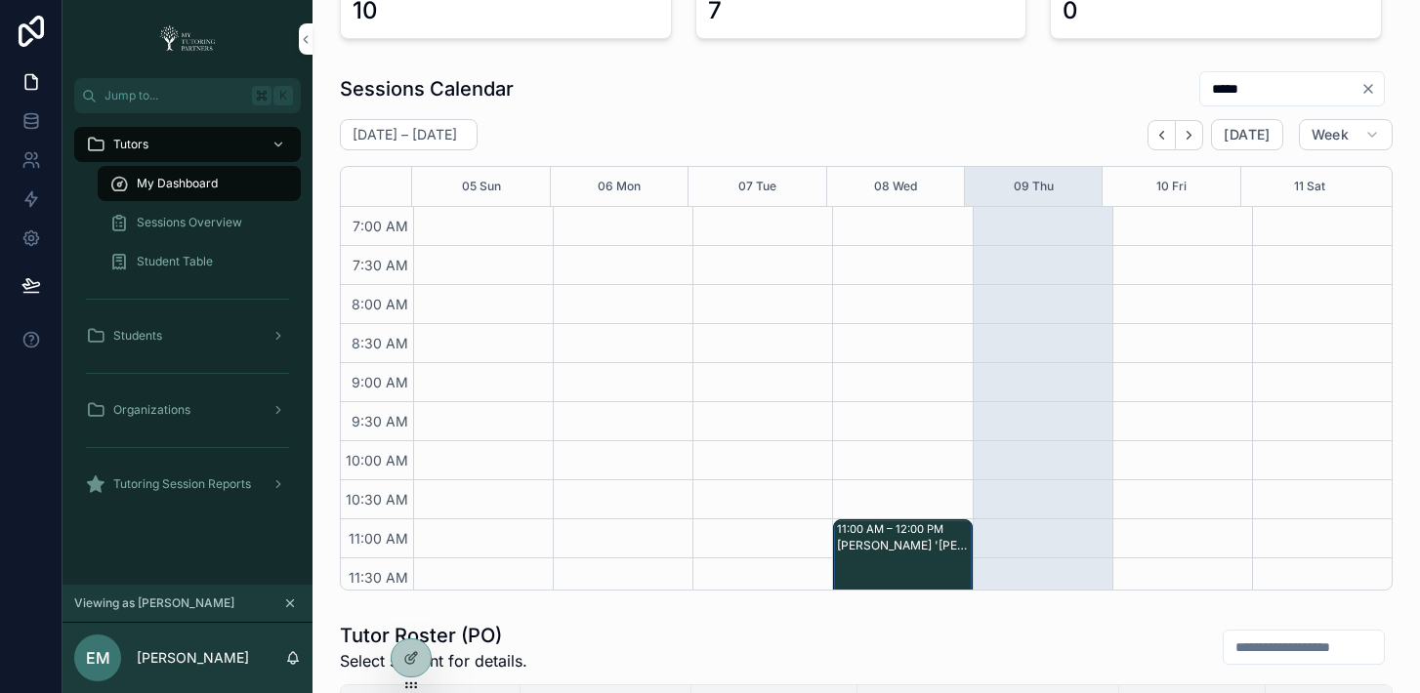
scroll to position [283, 0]
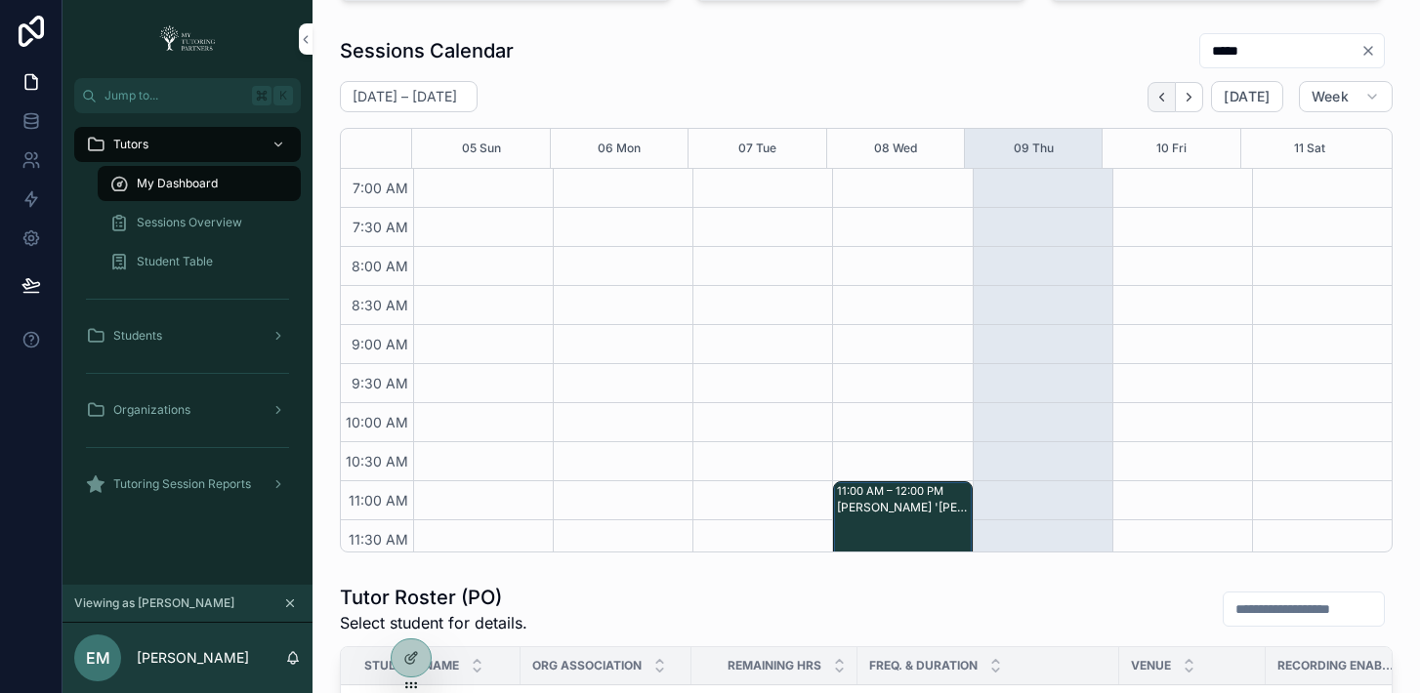
click at [1160, 100] on icon "Back" at bounding box center [1162, 97] width 4 height 8
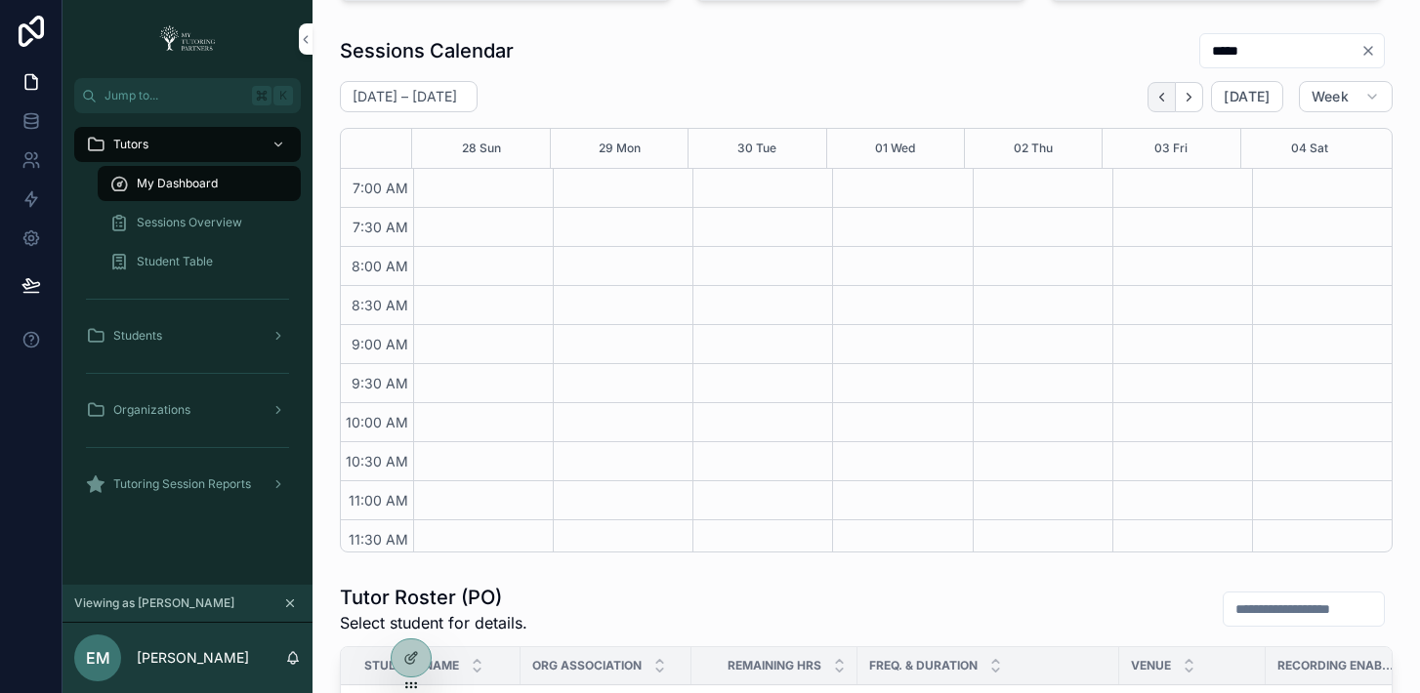
click at [1154, 101] on icon "Back" at bounding box center [1161, 97] width 15 height 15
click at [1181, 96] on icon "Next" at bounding box center [1188, 97] width 15 height 15
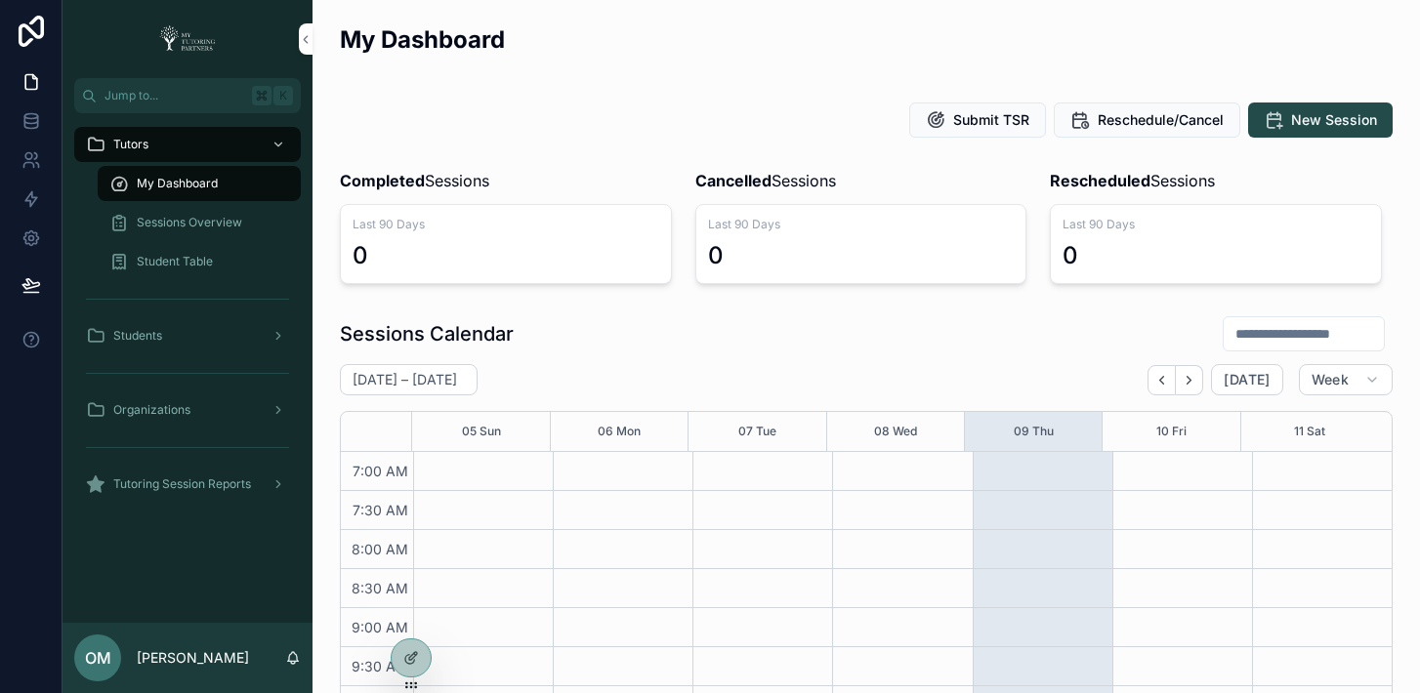
scroll to position [547, 0]
